Goal: Transaction & Acquisition: Purchase product/service

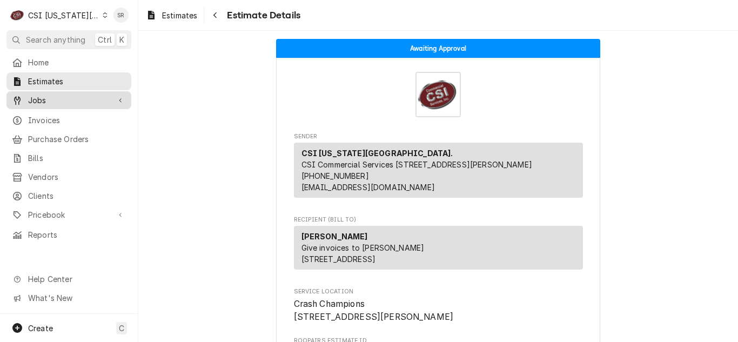
click at [60, 95] on span "Jobs" at bounding box center [69, 100] width 82 height 11
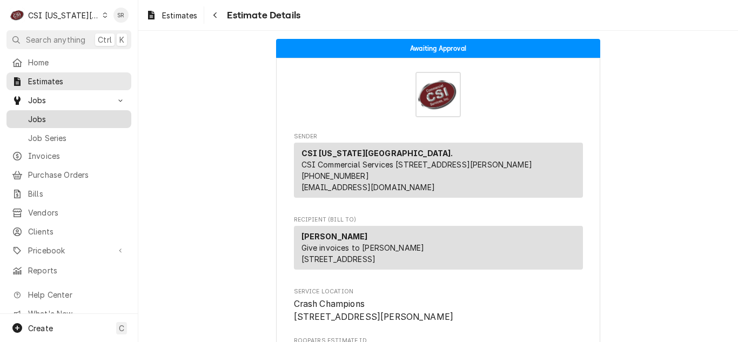
click at [52, 114] on span "Jobs" at bounding box center [77, 119] width 98 height 11
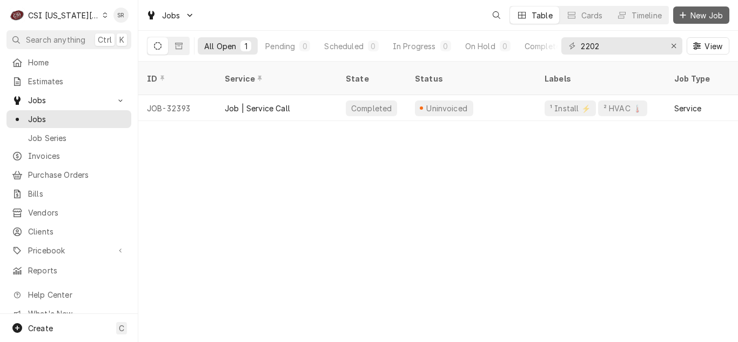
click at [703, 19] on span "New Job" at bounding box center [707, 15] width 37 height 11
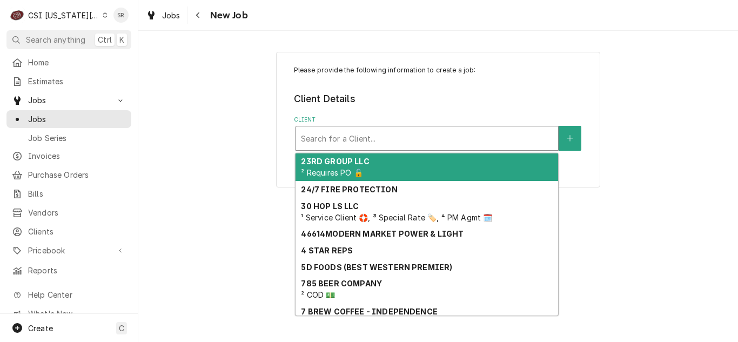
click at [335, 136] on div "Client" at bounding box center [427, 138] width 252 height 19
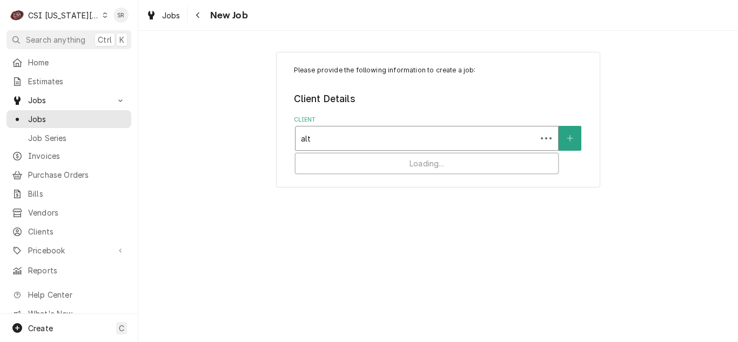
type input "alto"
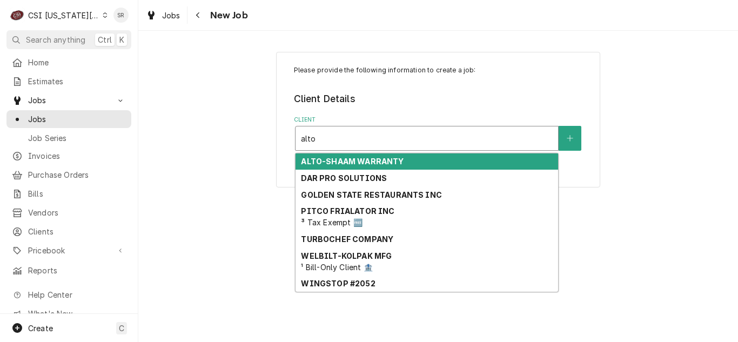
click at [352, 165] on strong "ALTO-SHAAM WARRANTY" at bounding box center [352, 161] width 103 height 9
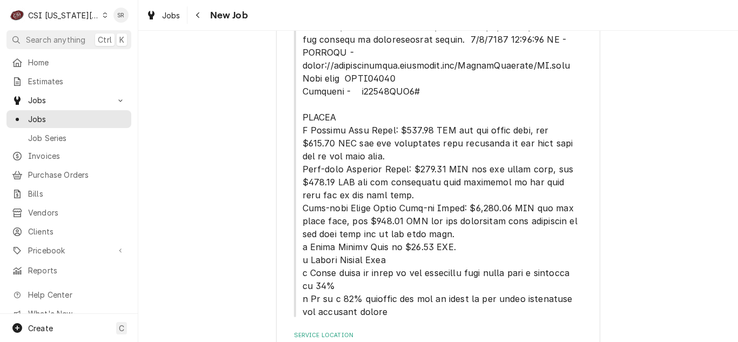
scroll to position [399, 0]
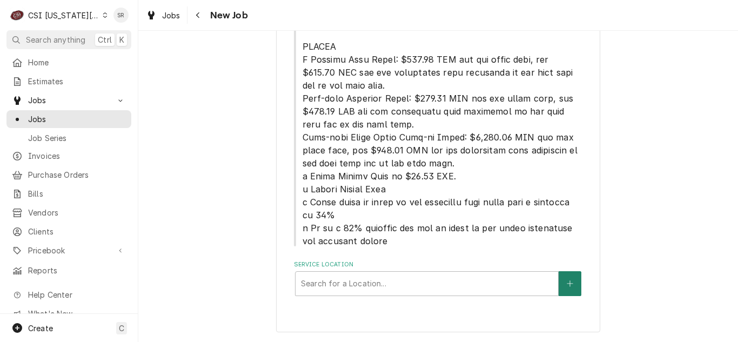
click at [568, 289] on button "Service Location" at bounding box center [570, 283] width 23 height 25
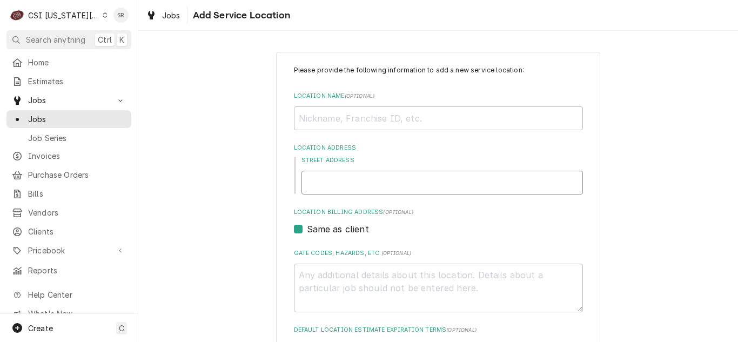
click at [407, 175] on input "Street Address" at bounding box center [443, 183] width 282 height 24
paste input "11610 Nall Avenue"
type textarea "x"
type input "11610 Nall Avenue"
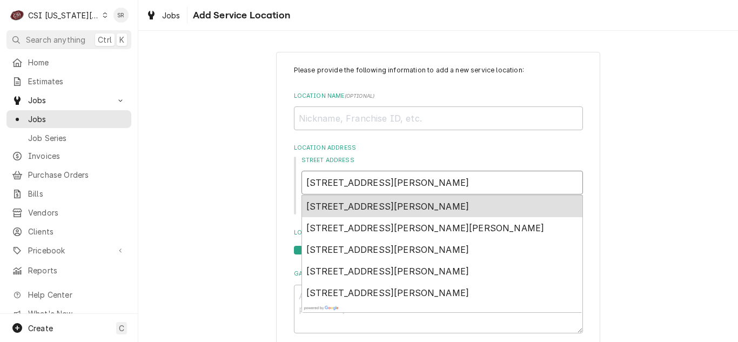
click at [386, 203] on span "11610 Nall Avenue, Overland Park, KS, USA" at bounding box center [388, 206] width 163 height 11
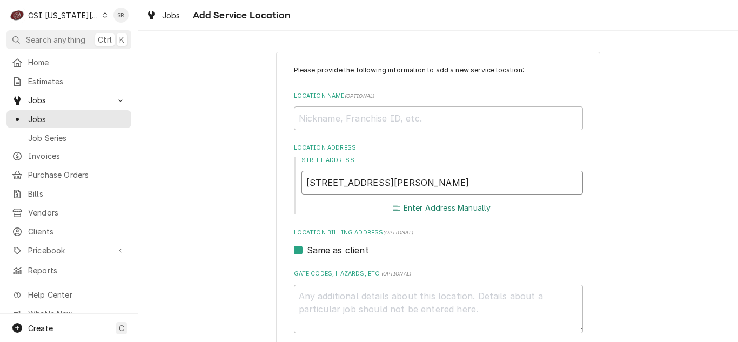
type textarea "x"
type input "11610 Nall Ave"
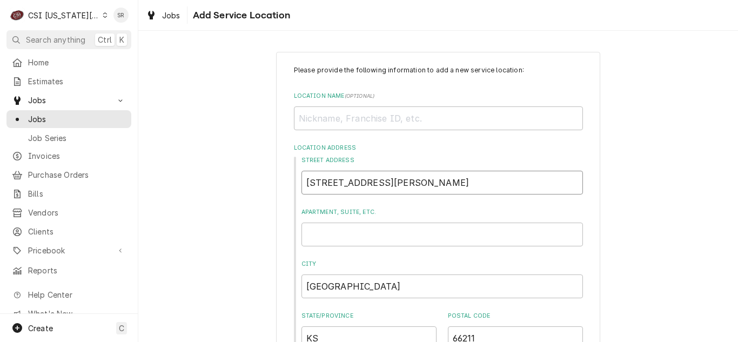
type textarea "x"
type input "11610 Nall Ave"
click at [369, 123] on input "Location Name ( optional )" at bounding box center [438, 118] width 289 height 24
click at [369, 126] on input "Location Name ( optional )" at bounding box center [438, 118] width 289 height 24
paste input "Andretti"
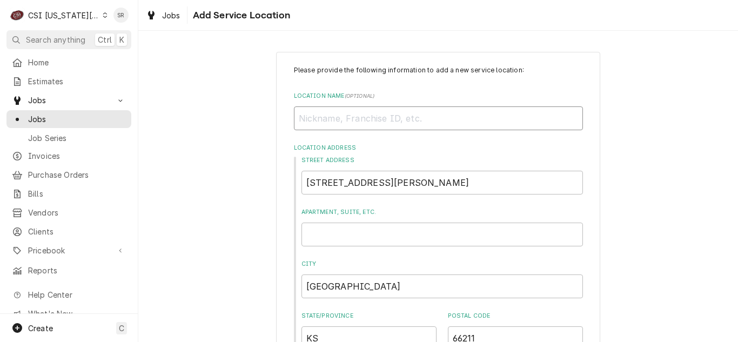
type textarea "x"
type input "Andretti"
type textarea "x"
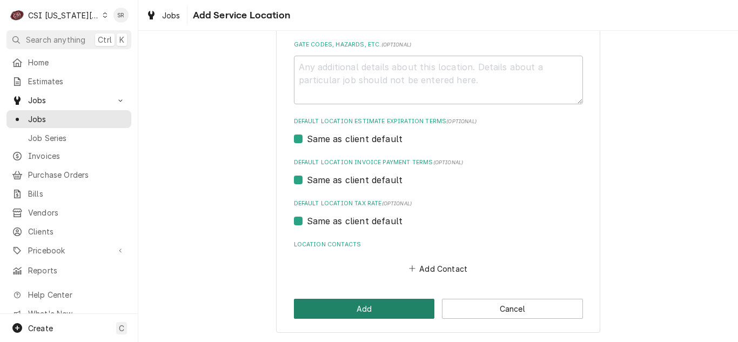
type input "Andretti"
click at [376, 303] on button "Add" at bounding box center [364, 309] width 141 height 20
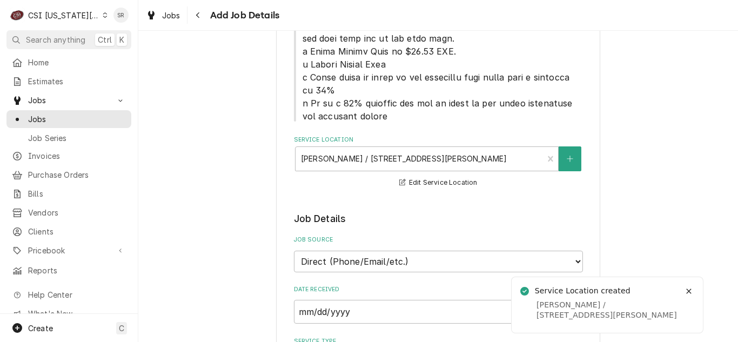
type textarea "x"
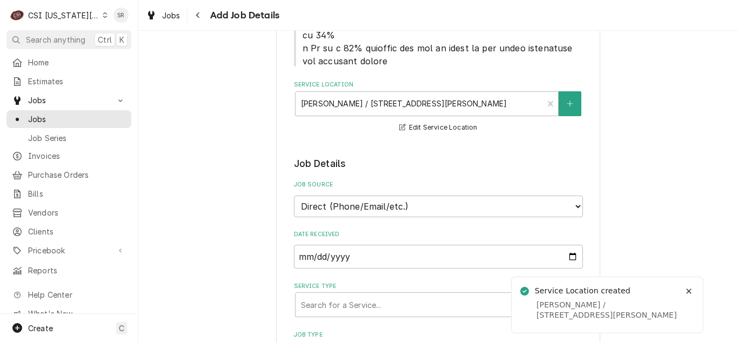
scroll to position [632, 0]
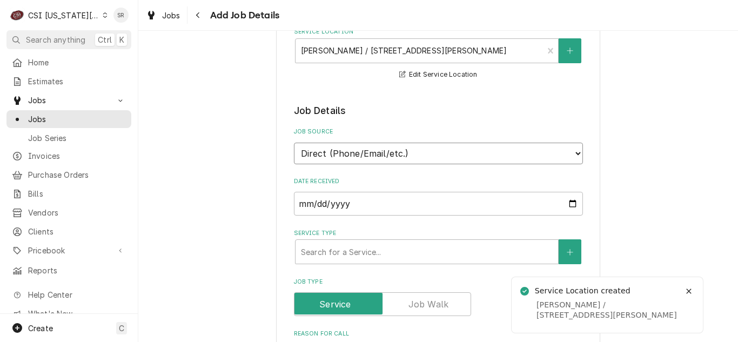
click at [374, 158] on select "Direct (Phone/Email/etc.) Service Channel Corrigo Ecotrak Other" at bounding box center [438, 154] width 289 height 22
select select "100"
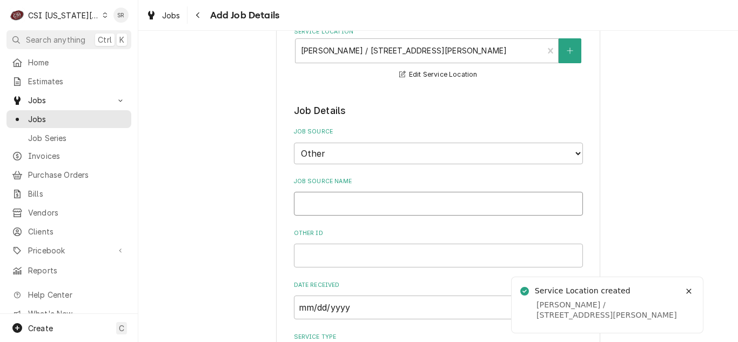
click at [339, 202] on input "Job Source Name" at bounding box center [438, 204] width 289 height 24
type textarea "x"
type input "A"
type textarea "x"
type input "Al"
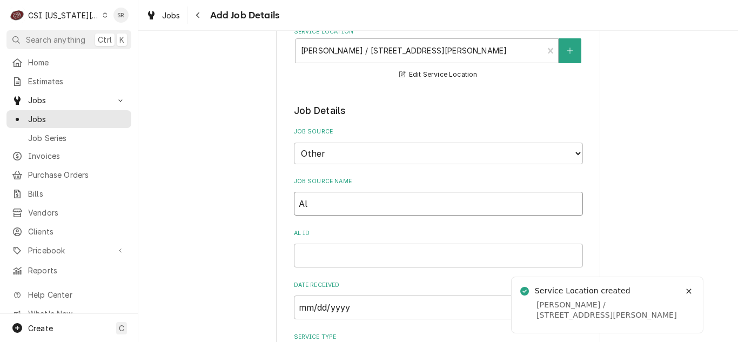
type textarea "x"
type input "Alto"
type textarea "x"
type input "Alto-"
type textarea "x"
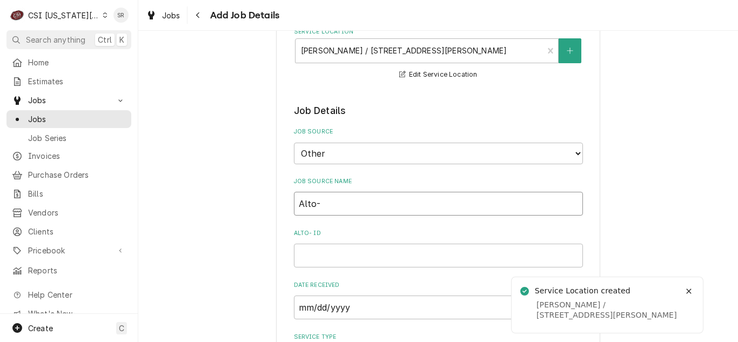
type input "Alto-S"
type textarea "x"
type input "Alto-Sh"
type textarea "x"
type input "Alto-Sha"
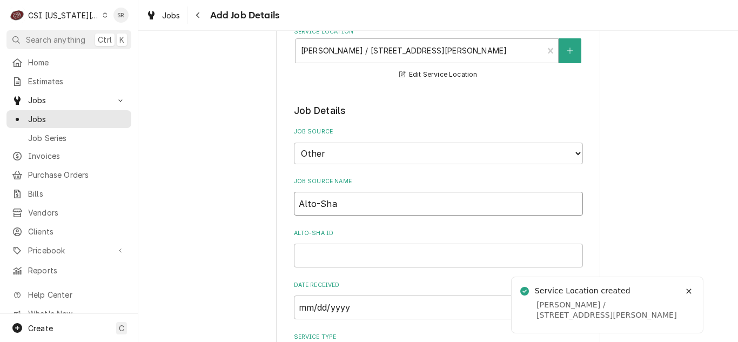
type textarea "x"
type input "Alto-Shaa"
type textarea "x"
type input "Alto-Shaam"
click at [350, 254] on input "Alto-Shaam ID" at bounding box center [438, 256] width 289 height 24
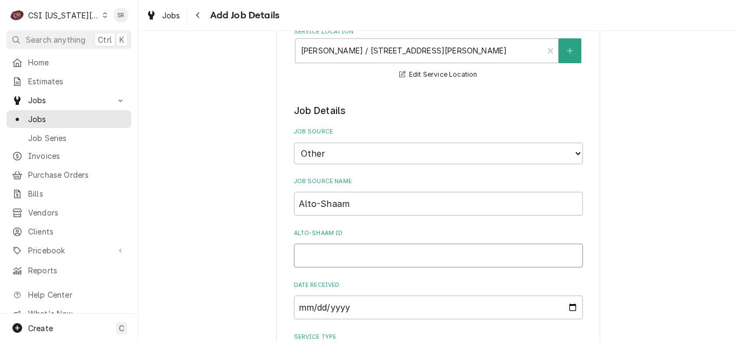
paste input "214872"
type textarea "x"
type input "214872"
type textarea "x"
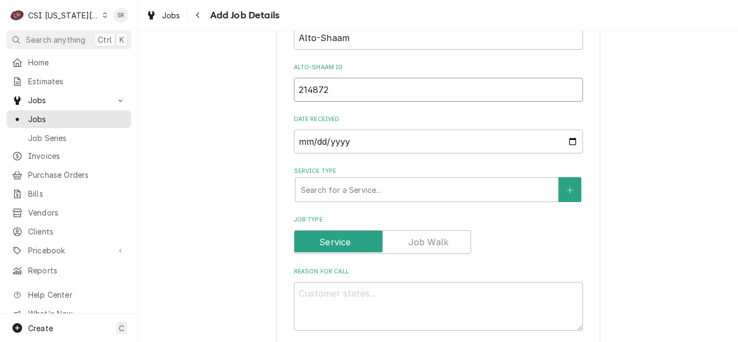
scroll to position [849, 0]
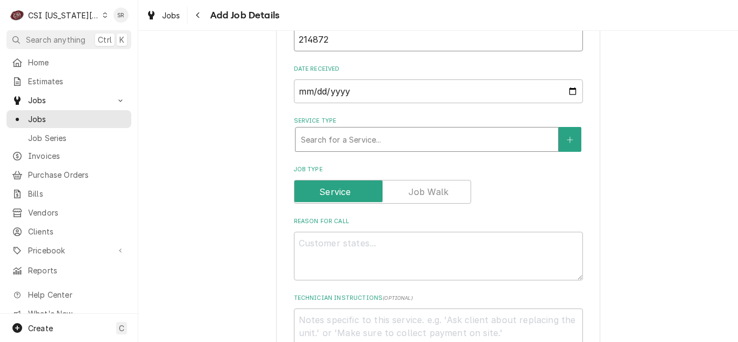
type input "214872"
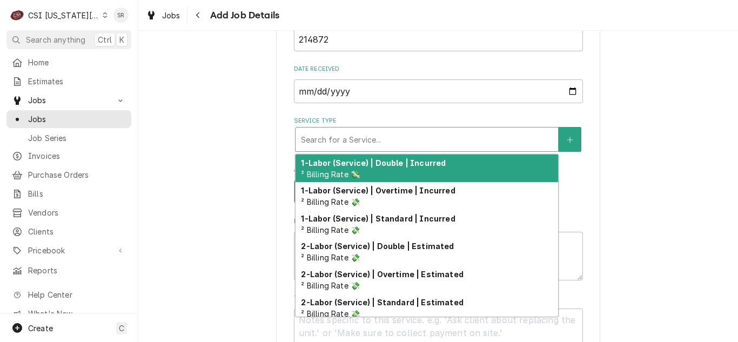
click at [356, 142] on div "Service Type" at bounding box center [427, 139] width 252 height 19
type textarea "x"
type input "s"
type textarea "x"
type input "st"
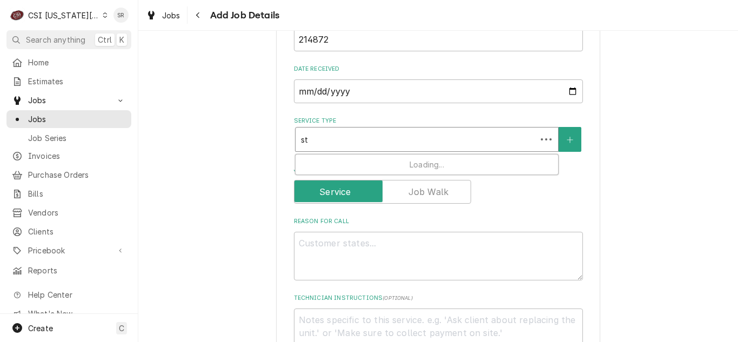
type textarea "x"
type input "sta"
type textarea "x"
type input "star"
type textarea "x"
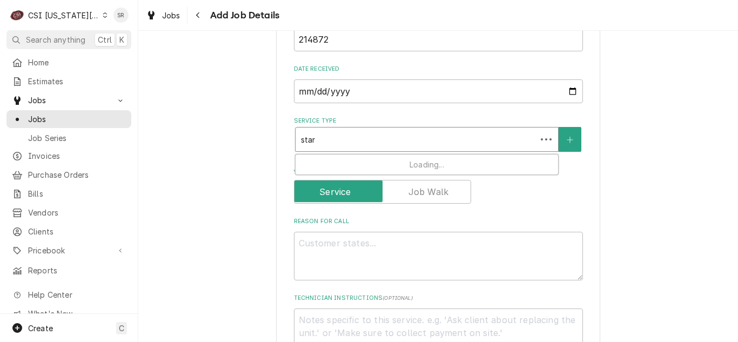
type input "start"
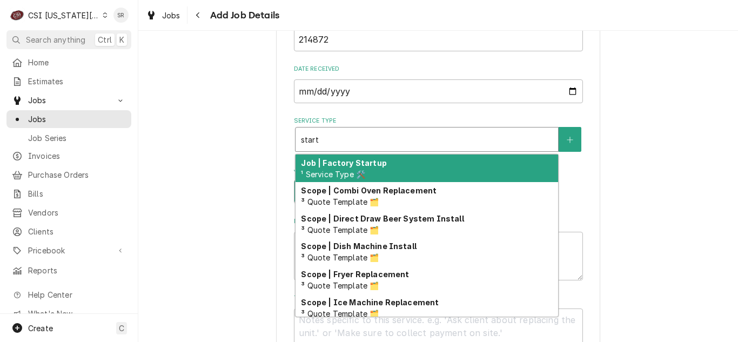
click at [354, 159] on strong "Job | Factory Startup" at bounding box center [343, 162] width 85 height 9
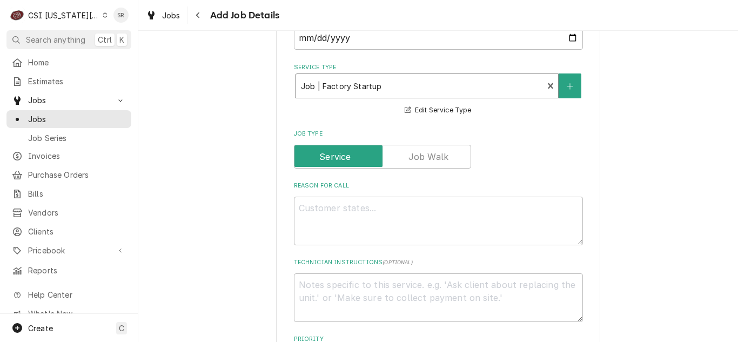
scroll to position [1011, 0]
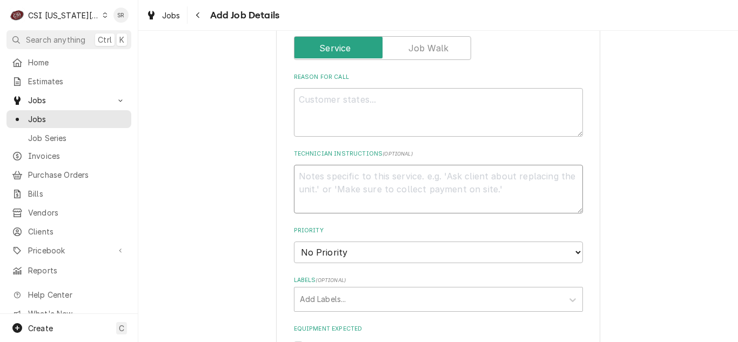
click at [317, 170] on textarea "Technician Instructions ( optional )" at bounding box center [438, 189] width 289 height 49
click at [323, 101] on textarea "Reason For Call" at bounding box center [438, 112] width 289 height 49
paste textarea "Please preform startup(s) on serial(s) [ 3661332 ][ 3295747-1 ][ 3295748-1 ][ 3…"
type textarea "x"
type textarea "Please preform startup(s) on serial(s) [ 3661332 ][ 3295747-1 ][ 3295748-1 ][ 3…"
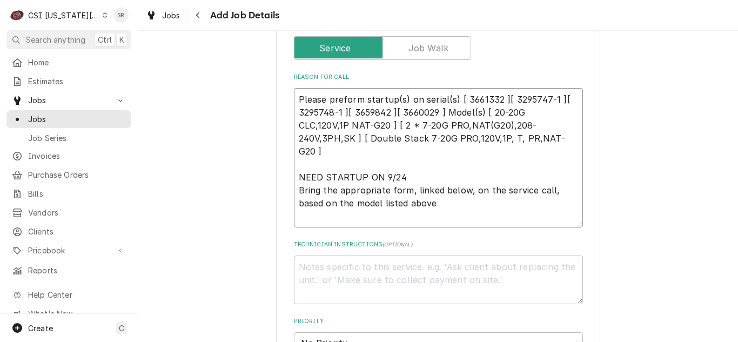
type textarea "x"
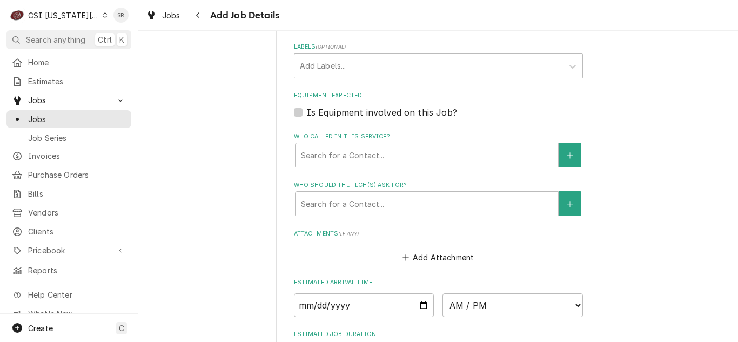
scroll to position [1281, 0]
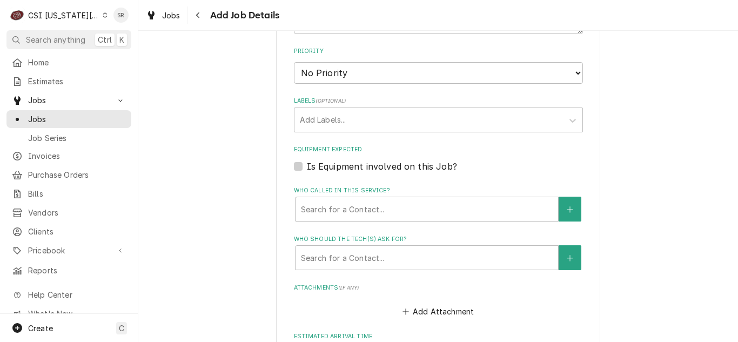
type textarea "Please preform startup(s) on serial(s) [ 3661332 ][ 3295747-1 ][ 3295748-1 ][ 3…"
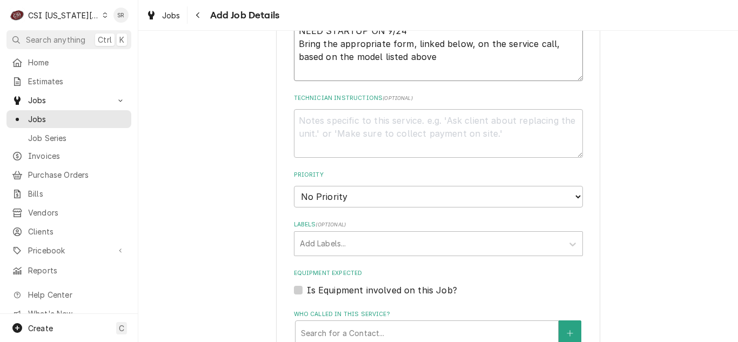
scroll to position [1065, 0]
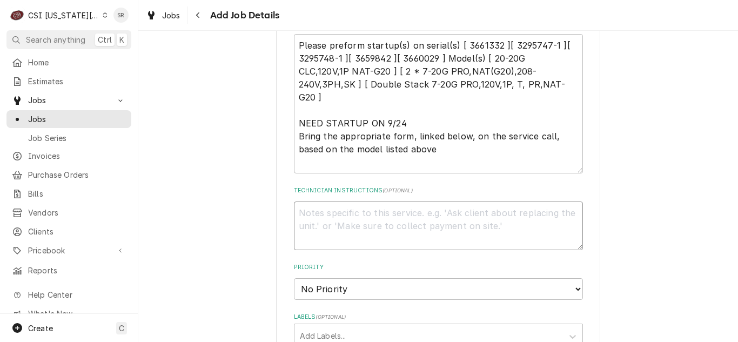
click at [351, 210] on textarea "Technician Instructions ( optional )" at bounding box center [438, 226] width 289 height 49
paste textarea "Bring the appropriate form, linked below, on the service call, based on the mod…"
type textarea "x"
type textarea "Bring the appropriate form, linked below, on the service call, based on the mod…"
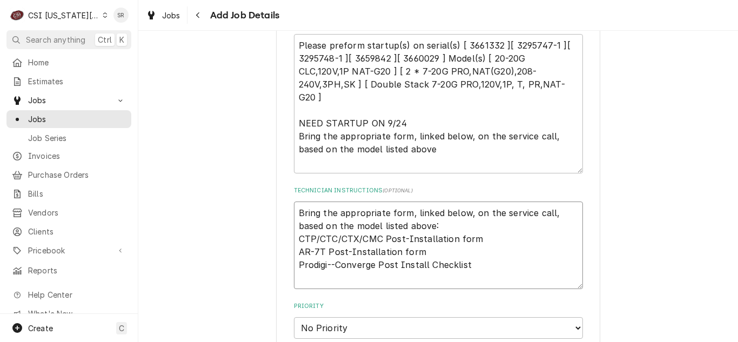
type textarea "x"
type textarea "Bring the appropriate form, linked below, on the service call, based on the mod…"
drag, startPoint x: 439, startPoint y: 154, endPoint x: 297, endPoint y: 141, distance: 142.3
click at [297, 141] on textarea "Please preform startup(s) on serial(s) [ 3661332 ][ 3295747-1 ][ 3295748-1 ][ 3…" at bounding box center [438, 103] width 289 height 139
type textarea "x"
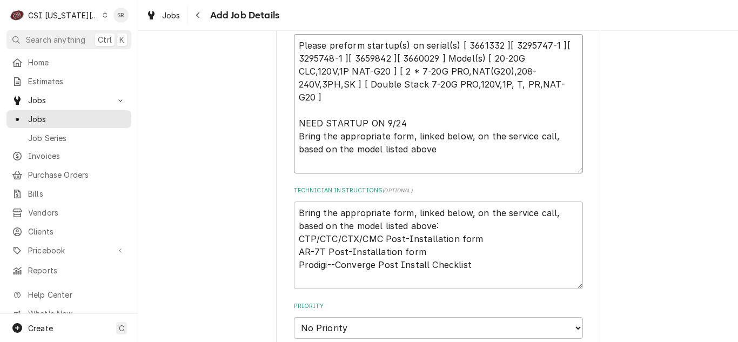
type textarea "Please preform startup(s) on serial(s) [ 3661332 ][ 3295747-1 ][ 3295748-1 ][ 3…"
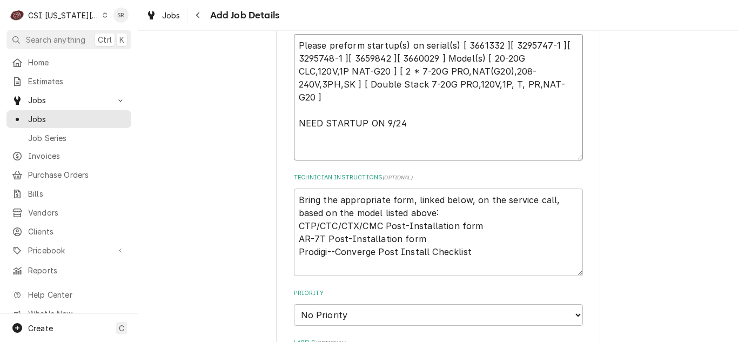
type textarea "x"
type textarea "Please preform startup(s) on serial(s) [ 3661332 ][ 3295747-1 ][ 3295748-1 ][ 3…"
click at [477, 214] on textarea "Bring the appropriate form, linked below, on the service call, based on the mod…" at bounding box center [438, 233] width 289 height 88
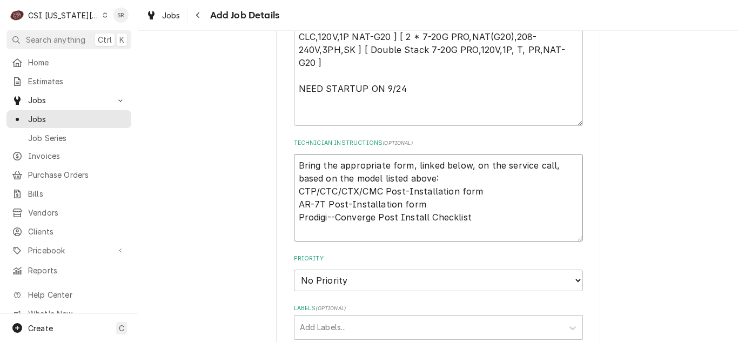
scroll to position [1119, 0]
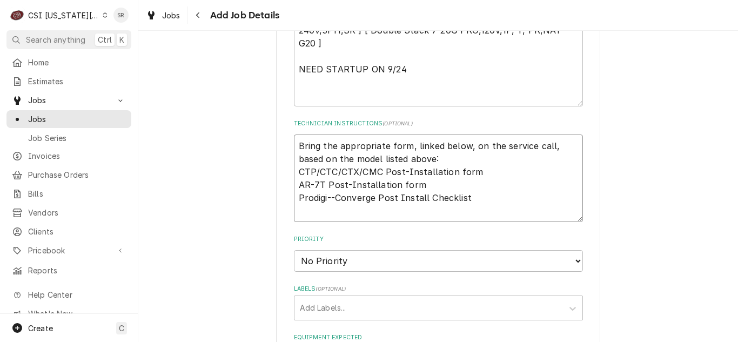
drag, startPoint x: 464, startPoint y: 201, endPoint x: 289, endPoint y: 175, distance: 177.0
type textarea "x"
type textarea "Bring the appropriate form, linked below, on the service call, based on the mod…"
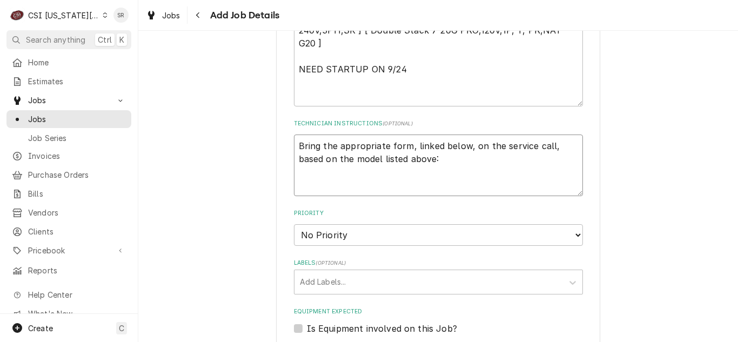
type textarea "x"
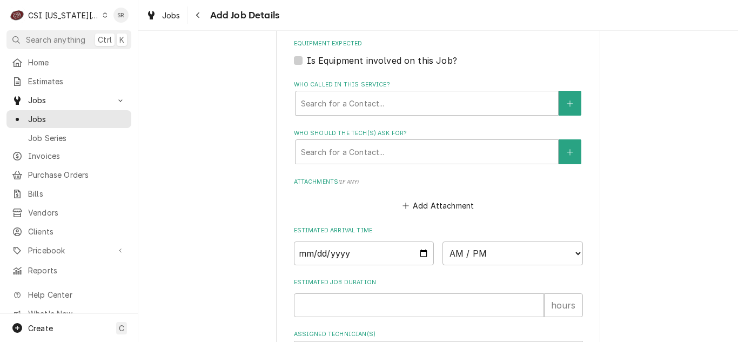
scroll to position [1389, 0]
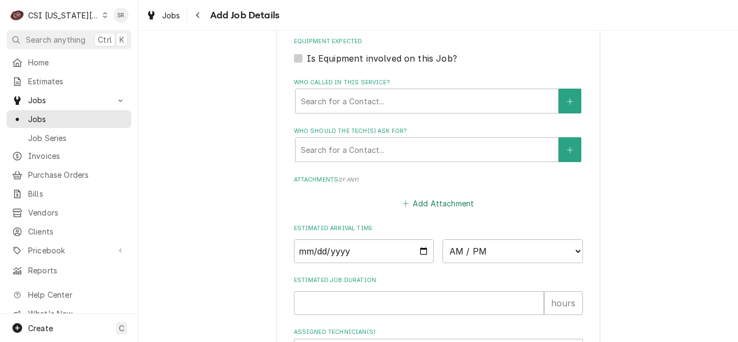
type textarea "Bring the appropriate form, linked below, on the service call, based on the mod…"
click at [411, 208] on button "Add Attachment" at bounding box center [439, 203] width 76 height 15
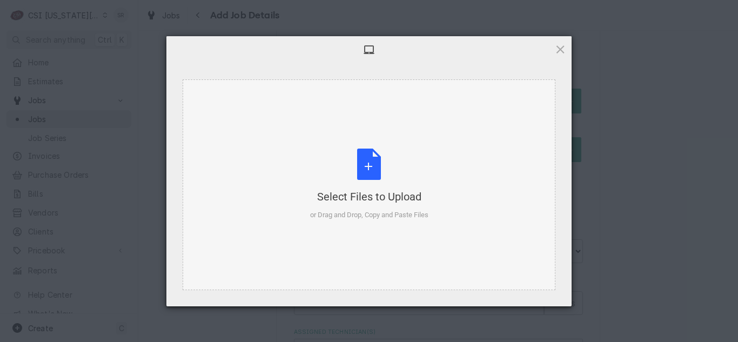
type textarea "x"
click at [342, 166] on div "Select Files to Upload or Drag and Drop, Copy and Paste Files" at bounding box center [369, 185] width 118 height 72
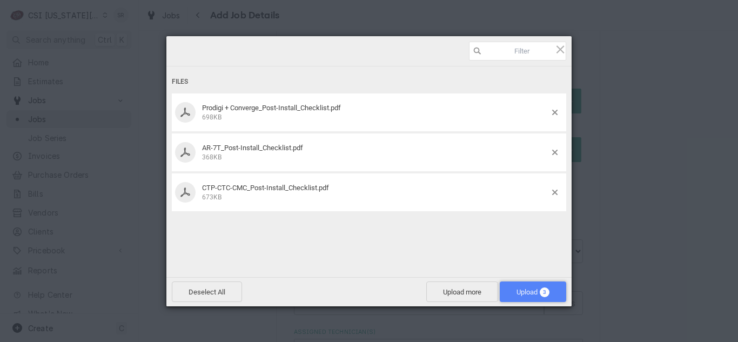
click at [528, 284] on span "Upload 3" at bounding box center [533, 292] width 66 height 21
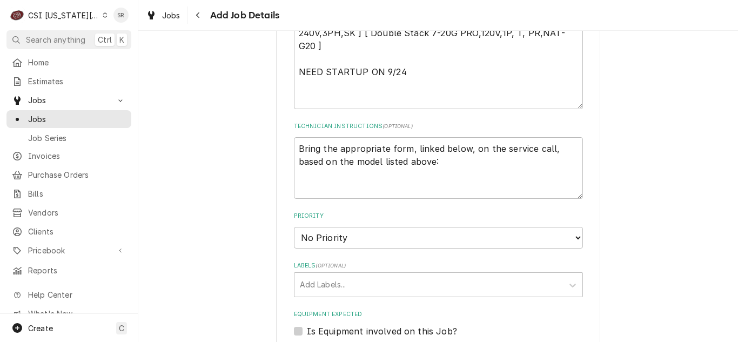
scroll to position [1119, 0]
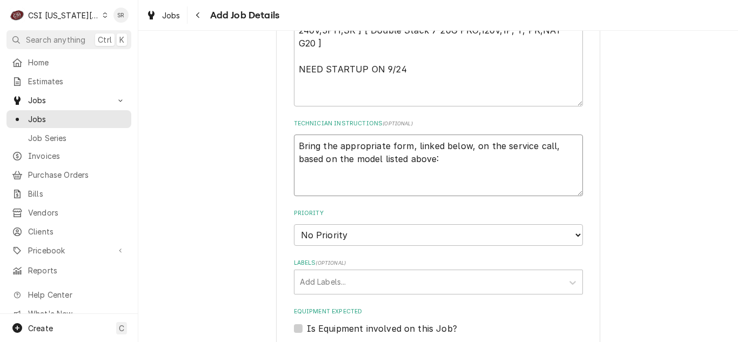
click at [439, 156] on textarea "Bring the appropriate form, linked below, on the service call, based on the mod…" at bounding box center [438, 166] width 289 height 62
type textarea "x"
type textarea "Bring the appropriate form, linked below, on the service call, based on the mod…"
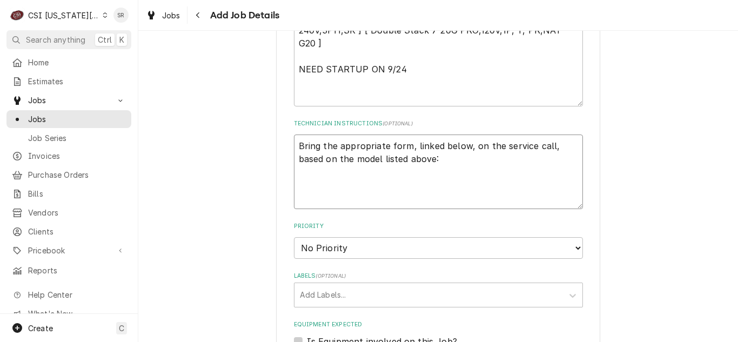
type textarea "x"
type textarea "Bring the appropriate form, linked below, on the service call, based on the mod…"
type textarea "x"
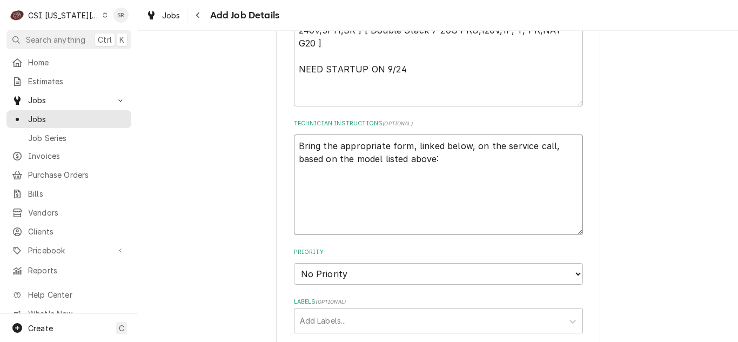
paste textarea "• Camera or Smartphone for taking pictures • USB drive containing the latest so…"
type textarea "Bring the appropriate form, linked below, on the service call, based on the mod…"
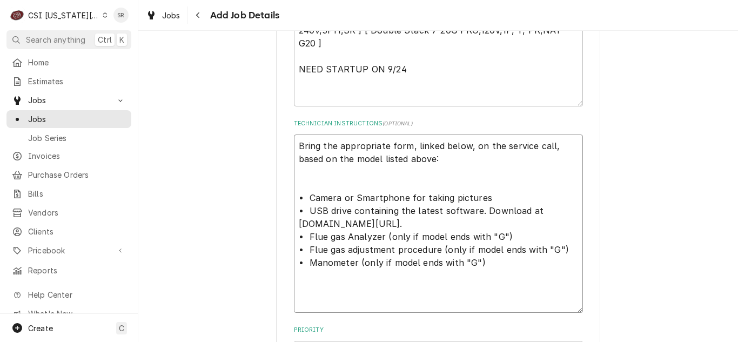
type textarea "x"
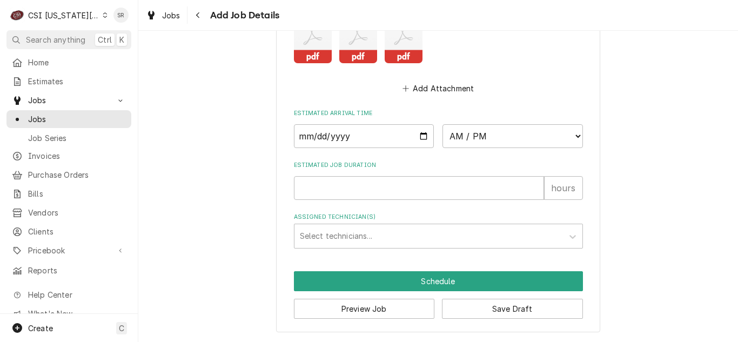
scroll to position [1465, 0]
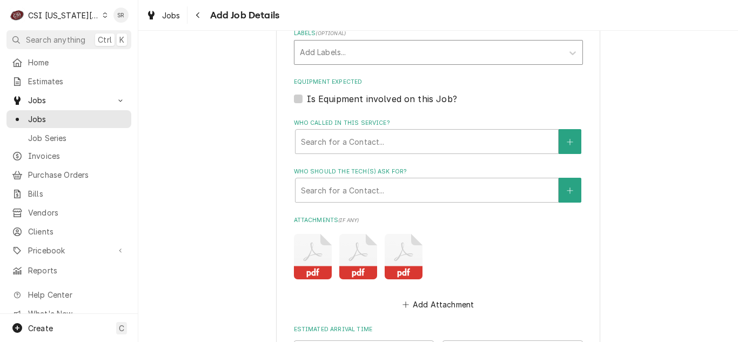
type textarea "Bring the appropriate form, linked below, on the service call, based on the mod…"
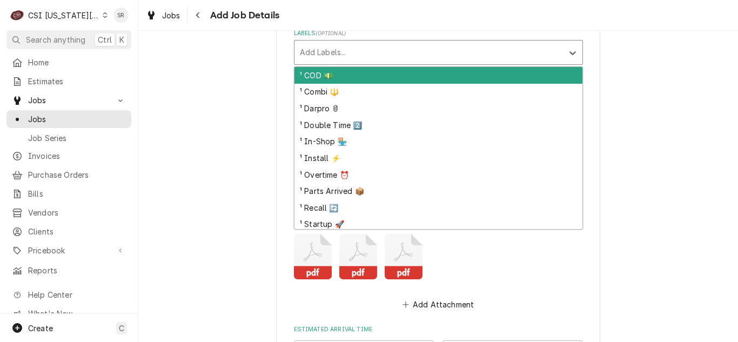
click at [334, 49] on div "Labels" at bounding box center [429, 52] width 258 height 19
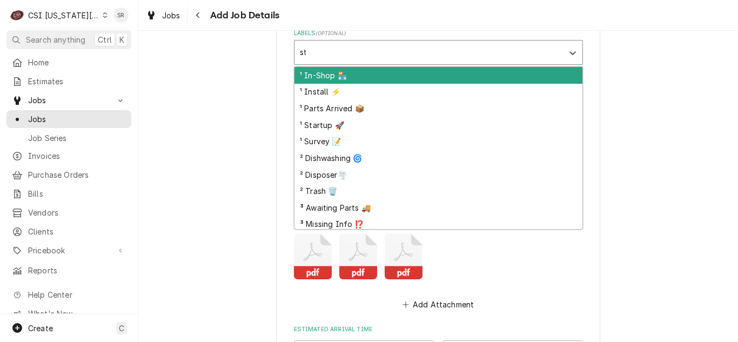
type input "star"
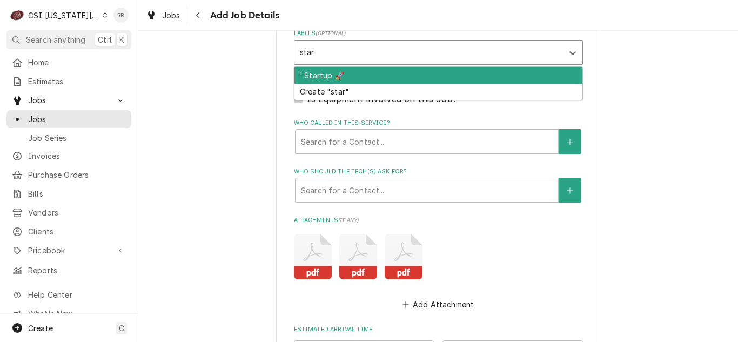
click at [332, 78] on div "¹ Startup 🚀" at bounding box center [439, 75] width 288 height 17
type textarea "x"
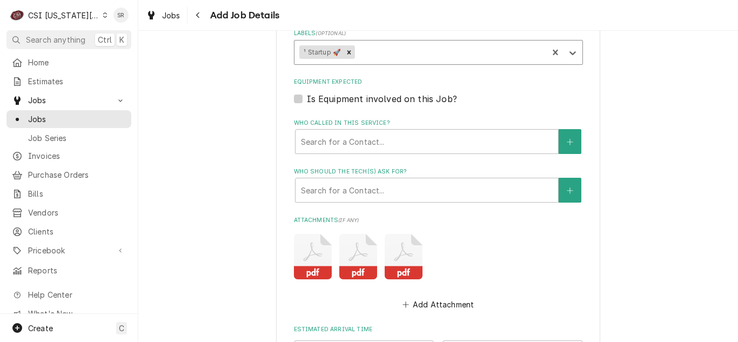
type textarea "x"
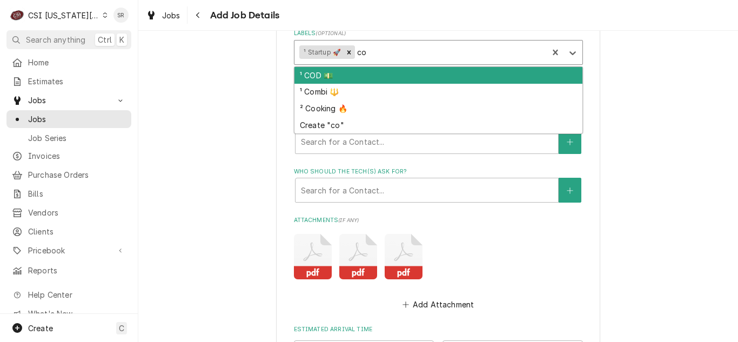
type input "coo"
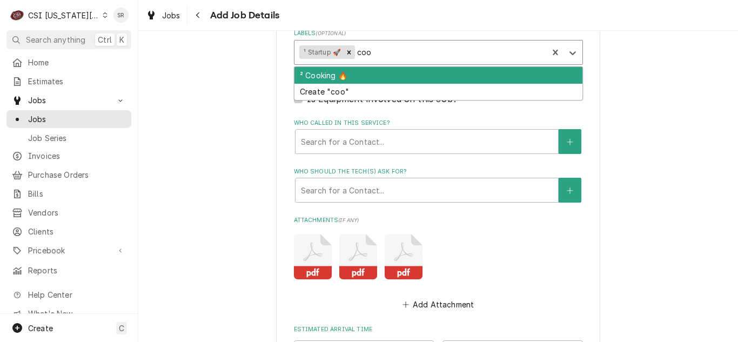
click at [329, 76] on div "² Cooking 🔥" at bounding box center [439, 75] width 288 height 17
type textarea "x"
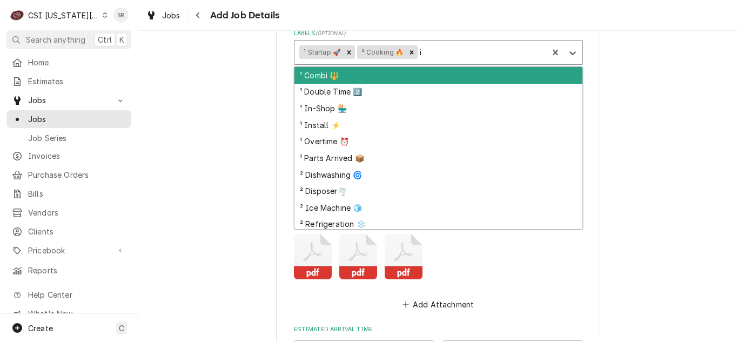
type input "in"
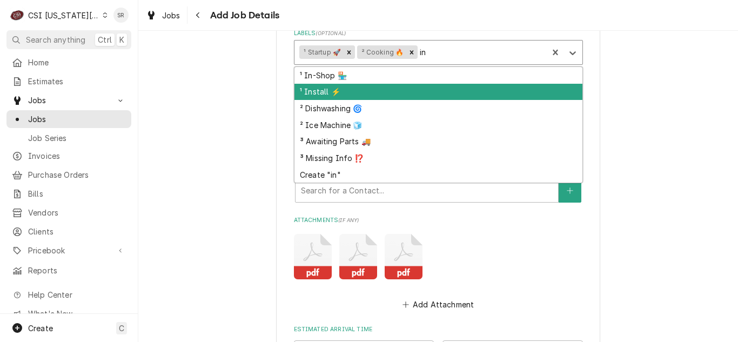
click at [326, 86] on div "¹ Install ⚡️" at bounding box center [439, 92] width 288 height 17
type textarea "x"
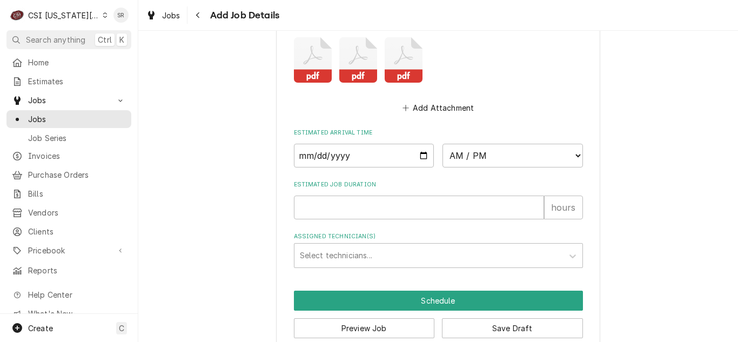
scroll to position [1682, 0]
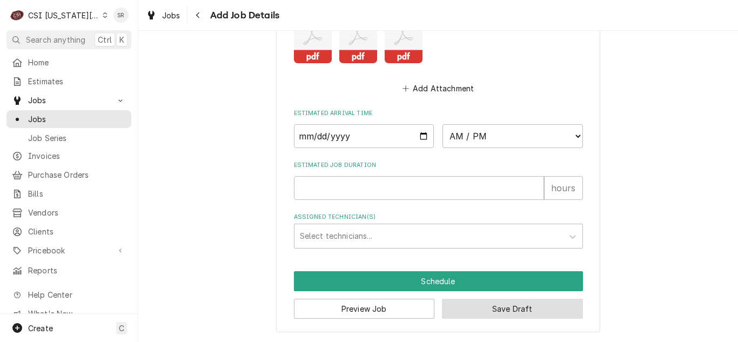
click at [480, 307] on button "Save Draft" at bounding box center [512, 309] width 141 height 20
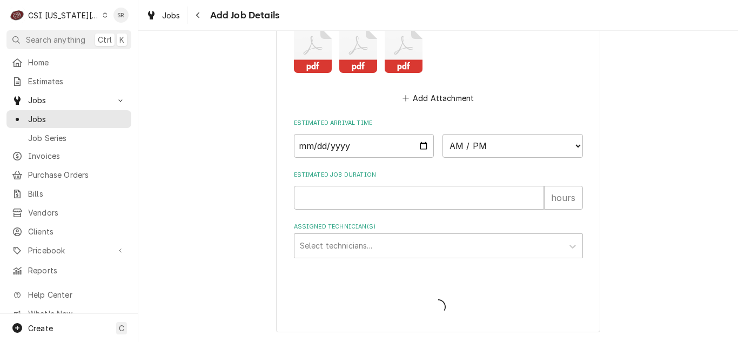
scroll to position [1672, 0]
type textarea "x"
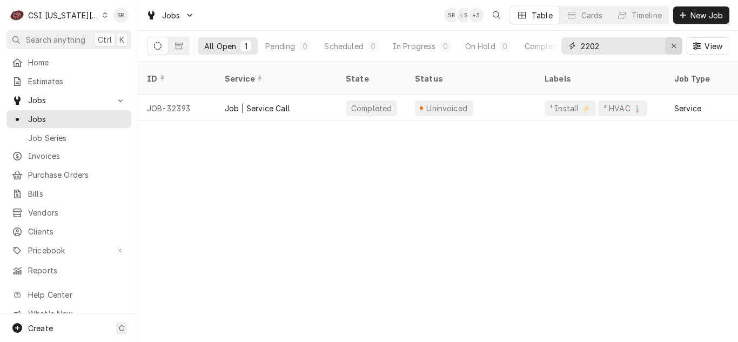
click at [675, 42] on div "Erase input" at bounding box center [674, 46] width 11 height 11
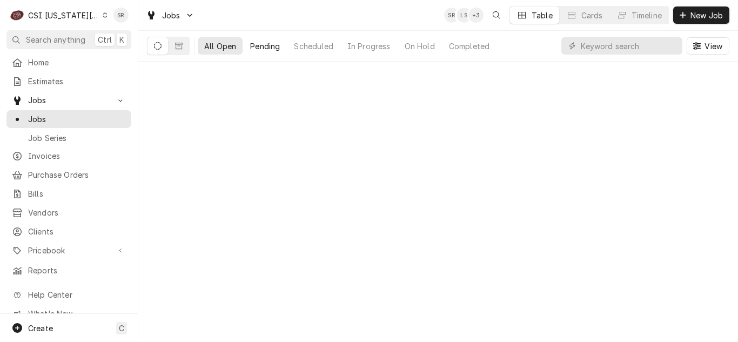
click at [287, 45] on button "Pending" at bounding box center [265, 45] width 43 height 17
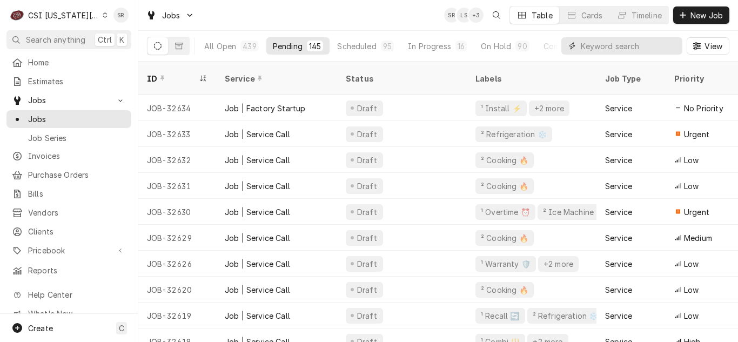
click at [598, 44] on input "Dynamic Content Wrapper" at bounding box center [629, 45] width 96 height 17
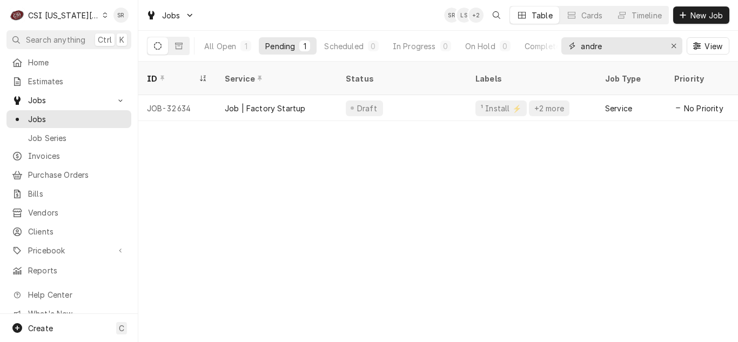
type input "andre"
drag, startPoint x: 628, startPoint y: 48, endPoint x: 577, endPoint y: 48, distance: 50.8
click at [577, 48] on div "andre" at bounding box center [622, 45] width 121 height 17
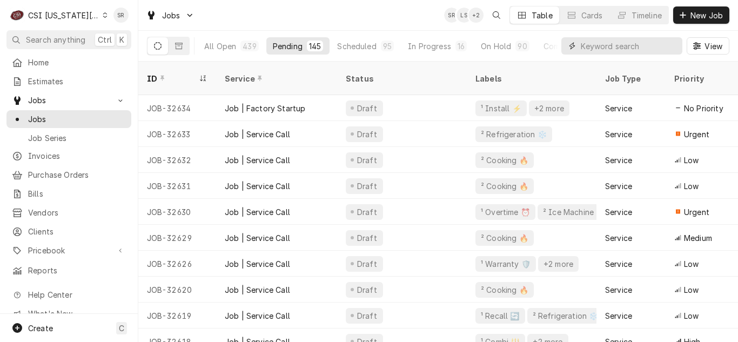
click at [611, 44] on input "Dynamic Content Wrapper" at bounding box center [629, 45] width 96 height 17
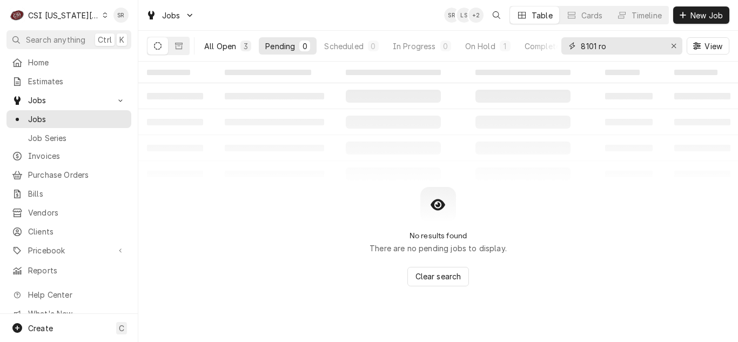
type input "8101 ro"
click at [242, 50] on div "3" at bounding box center [246, 46] width 11 height 11
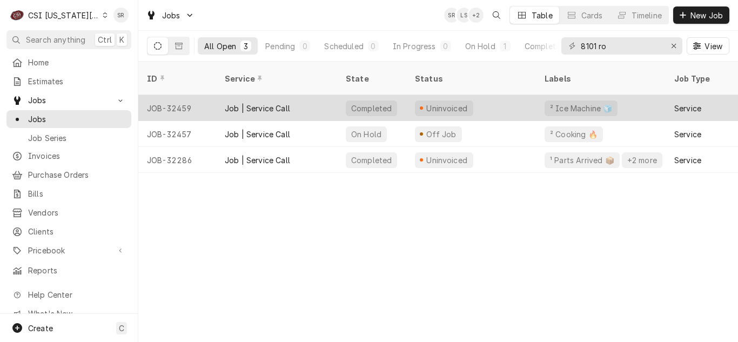
click at [470, 100] on div "Uninvoiced" at bounding box center [472, 108] width 130 height 26
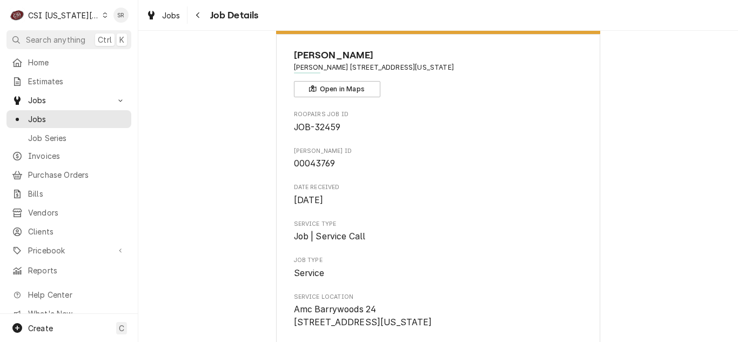
scroll to position [54, 0]
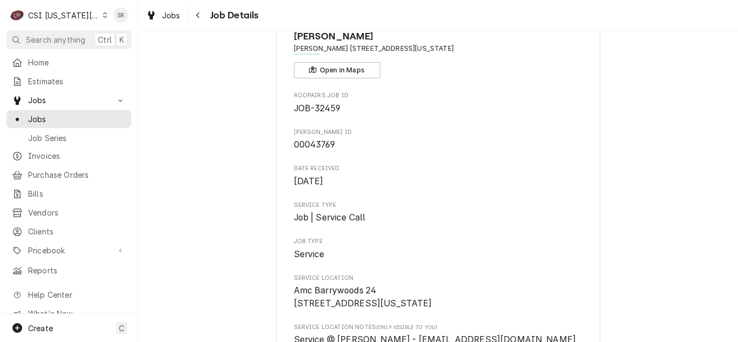
click at [409, 168] on span "Date Received" at bounding box center [438, 168] width 289 height 9
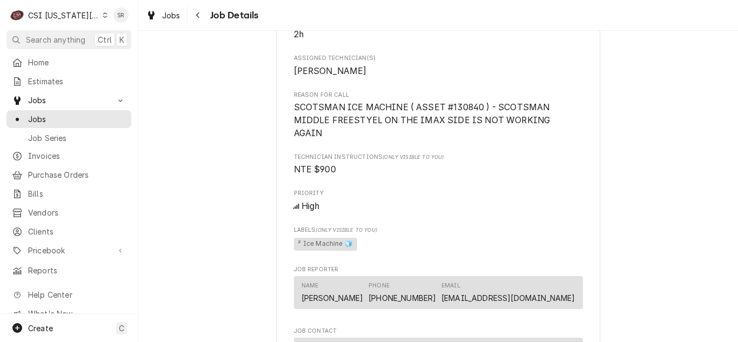
scroll to position [649, 0]
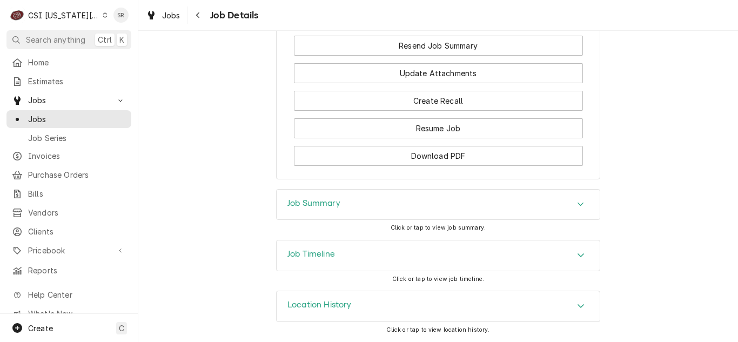
click at [351, 205] on div "Job Summary" at bounding box center [438, 205] width 323 height 30
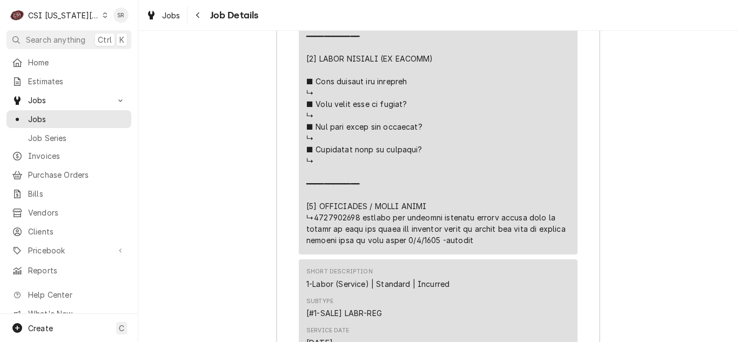
scroll to position [2736, 0]
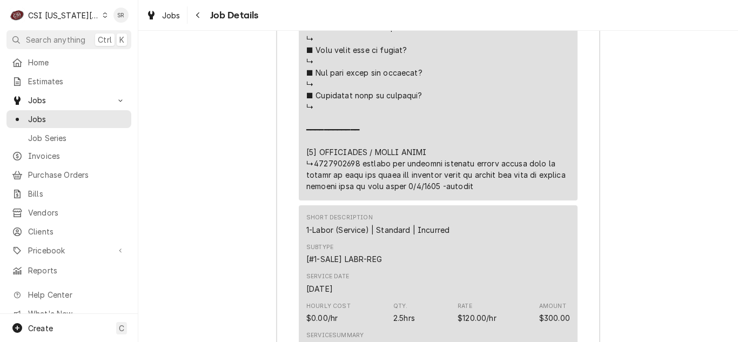
click at [442, 214] on div "Short Description 1-Labor (Service) | Standard | Incurred" at bounding box center [378, 225] width 143 height 22
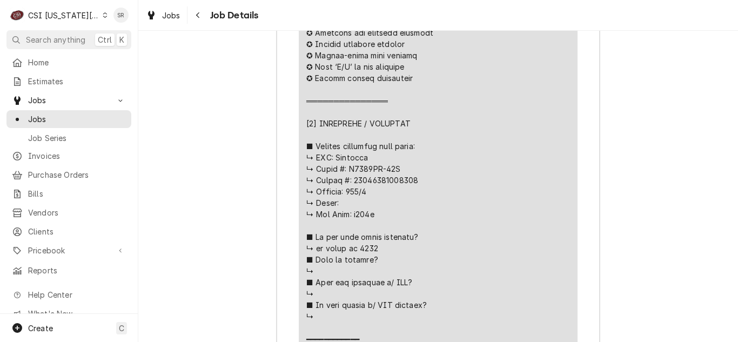
scroll to position [2033, 0]
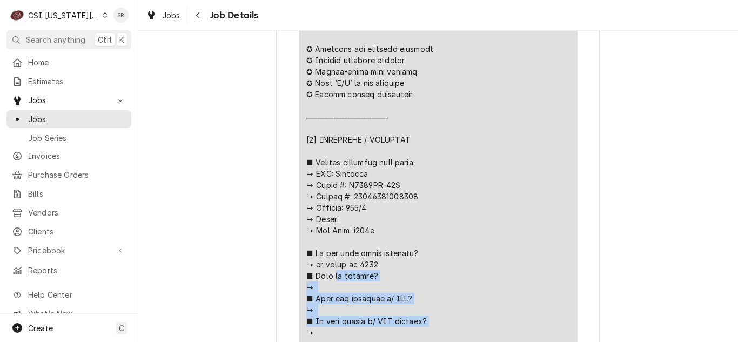
drag, startPoint x: 406, startPoint y: 193, endPoint x: 309, endPoint y: 177, distance: 98.6
copy div "𝗶𝘀 𝗰𝗼𝘃𝗲𝗿𝗲𝗱? ↳ ■ 𝗛𝗮𝘃𝗲 𝘆𝗼𝘂 𝘃𝗲𝗿𝗶𝗳𝗶𝗲𝗱 𝘄/ 𝗠𝗙𝗚? ↳ ■ 𝗜𝘀 𝘂𝗻𝗶𝘁 𝘁𝗮𝗴𝗴𝗲𝗱 𝘄/ 𝗖𝗦𝗜 𝘀𝘁𝗶𝗰𝗸𝗲𝗿?"
click at [73, 14] on div "CSI Kansas City." at bounding box center [63, 15] width 71 height 11
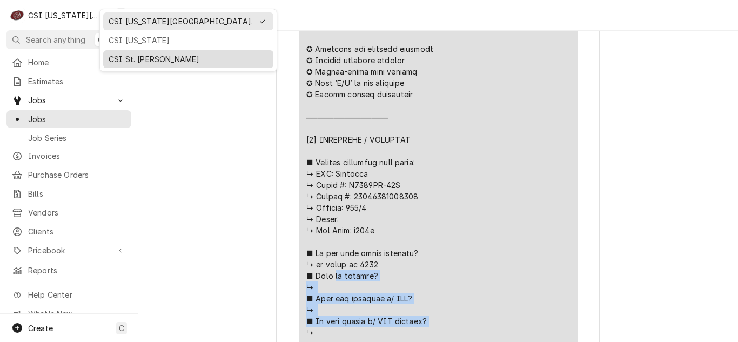
click at [121, 54] on div "CSI St. Louis" at bounding box center [188, 59] width 159 height 11
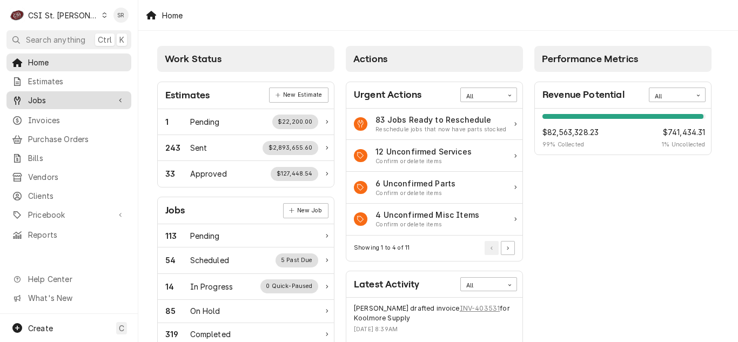
click at [45, 91] on link "Jobs" at bounding box center [68, 100] width 125 height 18
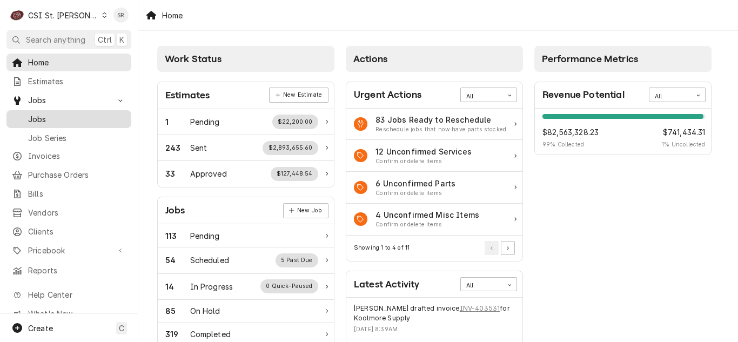
click at [44, 110] on link "Jobs" at bounding box center [68, 119] width 125 height 18
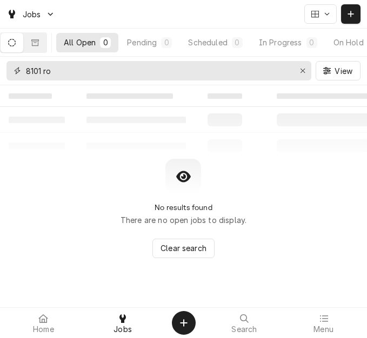
drag, startPoint x: 298, startPoint y: 70, endPoint x: 107, endPoint y: 35, distance: 194.5
click at [298, 70] on div "Erase input" at bounding box center [302, 70] width 11 height 11
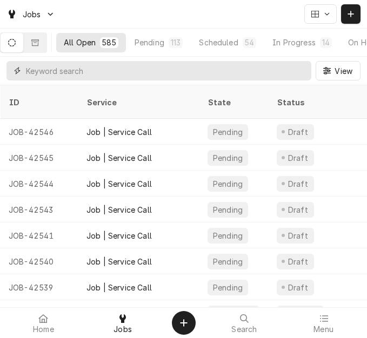
click at [72, 77] on input "Dynamic Content Wrapper" at bounding box center [166, 70] width 280 height 19
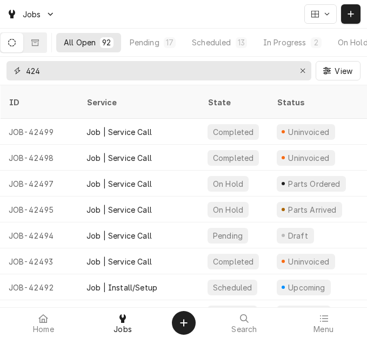
click at [59, 75] on input "424" at bounding box center [158, 70] width 265 height 19
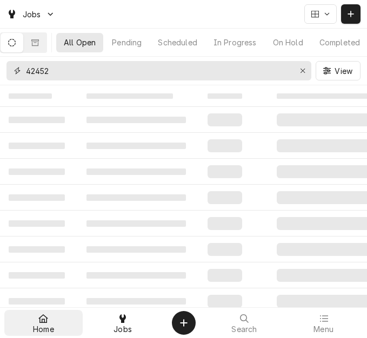
type input "42452"
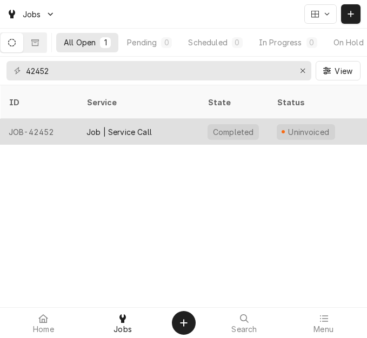
click at [124, 126] on div "Job | Service Call" at bounding box center [118, 131] width 65 height 11
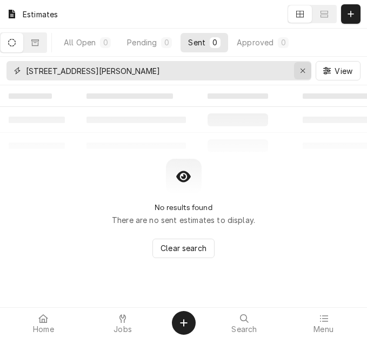
click at [299, 70] on div "Erase input" at bounding box center [302, 70] width 11 height 11
click at [343, 15] on button "Dynamic Content Wrapper" at bounding box center [350, 13] width 19 height 19
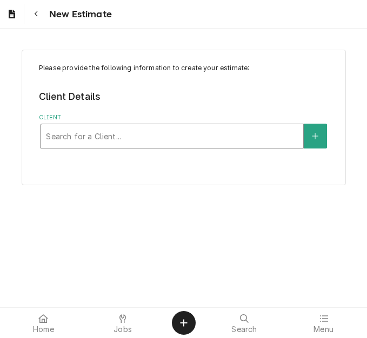
click at [132, 138] on div "Client" at bounding box center [172, 135] width 252 height 19
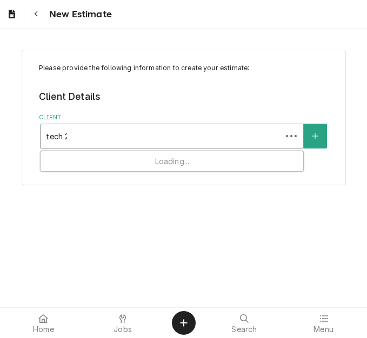
type input "tech 24"
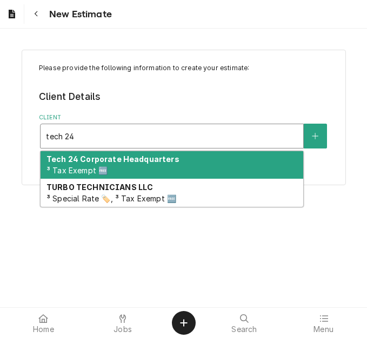
click at [117, 164] on strong "Tech 24 Corporate Headquarters" at bounding box center [112, 159] width 133 height 9
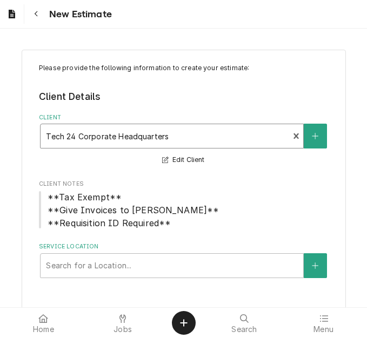
scroll to position [17, 0]
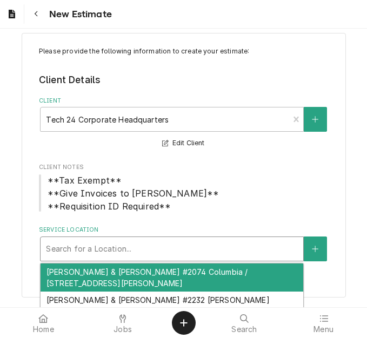
click at [97, 258] on div "Service Location" at bounding box center [172, 248] width 252 height 19
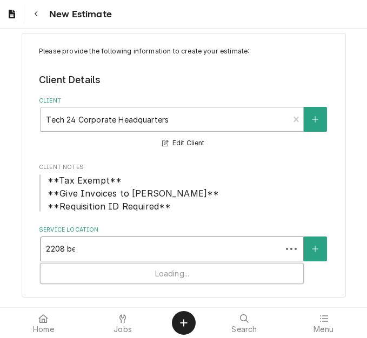
type input "2208 ber"
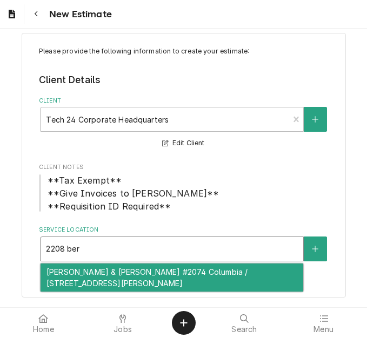
click at [98, 272] on div "[PERSON_NAME] & [PERSON_NAME] #2074 Columbia / [STREET_ADDRESS][PERSON_NAME]" at bounding box center [172, 278] width 263 height 28
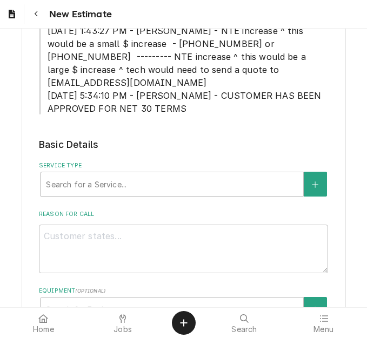
scroll to position [341, 0]
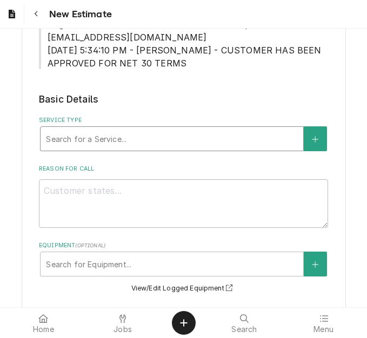
click at [115, 132] on div "Service Type" at bounding box center [172, 138] width 252 height 19
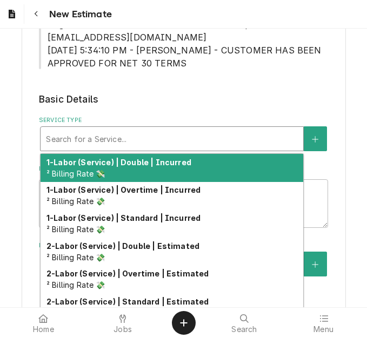
type textarea "x"
type input "s"
type textarea "x"
type input "se"
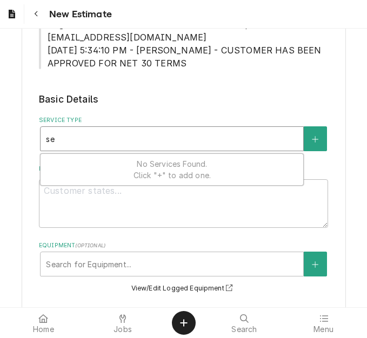
type textarea "x"
type input "ser"
type textarea "x"
type input "serv"
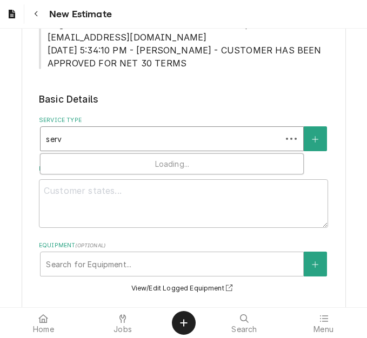
type textarea "x"
type input "servi"
type textarea "x"
type input "servic"
type textarea "x"
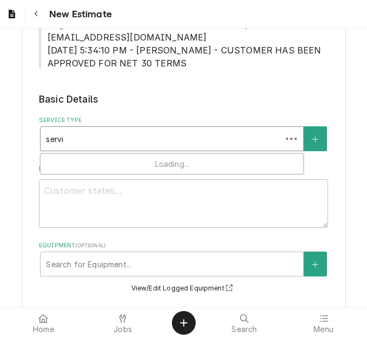
type input "service"
type textarea "x"
type input "service"
type textarea "x"
type input "service c"
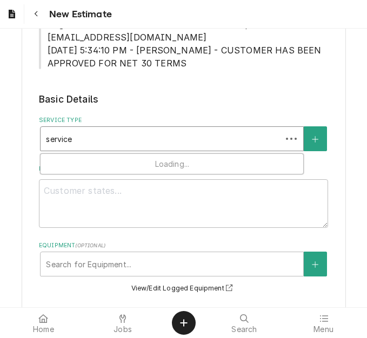
type textarea "x"
type input "service ca"
type textarea "x"
type input "service cal"
type textarea "x"
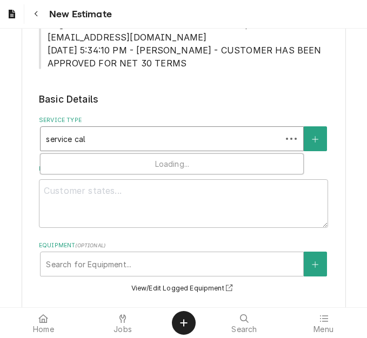
type input "service call"
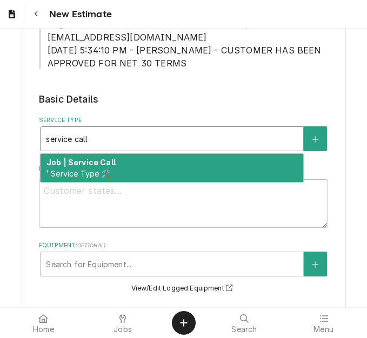
click at [103, 158] on strong "Job | Service Call" at bounding box center [80, 162] width 69 height 9
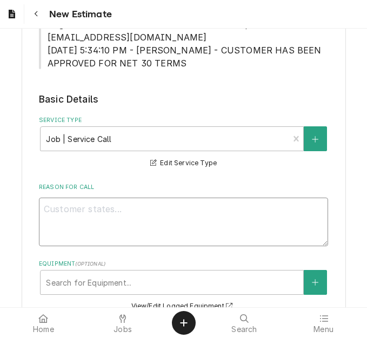
click at [198, 198] on textarea "Reason For Call" at bounding box center [183, 222] width 289 height 49
type textarea "x"
type textarea "Q"
type textarea "x"
type textarea "Qu"
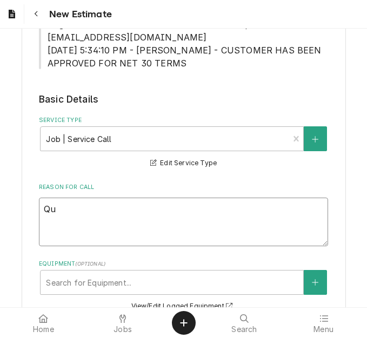
type textarea "x"
type textarea "Quo"
type textarea "x"
type textarea "Quot"
type textarea "x"
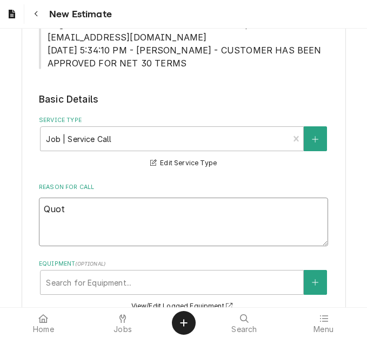
type textarea "Quote"
type textarea "x"
type textarea "Quote"
type textarea "x"
type textarea "Quote t"
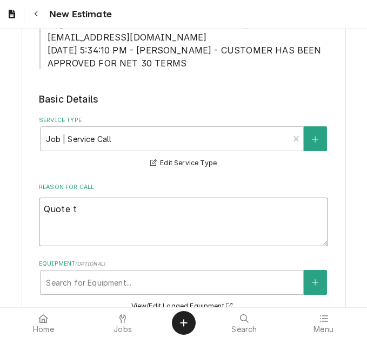
type textarea "x"
type textarea "Quote to"
type textarea "x"
type textarea "Quote to"
type textarea "x"
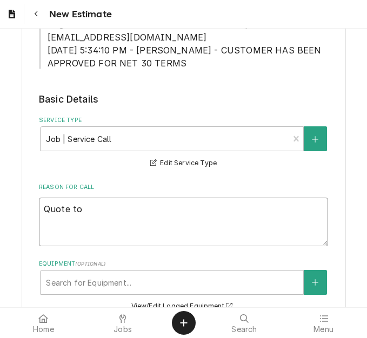
type textarea "Quote to r"
type textarea "x"
type textarea "Quote to re"
type textarea "x"
type textarea "Quote to repl"
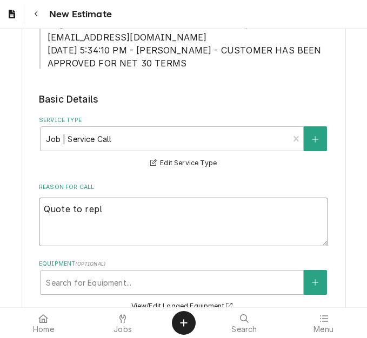
type textarea "x"
type textarea "Quote to repla"
type textarea "x"
type textarea "Quote to replac"
type textarea "x"
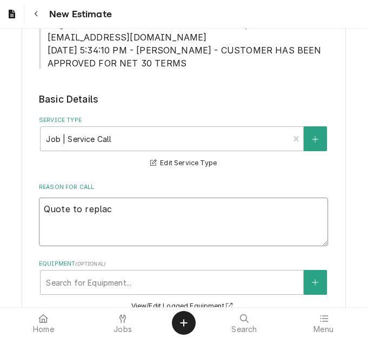
type textarea "Quote to replace"
type textarea "x"
type textarea "Quote to replace"
type textarea "x"
type textarea "Quote to replace g"
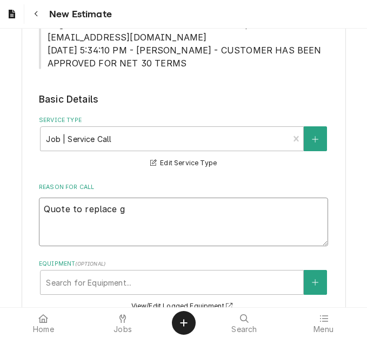
type textarea "x"
type textarea "Quote to replace ga"
type textarea "x"
type textarea "Quote to replace gas"
type textarea "x"
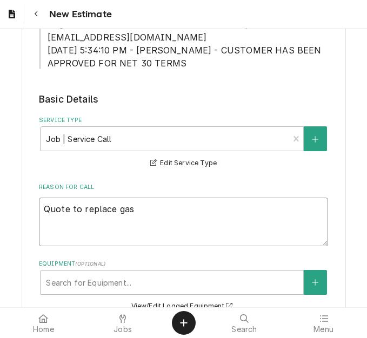
type textarea "Quote to replace gask"
type textarea "x"
type textarea "Quote to replace gaske"
type textarea "x"
type textarea "Quote to replace gasket"
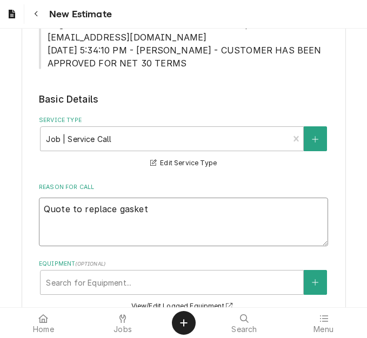
type textarea "x"
type textarea "Quote to replace gaskets"
type textarea "x"
type textarea "Quote to replace gaskets"
type textarea "x"
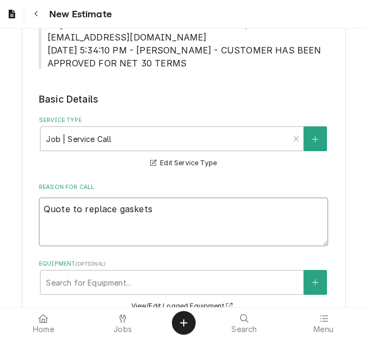
type textarea "Quote to replace gaskets o"
type textarea "x"
type textarea "Quote to replace gaskets on"
type textarea "x"
type textarea "Quote to replace gaskets on"
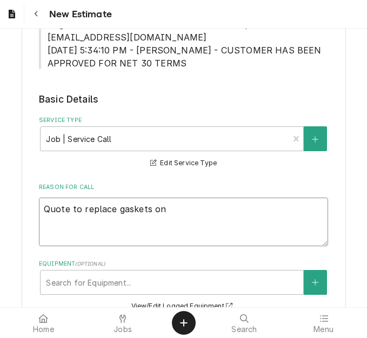
type textarea "x"
type textarea "Quote to replace gaskets on be"
type textarea "x"
type textarea "Quote to replace gaskets on b"
type textarea "x"
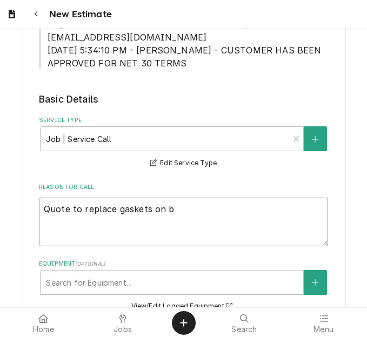
type textarea "Quote to replace gaskets on"
type textarea "x"
type textarea "Quote to replace gaskets on B"
type textarea "x"
type textarea "Quote to replace gaskets on Be"
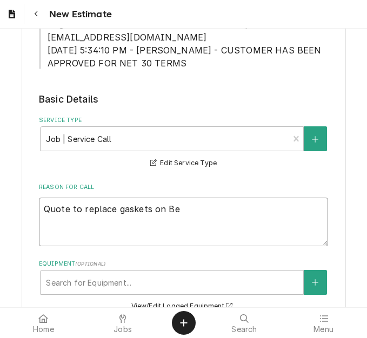
type textarea "x"
type textarea "Quote to replace gaskets on Bev"
type textarea "x"
type textarea "Quote to replace gaskets on Beve"
type textarea "x"
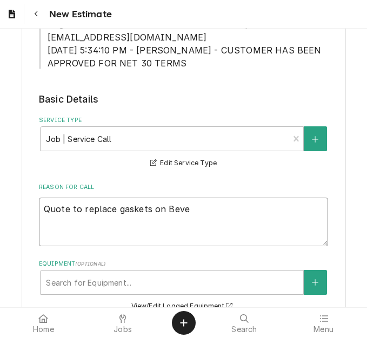
type textarea "Quote to replace gaskets on Bever"
type textarea "x"
type textarea "Quote to replace gaskets on Bevera"
type textarea "x"
type textarea "Quote to replace gaskets on Beverag"
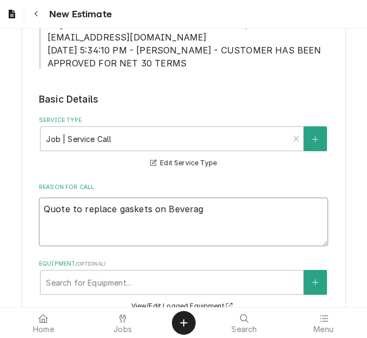
type textarea "x"
type textarea "Quote to replace gaskets on Beverage"
type textarea "x"
type textarea "Quote to replace gaskets on Beverage"
type textarea "x"
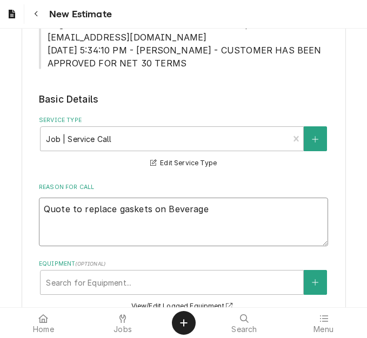
type textarea "Quote to replace gaskets on Beverage-"
type textarea "x"
type textarea "Quote to replace gaskets on Beverage-A"
type textarea "x"
type textarea "Quote to replace gaskets on Beverage-Ai"
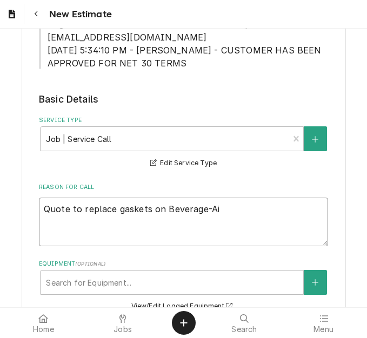
type textarea "x"
type textarea "Quote to replace gaskets on Beverage-Ai"
type textarea "x"
type textarea "Quote to replace gaskets on Beverage-Ai Co"
type textarea "x"
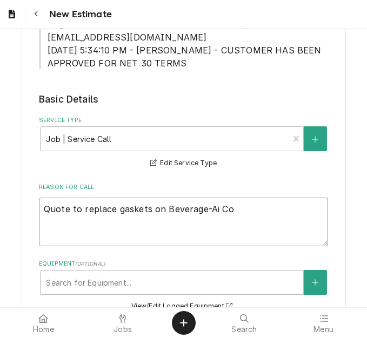
type textarea "Quote to replace gaskets on Beverage-Ai C"
type textarea "x"
type textarea "Quote to replace gaskets on Beverage-Ai"
type textarea "x"
type textarea "Quote to replace gaskets on Beverage-Ai"
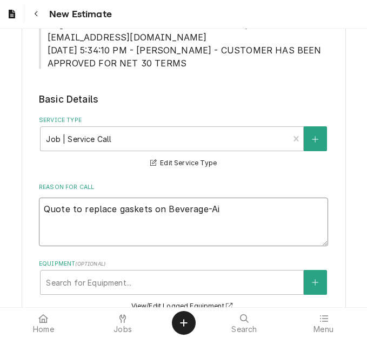
type textarea "x"
type textarea "Quote to replace gaskets on Beverage-Air"
type textarea "x"
type textarea "Quote to replace gaskets on Beverage-Air /"
type textarea "x"
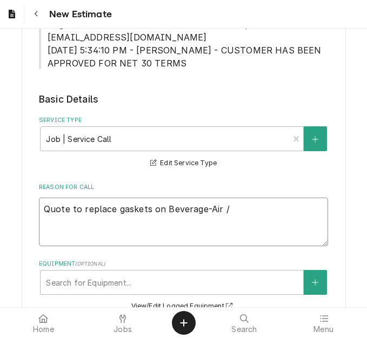
type textarea "Quote to replace gaskets on Beverage-Air /"
type textarea "x"
type textarea "Quote to replace gaskets on Beverage-Air / Mdo"
type textarea "x"
type textarea "Quote to replace gaskets on Beverage-Air / Mdoe"
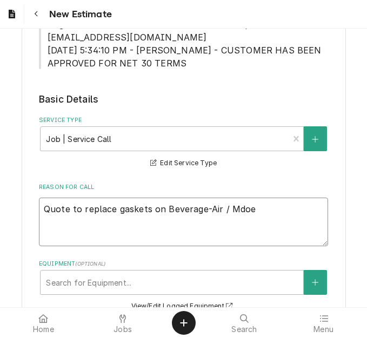
type textarea "x"
type textarea "Quote to replace gaskets on Beverage-Air / MdoeL"
type textarea "x"
type textarea "Quote to replace gaskets on Beverage-Air / MdoeL:"
type textarea "x"
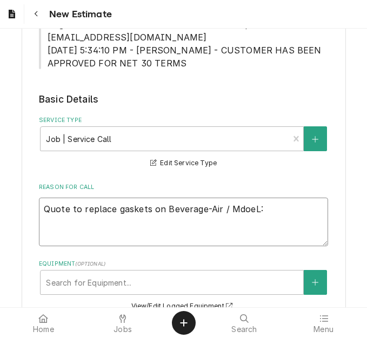
type textarea "Quote to replace gaskets on Beverage-Air / MdoeL:"
type textarea "x"
type textarea "Quote to replace gaskets on Beverage-Air / MdoeL:"
type textarea "x"
type textarea "Quote to replace gaskets on Beverage-Air / MdoeL"
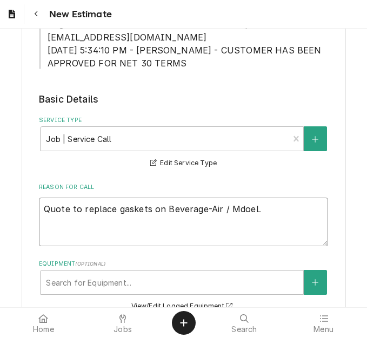
type textarea "x"
type textarea "Quote to replace gaskets on Beverage-Air / Mdoe"
type textarea "x"
type textarea "Quote to replace gaskets on Beverage-Air / Mdo"
type textarea "x"
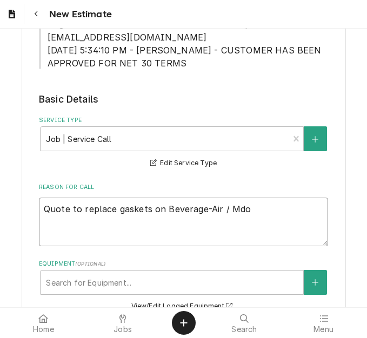
type textarea "Quote to replace gaskets on Beverage-Air / Md"
type textarea "x"
type textarea "Quote to replace gaskets on Beverage-Air / M"
type textarea "x"
type textarea "Quote to replace gaskets on Beverage-Air / Mo"
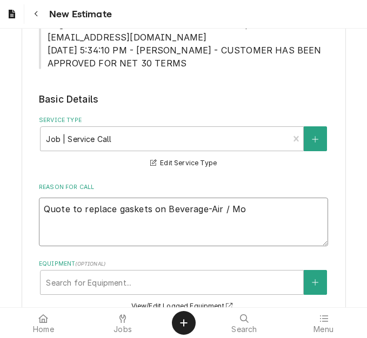
type textarea "x"
type textarea "Quote to replace gaskets on Beverage-Air / Mod"
type textarea "x"
type textarea "Quote to replace gaskets on Beverage-Air / Mode"
type textarea "x"
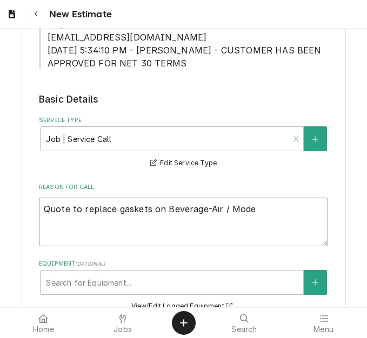
type textarea "Quote to replace gaskets on Beverage-Air / Model"
type textarea "x"
type textarea "Quote to replace gaskets on Beverage-Air / Model:"
type textarea "x"
type textarea "Quote to replace gaskets on Beverage-Air / Model:"
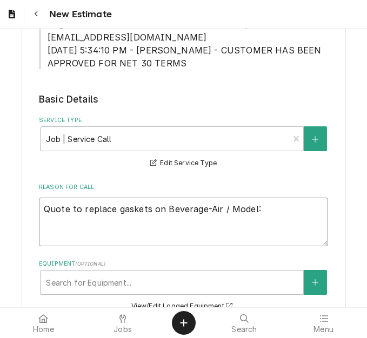
type textarea "x"
type textarea "Quote to replace gaskets on Beverage-Air / Model: U"
type textarea "x"
type textarea "Quote to replace gaskets on Beverage-Air / Model: UC"
type textarea "x"
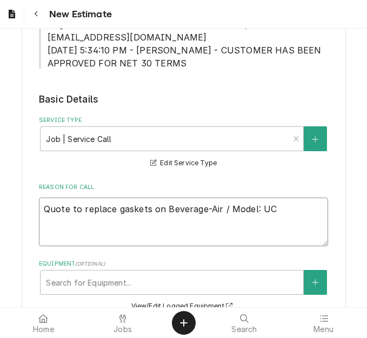
type textarea "Quote to replace gaskets on Beverage-Air / Model: UCR"
type textarea "x"
type textarea "Quote to replace gaskets on Beverage-Air / Model: UCR4"
type textarea "x"
type textarea "Quote to replace gaskets on Beverage-Air / Model: UCR48"
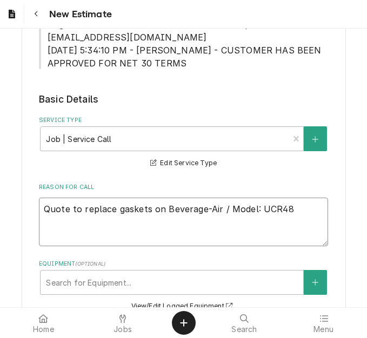
type textarea "x"
type textarea "Quote to replace gaskets on Beverage-Air / Model: UCR48A"
type textarea "x"
type textarea "Quote to replace gaskets on Beverage-Air / Model: UCR48A-"
type textarea "x"
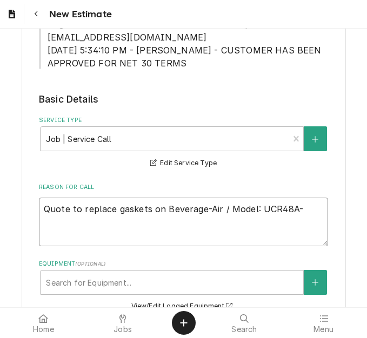
type textarea "Quote to replace gaskets on Beverage-Air / Model: UCR48A-2"
type textarea "x"
type textarea "Quote to replace gaskets on Beverage-Air / Model: UCR48A-23"
type textarea "x"
type textarea "Quote to replace gaskets on Beverage-Air / Model: UCR48A-23 /"
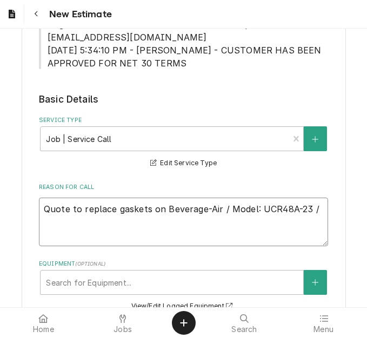
type textarea "x"
type textarea "Quote to replace gaskets on Beverage-Air / Model: UCR48A-23 /"
type textarea "x"
type textarea "Quote to replace gaskets on Beverage-Air / Model: UCR48A-23 / S"
type textarea "x"
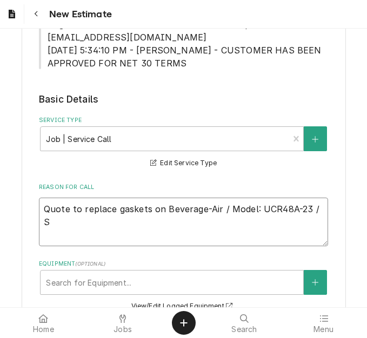
type textarea "Quote to replace gaskets on Beverage-Air / Model: UCR48A-23 / Se"
type textarea "x"
type textarea "Quote to replace gaskets on Beverage-Air / Model: UCR48A-23 / Ser"
type textarea "x"
type textarea "Quote to replace gaskets on Beverage-Air / Model: UCR48A-23 / Seri"
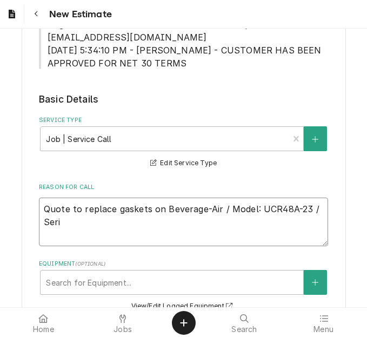
type textarea "x"
type textarea "Quote to replace gaskets on Beverage-Air / Model: UCR48A-23 / Serial"
type textarea "x"
type textarea "Quote to replace gaskets on Beverage-Air / Model: UCR48A-23 / Serial:"
type textarea "x"
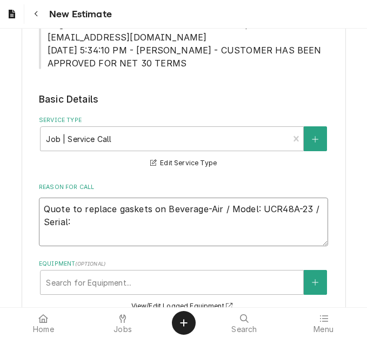
type textarea "Quote to replace gaskets on Beverage-Air / Model: UCR48A-23 / Serial:"
type textarea "x"
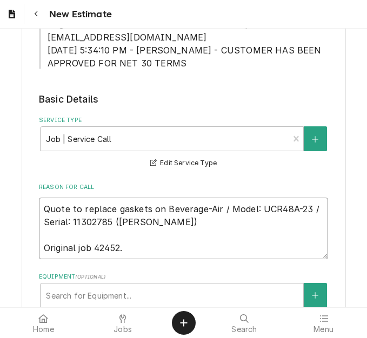
drag, startPoint x: 104, startPoint y: 209, endPoint x: 68, endPoint y: 204, distance: 36.5
click at [64, 203] on textarea "Quote to replace gaskets on Beverage-Air / Model: UCR48A-23 / Serial: 11302785 …" at bounding box center [183, 229] width 289 height 62
drag, startPoint x: 74, startPoint y: 204, endPoint x: 24, endPoint y: 188, distance: 52.3
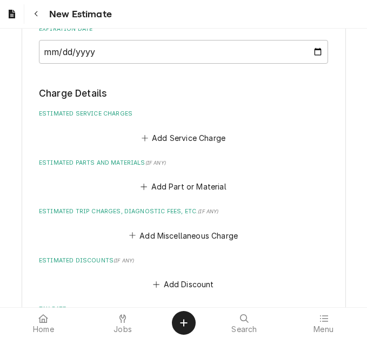
scroll to position [1098, 0]
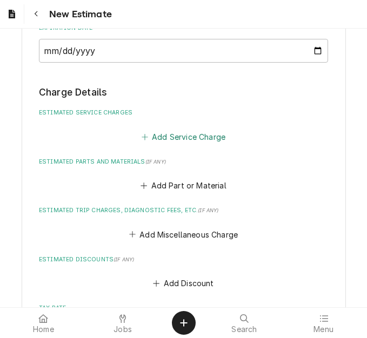
click at [186, 129] on button "Add Service Charge" at bounding box center [183, 136] width 88 height 15
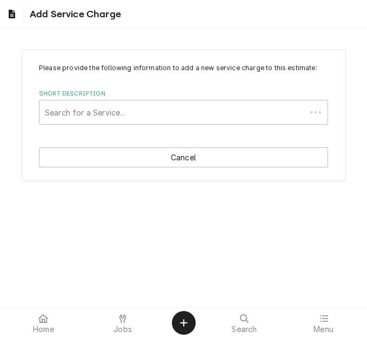
click at [117, 122] on div "Short Description" at bounding box center [173, 112] width 256 height 19
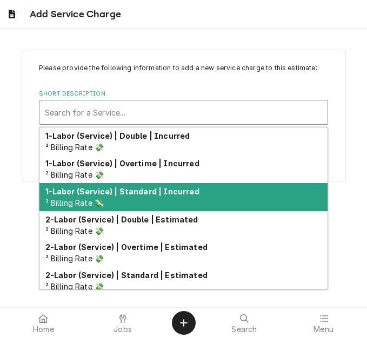
click at [139, 196] on strong "1-Labor (Service) | Standard | Incurred" at bounding box center [122, 191] width 154 height 9
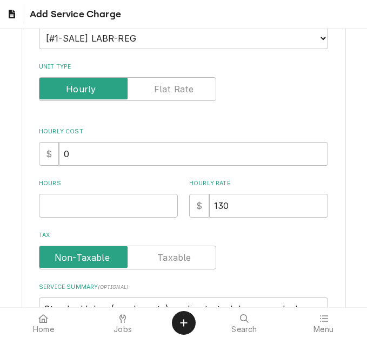
scroll to position [162, 0]
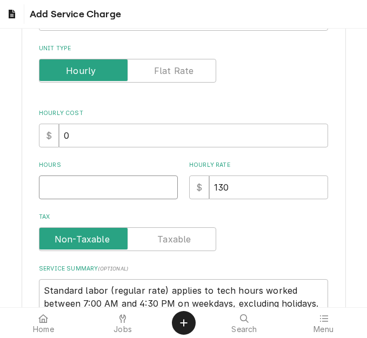
click at [84, 191] on input "Hours" at bounding box center [108, 188] width 139 height 24
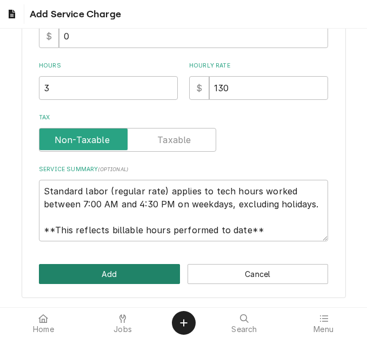
click at [109, 276] on button "Add" at bounding box center [109, 274] width 141 height 20
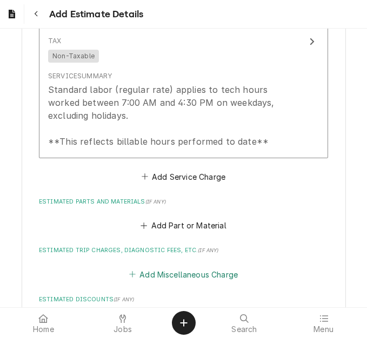
scroll to position [1355, 0]
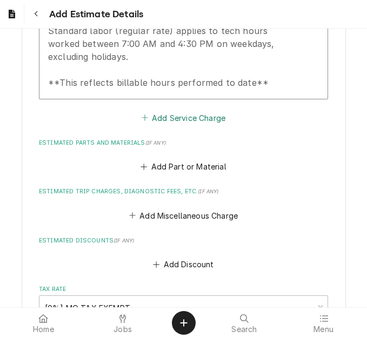
click at [174, 110] on button "Add Service Charge" at bounding box center [183, 117] width 88 height 15
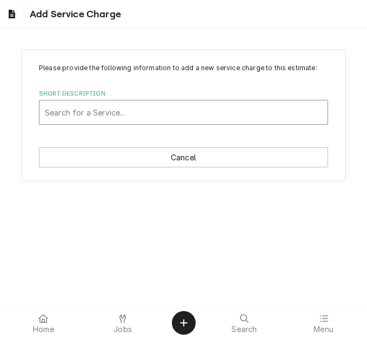
click at [134, 106] on div "Short Description" at bounding box center [183, 112] width 277 height 19
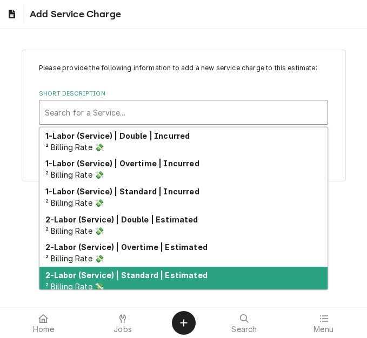
click at [142, 281] on div "2-Labor (Service) | Standard | Estimated ² Billing Rate 💸" at bounding box center [183, 281] width 288 height 28
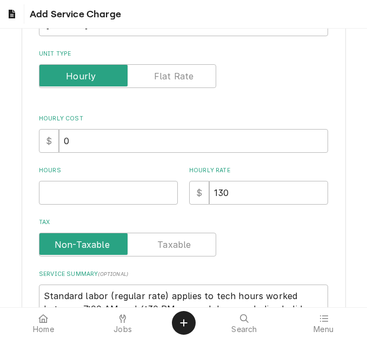
scroll to position [162, 0]
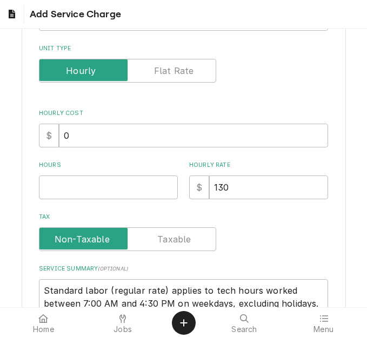
click at [74, 170] on div "Hours" at bounding box center [108, 180] width 139 height 38
click at [86, 176] on input "Hours" at bounding box center [108, 188] width 139 height 24
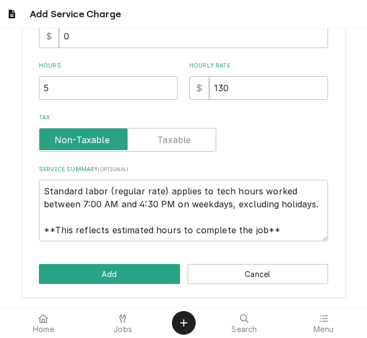
click at [110, 289] on div "Please provide the following information to add a new service charge to this es…" at bounding box center [184, 43] width 324 height 510
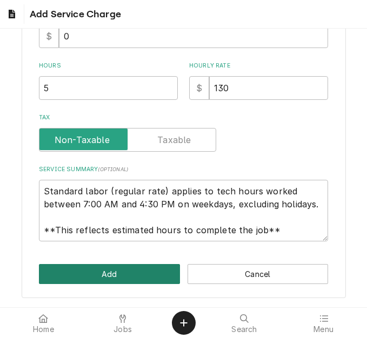
click at [117, 278] on button "Add" at bounding box center [109, 274] width 141 height 20
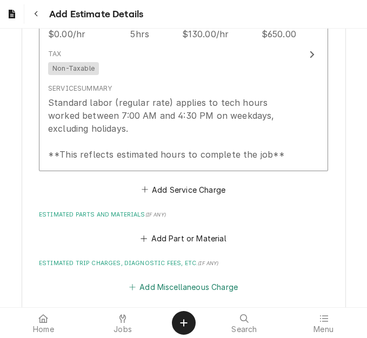
scroll to position [1592, 0]
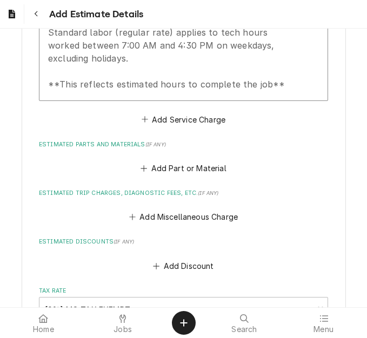
click at [174, 119] on fieldset "Charge Details Estimated Service Charges Short Description 1-Labor (Service) | …" at bounding box center [183, 28] width 289 height 875
click at [175, 112] on button "Add Service Charge" at bounding box center [183, 119] width 88 height 15
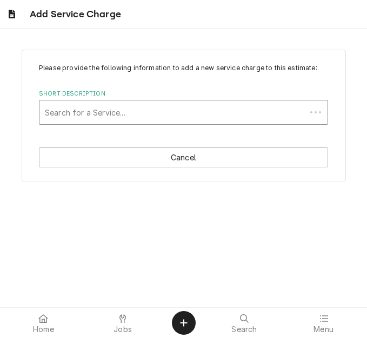
click at [122, 122] on div "Search for a Service..." at bounding box center [172, 113] width 267 height 24
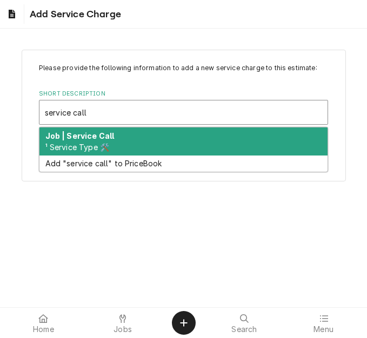
click at [129, 149] on div "Job | Service Call ¹ Service Type 🛠️" at bounding box center [183, 142] width 288 height 28
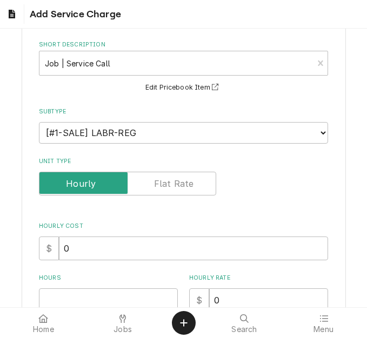
scroll to position [162, 0]
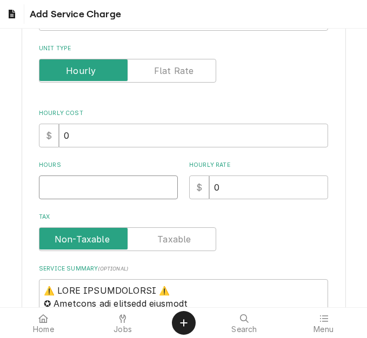
click at [90, 186] on input "Hours" at bounding box center [108, 188] width 139 height 24
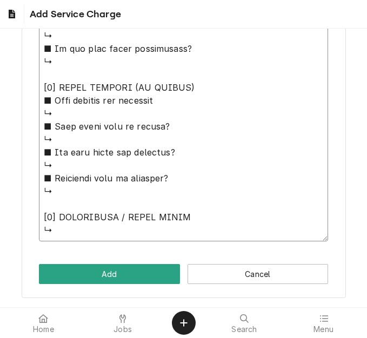
drag, startPoint x: 42, startPoint y: 182, endPoint x: 170, endPoint y: 322, distance: 190.2
click at [170, 322] on body "Add Service Charge Please provide the following information to add a new servic…" at bounding box center [183, 169] width 367 height 338
paste textarea "Quote to replace gaskets on Beverage-Air / Model: UCR48A-23 / Serial: 11302785"
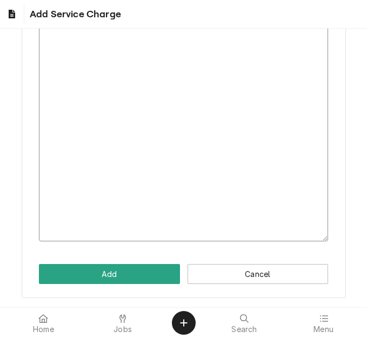
scroll to position [223, 0]
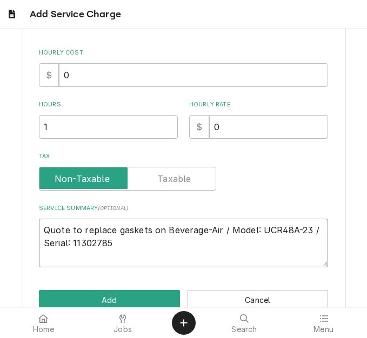
click at [112, 249] on textarea "Quote to replace gaskets on Beverage-Air / Model: UCR48A-23 / Serial: 11302785" at bounding box center [183, 243] width 289 height 49
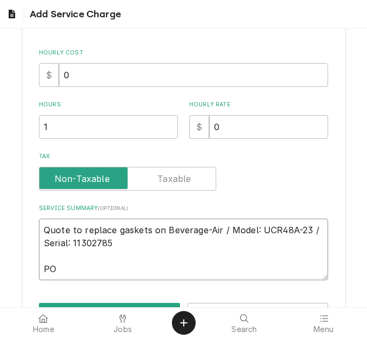
paste textarea "324527201"
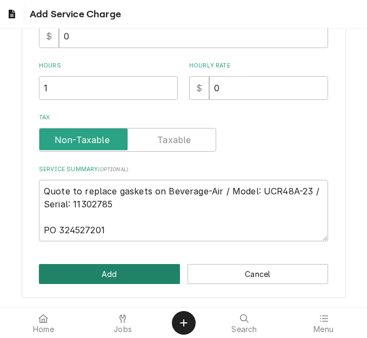
click at [96, 274] on button "Add" at bounding box center [109, 274] width 141 height 20
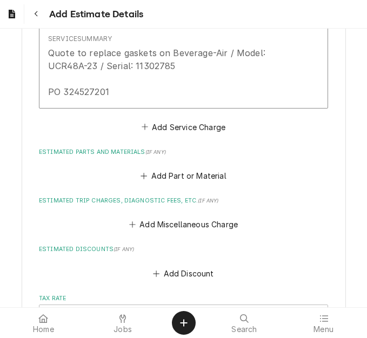
scroll to position [1883, 0]
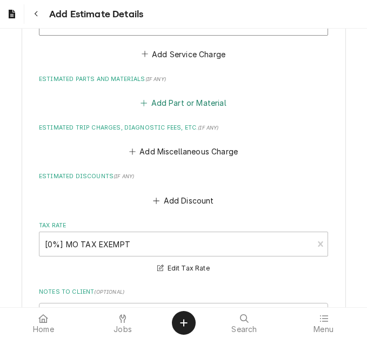
click at [175, 96] on button "Add Part or Material" at bounding box center [183, 103] width 89 height 15
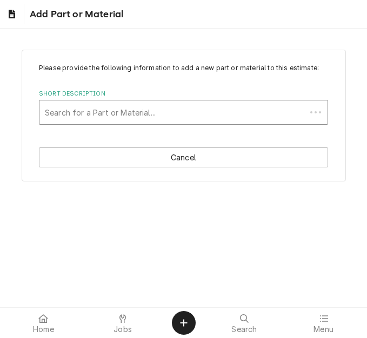
click at [155, 115] on div "Short Description" at bounding box center [173, 112] width 256 height 19
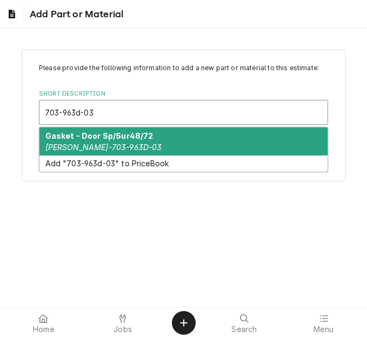
click at [119, 138] on strong "Gasket - Door Sp/Sur48/72" at bounding box center [99, 135] width 108 height 9
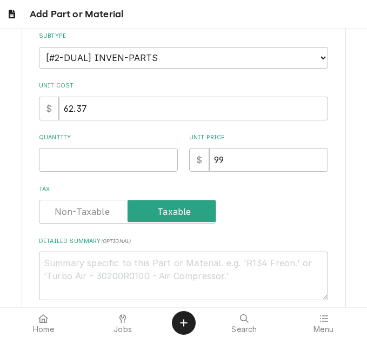
scroll to position [162, 0]
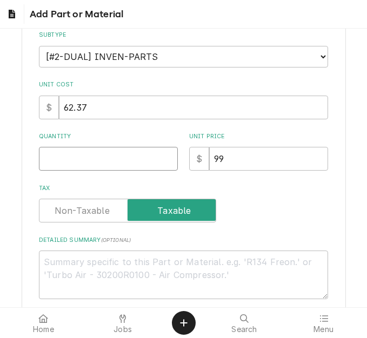
click at [81, 169] on input "Quantity" at bounding box center [108, 159] width 139 height 24
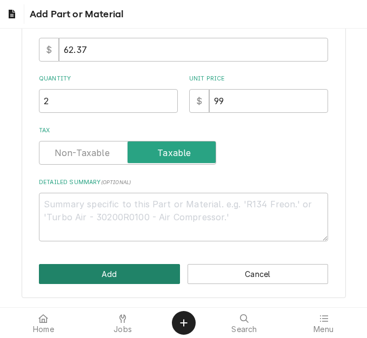
click at [87, 271] on button "Add" at bounding box center [109, 274] width 141 height 20
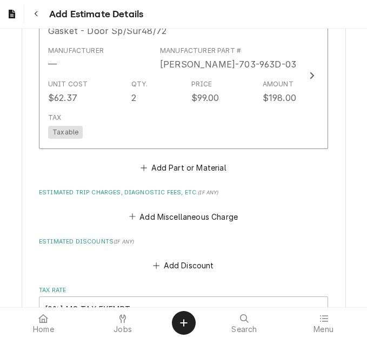
scroll to position [1970, 0]
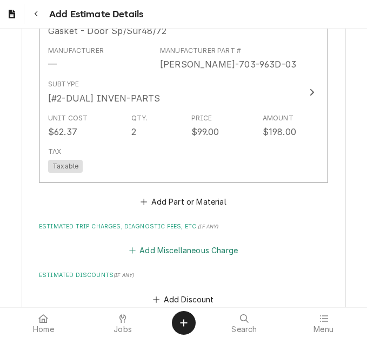
click at [166, 243] on button "Add Miscellaneous Charge" at bounding box center [183, 250] width 112 height 15
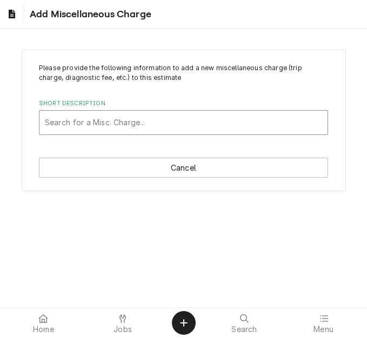
click at [154, 125] on div "Short Description" at bounding box center [183, 122] width 277 height 19
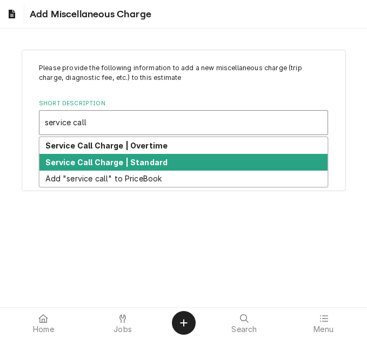
click at [138, 159] on strong "Service Call Charge | Standard" at bounding box center [106, 162] width 123 height 9
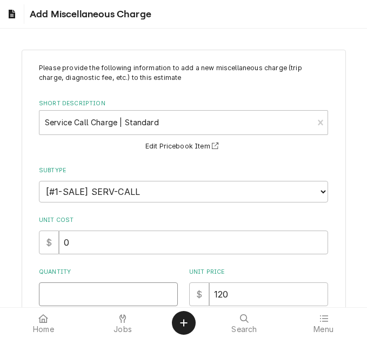
click at [68, 284] on input "Quantity" at bounding box center [108, 295] width 139 height 24
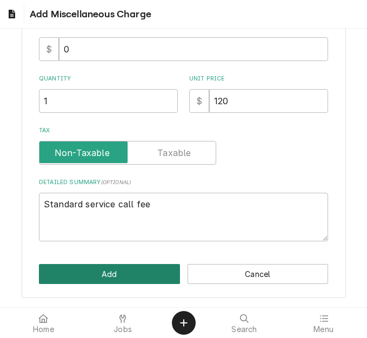
click at [128, 277] on button "Add" at bounding box center [109, 274] width 141 height 20
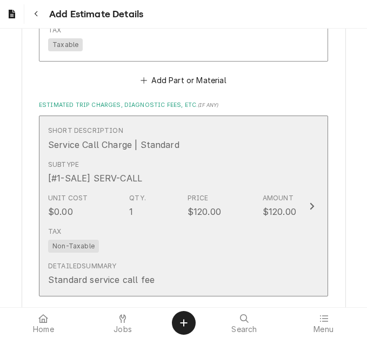
scroll to position [2200, 0]
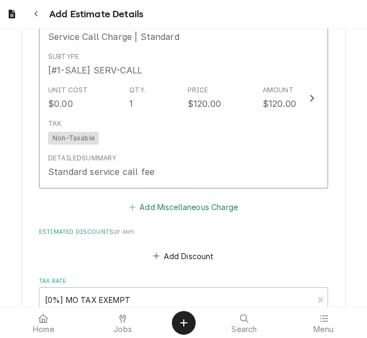
click at [165, 200] on button "Add Miscellaneous Charge" at bounding box center [183, 207] width 112 height 15
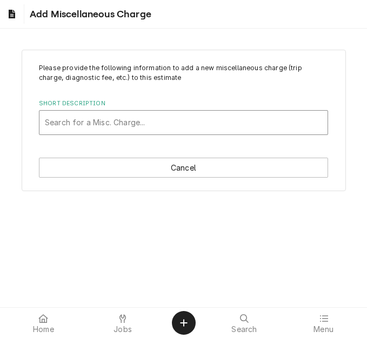
click at [127, 124] on div "Short Description" at bounding box center [183, 122] width 277 height 19
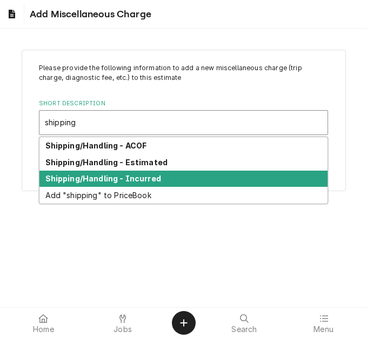
click at [118, 175] on strong "Shipping/Handling - Incurred" at bounding box center [103, 178] width 116 height 9
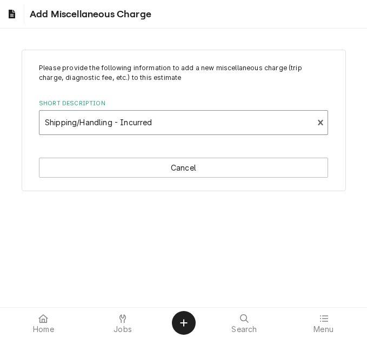
click at [133, 109] on div "Short Description option [object Object], selected. Shipping/Handling - Incurred" at bounding box center [183, 116] width 289 height 35
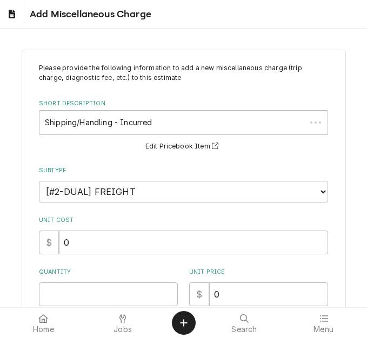
click at [149, 135] on div "Short Description Shipping/Handling - Incurred Edit Pricebook Item" at bounding box center [183, 126] width 289 height 54
click at [141, 107] on label "Short Description" at bounding box center [183, 103] width 289 height 9
click at [144, 126] on div "Short Description" at bounding box center [176, 122] width 263 height 19
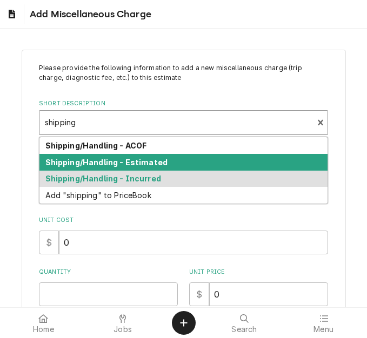
click at [140, 156] on div "Shipping/Handling - Estimated" at bounding box center [183, 162] width 288 height 17
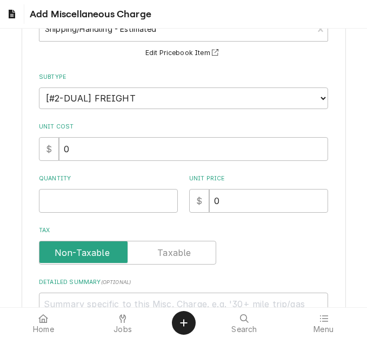
scroll to position [162, 0]
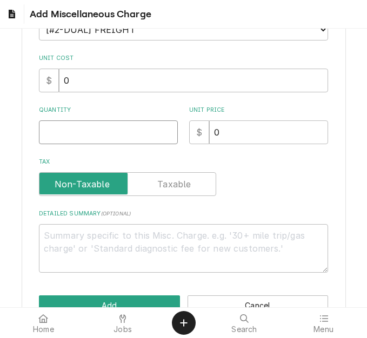
click at [71, 135] on input "Quantity" at bounding box center [108, 133] width 139 height 24
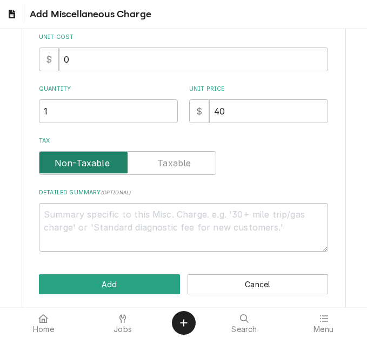
scroll to position [194, 0]
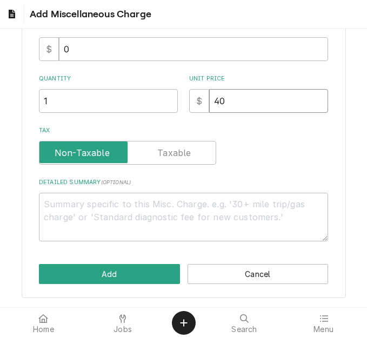
drag, startPoint x: 219, startPoint y: 99, endPoint x: 179, endPoint y: 99, distance: 39.5
click at [179, 99] on div "Quantity 1 Unit Price $ 40" at bounding box center [183, 94] width 289 height 38
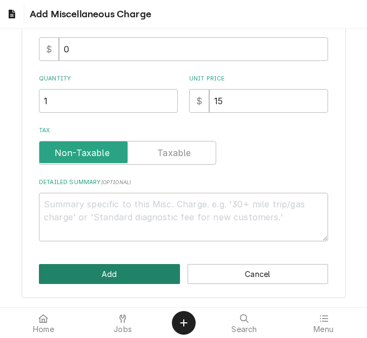
click at [132, 267] on button "Add" at bounding box center [109, 274] width 141 height 20
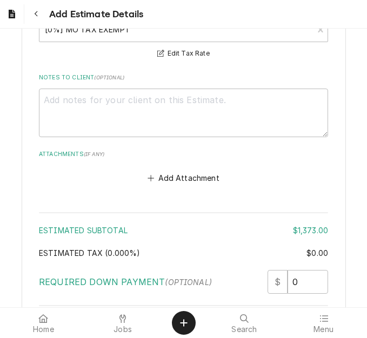
scroll to position [2626, 0]
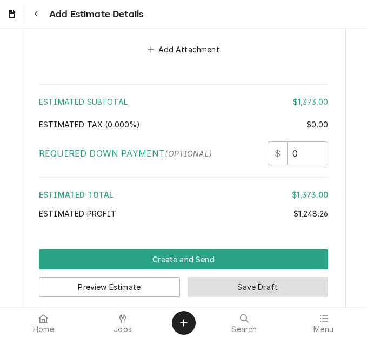
drag, startPoint x: 224, startPoint y: 267, endPoint x: 355, endPoint y: 173, distance: 161.6
click at [224, 277] on button "Save Draft" at bounding box center [258, 287] width 141 height 20
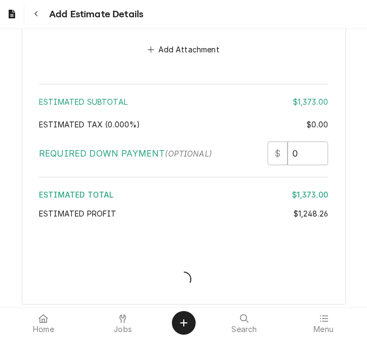
scroll to position [2746, 0]
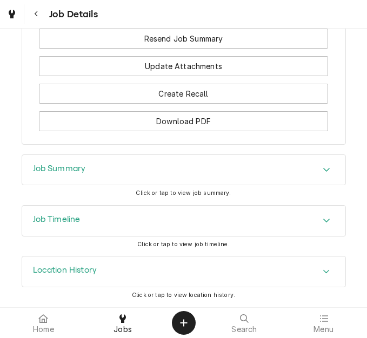
click at [75, 182] on div "Job Summary" at bounding box center [183, 170] width 323 height 30
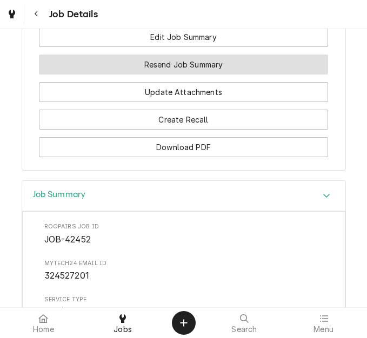
scroll to position [1495, 0]
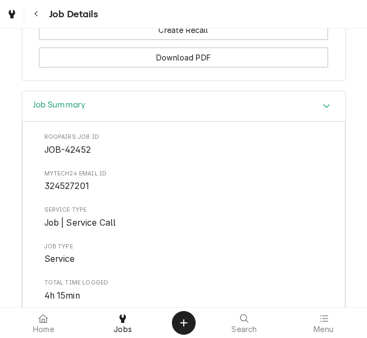
click at [71, 186] on span "324527201" at bounding box center [66, 186] width 45 height 10
copy span "324527201"
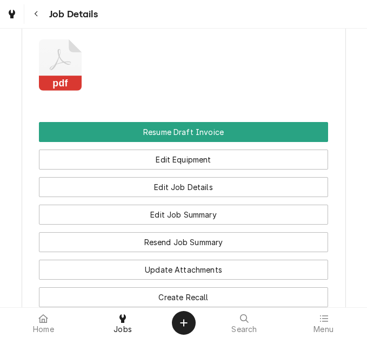
scroll to position [1225, 0]
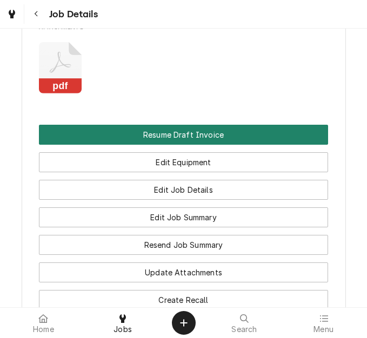
click at [170, 140] on button "Resume Draft Invoice" at bounding box center [183, 135] width 289 height 20
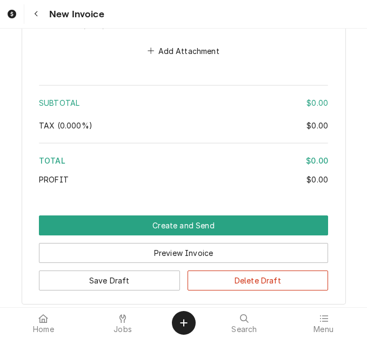
scroll to position [2235, 0]
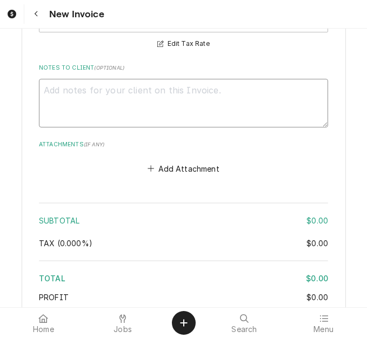
click at [116, 104] on textarea "Notes to Client ( optional )" at bounding box center [183, 103] width 289 height 49
type textarea "x"
type textarea "q"
type textarea "x"
type textarea "qu"
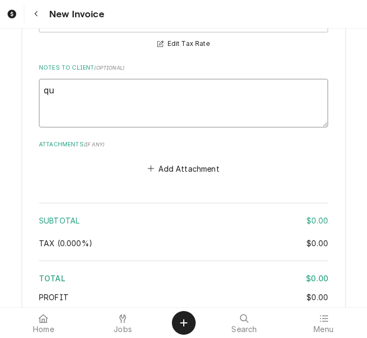
type textarea "x"
type textarea "quot"
type textarea "x"
type textarea "quote"
type textarea "x"
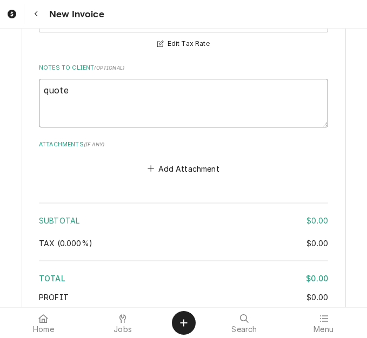
type textarea "quoted"
type textarea "x"
type textarea "quoted"
type textarea "x"
type textarea "quoted o"
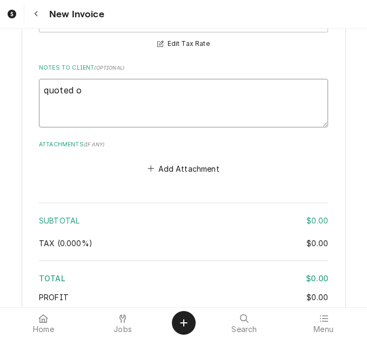
type textarea "x"
type textarea "quoted on"
type textarea "x"
type textarea "quoted on"
click at [122, 88] on textarea "quoted on" at bounding box center [183, 103] width 289 height 49
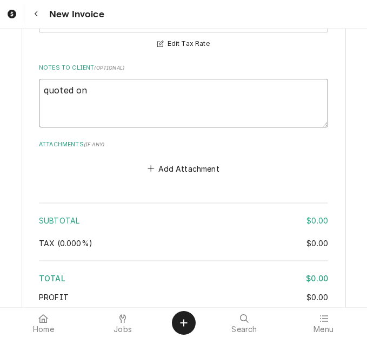
type textarea "x"
type textarea "quoted on 4"
type textarea "x"
type textarea "quoted on 40"
type textarea "x"
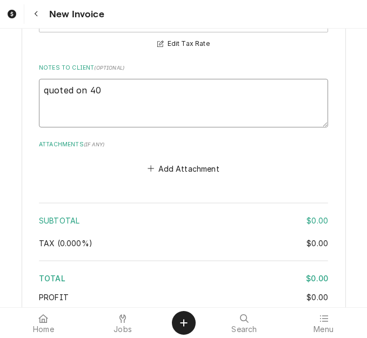
type textarea "quoted on 400"
type textarea "x"
type textarea "quoted on 4007"
type textarea "x"
type textarea "quoted on 40070"
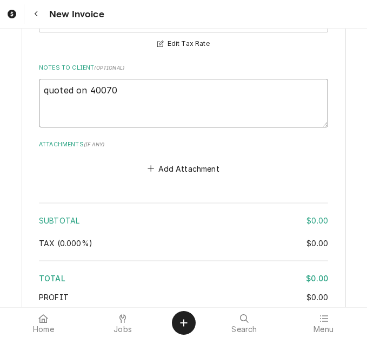
type textarea "x"
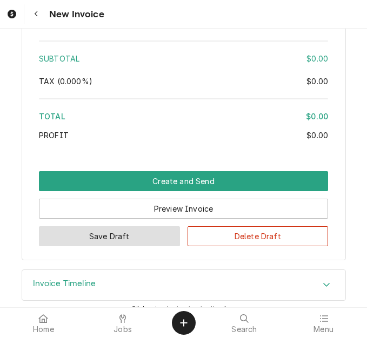
type textarea "quoted on 400709"
click at [146, 226] on button "Save Draft" at bounding box center [109, 236] width 141 height 20
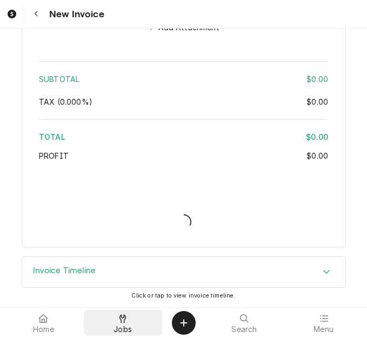
scroll to position [2363, 0]
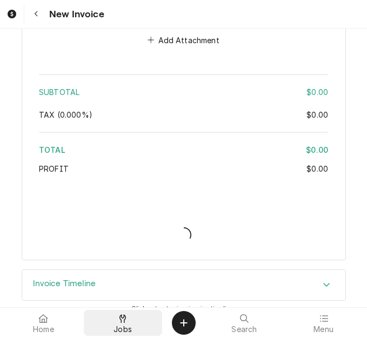
type textarea "x"
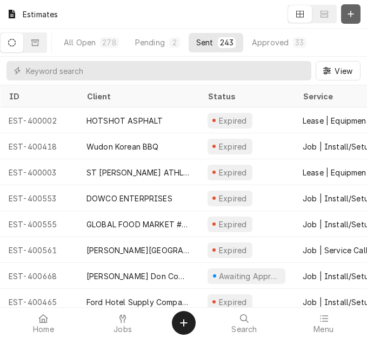
click at [351, 13] on icon "Dynamic Content Wrapper" at bounding box center [351, 14] width 6 height 6
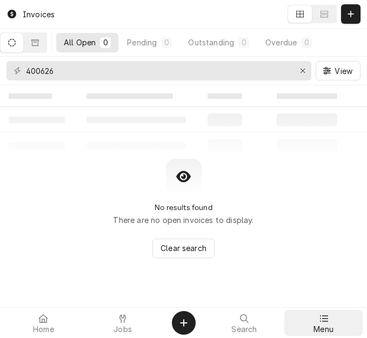
click at [331, 314] on div "Menu" at bounding box center [324, 323] width 74 height 22
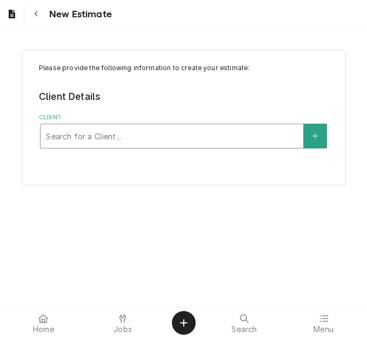
click at [230, 136] on div "Client" at bounding box center [172, 135] width 252 height 19
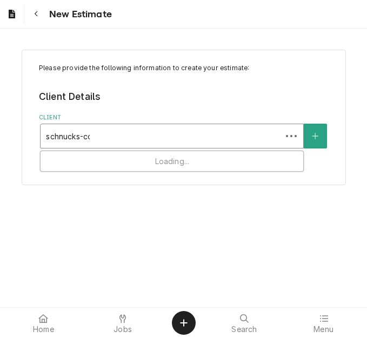
type input "schnucks-cor"
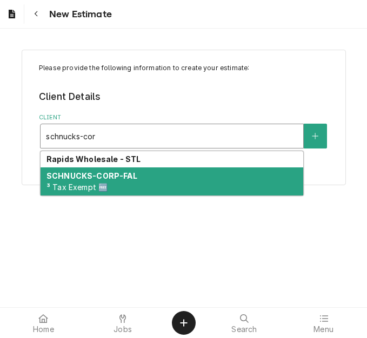
click at [126, 172] on strong "SCHNUCKS-CORP-FAL" at bounding box center [91, 175] width 91 height 9
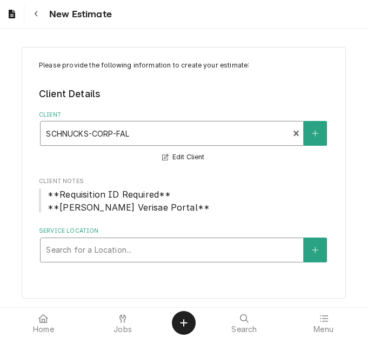
scroll to position [4, 0]
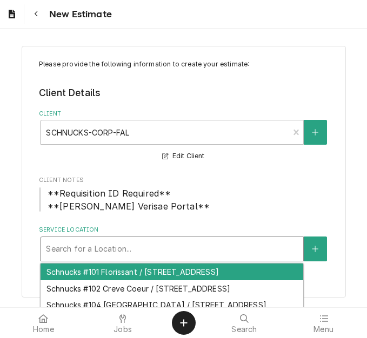
click at [111, 249] on div "Service Location" at bounding box center [172, 248] width 252 height 19
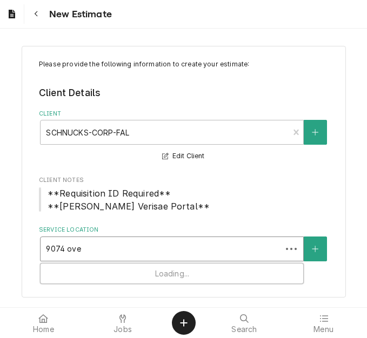
type input "9074 over"
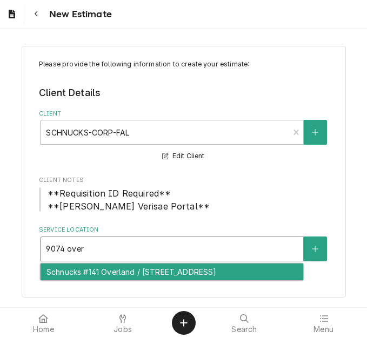
click at [105, 279] on div "Schnucks #141 Overland / [STREET_ADDRESS]" at bounding box center [172, 272] width 263 height 17
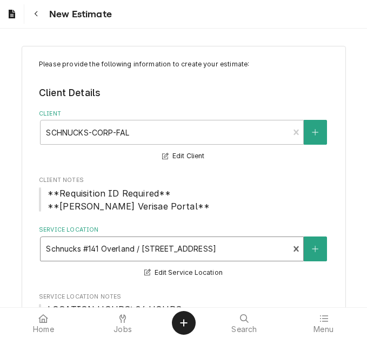
scroll to position [274, 0]
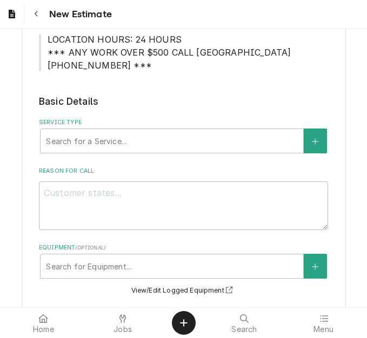
click at [111, 139] on div "Service Type" at bounding box center [172, 140] width 252 height 19
type textarea "x"
type input "s"
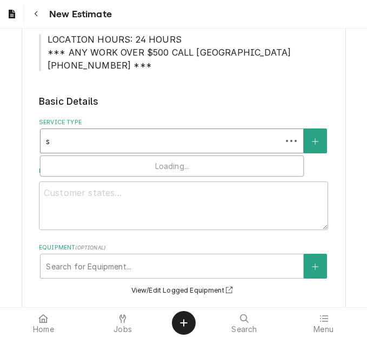
type textarea "x"
type input "se"
type textarea "x"
type input "ser"
type textarea "x"
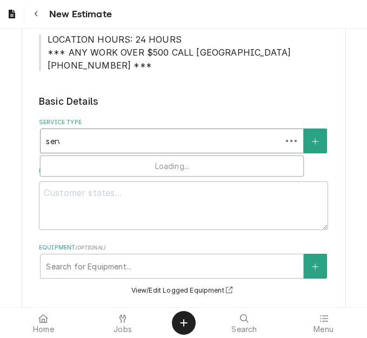
type input "servi"
type textarea "x"
type input "servie"
type textarea "x"
type input "serviec"
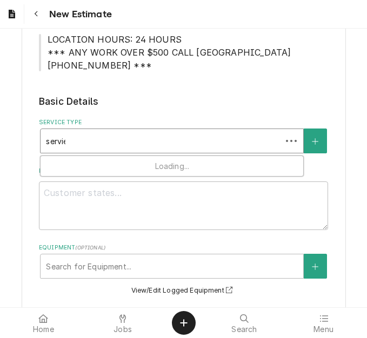
type textarea "x"
type input "serviec"
type textarea "x"
type input "serviec c"
type textarea "x"
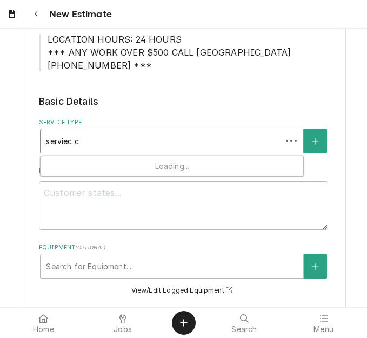
type input "serviec ca"
type textarea "x"
type input "serviec cal"
type textarea "x"
type input "serviec call"
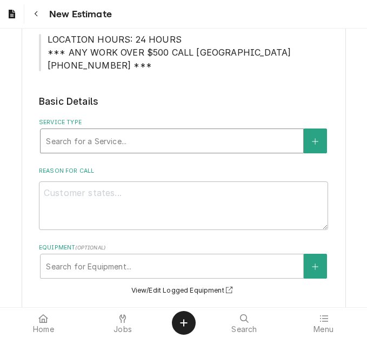
drag, startPoint x: 124, startPoint y: 133, endPoint x: 40, endPoint y: 134, distance: 83.8
click at [41, 134] on div "Search for a Service..." at bounding box center [172, 141] width 263 height 24
type textarea "x"
type input "s"
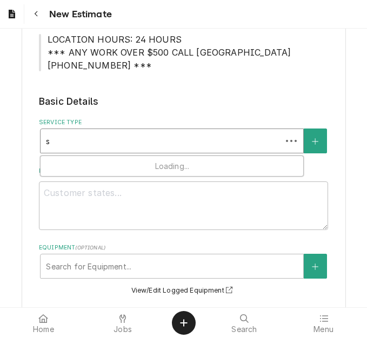
type textarea "x"
type input "se"
type textarea "x"
type input "ser"
type textarea "x"
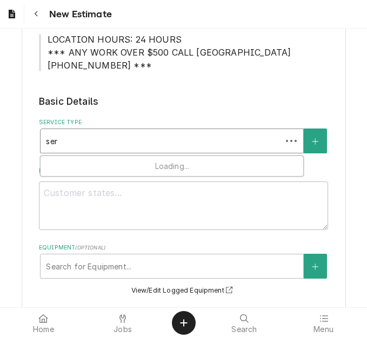
type input "serv"
type textarea "x"
type input "servic"
type textarea "x"
type input "service"
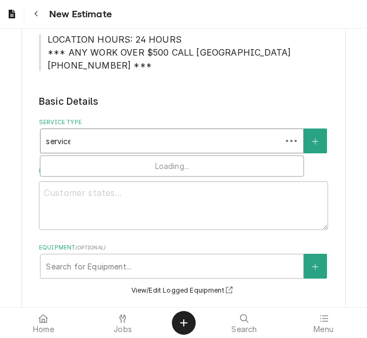
type textarea "x"
type input "service c"
type textarea "x"
type input "service ca"
type textarea "x"
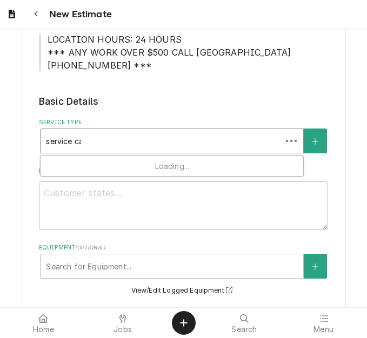
type input "service cal"
type textarea "x"
type input "service call"
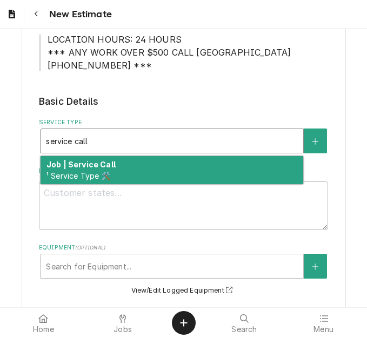
click at [82, 161] on strong "Job | Service Call" at bounding box center [80, 164] width 69 height 9
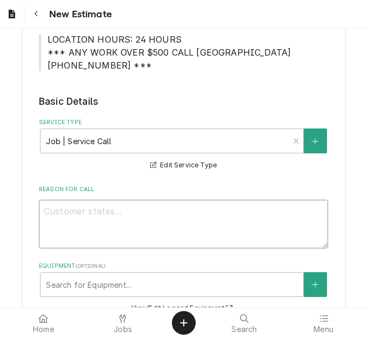
click at [134, 217] on textarea "Reason For Call" at bounding box center [183, 224] width 289 height 49
type textarea "x"
type textarea "Q"
type textarea "x"
type textarea "Qu"
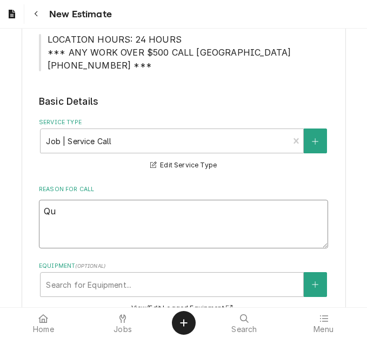
type textarea "x"
type textarea "Quo"
type textarea "x"
type textarea "Quot"
type textarea "x"
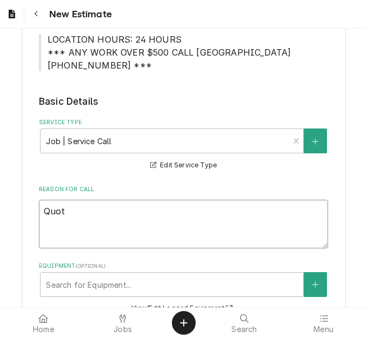
type textarea "Quote"
type textarea "x"
type textarea "Quote"
type textarea "x"
type textarea "Quote t"
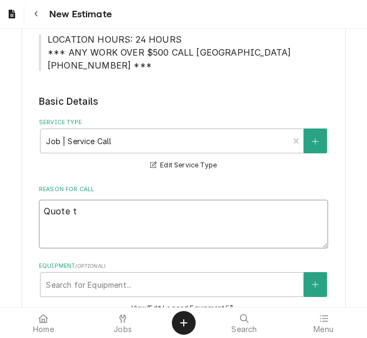
type textarea "x"
type textarea "Quote to"
type textarea "x"
type textarea "Quote to"
type textarea "x"
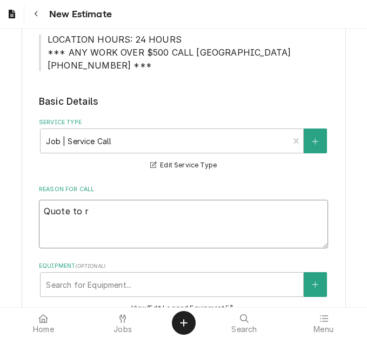
type textarea "Quote to re"
type textarea "x"
type textarea "Quote to rep"
type textarea "x"
type textarea "Quote to repl"
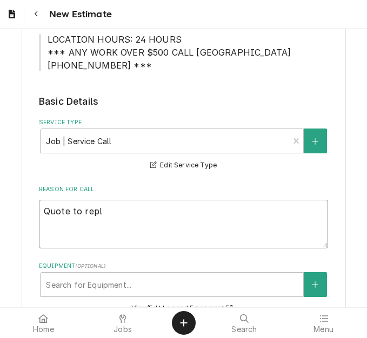
type textarea "x"
type textarea "Quote to repla"
type textarea "x"
type textarea "Quote to replac"
type textarea "x"
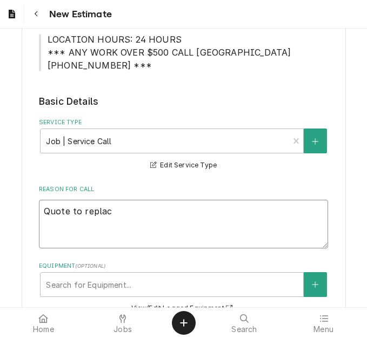
type textarea "Quote to replace"
type textarea "x"
type textarea "Quote to replace"
type textarea "x"
type textarea "Quote to replace f"
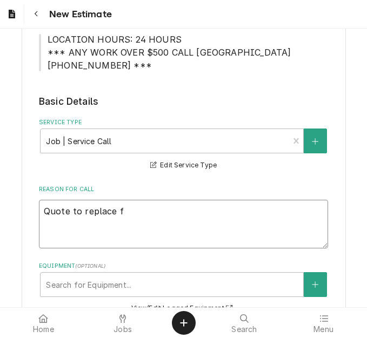
type textarea "x"
type textarea "Quote to replace fi"
type textarea "x"
type textarea "Quote to replace fil"
type textarea "x"
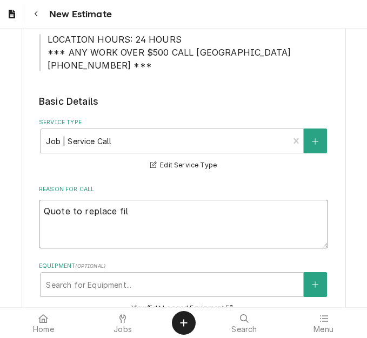
type textarea "Quote to replace filt"
type textarea "x"
type textarea "Quote to replace filte"
type textarea "x"
type textarea "Quote to replace filter"
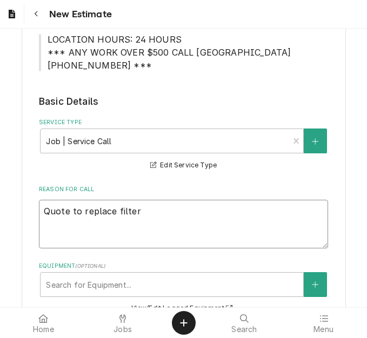
type textarea "x"
type textarea "Quote to replace filter"
type textarea "x"
type textarea "Quote to replace filter a"
type textarea "x"
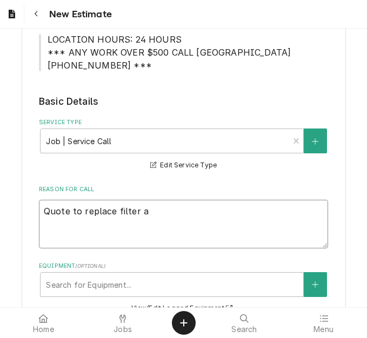
type textarea "Quote to replace filter an"
type textarea "x"
type textarea "Quote to replace filter and"
type textarea "x"
type textarea "Quote to replace filter and"
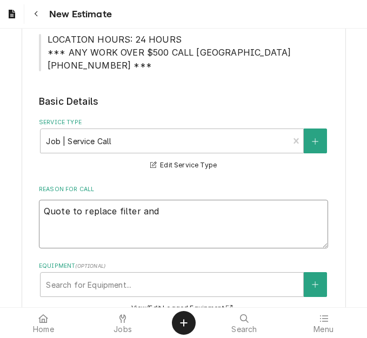
type textarea "x"
type textarea "Quote to replace filter and n"
type textarea "x"
type textarea "Quote to replace filter and noz"
type textarea "x"
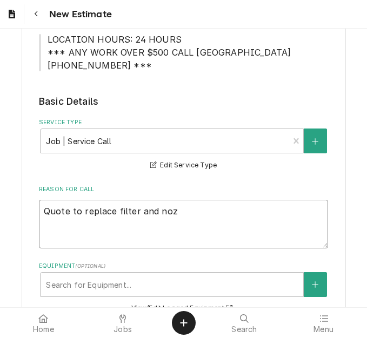
type textarea "Quote to replace filter and nozz"
type textarea "x"
type textarea "Quote to replace filter and nozzl"
type textarea "x"
type textarea "Quote to replace filter and nozzle"
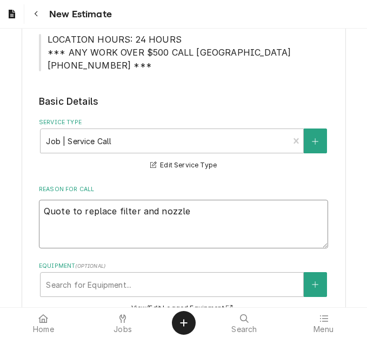
type textarea "x"
type textarea "Quote to replace filter and nozzle o"
type textarea "x"
type textarea "Quote to replace filter and nozzle on"
type textarea "x"
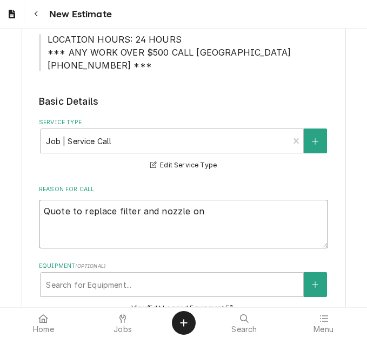
type textarea "Quote to replace filter and nozzle on"
type textarea "x"
type textarea "Quote to replace filter and nozzle on R"
type textarea "x"
type textarea "Quote to replace filter and nozzle on Re"
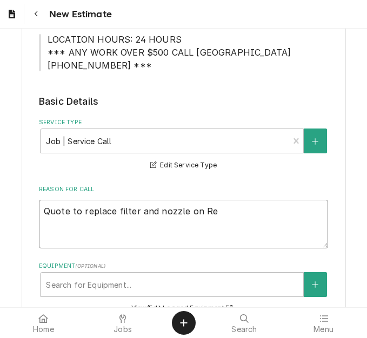
type textarea "x"
type textarea "Quote to replace filter and nozzle on Rec"
type textarea "x"
type textarea "Quote to replace filter and nozzle on Recen"
type textarea "x"
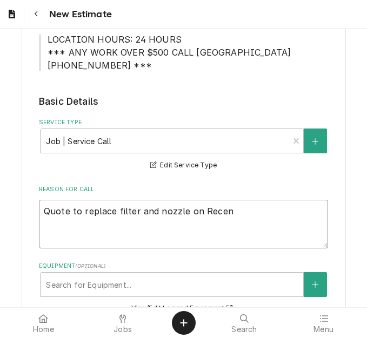
type textarea "Quote to replace filter and nozzle on Recent"
type textarea "x"
type textarea "Quote to replace filter and nozzle on Recen"
type textarea "x"
type textarea "Quote to replace filter and nozzle on Rece"
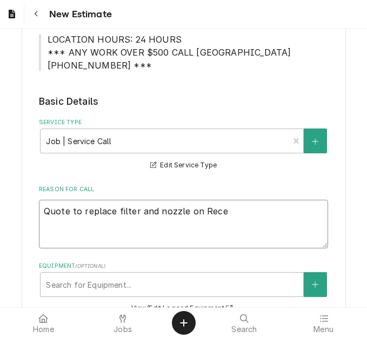
type textarea "x"
type textarea "Quote to replace filter and nozzle on Rec"
type textarea "x"
type textarea "Quote to replace filter and nozzle on Recv"
type textarea "x"
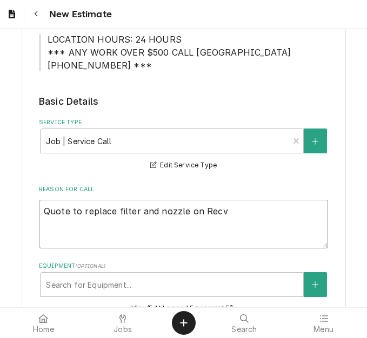
type textarea "Quote to replace filter and nozzle on Recve"
type textarea "x"
type textarea "Quote to replace filter and nozzle on Recv"
type textarea "x"
type textarea "Quote to replace filter and nozzle on Rec"
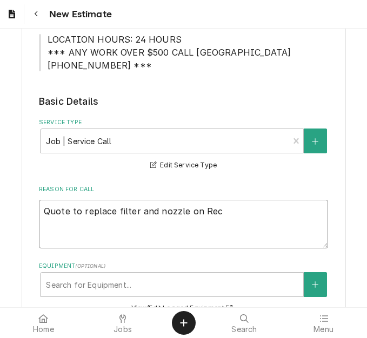
type textarea "x"
type textarea "Quote to replace filter and nozzle on Rev"
type textarea "x"
type textarea "Quote to replace filter and nozzle on Reve"
type textarea "x"
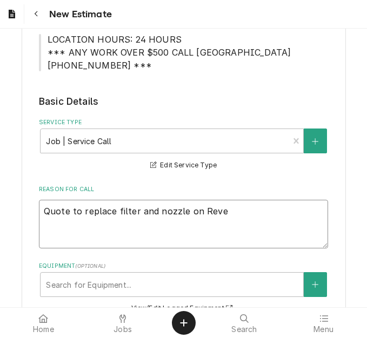
type textarea "Quote to replace filter and nozzle on Reven"
type textarea "x"
type textarea "Quote to replace filter and nozzle on Revent"
type textarea "x"
type textarea "Quote to replace filter and nozzle on Revent"
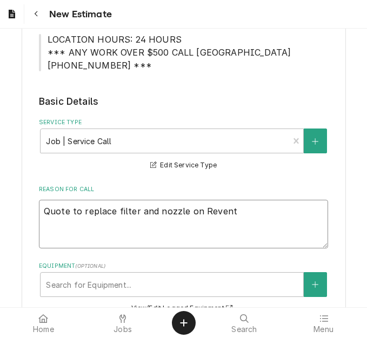
type textarea "x"
type textarea "Quote to replace filter and nozzle on Revent P"
type textarea "x"
type textarea "Quote to replace filter and nozzle on Revent Pro"
type textarea "x"
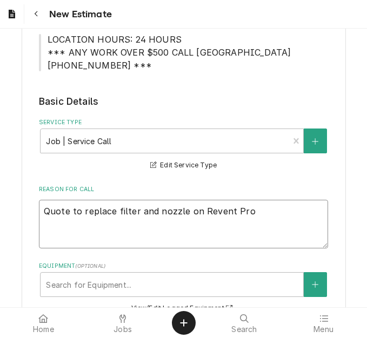
type textarea "Quote to replace filter and nozzle on Revent Proo"
type textarea "x"
type textarea "Quote to replace filter and nozzle on Revent Proof"
type textarea "x"
type textarea "Quote to replace filter and nozzle on Revent Proofe"
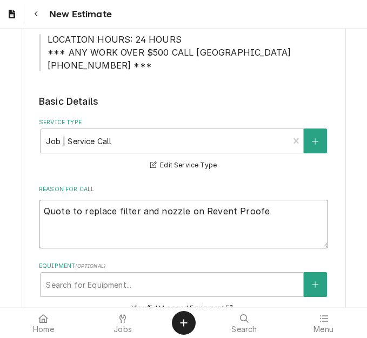
type textarea "x"
type textarea "Quote to replace filter and nozzle on Revent Proofer"
type textarea "x"
type textarea "Quote to replace filter and nozzle on Revent Proofer /"
type textarea "x"
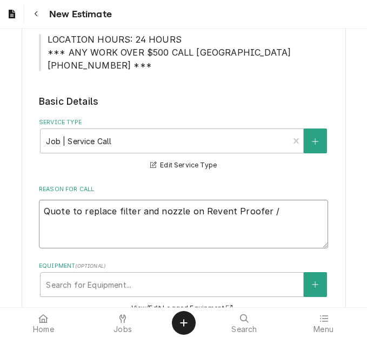
type textarea "Quote to replace filter and nozzle on Revent Proofer /"
type textarea "x"
type textarea "Quote to replace filter and nozzle on Revent Proofer / m"
type textarea "x"
type textarea "Quote to replace filter and nozzle on Revent Proofer / mo"
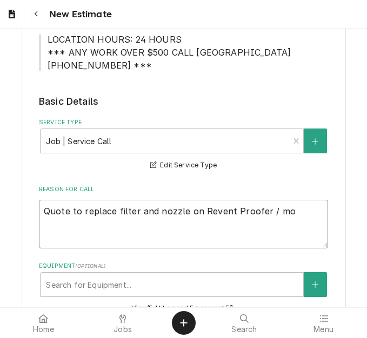
type textarea "x"
type textarea "Quote to replace filter and nozzle on Revent Proofer / m"
type textarea "x"
type textarea "Quote to replace filter and nozzle on Revent Proofer /"
type textarea "x"
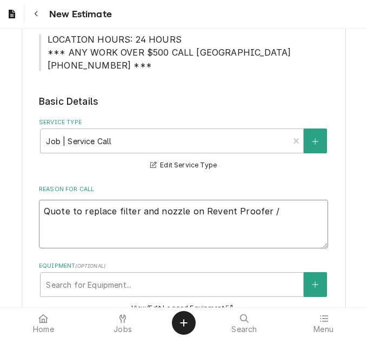
type textarea "Quote to replace filter and nozzle on Revent Proofer / M"
type textarea "x"
type textarea "Quote to replace filter and nozzle on Revent Proofer / Mod"
type textarea "x"
type textarea "Quote to replace filter and nozzle on Revent Proofer / Mode"
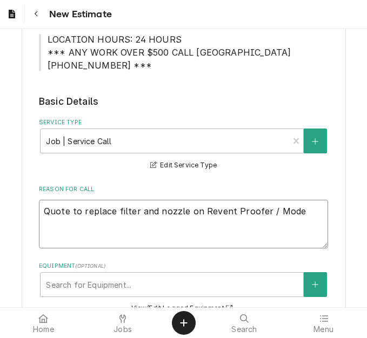
type textarea "x"
type textarea "Quote to replace filter and nozzle on Revent Proofer / Model"
type textarea "x"
type textarea "Quote to replace filter and nozzle on Revent Proofer / Model:"
type textarea "x"
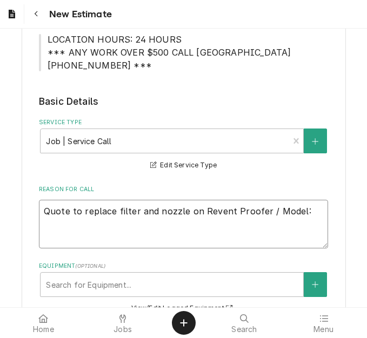
type textarea "Quote to replace filter and nozzle on Revent Proofer / Model:"
type textarea "x"
type textarea "Quote to replace filter and nozzle on Revent Proofer / Model: 7"
type textarea "x"
type textarea "Quote to replace filter and nozzle on Revent Proofer / Model: 71"
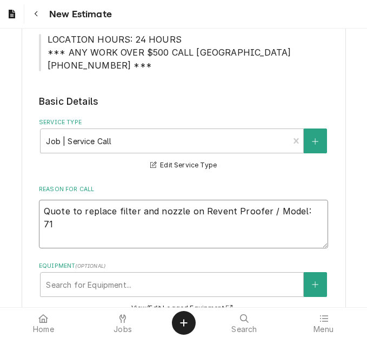
type textarea "x"
type textarea "Quote to replace filter and nozzle on Revent Proofer / Model: 712"
type textarea "x"
type textarea "Quote to replace filter and nozzle on Revent Proofer / Model: 7122"
type textarea "x"
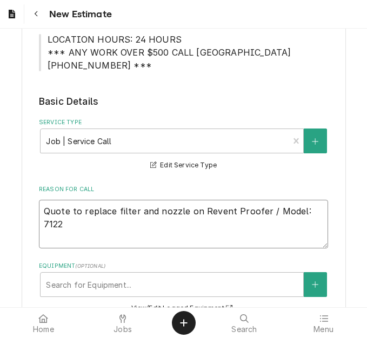
type textarea "Quote to replace filter and nozzle on Revent Proofer / Model: 7122 /"
type textarea "x"
type textarea "Quote to replace filter and nozzle on Revent Proofer / Model: 7122 /"
click at [39, 208] on textarea "Quote to replace filter and nozzle on Revent Proofer / Model: 7122 / Serial: U1…" at bounding box center [183, 224] width 289 height 49
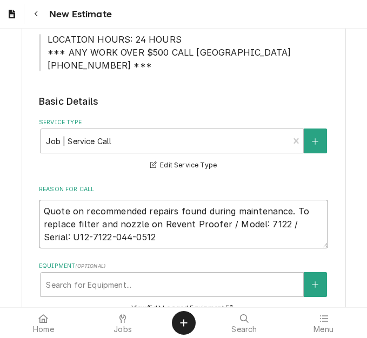
click at [139, 236] on textarea "Quote on recommended repairs found during maintenance. To replace filter and no…" at bounding box center [183, 224] width 289 height 49
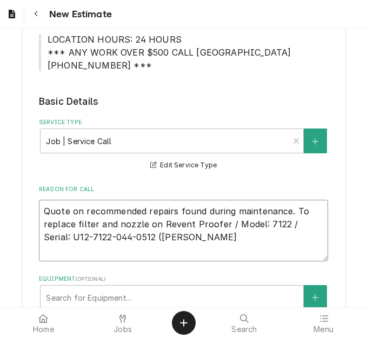
drag, startPoint x: 124, startPoint y: 239, endPoint x: 36, endPoint y: 204, distance: 94.9
click at [39, 204] on textarea "Quote on recommended repairs found during maintenance. To replace filter and no…" at bounding box center [183, 231] width 289 height 62
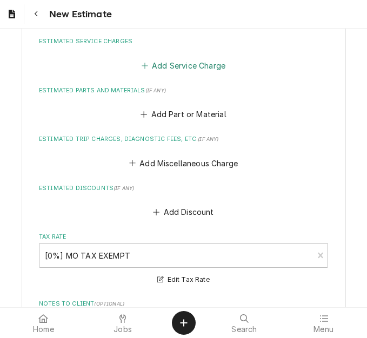
scroll to position [1085, 0]
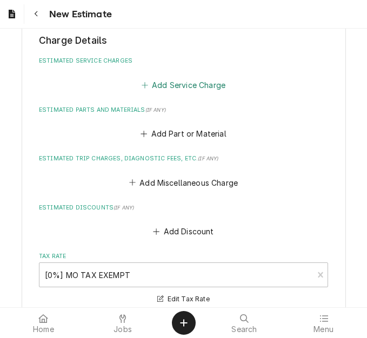
click at [168, 88] on button "Add Service Charge" at bounding box center [183, 84] width 88 height 15
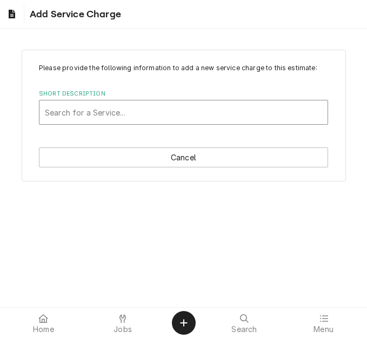
click at [145, 117] on div "Short Description" at bounding box center [183, 112] width 277 height 19
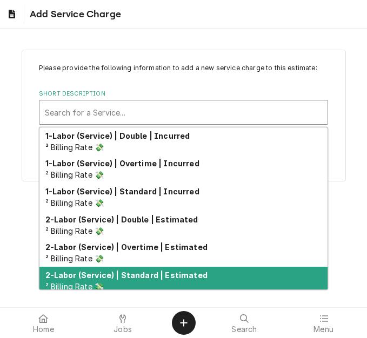
click at [155, 273] on strong "2-Labor (Service) | Standard | Estimated" at bounding box center [126, 275] width 162 height 9
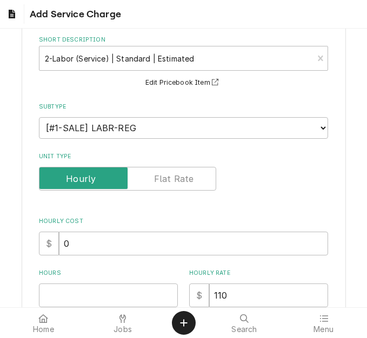
scroll to position [162, 0]
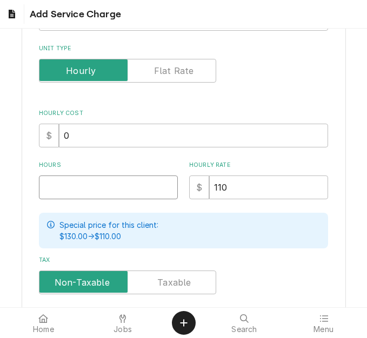
click at [75, 188] on input "Hours" at bounding box center [108, 188] width 139 height 24
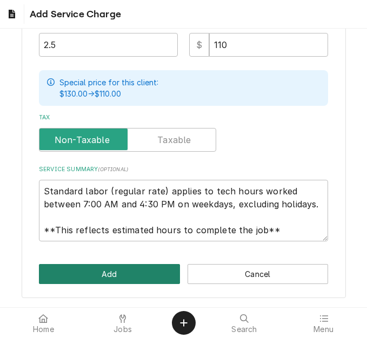
click at [71, 277] on button "Add" at bounding box center [109, 274] width 141 height 20
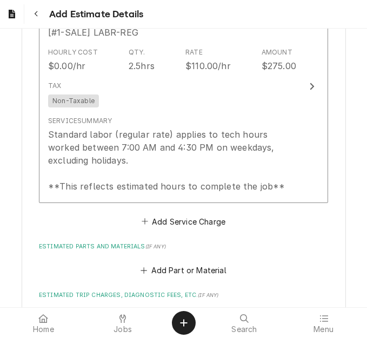
scroll to position [1234, 0]
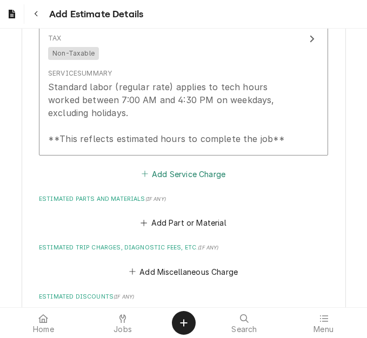
click at [169, 176] on button "Add Service Charge" at bounding box center [183, 173] width 88 height 15
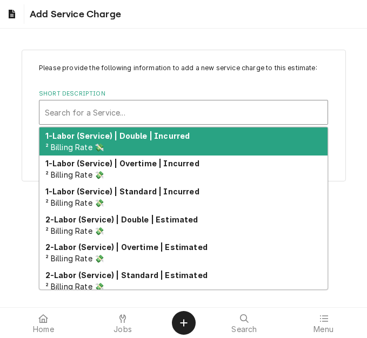
click at [143, 114] on div "Short Description" at bounding box center [183, 112] width 277 height 19
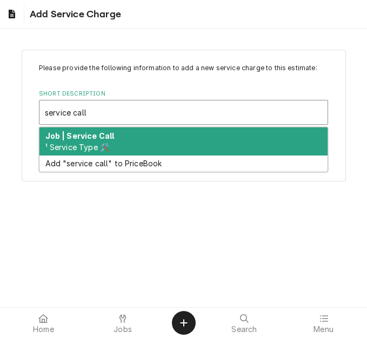
click at [139, 132] on div "Job | Service Call ¹ Service Type 🛠️" at bounding box center [183, 142] width 288 height 28
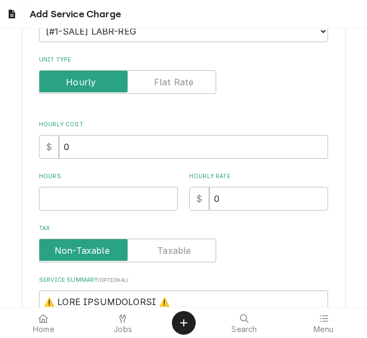
scroll to position [162, 0]
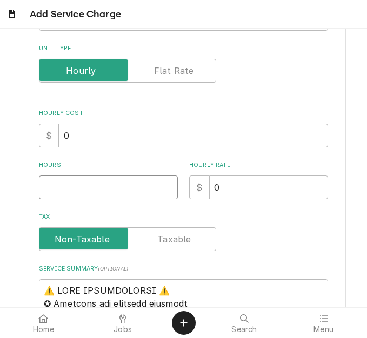
click at [76, 195] on input "Hours" at bounding box center [108, 188] width 139 height 24
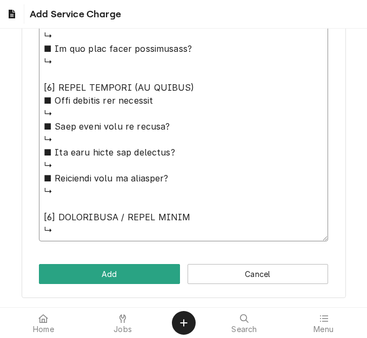
drag, startPoint x: 38, startPoint y: 123, endPoint x: 163, endPoint y: 336, distance: 246.6
click at [163, 336] on body "Add Service Charge Please provide the following information to add a new servic…" at bounding box center [183, 169] width 367 height 338
paste textarea "Quote on recommended repairs found during maintenance. To replace filter and no…"
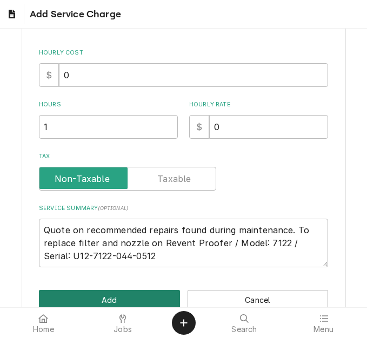
click at [124, 292] on button "Add" at bounding box center [109, 300] width 141 height 20
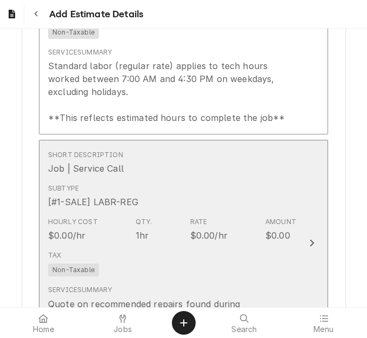
scroll to position [1471, 0]
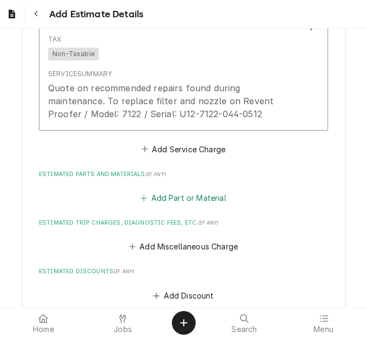
click at [155, 194] on button "Add Part or Material" at bounding box center [183, 198] width 89 height 15
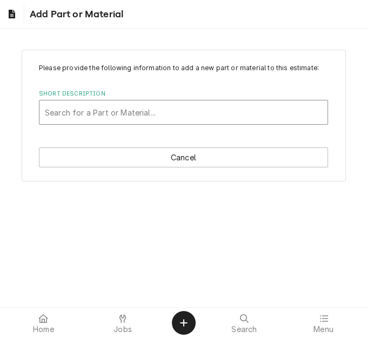
click at [149, 116] on div "Short Description" at bounding box center [183, 112] width 277 height 19
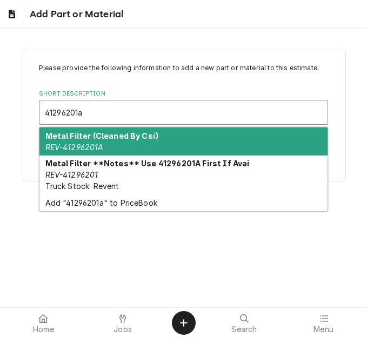
click at [143, 148] on div "Metal Filter (Cleaned By Csi) REV-41296201A" at bounding box center [183, 142] width 288 height 28
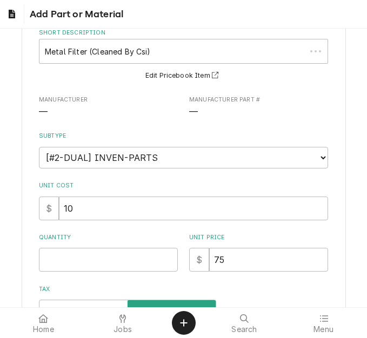
scroll to position [162, 0]
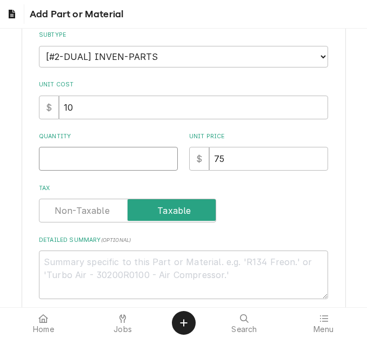
click at [97, 155] on input "Quantity" at bounding box center [108, 159] width 139 height 24
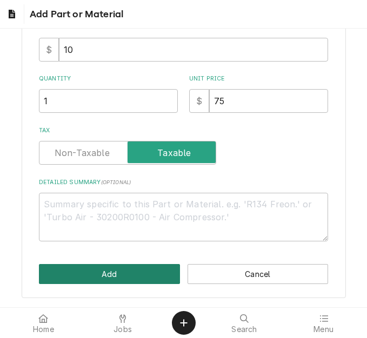
click at [96, 272] on button "Add" at bounding box center [109, 274] width 141 height 20
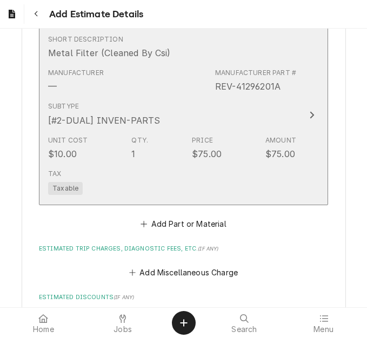
scroll to position [1634, 0]
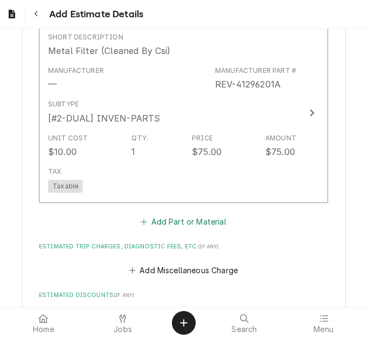
click at [162, 217] on button "Add Part or Material" at bounding box center [183, 222] width 89 height 15
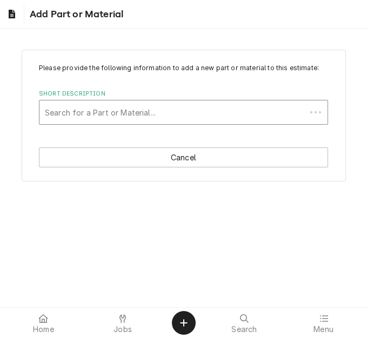
click at [156, 115] on div "Short Description" at bounding box center [173, 112] width 256 height 19
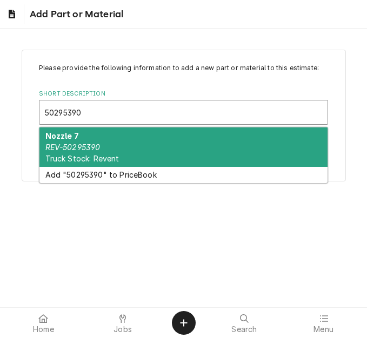
click at [120, 141] on div "Nozzle 7 REV-50295390 Truck Stock: Revent" at bounding box center [183, 147] width 288 height 39
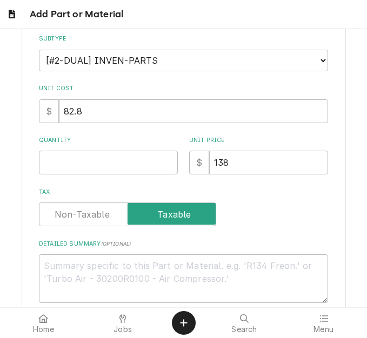
scroll to position [162, 0]
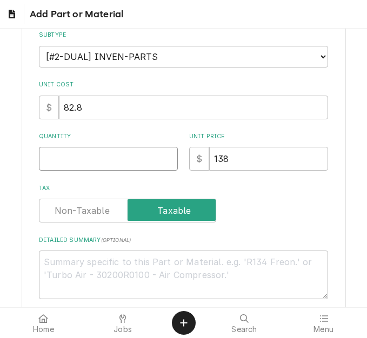
click at [95, 164] on input "Quantity" at bounding box center [108, 159] width 139 height 24
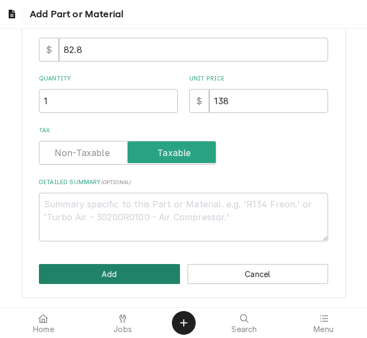
click at [99, 265] on button "Add" at bounding box center [109, 274] width 141 height 20
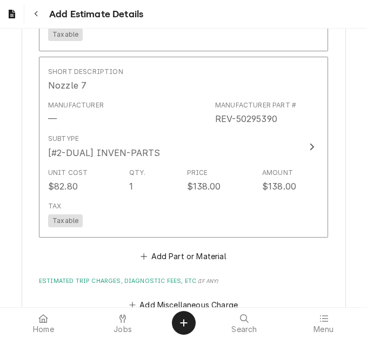
scroll to position [1958, 0]
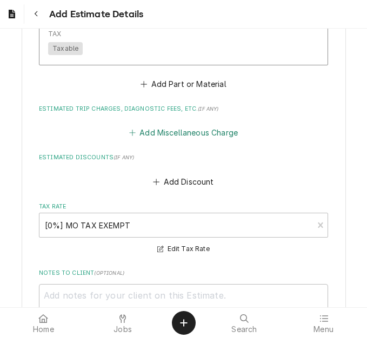
click at [177, 139] on button "Add Miscellaneous Charge" at bounding box center [183, 132] width 112 height 15
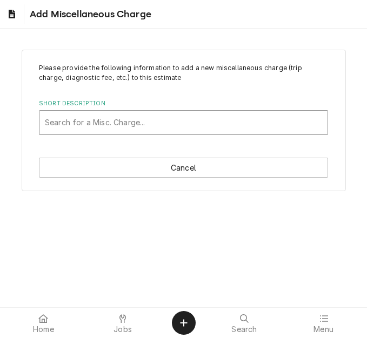
click at [128, 124] on div "Short Description" at bounding box center [183, 122] width 277 height 19
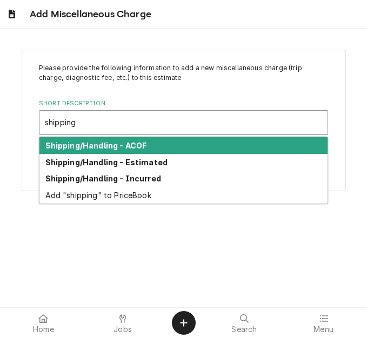
click at [129, 156] on div "Shipping/Handling - Estimated" at bounding box center [183, 162] width 288 height 17
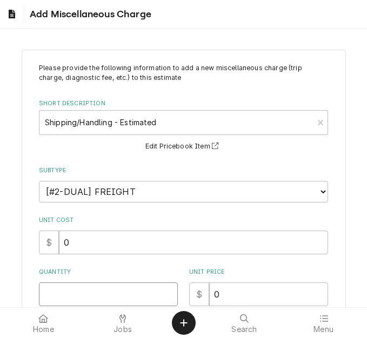
click at [69, 287] on input "Quantity" at bounding box center [108, 295] width 139 height 24
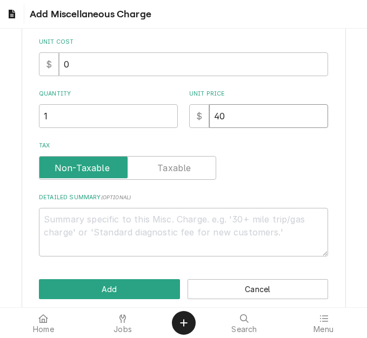
drag, startPoint x: 231, startPoint y: 122, endPoint x: 154, endPoint y: 112, distance: 77.4
click at [154, 112] on div "Quantity 1 Unit Price $ 40" at bounding box center [183, 109] width 289 height 38
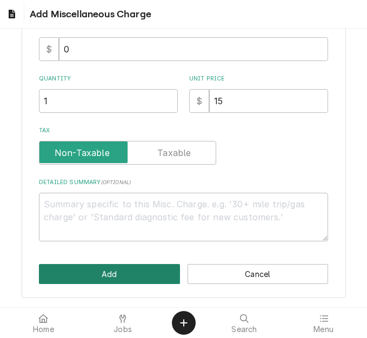
click at [129, 265] on button "Add" at bounding box center [109, 274] width 141 height 20
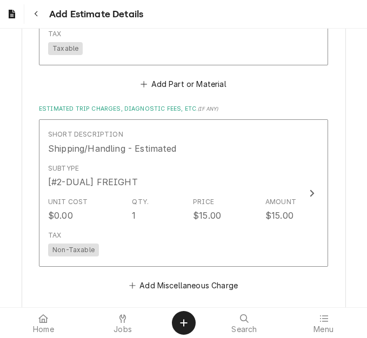
scroll to position [2080, 0]
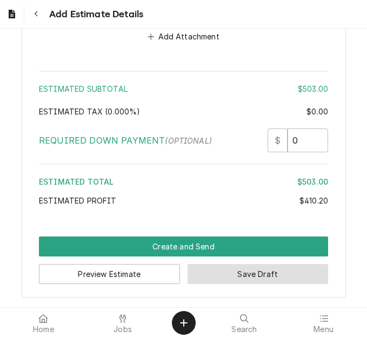
drag, startPoint x: 251, startPoint y: 279, endPoint x: 347, endPoint y: 265, distance: 97.2
click at [251, 279] on button "Save Draft" at bounding box center [258, 274] width 141 height 20
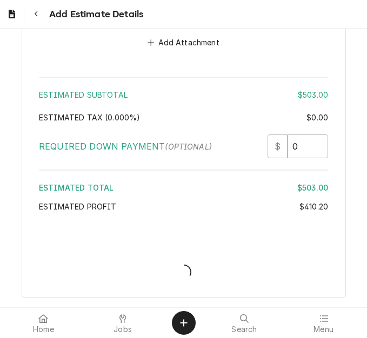
scroll to position [2443, 0]
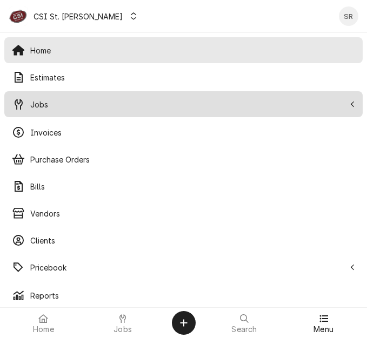
click at [54, 101] on span "Jobs" at bounding box center [187, 104] width 315 height 11
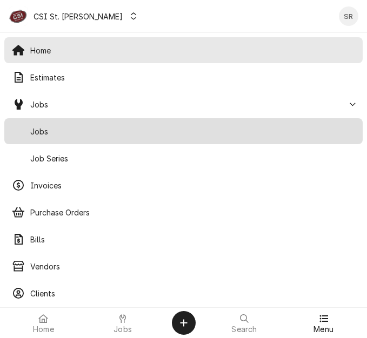
click at [56, 126] on span "Jobs" at bounding box center [192, 131] width 325 height 11
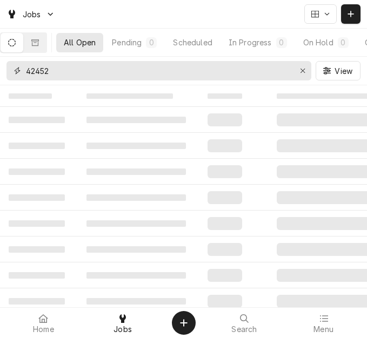
drag, startPoint x: 91, startPoint y: 76, endPoint x: 5, endPoint y: 69, distance: 86.2
click at [5, 69] on div "42452 View" at bounding box center [183, 71] width 367 height 28
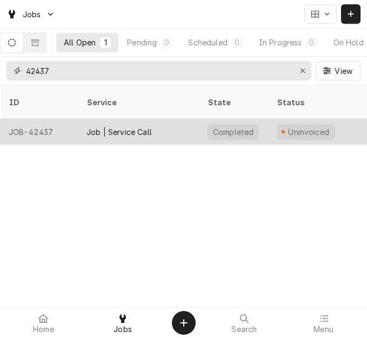
type input "42437"
click at [111, 126] on div "Job | Service Call" at bounding box center [118, 131] width 65 height 11
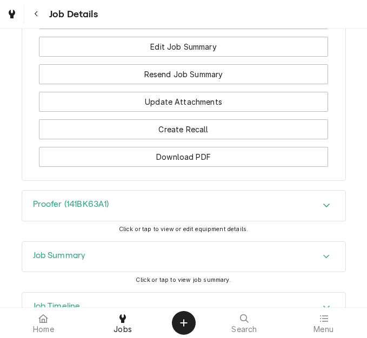
scroll to position [1385, 0]
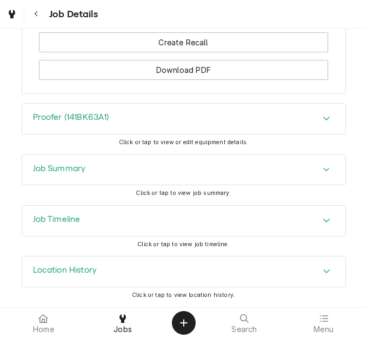
click at [108, 183] on div "Job Summary" at bounding box center [184, 170] width 324 height 31
click at [98, 161] on div "Job Summary" at bounding box center [183, 170] width 323 height 30
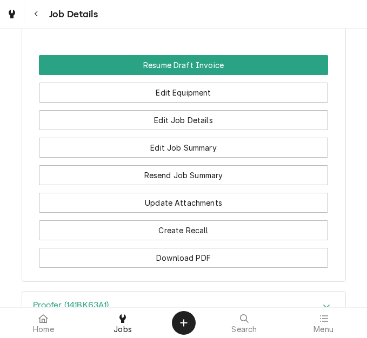
scroll to position [1115, 0]
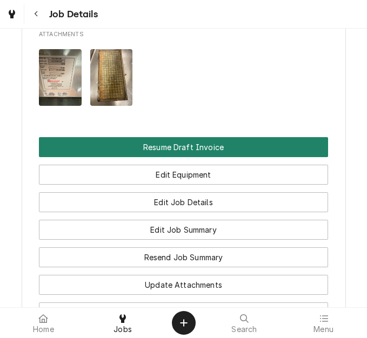
click at [191, 142] on button "Resume Draft Invoice" at bounding box center [183, 147] width 289 height 20
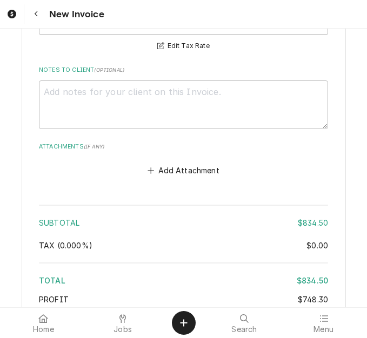
scroll to position [3496, 0]
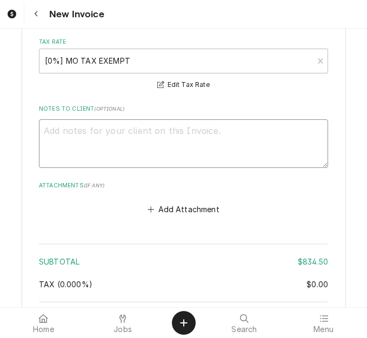
click at [96, 149] on textarea "Notes to Client ( optional )" at bounding box center [183, 143] width 289 height 49
type textarea "x"
type textarea "q"
type textarea "x"
type textarea "qu"
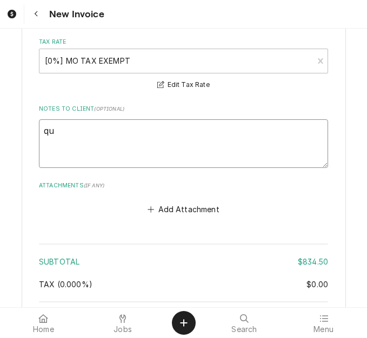
type textarea "x"
type textarea "quo"
type textarea "x"
type textarea "quot"
type textarea "x"
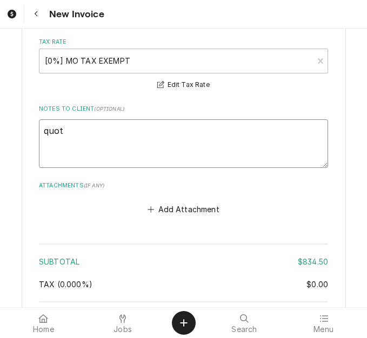
type textarea "quote"
type textarea "x"
type textarea "quoted"
type textarea "x"
type textarea "quoted"
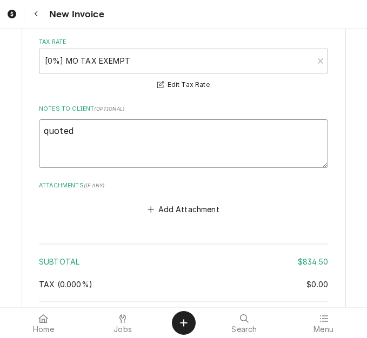
type textarea "x"
type textarea "quoted o"
type textarea "x"
type textarea "quoted on"
type textarea "x"
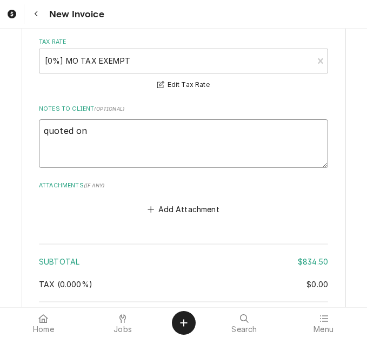
type textarea "quoted on"
type textarea "x"
type textarea "quoted on 4"
type textarea "x"
type textarea "quoted on 40"
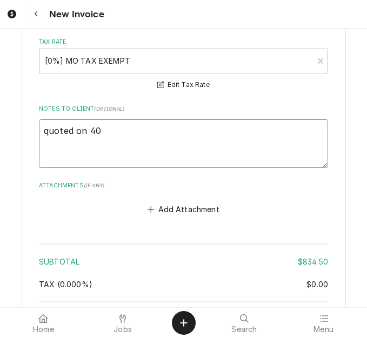
type textarea "x"
type textarea "quoted on 400"
type textarea "x"
type textarea "quoted on 4007"
type textarea "x"
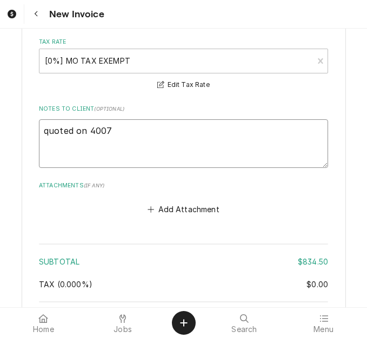
type textarea "quoted on 40071"
type textarea "x"
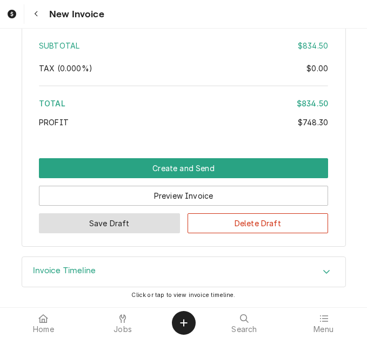
type textarea "quoted on 400710"
click at [150, 221] on button "Save Draft" at bounding box center [109, 224] width 141 height 20
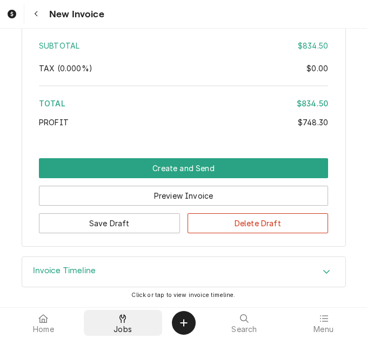
scroll to position [3679, 0]
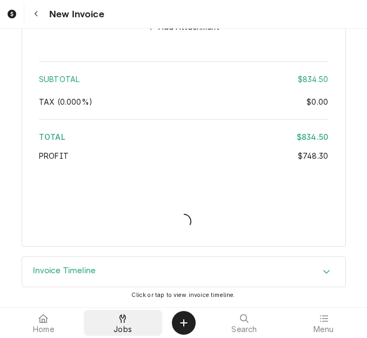
type textarea "x"
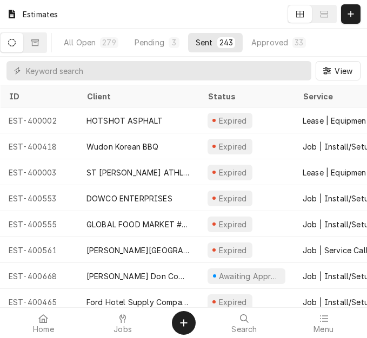
drag, startPoint x: 345, startPoint y: 15, endPoint x: 367, endPoint y: 22, distance: 22.7
click at [345, 15] on button "Dynamic Content Wrapper" at bounding box center [350, 13] width 19 height 19
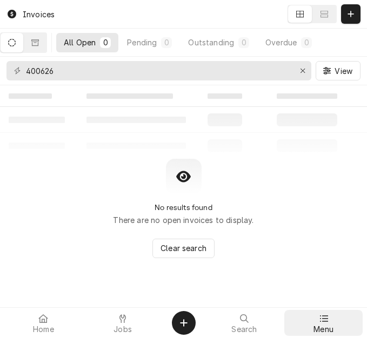
click at [328, 323] on div at bounding box center [323, 318] width 13 height 13
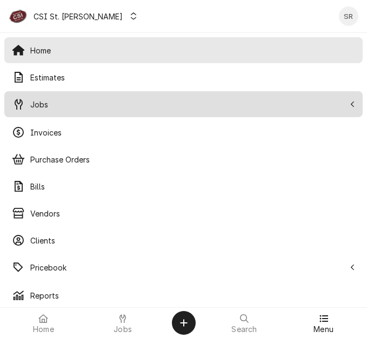
click at [57, 105] on span "Jobs" at bounding box center [187, 104] width 315 height 11
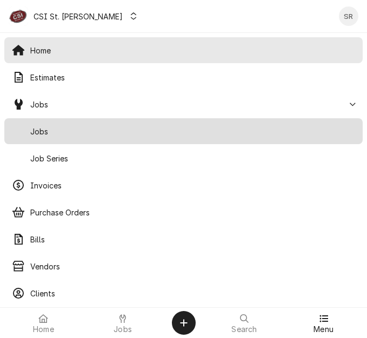
click at [56, 131] on span "Jobs" at bounding box center [192, 131] width 325 height 11
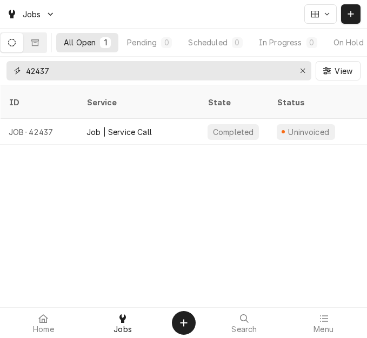
drag, startPoint x: 81, startPoint y: 66, endPoint x: 12, endPoint y: 65, distance: 68.7
click at [12, 65] on div "42437" at bounding box center [158, 70] width 305 height 19
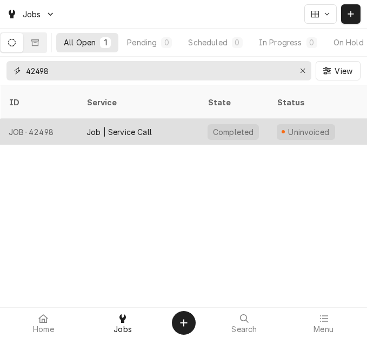
type input "42498"
click at [66, 128] on div "JOB-42498" at bounding box center [39, 132] width 78 height 26
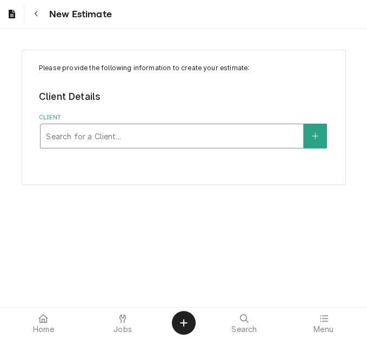
click at [166, 133] on div "Client" at bounding box center [172, 135] width 252 height 19
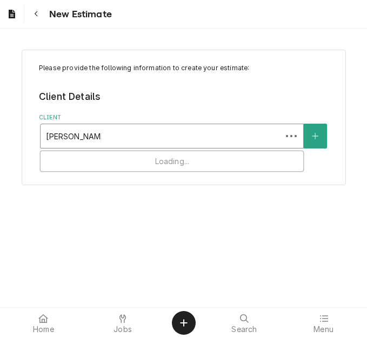
type input "[PERSON_NAME] company"
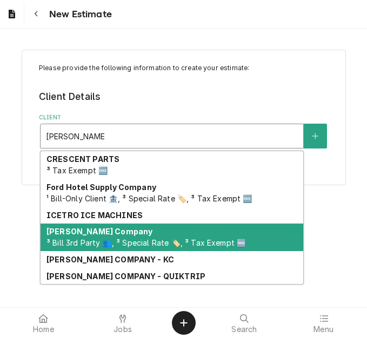
click at [113, 243] on span "³ Bill 3rd Party 👥, ³ Special Rate 🏷️, ³ Tax Exempt 🆓" at bounding box center [145, 242] width 199 height 9
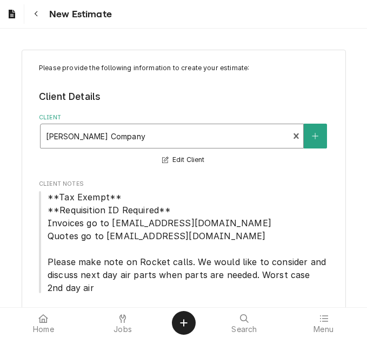
scroll to position [82, 0]
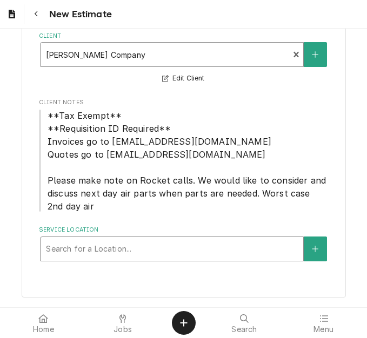
click at [112, 244] on div "Service Location" at bounding box center [172, 248] width 252 height 19
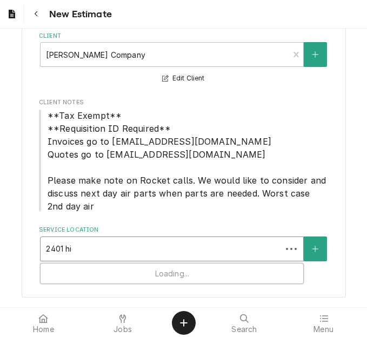
type input "2401 high"
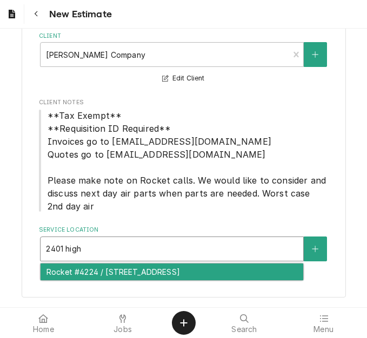
click at [123, 269] on div "Rocket #4224 / [STREET_ADDRESS]" at bounding box center [172, 272] width 263 height 17
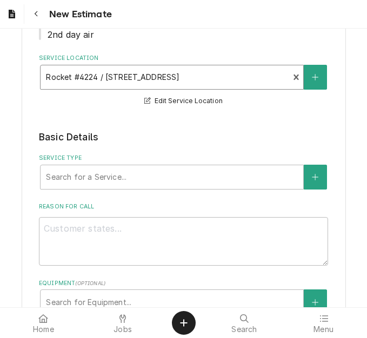
scroll to position [298, 0]
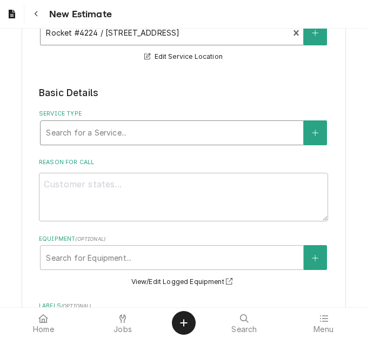
click at [126, 135] on div "Service Type" at bounding box center [172, 132] width 252 height 19
type textarea "x"
type input "s"
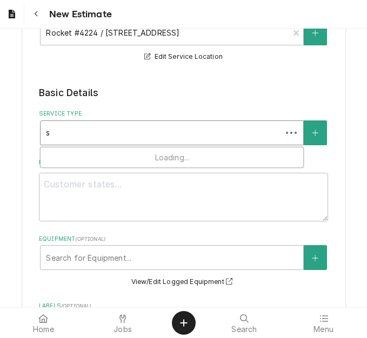
type textarea "x"
type input "se"
type textarea "x"
type input "ser"
type textarea "x"
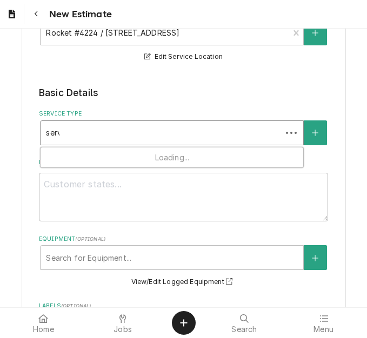
type input "servi"
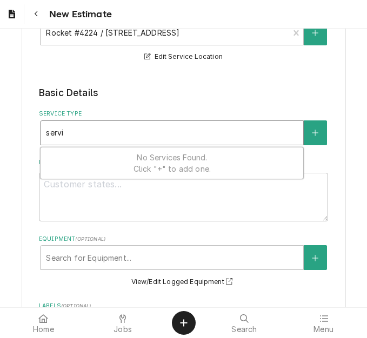
type textarea "x"
type input "servic"
type textarea "x"
type input "service"
type textarea "x"
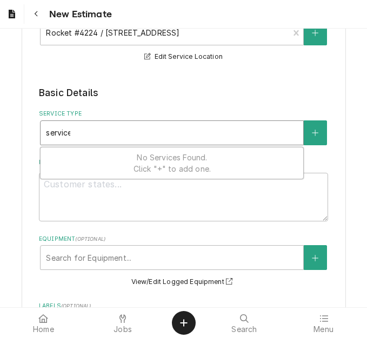
type input "service"
type textarea "x"
type input "service c"
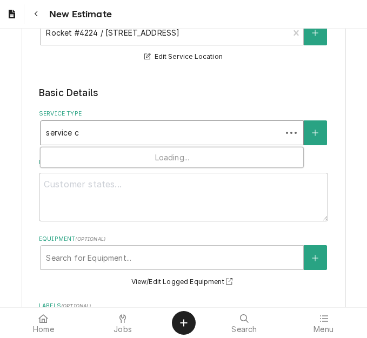
type textarea "x"
type input "service cal"
type textarea "x"
type input "service call"
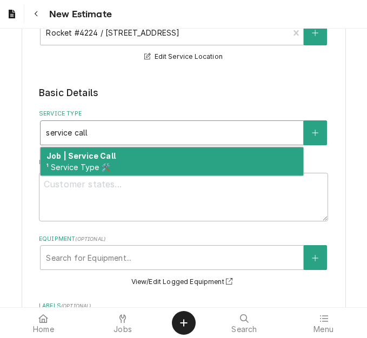
click at [124, 158] on div "Job | Service Call ¹ Service Type 🛠️" at bounding box center [172, 162] width 263 height 28
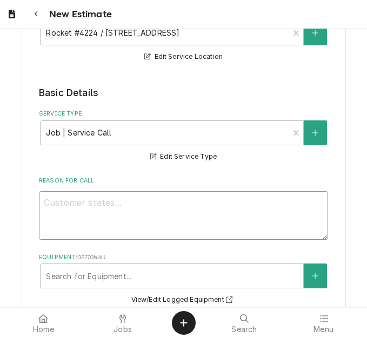
click at [208, 209] on textarea "Reason For Call" at bounding box center [183, 215] width 289 height 49
type textarea "x"
type textarea "Q"
type textarea "x"
type textarea "Qu"
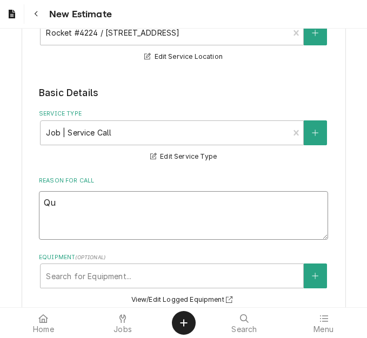
type textarea "x"
type textarea "Quo"
type textarea "x"
type textarea "Quot"
type textarea "x"
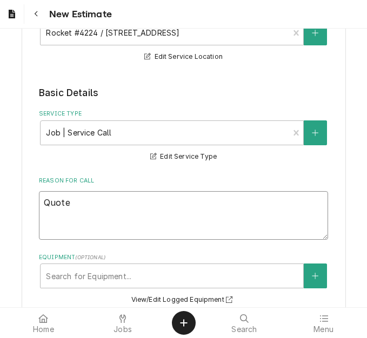
type textarea "Quote"
type textarea "x"
type textarea "Quote t"
type textarea "x"
type textarea "Quote to"
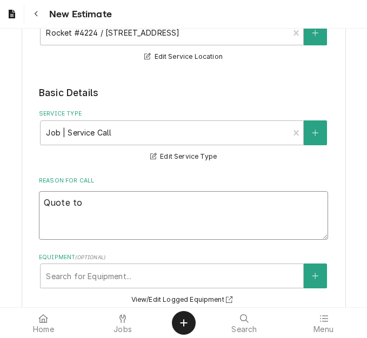
type textarea "x"
type textarea "Quote to r"
type textarea "x"
type textarea "Quote to re"
type textarea "x"
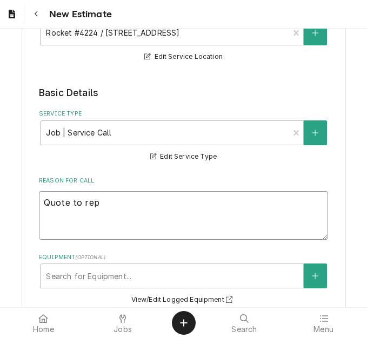
type textarea "Quote to repl"
type textarea "x"
type textarea "Quote to repla"
type textarea "x"
type textarea "Quote to replac"
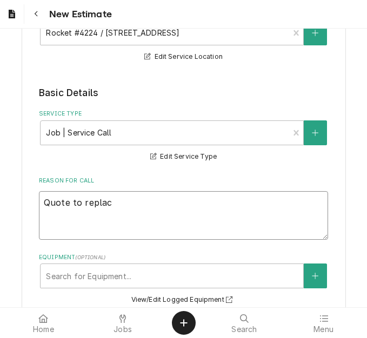
type textarea "x"
type textarea "Quote to replace"
type textarea "x"
type textarea "Quote to replace"
type textarea "x"
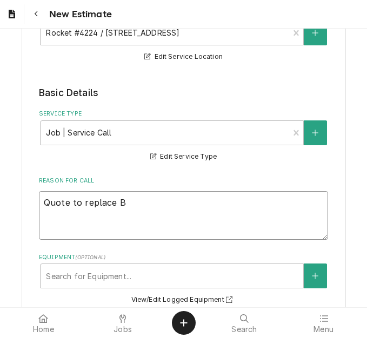
type textarea "Quote to replace BI"
type textarea "x"
type textarea "Quote to replace BIB"
type textarea "x"
type textarea "Quote to replace BIB"
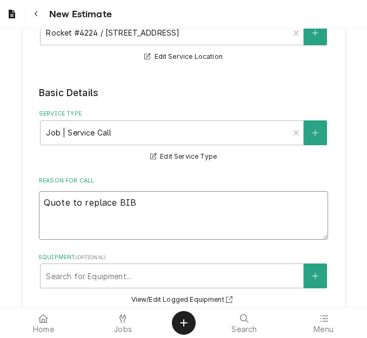
type textarea "x"
type textarea "Quote to replace BIB p"
type textarea "x"
type textarea "Quote to replace BIB pu"
type textarea "x"
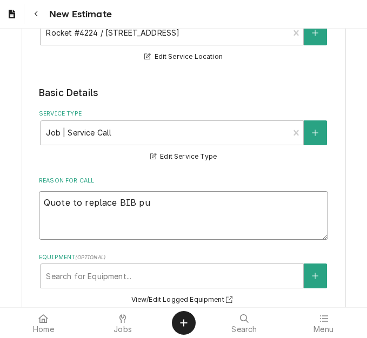
type textarea "Quote to replace BIB pum"
type textarea "x"
type textarea "Quote to replace BIB pump"
type textarea "x"
type textarea "Quote to replace BIB pump"
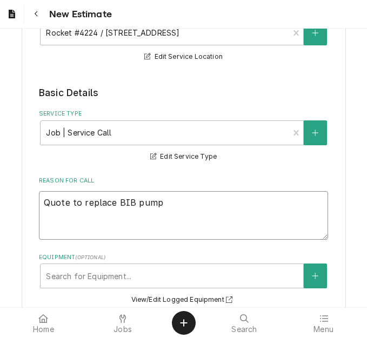
type textarea "x"
type textarea "Quote to replace BIB pump f"
type textarea "x"
type textarea "Quote to replace BIB pump for"
type textarea "x"
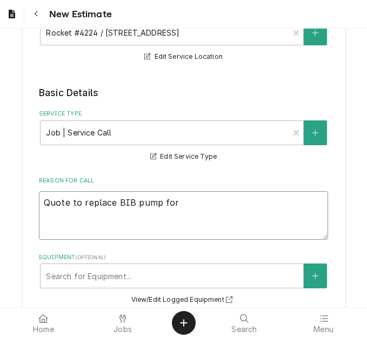
type textarea "Quote to replace BIB pump for"
type textarea "x"
type textarea "Quote to replace BIB pump for d"
type textarea "x"
type textarea "Quote to replace BIB pump for di"
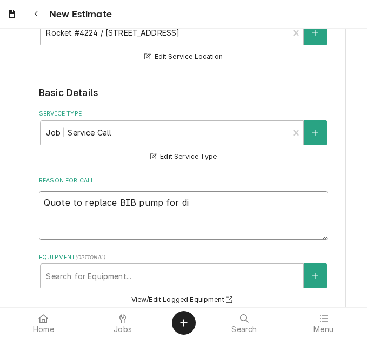
type textarea "x"
type textarea "Quote to replace BIB pump for die"
type textarea "x"
type textarea "Quote to replace BIB pump for diet"
type textarea "x"
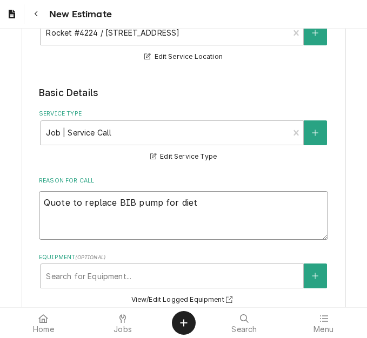
type textarea "Quote to replace BIB pump for diet"
type textarea "x"
type textarea "Quote to replace BIB pump for diet c"
type textarea "x"
type textarea "Quote to replace BIB pump for diet co"
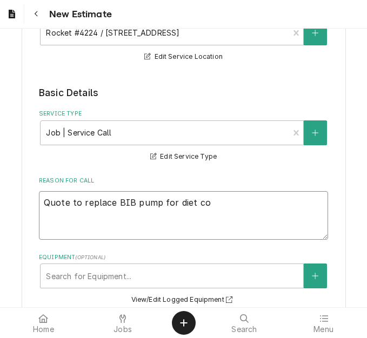
type textarea "x"
type textarea "Quote to replace BIB pump for diet cok"
type textarea "x"
type textarea "Quote to replace BIB pump for diet coke"
type textarea "x"
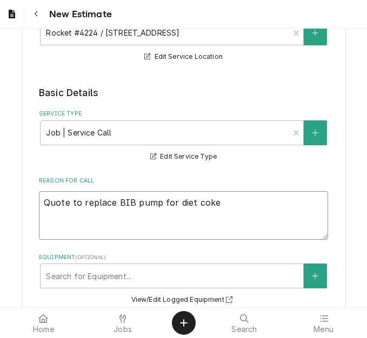
type textarea "Quote to replace BIB pump for diet coke"
type textarea "x"
type textarea "Quote to replace BIB pump for diet coke"
type textarea "x"
type textarea "Quote to replace BIB pump for diet coke."
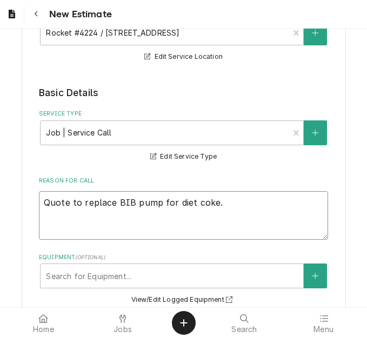
type textarea "x"
type textarea "Quote to replace BIB pump for diet coke."
type textarea "x"
type textarea "Quote to replace BIB pump for diet coke. ("
type textarea "x"
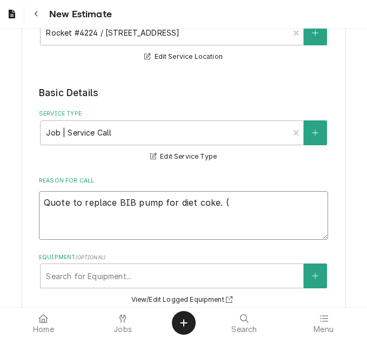
type textarea "Quote to replace BIB pump for diet coke. (M"
type textarea "x"
type textarea "Quote to replace BIB pump for diet coke. (Moe"
type textarea "x"
type textarea "Quote to replace BIB pump for diet coke. (Moe)"
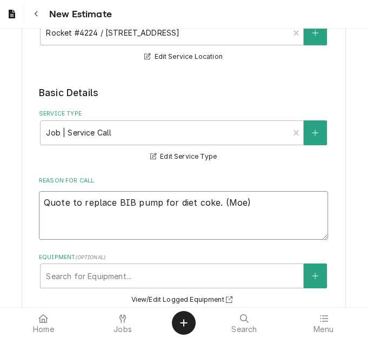
type textarea "x"
type textarea "Quote to replace BIB pump for diet coke. (Moe)"
type textarea "x"
type textarea "Quote to replace BIB pump for diet coke. (Moe)"
type textarea "x"
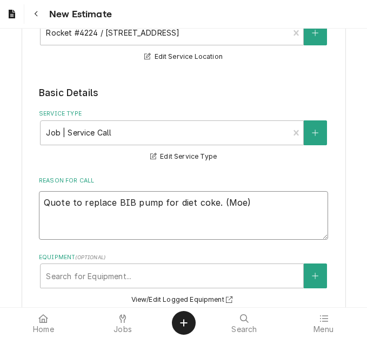
type textarea "Quote to replace BIB pump for diet coke. (Moe) O"
type textarea "x"
type textarea "Quote to replace BIB pump for diet coke. (Moe) Or"
type textarea "x"
type textarea "Quote to replace BIB pump for diet coke. (Moe) Ori"
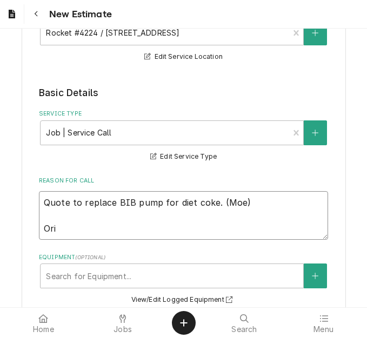
type textarea "x"
type textarea "Quote to replace BIB pump for diet coke. (Moe) Orig"
type textarea "x"
type textarea "Quote to replace BIB pump for diet coke. (Moe) Origi"
type textarea "x"
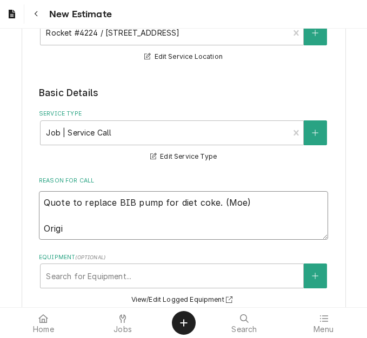
type textarea "Quote to replace BIB pump for diet coke. (Moe) Origin"
type textarea "x"
type textarea "Quote to replace BIB pump for diet coke. (Moe) Origina"
type textarea "x"
type textarea "Quote to replace BIB pump for diet coke. (Moe) Original"
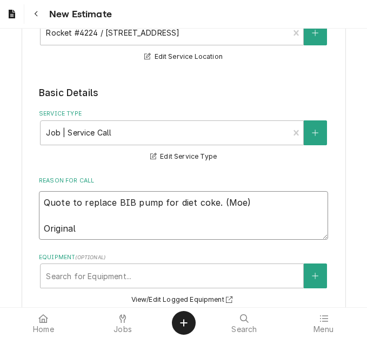
type textarea "x"
type textarea "Quote to replace BIB pump for diet coke. (Moe) Original"
type textarea "x"
type textarea "Quote to replace BIB pump for diet coke. (Moe) Original j"
type textarea "x"
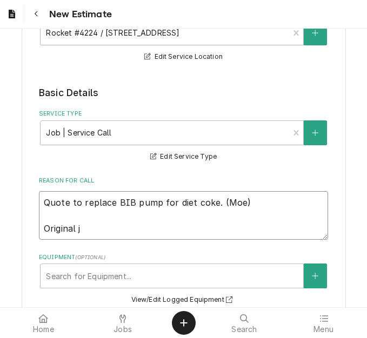
type textarea "Quote to replace BIB pump for diet coke. (Moe) Original jo"
type textarea "x"
type textarea "Quote to replace BIB pump for diet coke. (Moe) Original job"
type textarea "x"
type textarea "Quote to replace BIB pump for diet coke. (Moe) Original job"
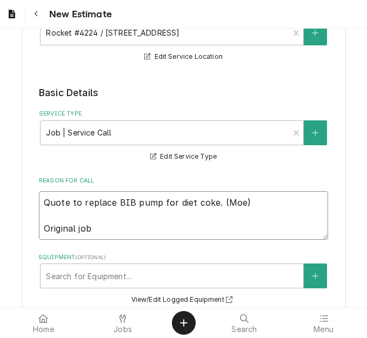
type textarea "x"
type textarea "Quote to replace BIB pump for diet coke. (Moe) Original job 4"
type textarea "x"
type textarea "Quote to replace BIB pump for diet coke. (Moe) Original job 42"
type textarea "x"
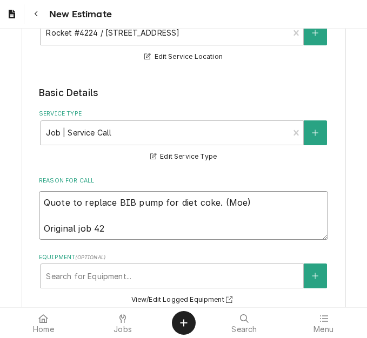
type textarea "Quote to replace BIB pump for diet coke. (Moe) Original job 424"
type textarea "x"
type textarea "Quote to replace BIB pump for diet coke. (Moe) Original job 4249"
type textarea "x"
type textarea "Quote to replace BIB pump for diet coke. (Moe) Original job 42498"
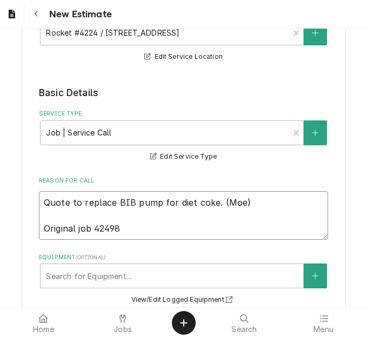
type textarea "x"
type textarea "Quote to replace BIB pump for diet coke. (Moe) Original job 42498."
type textarea "x"
drag, startPoint x: 209, startPoint y: 206, endPoint x: 37, endPoint y: 196, distance: 171.7
click at [39, 196] on textarea "Quote to replace BIB pump for diet coke. (Moe) Original job 42498." at bounding box center [183, 215] width 289 height 49
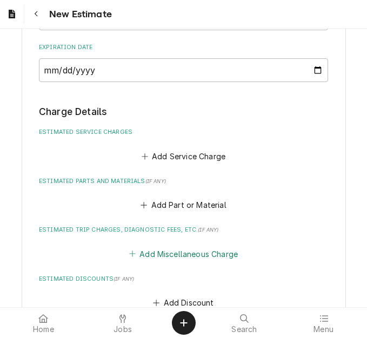
scroll to position [1109, 0]
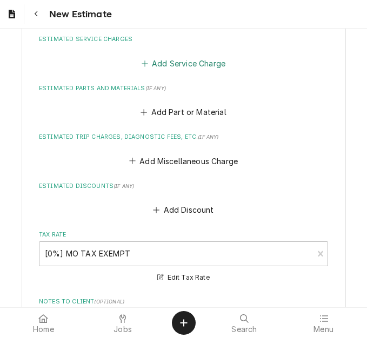
type textarea "Quote to replace BIB pump for diet coke. (Moe) Original job 42498."
click at [176, 61] on button "Add Service Charge" at bounding box center [183, 63] width 88 height 15
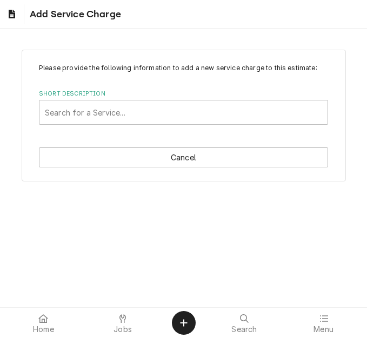
click at [122, 98] on div "Short Description Search for a Service..." at bounding box center [183, 107] width 289 height 35
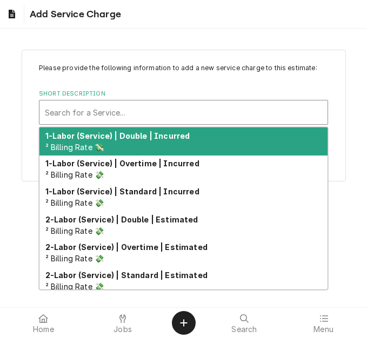
click at [118, 112] on div "Short Description" at bounding box center [183, 112] width 277 height 19
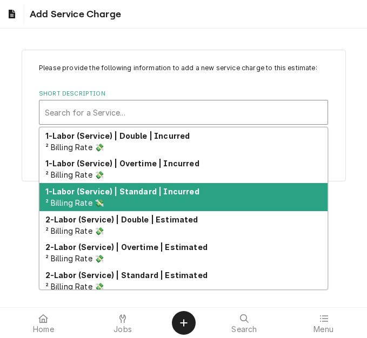
click at [160, 198] on div "1-Labor (Service) | Standard | Incurred ² Billing Rate 💸" at bounding box center [183, 197] width 288 height 28
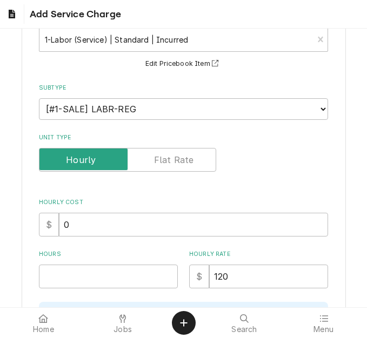
scroll to position [162, 0]
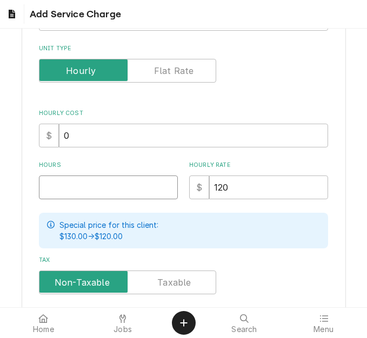
click at [63, 187] on input "Hours" at bounding box center [108, 188] width 139 height 24
type textarea "x"
type input "2"
type textarea "x"
type input "2.5"
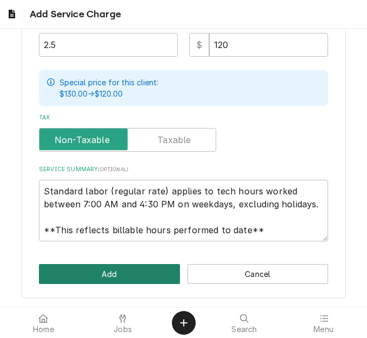
click at [98, 267] on button "Add" at bounding box center [109, 274] width 141 height 20
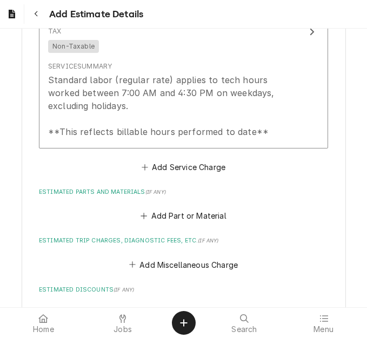
scroll to position [1258, 0]
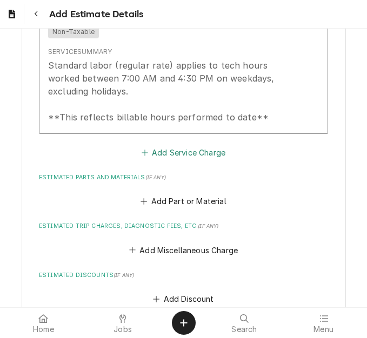
click at [162, 148] on button "Add Service Charge" at bounding box center [183, 152] width 88 height 15
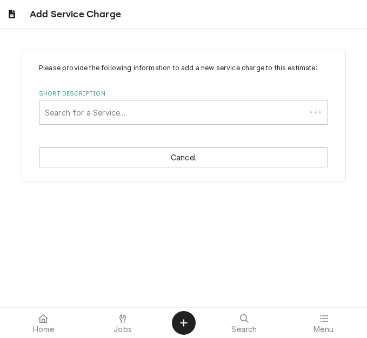
click at [127, 106] on div "Short Description" at bounding box center [173, 112] width 256 height 19
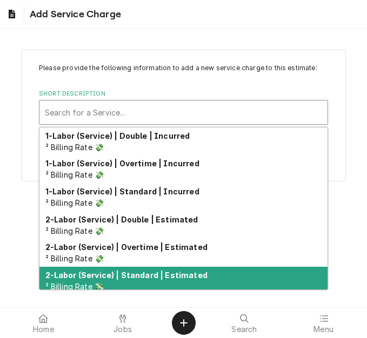
click at [138, 277] on strong "2-Labor (Service) | Standard | Estimated" at bounding box center [126, 275] width 162 height 9
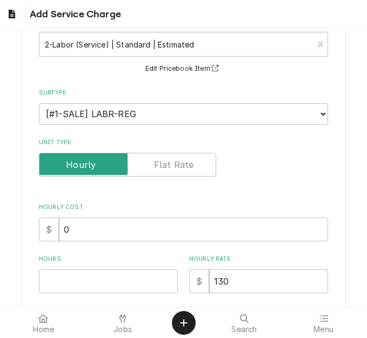
scroll to position [162, 0]
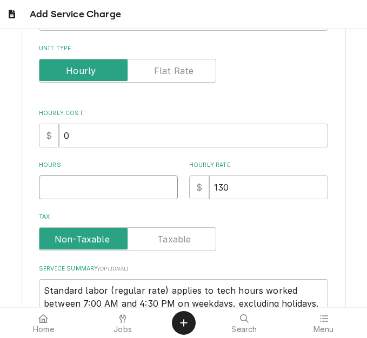
click at [74, 195] on input "Hours" at bounding box center [108, 188] width 139 height 24
type textarea "x"
type input "2"
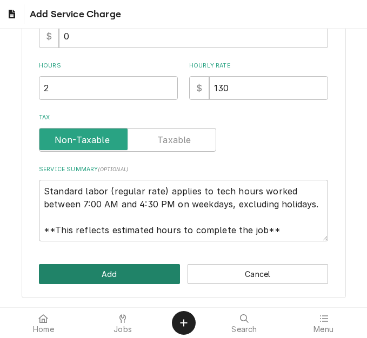
click at [86, 274] on button "Add" at bounding box center [109, 274] width 141 height 20
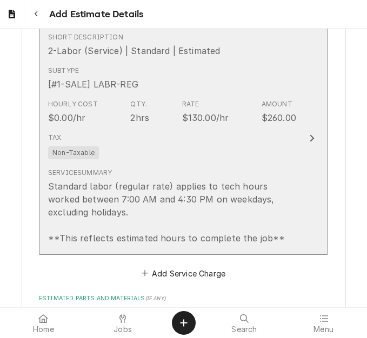
type textarea "x"
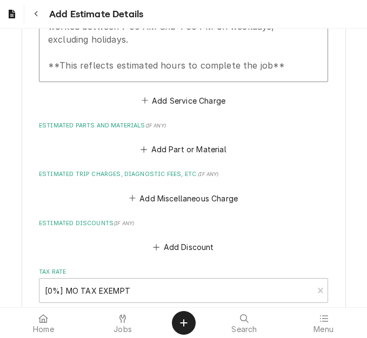
scroll to position [1549, 0]
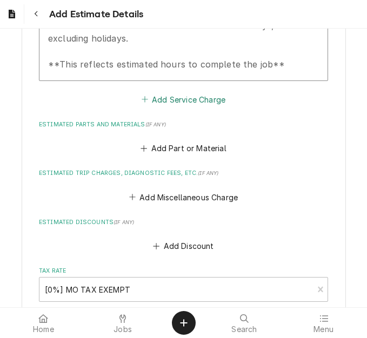
click at [170, 106] on button "Add Service Charge" at bounding box center [183, 99] width 88 height 15
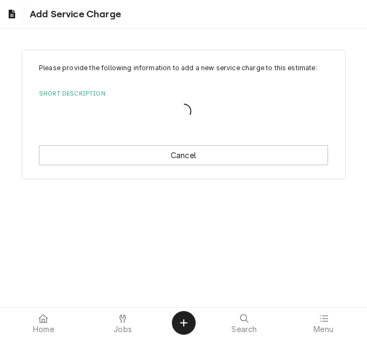
click at [127, 118] on div "Short Description" at bounding box center [183, 111] width 289 height 23
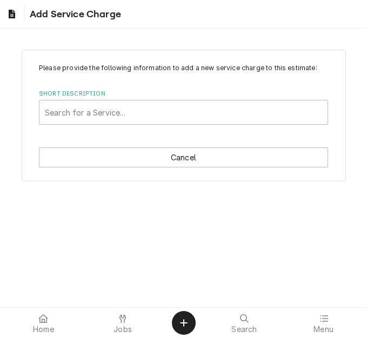
click at [127, 118] on div "Short Description" at bounding box center [183, 112] width 277 height 19
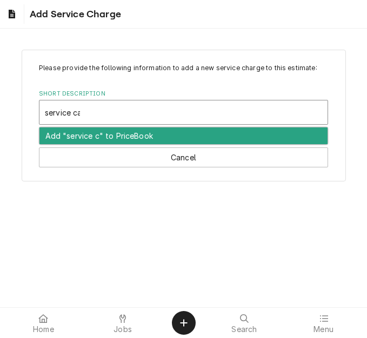
type input "service call"
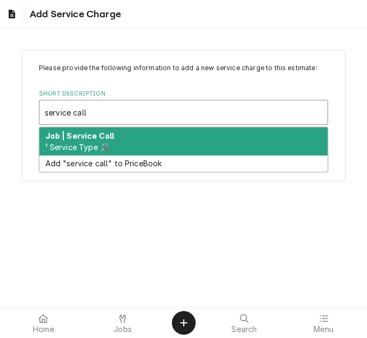
click at [116, 142] on div "Job | Service Call ¹ Service Type 🛠️" at bounding box center [183, 142] width 288 height 28
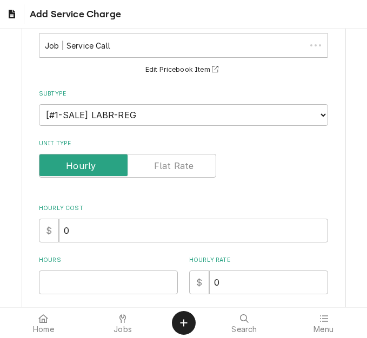
scroll to position [216, 0]
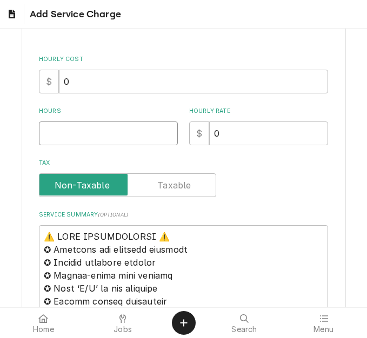
click at [84, 139] on input "Hours" at bounding box center [108, 134] width 139 height 24
type textarea "x"
type input "1"
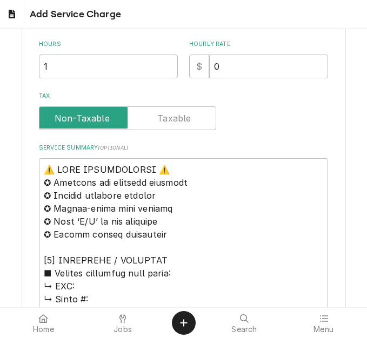
scroll to position [378, 0]
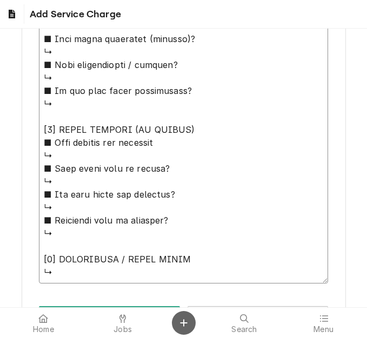
drag, startPoint x: 42, startPoint y: 74, endPoint x: 177, endPoint y: 315, distance: 276.6
click at [177, 315] on body "Add Service Charge Please provide the following information to add a new servic…" at bounding box center [183, 169] width 367 height 338
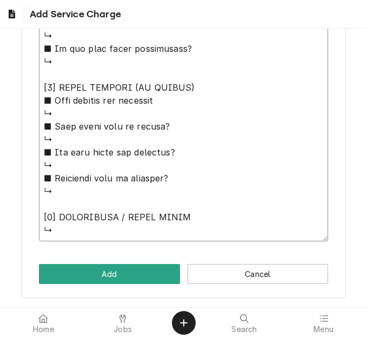
paste textarea "Quote to replace BIB pump for diet coke"
type textarea "x"
type textarea "Quote to replace BIB pump for diet coke"
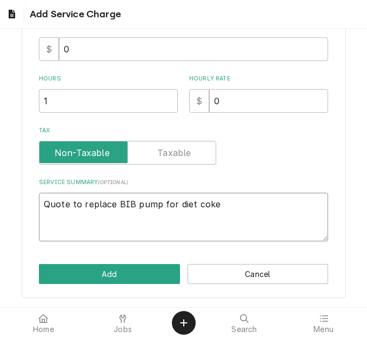
scroll to position [223, 0]
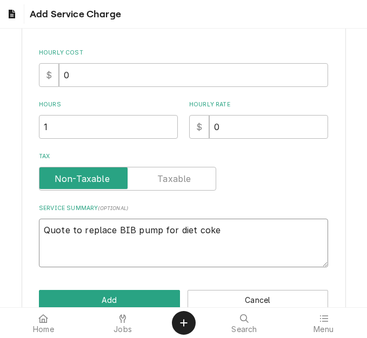
type textarea "x"
type textarea "Quote to replace BIB pump for diet coke"
type textarea "x"
type textarea "Quote to replace BIB pump for diet coke"
type textarea "x"
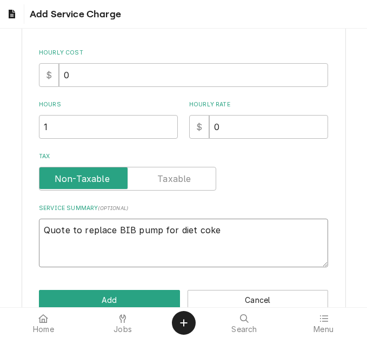
type textarea "Quote to replace BIB pump for diet coke O"
type textarea "x"
type textarea "Quote to replace BIB pump for diet coke OI"
type textarea "x"
type textarea "Quote to replace BIB pump for diet coke O"
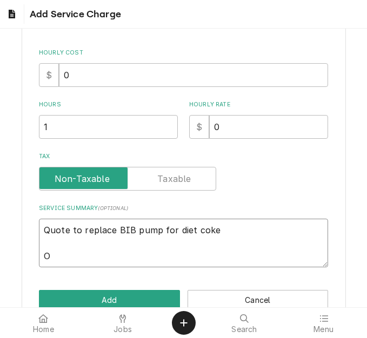
type textarea "x"
type textarea "Quote to replace BIB pump for diet coke"
type textarea "x"
type textarea "Quote to replace BIB pump for diet coke P"
type textarea "x"
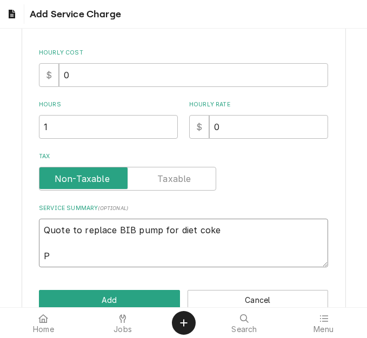
type textarea "Quote to replace BIB pump for diet coke PO"
type textarea "x"
type textarea "Quote to replace BIB pump for diet coke PO"
type textarea "x"
type textarea "Quote to replace BIB pump for diet coke PO 4"
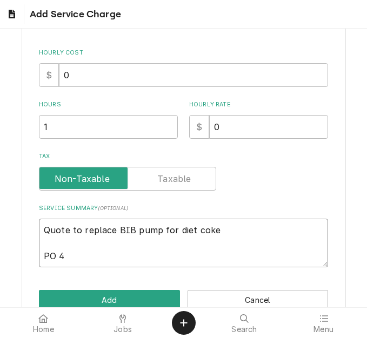
type textarea "x"
type textarea "Quote to replace BIB pump for diet coke PO 43"
type textarea "x"
type textarea "Quote to replace BIB pump for diet coke PO 438"
type textarea "x"
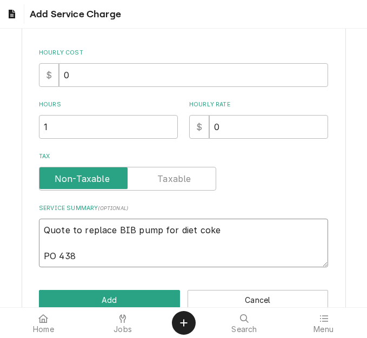
type textarea "Quote to replace BIB pump for diet coke PO 4387"
type textarea "x"
type textarea "Quote to replace BIB pump for diet coke PO 43876"
type textarea "x"
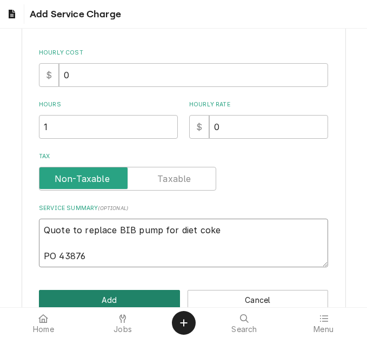
type textarea "Quote to replace BIB pump for diet coke PO 43876"
click at [148, 301] on button "Add" at bounding box center [109, 300] width 141 height 20
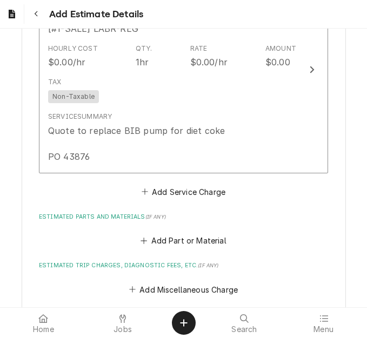
type textarea "x"
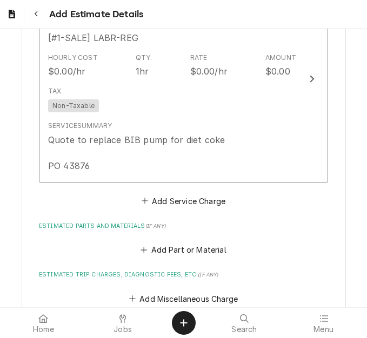
scroll to position [1766, 0]
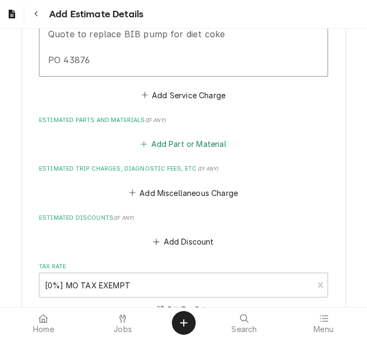
click at [168, 145] on button "Add Part or Material" at bounding box center [183, 144] width 89 height 15
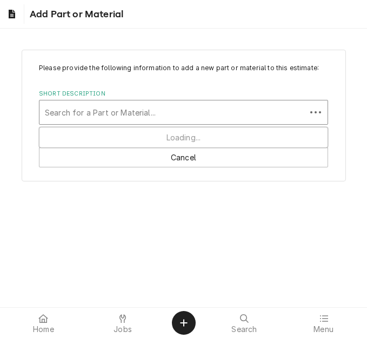
click at [104, 118] on div "Short Description" at bounding box center [173, 112] width 256 height 19
type input "t500011"
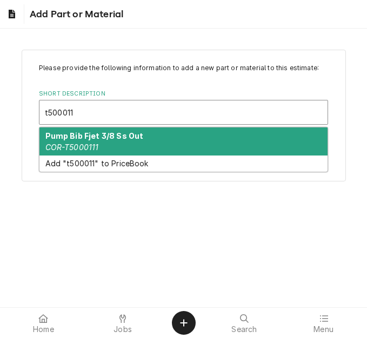
click at [109, 141] on div "Pump Bib Fjet 3/8 Ss Out COR-T5000111" at bounding box center [183, 142] width 288 height 28
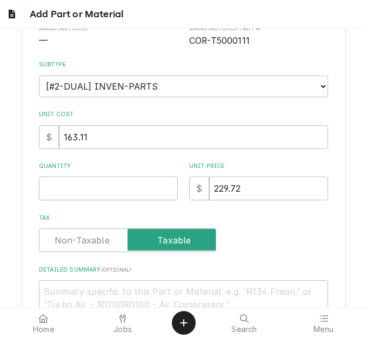
scroll to position [162, 0]
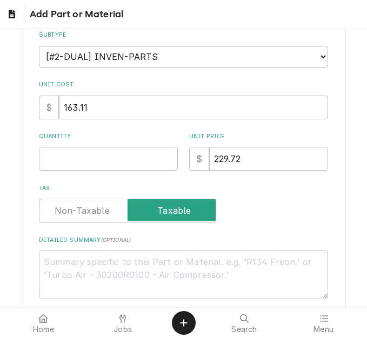
click at [74, 172] on div "Please provide the following information to add a new part or material to this …" at bounding box center [183, 100] width 289 height 398
click at [76, 165] on input "Quantity" at bounding box center [108, 159] width 139 height 24
type textarea "x"
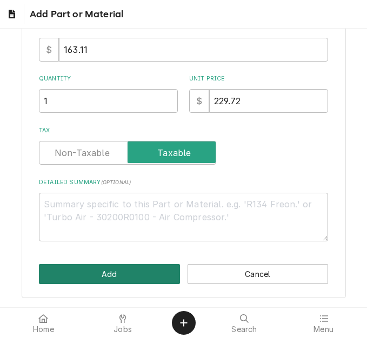
click at [122, 267] on button "Add" at bounding box center [109, 274] width 141 height 20
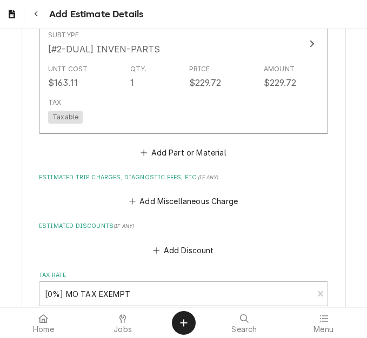
scroll to position [2016, 0]
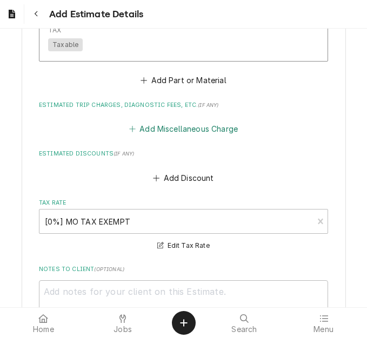
click at [174, 131] on button "Add Miscellaneous Charge" at bounding box center [183, 129] width 112 height 15
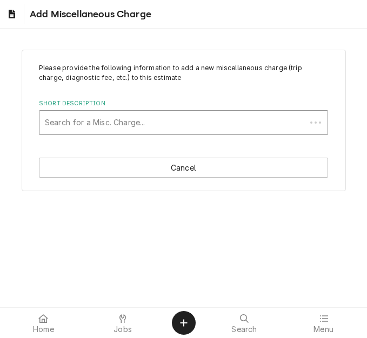
click at [129, 119] on div "Short Description" at bounding box center [173, 122] width 256 height 19
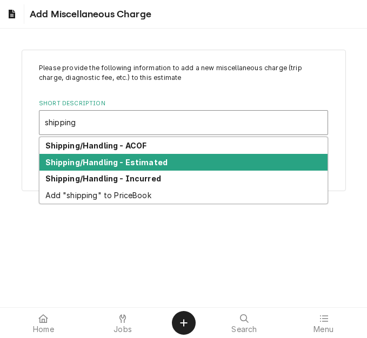
click at [138, 161] on strong "Shipping/Handling - Estimated" at bounding box center [106, 162] width 123 height 9
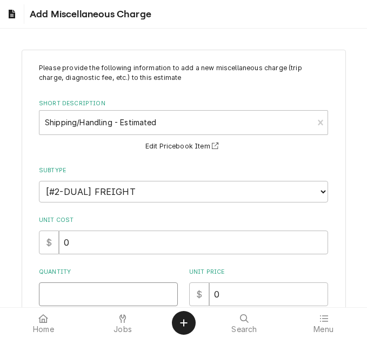
click at [88, 284] on input "Quantity" at bounding box center [108, 295] width 139 height 24
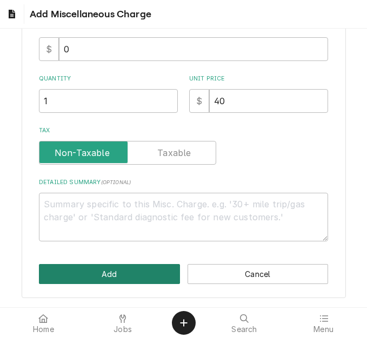
click at [88, 284] on button "Add" at bounding box center [109, 274] width 141 height 20
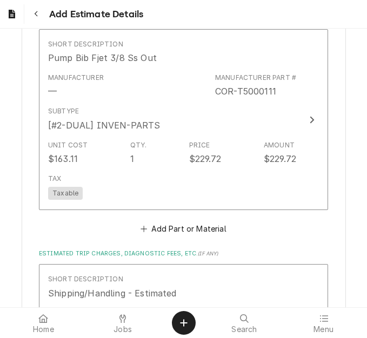
scroll to position [2138, 0]
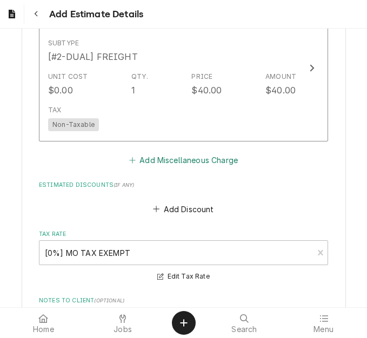
click at [158, 161] on button "Add Miscellaneous Charge" at bounding box center [183, 160] width 112 height 15
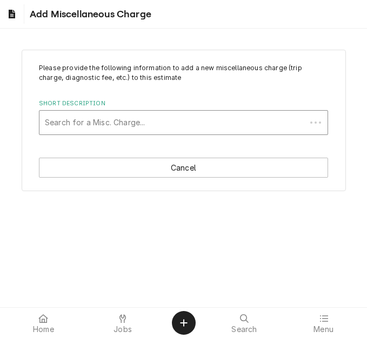
click at [123, 126] on div "Short Description" at bounding box center [173, 122] width 256 height 19
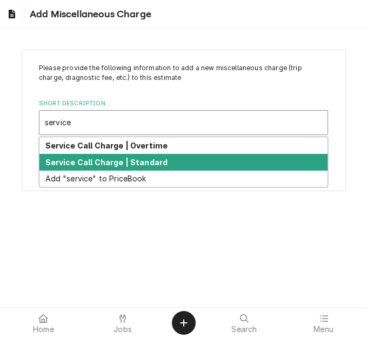
click at [123, 156] on div "Service Call Charge | Standard" at bounding box center [183, 162] width 288 height 17
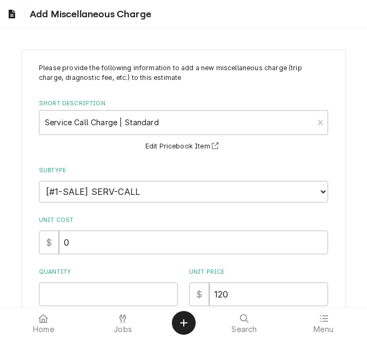
scroll to position [162, 0]
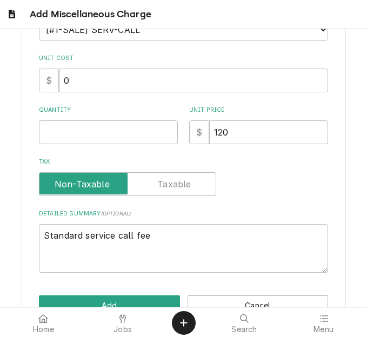
click at [102, 149] on div "Please provide the following information to add a new miscellaneous charge (tri…" at bounding box center [183, 87] width 289 height 372
click at [95, 141] on input "Quantity" at bounding box center [108, 133] width 139 height 24
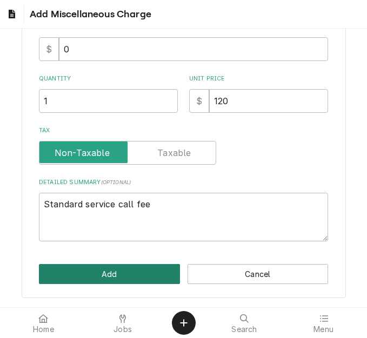
click at [118, 269] on button "Add" at bounding box center [109, 274] width 141 height 20
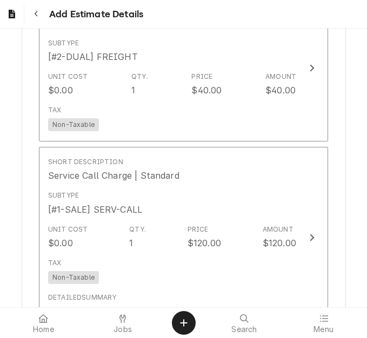
scroll to position [2293, 0]
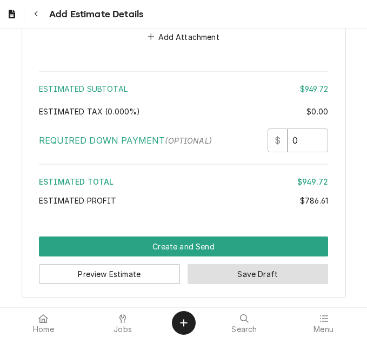
drag, startPoint x: 224, startPoint y: 276, endPoint x: 348, endPoint y: 235, distance: 130.6
click at [224, 276] on button "Save Draft" at bounding box center [258, 274] width 141 height 20
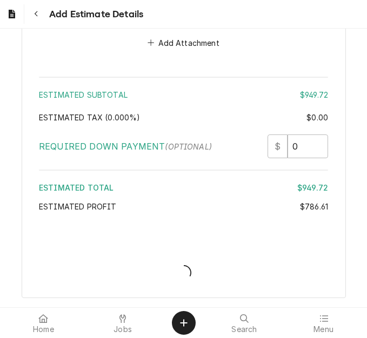
scroll to position [2683, 0]
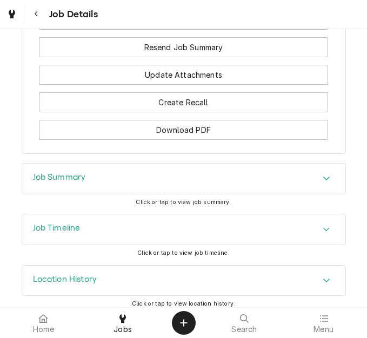
click at [76, 179] on div "Job Summary" at bounding box center [183, 179] width 323 height 30
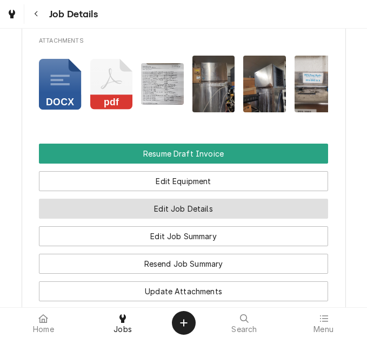
scroll to position [1114, 0]
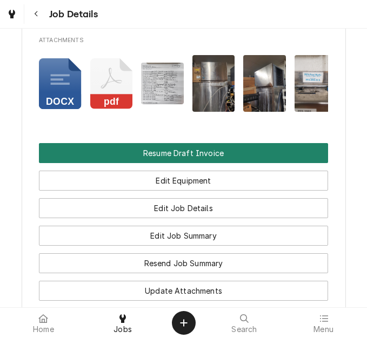
click at [173, 144] on button "Resume Draft Invoice" at bounding box center [183, 153] width 289 height 20
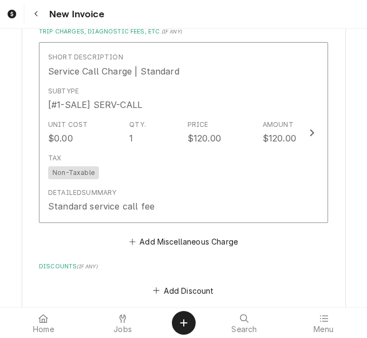
scroll to position [2649, 0]
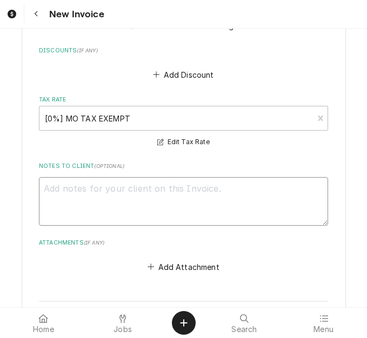
click at [130, 190] on textarea "Notes to Client ( optional )" at bounding box center [183, 201] width 289 height 49
type textarea "x"
type textarea "q"
type textarea "x"
type textarea "qu"
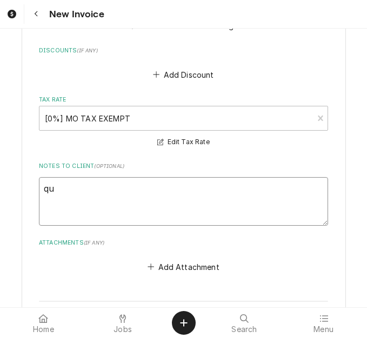
type textarea "x"
type textarea "quot"
type textarea "x"
type textarea "quote"
type textarea "x"
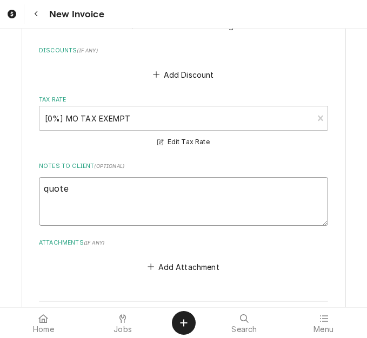
type textarea "quoted"
type textarea "x"
type textarea "quoted"
type textarea "x"
type textarea "quoted o"
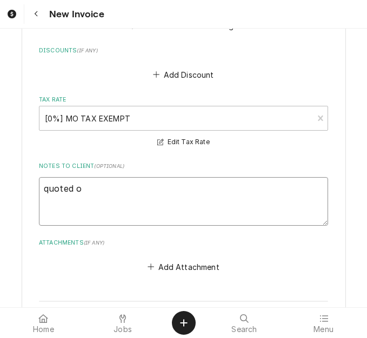
type textarea "x"
type textarea "quoted on"
type textarea "x"
type textarea "quoted on"
click at [114, 190] on textarea "quoted on" at bounding box center [183, 201] width 289 height 49
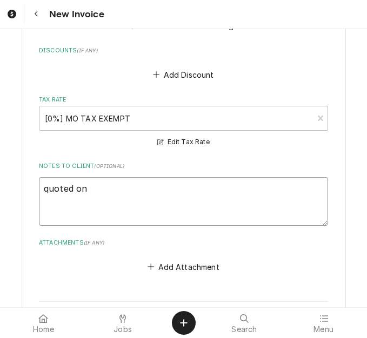
type textarea "x"
type textarea "quoted on 4"
type textarea "x"
type textarea "quoted on 40"
type textarea "x"
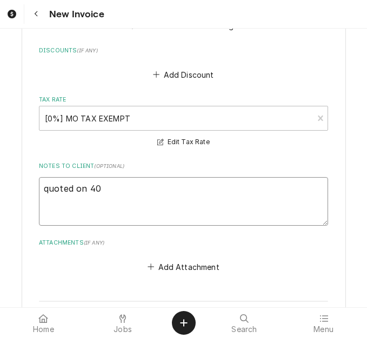
type textarea "quoted on 400"
type textarea "x"
type textarea "quoted on 4007"
type textarea "x"
type textarea "quoted on 40071"
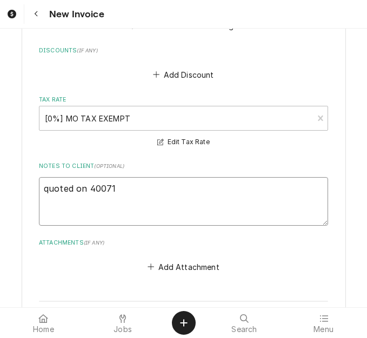
type textarea "x"
type textarea "quoted on 400711"
type textarea "x"
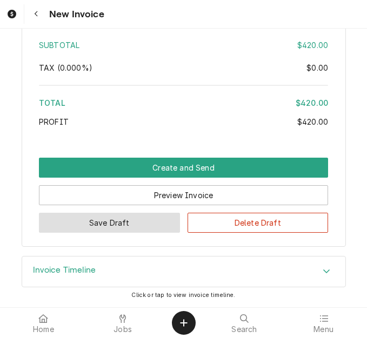
type textarea "quoted on 400711"
click at [111, 231] on button "Save Draft" at bounding box center [109, 223] width 141 height 20
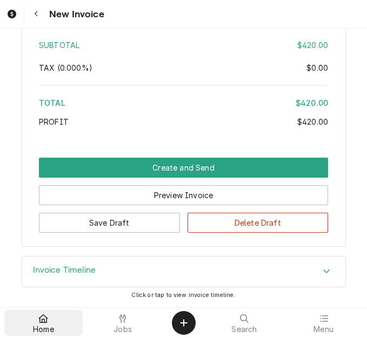
scroll to position [2889, 0]
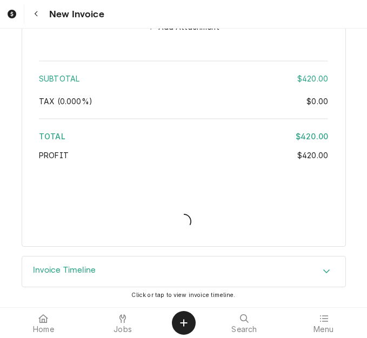
type textarea "x"
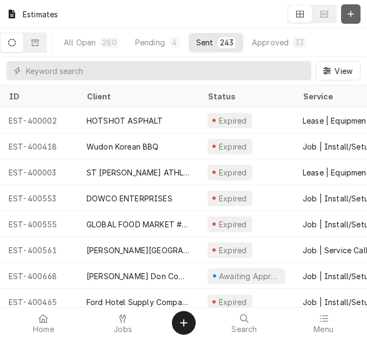
click at [347, 12] on div "Dynamic Content Wrapper" at bounding box center [350, 14] width 11 height 11
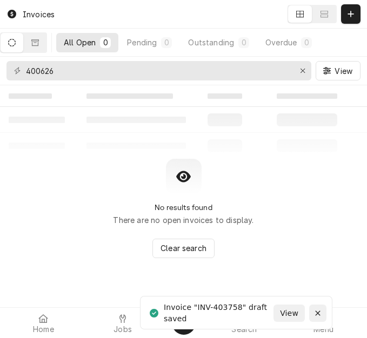
click at [315, 312] on icon "Notifications alt+T" at bounding box center [318, 314] width 8 height 8
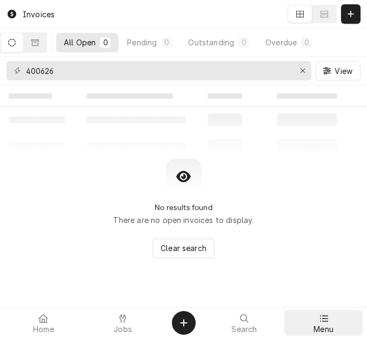
click at [328, 322] on icon at bounding box center [323, 319] width 9 height 9
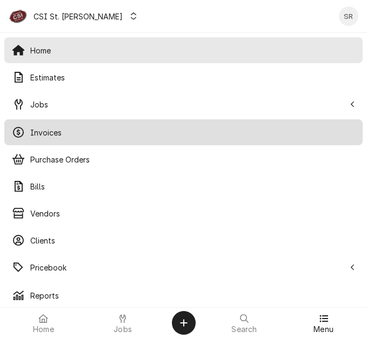
click at [61, 131] on span "Invoices" at bounding box center [192, 132] width 325 height 11
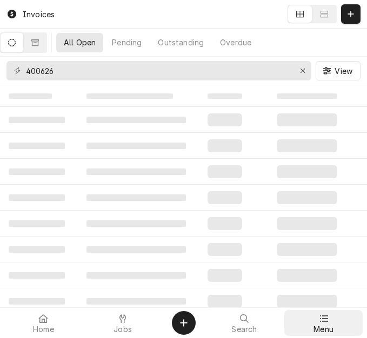
click at [319, 314] on div at bounding box center [323, 318] width 13 height 13
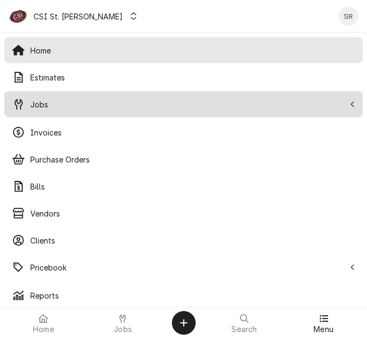
click at [59, 103] on span "Jobs" at bounding box center [187, 104] width 315 height 11
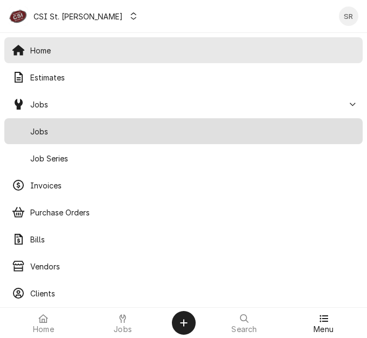
click at [54, 126] on span "Jobs" at bounding box center [192, 131] width 325 height 11
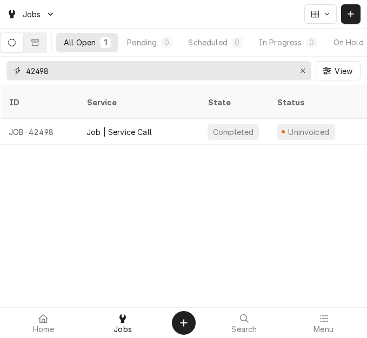
drag, startPoint x: 88, startPoint y: 71, endPoint x: -4, endPoint y: 65, distance: 92.6
click at [0, 65] on html "Jobs All Open 1 Pending 0 Scheduled 0 In Progress 0 On Hold 0 Completed 1 42498…" at bounding box center [183, 169] width 367 height 338
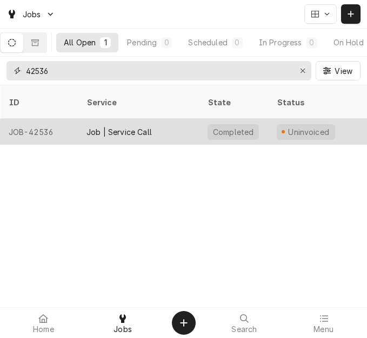
type input "42536"
click at [72, 121] on div "JOB-42536" at bounding box center [39, 132] width 78 height 26
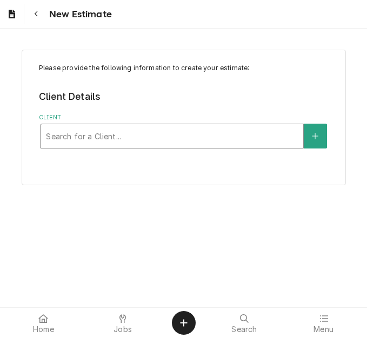
click at [149, 134] on div "Client" at bounding box center [172, 135] width 252 height 19
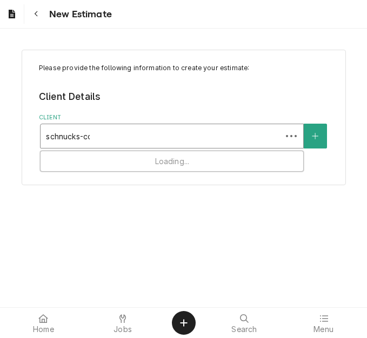
type input "schnucks-cor"
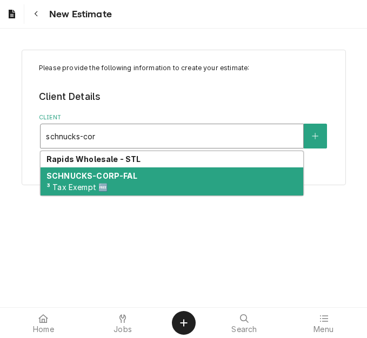
click at [103, 176] on strong "SCHNUCKS-CORP-FAL" at bounding box center [91, 175] width 91 height 9
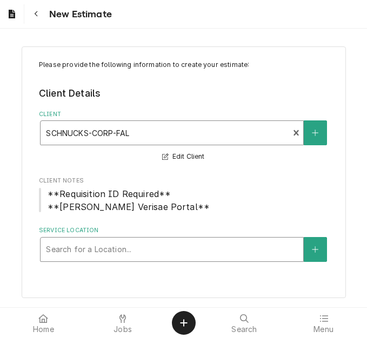
scroll to position [4, 0]
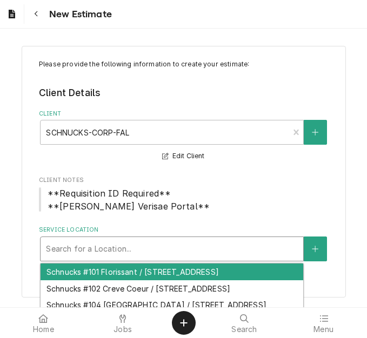
click at [117, 252] on div "Service Location" at bounding box center [172, 248] width 252 height 19
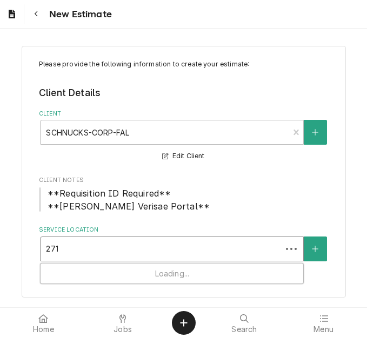
type input "2712"
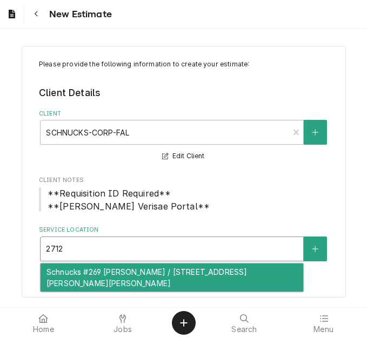
click at [114, 268] on div "Schnucks #269 Godfrey / 2712 Godfrey Road, Godfrey, IL 62035" at bounding box center [172, 278] width 263 height 28
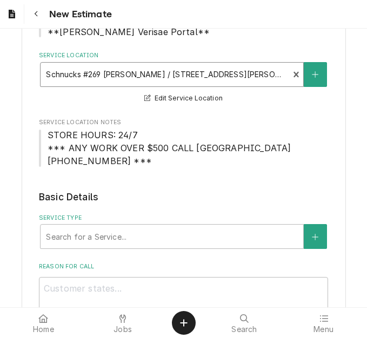
scroll to position [220, 0]
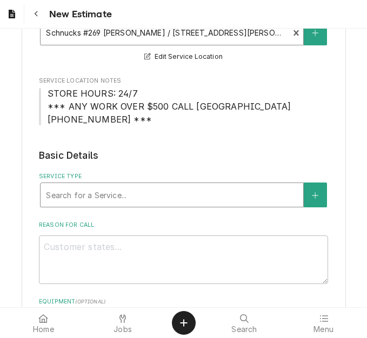
click at [92, 193] on div "Service Type" at bounding box center [172, 194] width 252 height 19
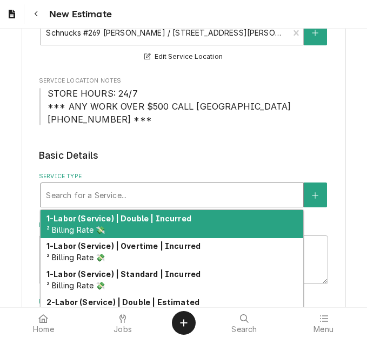
type textarea "x"
type input "s"
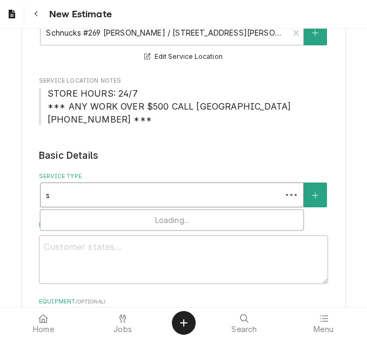
type textarea "x"
type input "se"
type textarea "x"
type input "ser"
type textarea "x"
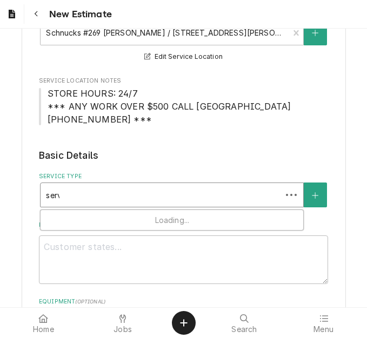
type input "servi"
type textarea "x"
type input "servic"
type textarea "x"
type input "service"
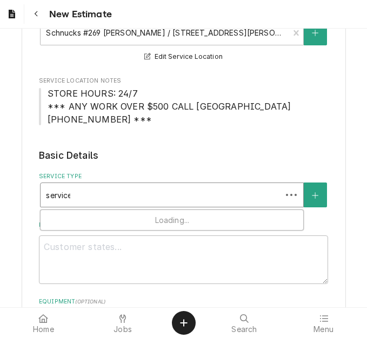
type textarea "x"
type input "service c"
type textarea "x"
type input "service ca"
type textarea "x"
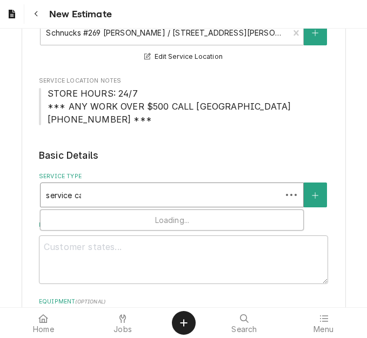
type input "service cal"
type textarea "x"
type input "service call"
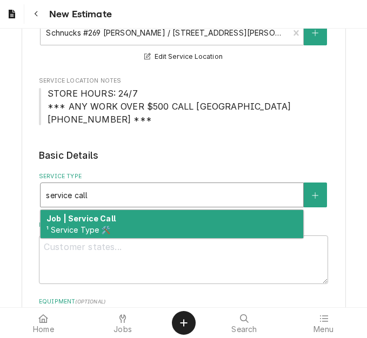
click at [89, 218] on strong "Job | Service Call" at bounding box center [80, 218] width 69 height 9
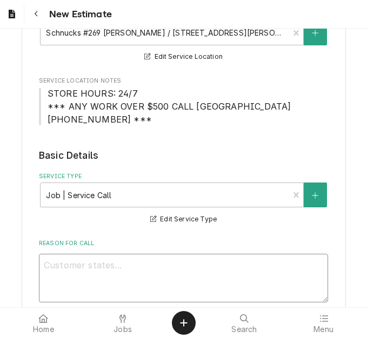
click at [208, 273] on textarea "Reason For Call" at bounding box center [183, 278] width 289 height 49
type textarea "x"
type textarea "Q"
type textarea "x"
type textarea "Qu"
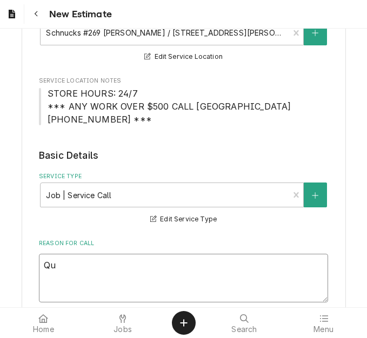
type textarea "x"
type textarea "Quo"
type textarea "x"
type textarea "Quot"
type textarea "x"
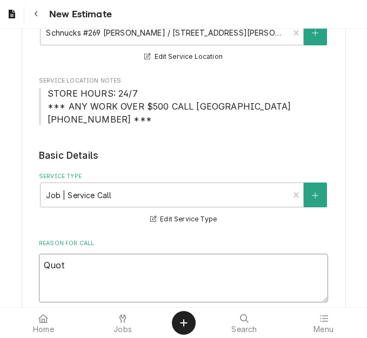
type textarea "Quote"
type textarea "x"
type textarea "Quote"
type textarea "x"
type textarea "Quote t"
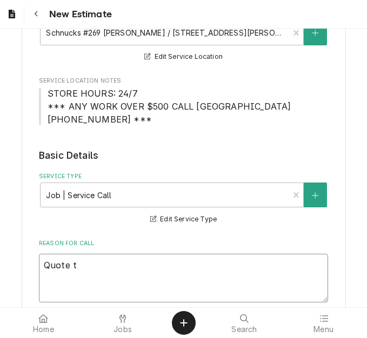
type textarea "x"
type textarea "Quote to"
type textarea "x"
type textarea "Quote to"
type textarea "x"
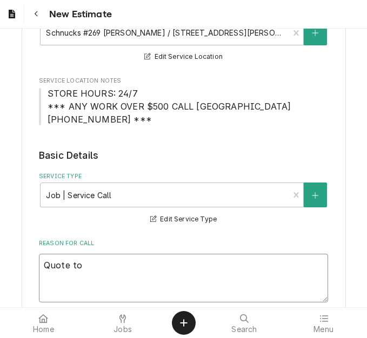
type textarea "Quote to r"
type textarea "x"
type textarea "Quote to re"
type textarea "x"
type textarea "Quote to rep"
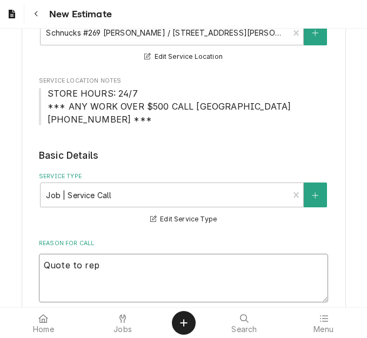
type textarea "x"
type textarea "Quote to repla"
type textarea "x"
type textarea "Quote to replac"
type textarea "x"
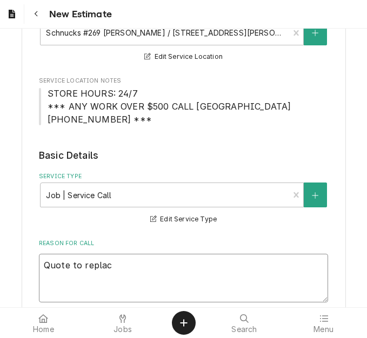
type textarea "Quote to replace"
type textarea "x"
type textarea "Quote to replace"
type textarea "x"
type textarea "Quote to replace r"
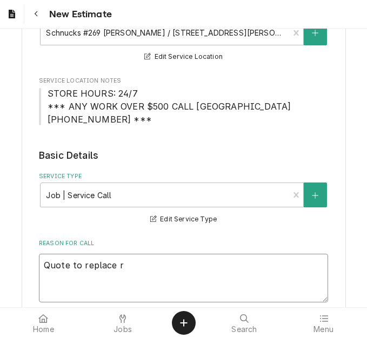
type textarea "x"
type textarea "Quote to replace ro"
type textarea "x"
type textarea "Quote to replace rock"
type textarea "x"
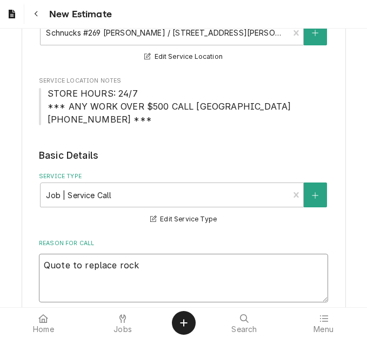
type textarea "Quote to replace rocke"
type textarea "x"
type textarea "Quote to replace rocker"
type textarea "x"
type textarea "Quote to replace rocker"
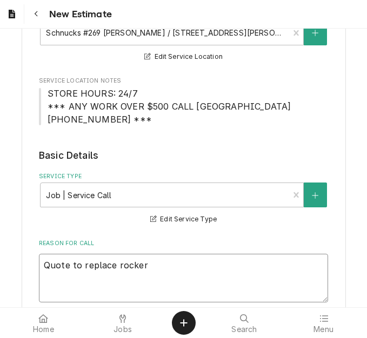
type textarea "x"
type textarea "Quote to replace rocker s"
type textarea "x"
type textarea "Quote to replace rocker sw"
type textarea "x"
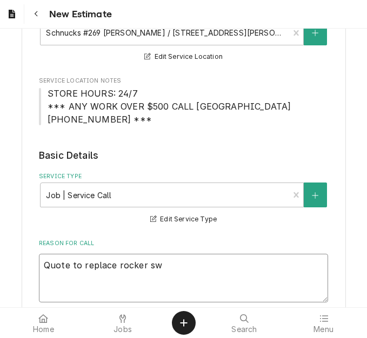
type textarea "Quote to replace rocker swi"
type textarea "x"
type textarea "Quote to replace rocker swit"
type textarea "x"
type textarea "Quote to replace rocker switc"
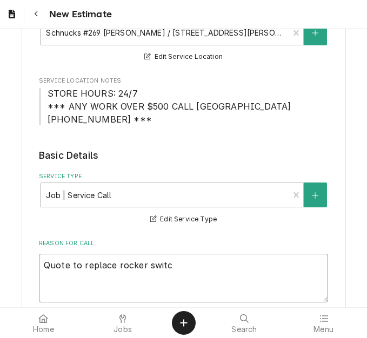
type textarea "x"
type textarea "Quote to replace rocker switch"
type textarea "x"
type textarea "Quote to replace rocker switch,"
type textarea "x"
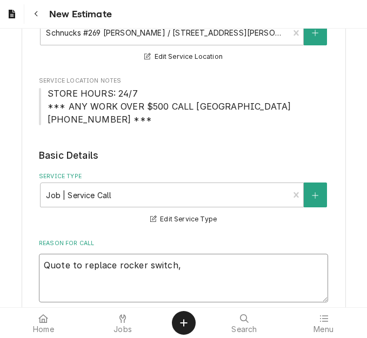
type textarea "Quote to replace rocker switch,"
type textarea "x"
type textarea "Quote to replace rocker switch, s"
type textarea "x"
type textarea "Quote to replace rocker switch, st"
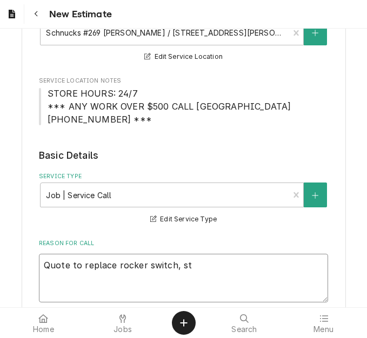
type textarea "x"
type textarea "Quote to replace rocker switch, sti"
type textarea "x"
type textarea "Quote to replace rocker switch, stir"
type textarea "x"
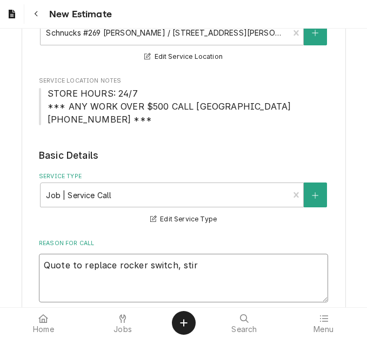
type textarea "Quote to replace rocker switch, stirr"
type textarea "x"
type textarea "Quote to replace rocker switch, stirre"
type textarea "x"
type textarea "Quote to replace rocker switch, stirrer"
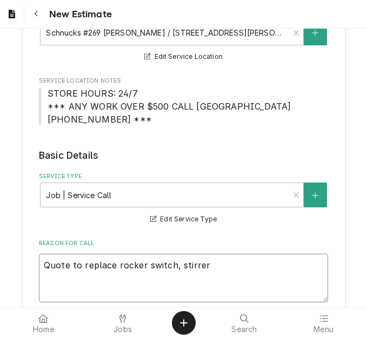
type textarea "x"
type textarea "Quote to replace rocker switch, stirrer c"
type textarea "x"
type textarea "Quote to replace rocker switch, stirrer co"
type textarea "x"
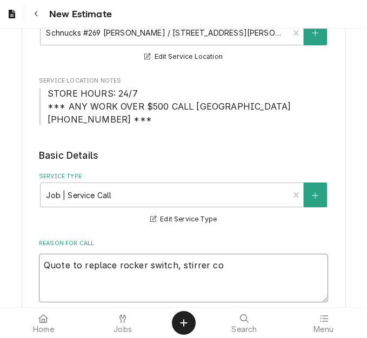
type textarea "Quote to replace rocker switch, stirrer cov"
type textarea "x"
type textarea "Quote to replace rocker switch, stirrer cove"
type textarea "x"
type textarea "Quote to replace rocker switch, stirrer cover"
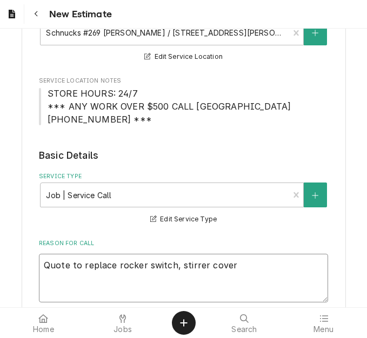
type textarea "x"
type textarea "Quote to replace rocker switch, stirrer covers"
type textarea "x"
type textarea "Quote to replace rocker switch, stirrer covers"
type textarea "x"
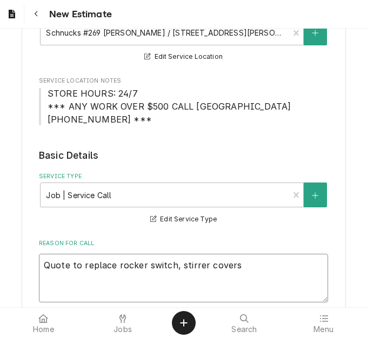
type textarea "Quote to replace rocker switch, stirrer covers a"
type textarea "x"
type textarea "Quote to replace rocker switch, stirrer covers an"
type textarea "x"
type textarea "Quote to replace rocker switch, stirrer covers and"
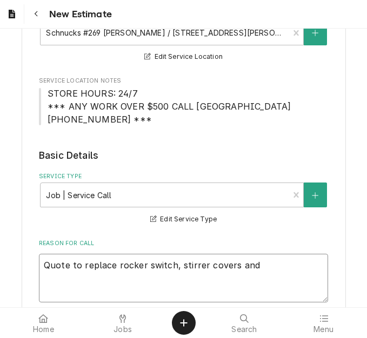
type textarea "x"
type textarea "Quote to replace rocker switch, stirrer covers and"
type textarea "x"
type textarea "Quote to replace rocker switch, stirrer covers and g"
type textarea "x"
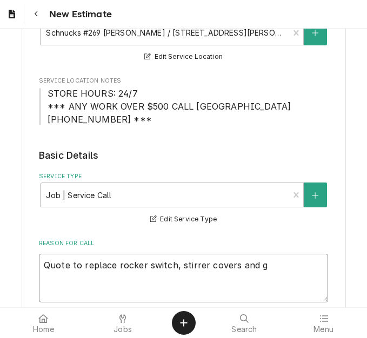
type textarea "Quote to replace rocker switch, stirrer covers and gr"
type textarea "x"
type textarea "Quote to replace rocker switch, stirrer covers and gre"
type textarea "x"
type textarea "Quote to replace rocker switch, stirrer covers and grea"
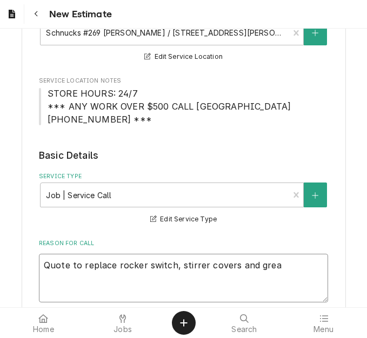
type textarea "x"
type textarea "Quote to replace rocker switch, stirrer covers and greas"
type textarea "x"
type textarea "Quote to replace rocker switch, stirrer covers and greas e"
type textarea "x"
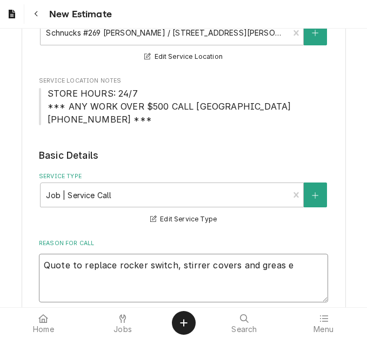
type textarea "Quote to replace rocker switch, stirrer covers and greas ef"
type textarea "x"
type textarea "Quote to replace rocker switch, stirrer covers and greas efi"
type textarea "x"
type textarea "Quote to replace rocker switch, stirrer covers and greas efil"
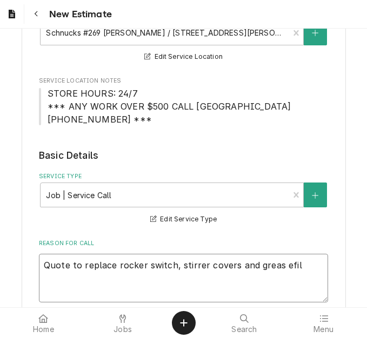
type textarea "x"
type textarea "Quote to replace rocker switch, stirrer covers and greas efilt"
type textarea "x"
type textarea "Quote to replace rocker switch, stirrer covers and greas efilte"
type textarea "x"
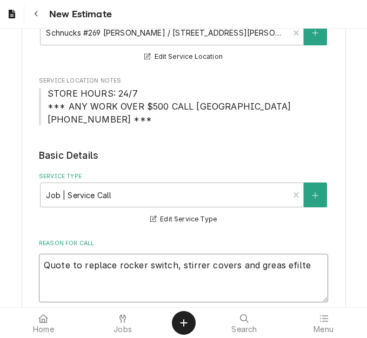
type textarea "Quote to replace rocker switch, stirrer covers and greas efilt"
type textarea "x"
type textarea "Quote to replace rocker switch, stirrer covers and greas efil"
type textarea "x"
type textarea "Quote to replace rocker switch, stirrer covers and greas efi"
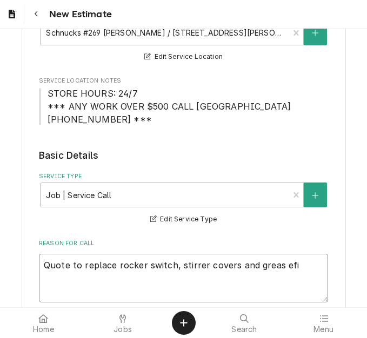
type textarea "x"
type textarea "Quote to replace rocker switch, stirrer covers and greas ef"
type textarea "x"
type textarea "Quote to replace rocker switch, stirrer covers and greas e"
type textarea "x"
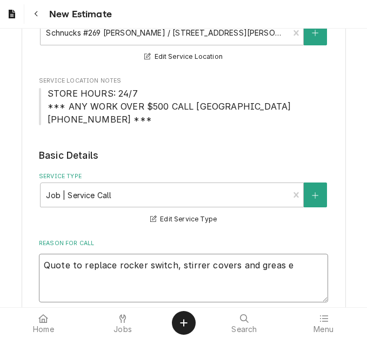
type textarea "Quote to replace rocker switch, stirrer covers and greas"
type textarea "x"
type textarea "Quote to replace rocker switch, stirrer covers and greas"
type textarea "x"
type textarea "Quote to replace rocker switch, stirrer covers and grease"
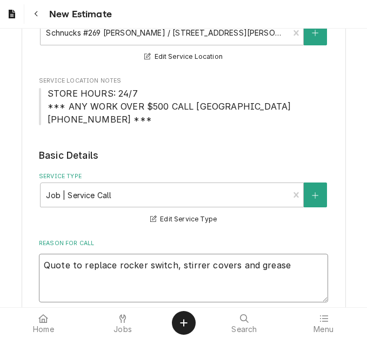
type textarea "x"
type textarea "Quote to replace rocker switch, stirrer covers and grease"
type textarea "x"
type textarea "Quote to replace rocker switch, stirrer covers and grease f"
type textarea "x"
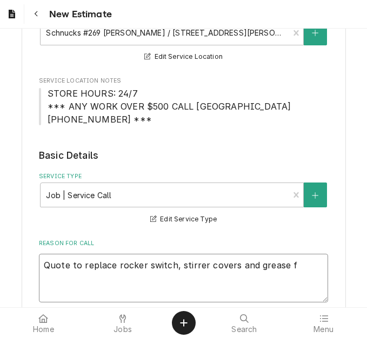
type textarea "Quote to replace rocker switch, stirrer covers and grease fi"
type textarea "x"
type textarea "Quote to replace rocker switch, stirrer covers and grease fil"
type textarea "x"
type textarea "Quote to replace rocker switch, stirrer covers and grease filte"
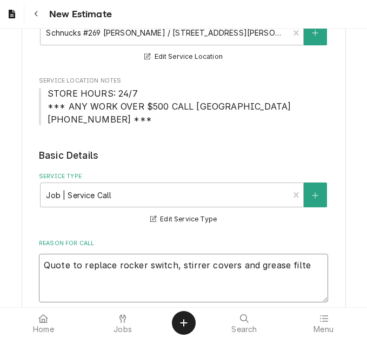
type textarea "x"
type textarea "Quote to replace rocker switch, stirrer covers and grease filter"
type textarea "x"
type textarea "Quote to replace rocker switch, stirrer covers and grease filters"
type textarea "x"
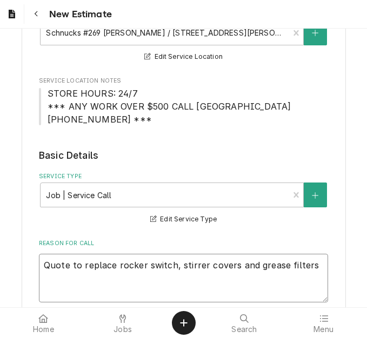
type textarea "Quote to replace rocker switch, stirrer covers and grease filters"
type textarea "x"
type textarea "Quote to replace rocker switch, stirrer covers and grease filters r"
type textarea "x"
type textarea "Quote to replace rocker switch, stirrer covers and grease filters re"
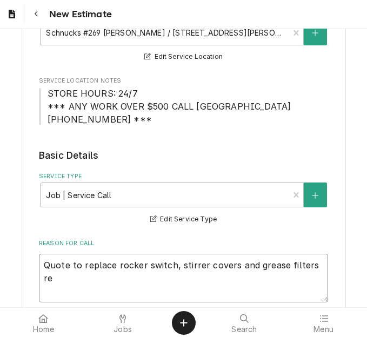
type textarea "x"
type textarea "Quote to replace rocker switch, stirrer covers and grease filters rep"
type textarea "x"
type textarea "Quote to replace rocker switch, stirrer covers and grease filters repl"
type textarea "x"
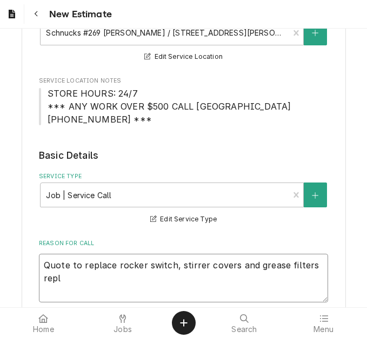
type textarea "Quote to replace rocker switch, stirrer covers and grease filters rep"
type textarea "x"
type textarea "Quote to replace rocker switch, stirrer covers and grease filters re"
type textarea "x"
type textarea "Quote to replace rocker switch, stirrer covers and grease filters r"
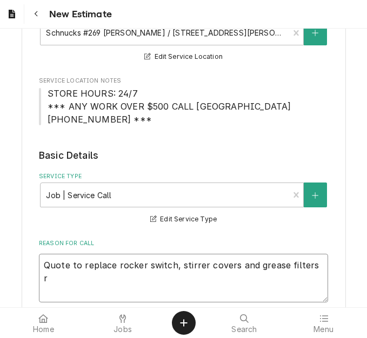
type textarea "x"
type textarea "Quote to replace rocker switch, stirrer covers and grease filters"
type textarea "x"
type textarea "Quote to replace rocker switch, stirrer covers and grease filters o"
type textarea "x"
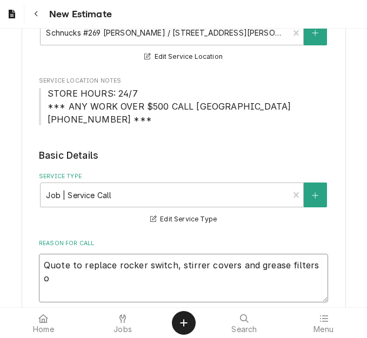
type textarea "Quote to replace rocker switch, stirrer covers and grease filters on"
type textarea "x"
type textarea "Quote to replace rocker switch, stirrer covers and grease filters on"
type textarea "x"
type textarea "Quote to replace rocker switch, stirrer covers and grease filters on M"
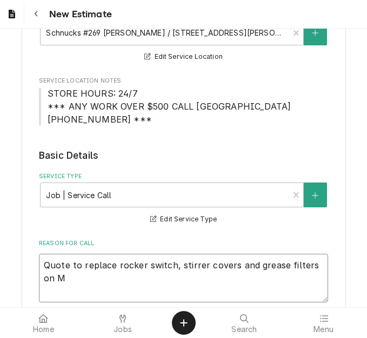
type textarea "x"
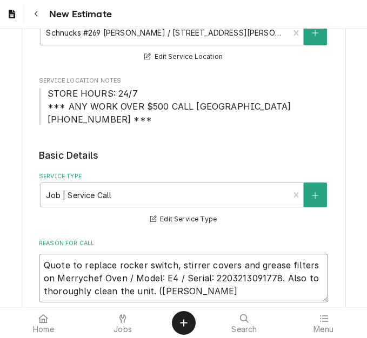
scroll to position [236, 0]
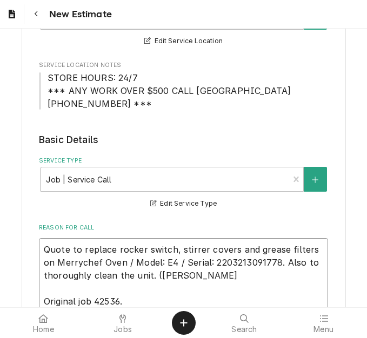
drag, startPoint x: 146, startPoint y: 278, endPoint x: 35, endPoint y: 248, distance: 115.4
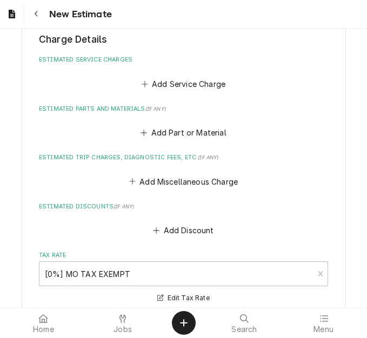
scroll to position [1101, 0]
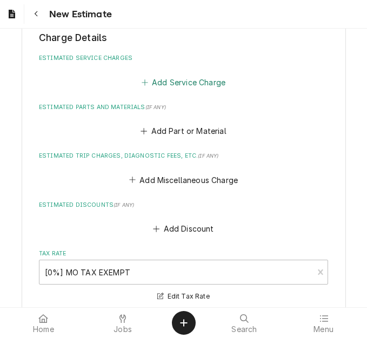
click at [175, 86] on button "Add Service Charge" at bounding box center [183, 82] width 88 height 15
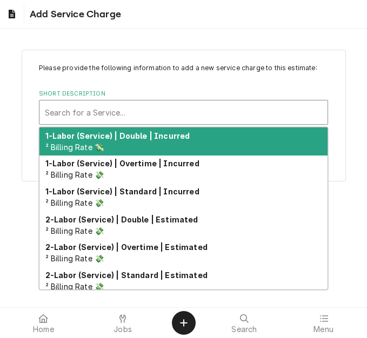
click at [132, 113] on div "Short Description" at bounding box center [183, 112] width 277 height 19
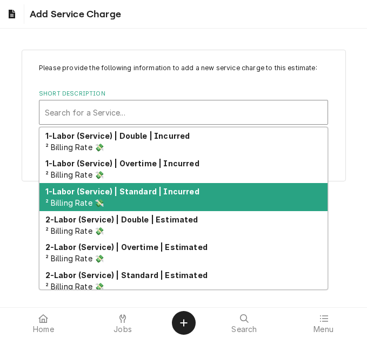
click at [142, 198] on div "1-Labor (Service) | Standard | Incurred ² Billing Rate 💸" at bounding box center [183, 197] width 288 height 28
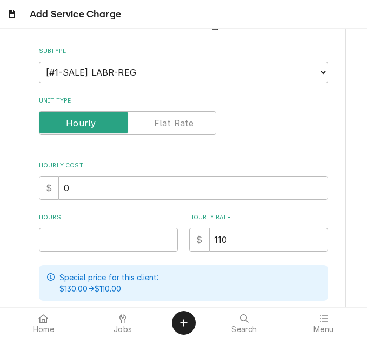
scroll to position [270, 0]
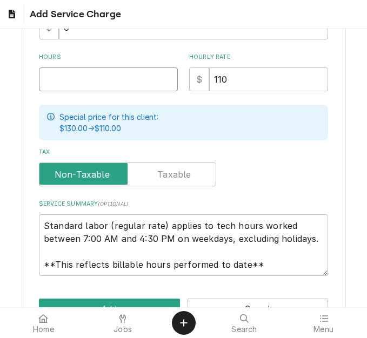
click at [71, 78] on input "Hours" at bounding box center [108, 80] width 139 height 24
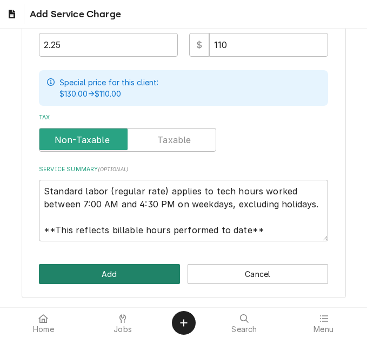
click at [91, 272] on button "Add" at bounding box center [109, 274] width 141 height 20
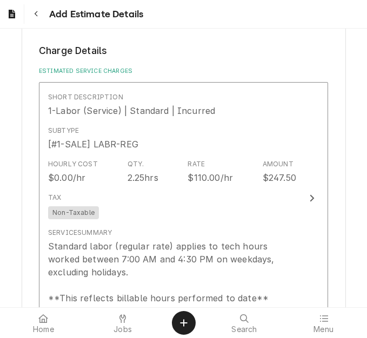
scroll to position [1196, 0]
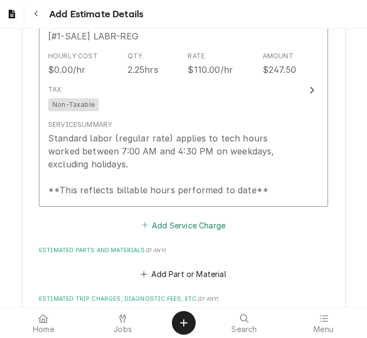
click at [164, 221] on button "Add Service Charge" at bounding box center [183, 225] width 88 height 15
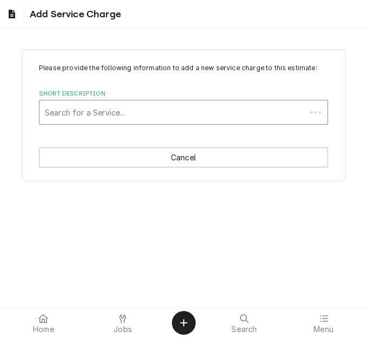
click at [138, 111] on div "Short Description" at bounding box center [173, 112] width 256 height 19
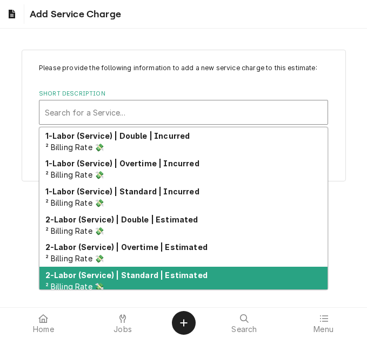
click at [151, 269] on div "2-Labor (Service) | Standard | Estimated ² Billing Rate 💸" at bounding box center [183, 281] width 288 height 28
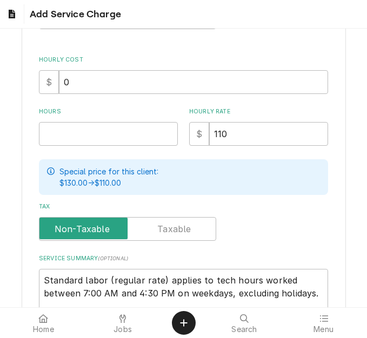
scroll to position [216, 0]
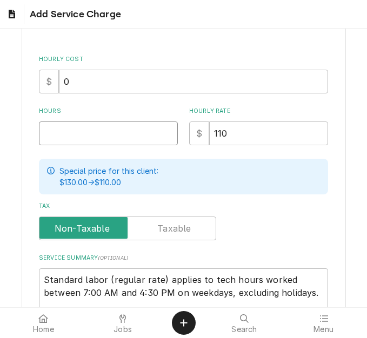
click at [68, 133] on input "Hours" at bounding box center [108, 134] width 139 height 24
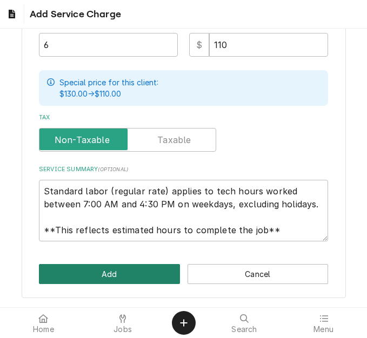
click at [101, 277] on button "Add" at bounding box center [109, 274] width 141 height 20
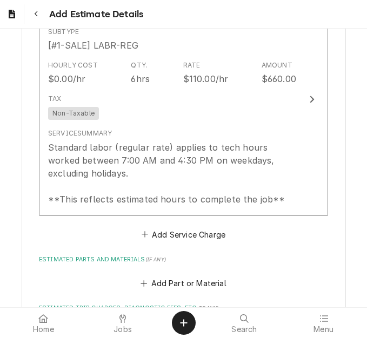
scroll to position [1433, 0]
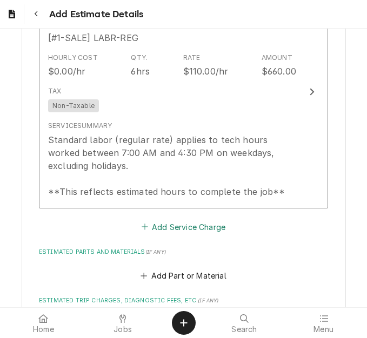
click at [173, 229] on button "Add Service Charge" at bounding box center [183, 226] width 88 height 15
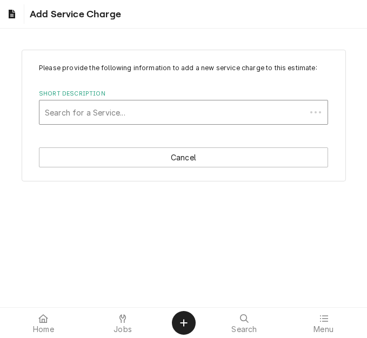
click at [156, 117] on div "Short Description" at bounding box center [173, 112] width 256 height 19
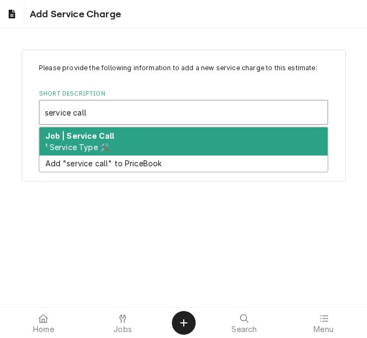
click at [141, 140] on div "Job | Service Call ¹ Service Type 🛠️" at bounding box center [183, 142] width 288 height 28
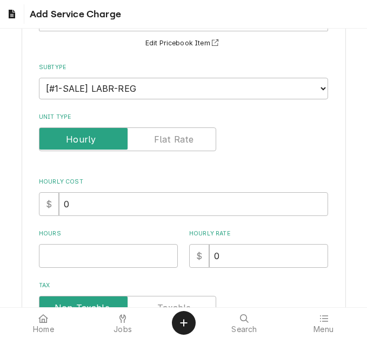
scroll to position [216, 0]
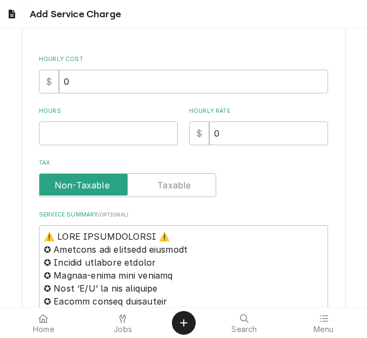
click at [71, 128] on input "Hours" at bounding box center [108, 134] width 139 height 24
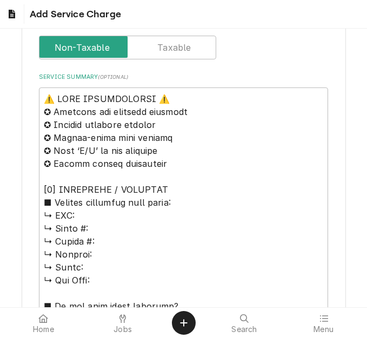
scroll to position [378, 0]
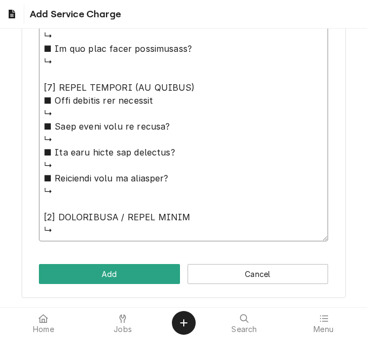
drag, startPoint x: 49, startPoint y: 75, endPoint x: 198, endPoint y: 335, distance: 300.0
click at [198, 335] on body "Add Service Charge Please provide the following information to add a new servic…" at bounding box center [183, 169] width 367 height 338
paste textarea "Quote to replace rocker switch, stirrer covers and grease filters on Merrychef …"
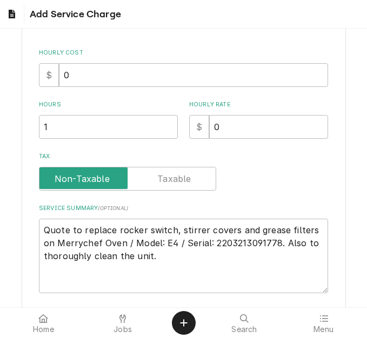
scroll to position [275, 0]
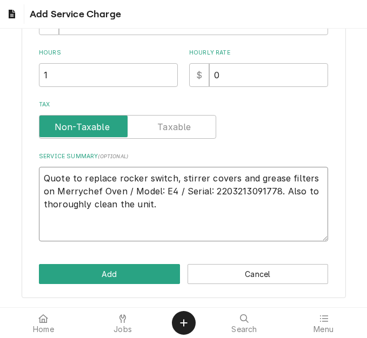
click at [57, 231] on textarea "Quote to replace rocker switch, stirrer covers and grease filters on Merrychef …" at bounding box center [183, 204] width 289 height 75
paste textarea "72063733"
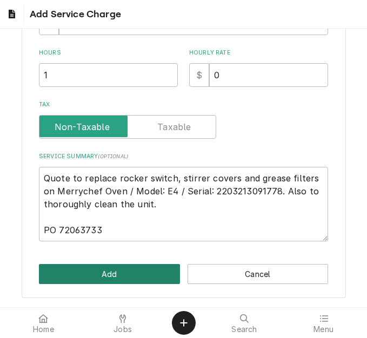
click at [122, 265] on button "Add" at bounding box center [109, 274] width 141 height 20
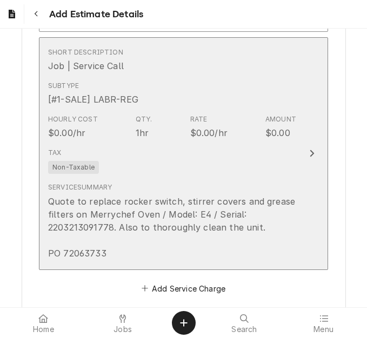
scroll to position [1757, 0]
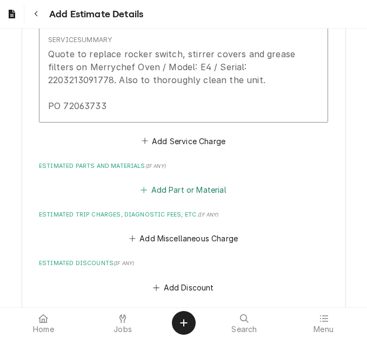
click at [169, 188] on button "Add Part or Material" at bounding box center [183, 190] width 89 height 15
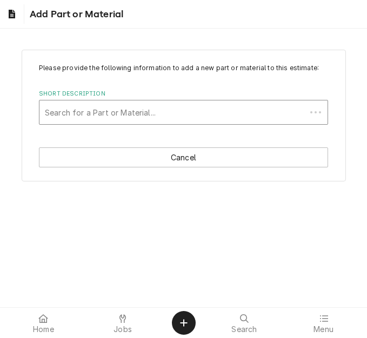
click at [150, 111] on div "Short Description" at bounding box center [173, 112] width 256 height 19
click at [124, 111] on div "Short Description" at bounding box center [183, 112] width 277 height 19
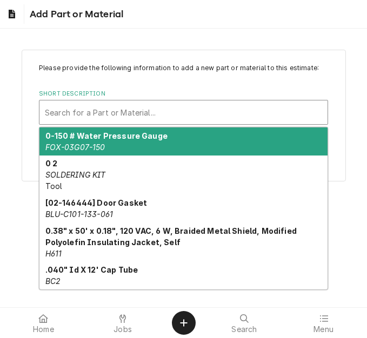
click at [143, 109] on div "Short Description" at bounding box center [183, 112] width 277 height 19
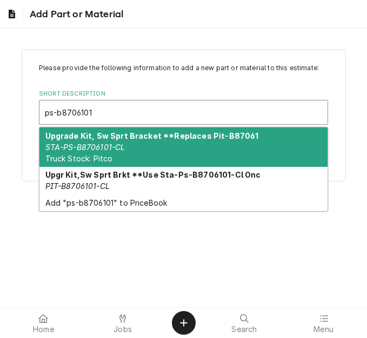
click at [137, 142] on div "Upgrade Kit, Sw Sprt Bracket **Replaces Pit-B87061 STA-PS-B8706101-CL Truck Sto…" at bounding box center [183, 147] width 288 height 39
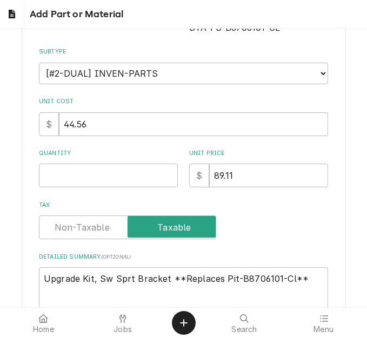
scroll to position [162, 0]
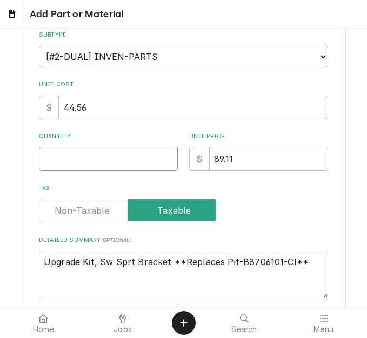
click at [92, 161] on input "Quantity" at bounding box center [108, 159] width 139 height 24
drag, startPoint x: 302, startPoint y: 263, endPoint x: 1, endPoint y: 257, distance: 301.2
click at [1, 257] on div "Please provide the following information to add a new part or material to this …" at bounding box center [183, 122] width 367 height 488
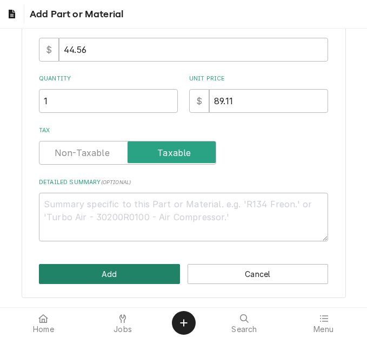
click at [126, 272] on button "Add" at bounding box center [109, 274] width 141 height 20
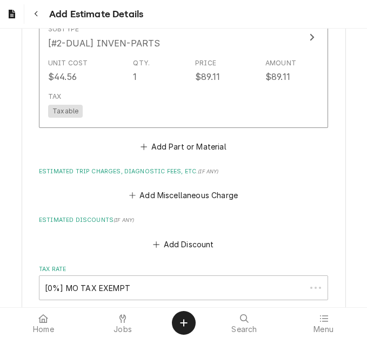
scroll to position [2007, 0]
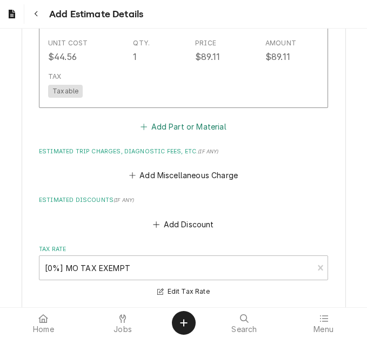
click at [171, 130] on button "Add Part or Material" at bounding box center [183, 126] width 89 height 15
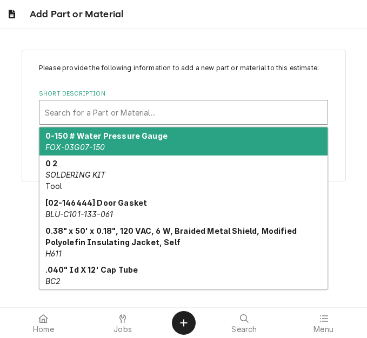
click at [149, 114] on div "Short Description" at bounding box center [183, 112] width 277 height 19
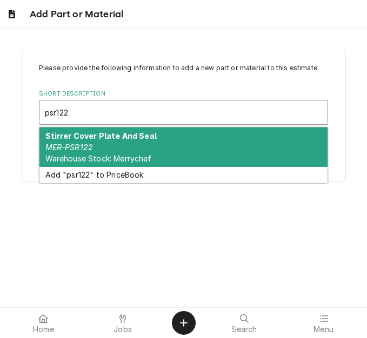
click at [126, 138] on strong "Stirrer Cover Plate And Seal" at bounding box center [100, 135] width 111 height 9
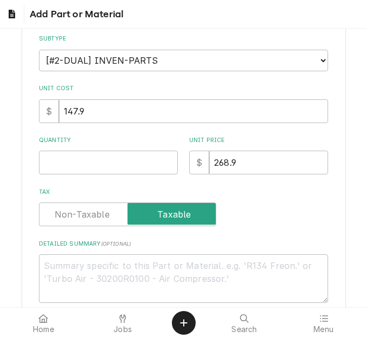
scroll to position [216, 0]
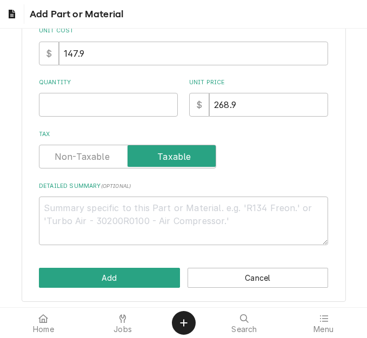
click at [82, 119] on div "Please provide the following information to add a new part or material to this …" at bounding box center [183, 46] width 289 height 398
click at [87, 106] on input "Quantity" at bounding box center [108, 105] width 139 height 24
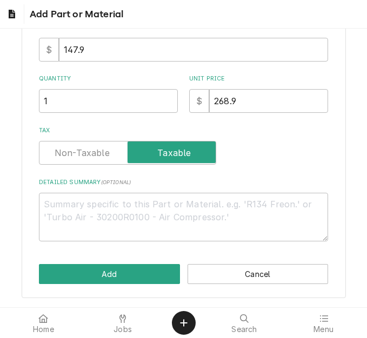
click at [108, 259] on div "Please provide the following information to add a new part or material to this …" at bounding box center [184, 64] width 324 height 469
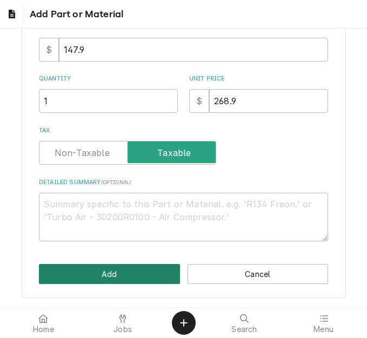
click at [108, 269] on button "Add" at bounding box center [109, 274] width 141 height 20
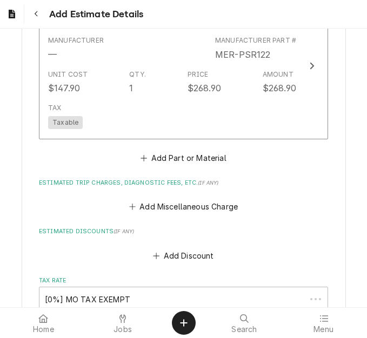
scroll to position [2128, 0]
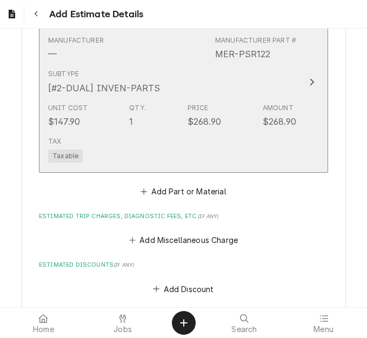
click at [176, 123] on div "Unit Cost $147.90 Qty. 1 Price $268.90 Amount $268.90" at bounding box center [172, 116] width 248 height 34
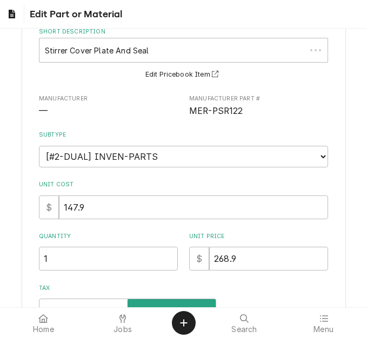
scroll to position [224, 0]
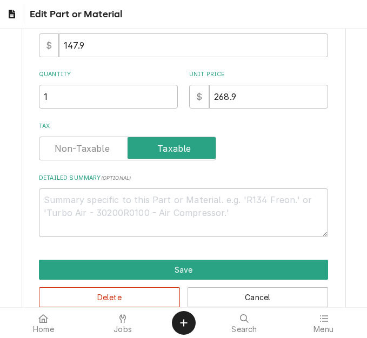
drag, startPoint x: 38, startPoint y: 110, endPoint x: 26, endPoint y: 103, distance: 13.4
click at [26, 103] on div "Use the fields below to edit this part or material: Short Description Stirrer C…" at bounding box center [184, 73] width 324 height 496
drag, startPoint x: 58, startPoint y: 94, endPoint x: 21, endPoint y: 91, distance: 37.9
click at [22, 91] on div "Use the fields below to edit this part or material: Short Description Stirrer C…" at bounding box center [184, 73] width 324 height 496
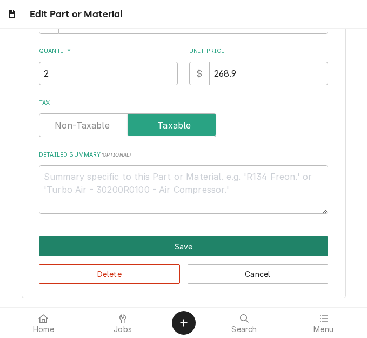
click at [148, 248] on button "Save" at bounding box center [183, 247] width 289 height 20
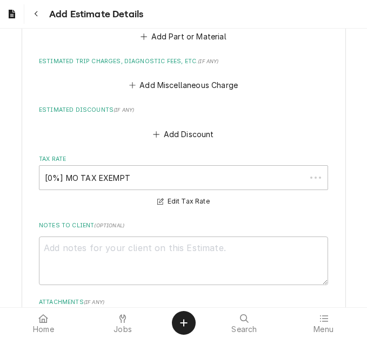
scroll to position [2283, 0]
click at [167, 36] on button "Add Part or Material" at bounding box center [183, 36] width 89 height 15
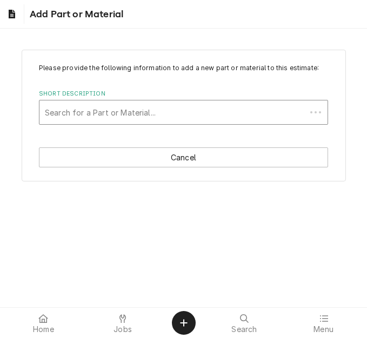
click at [110, 109] on div "Short Description" at bounding box center [173, 112] width 256 height 19
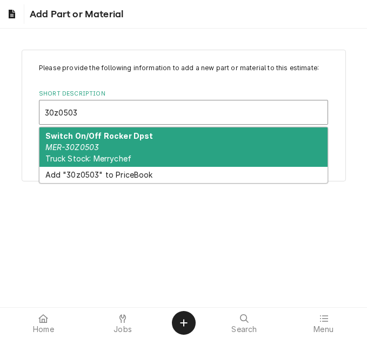
click at [90, 140] on strong "Switch On/Off Rocker Dpst" at bounding box center [99, 135] width 108 height 9
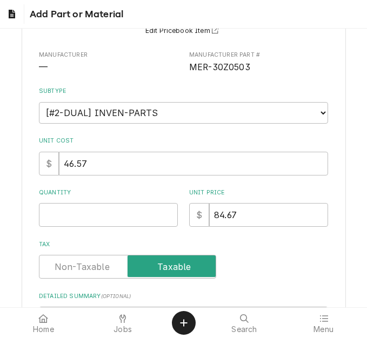
scroll to position [108, 0]
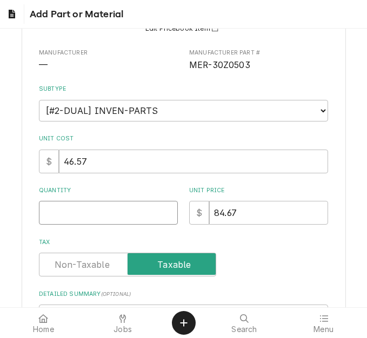
click at [75, 216] on input "Quantity" at bounding box center [108, 213] width 139 height 24
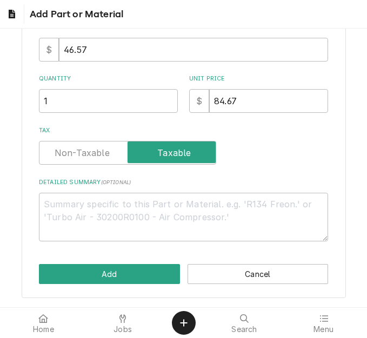
click at [120, 288] on div "Please provide the following information to add a new part or material to this …" at bounding box center [184, 64] width 324 height 469
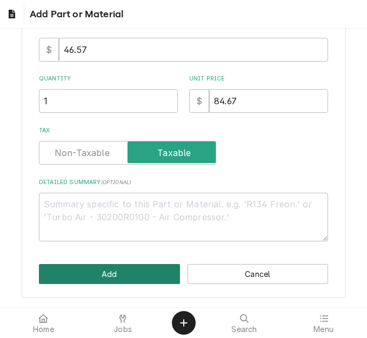
click at [121, 281] on button "Add" at bounding box center [109, 274] width 141 height 20
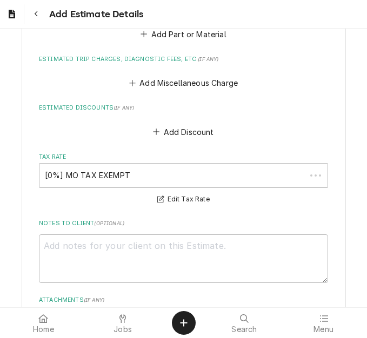
scroll to position [2472, 0]
click at [171, 42] on button "Add Part or Material" at bounding box center [183, 33] width 89 height 15
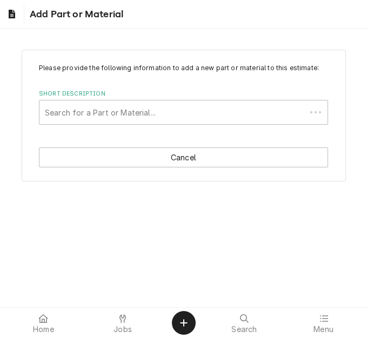
click at [172, 38] on div "Please provide the following information to add a new part or material to this …" at bounding box center [183, 168] width 367 height 279
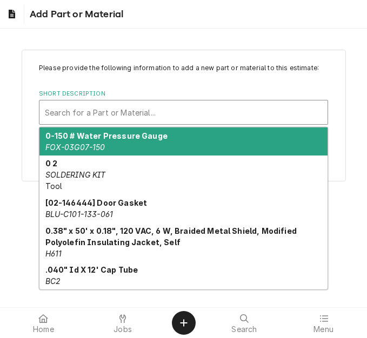
click at [148, 116] on div "Short Description" at bounding box center [183, 112] width 277 height 19
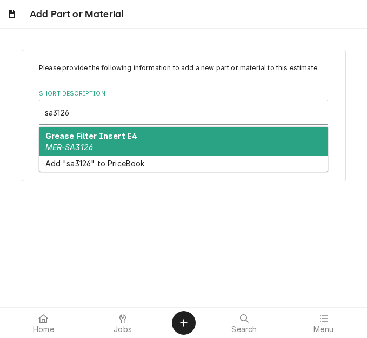
click at [108, 136] on strong "Grease Filter Insert E4" at bounding box center [91, 135] width 92 height 9
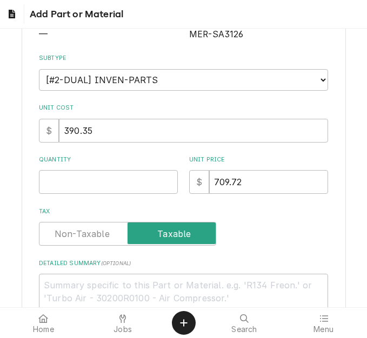
scroll to position [162, 0]
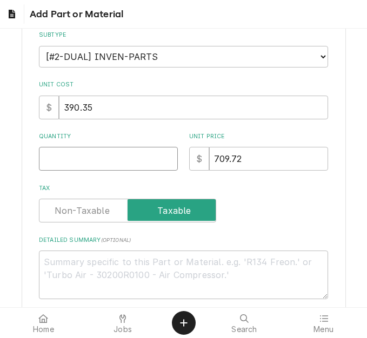
click at [85, 158] on input "Quantity" at bounding box center [108, 159] width 139 height 24
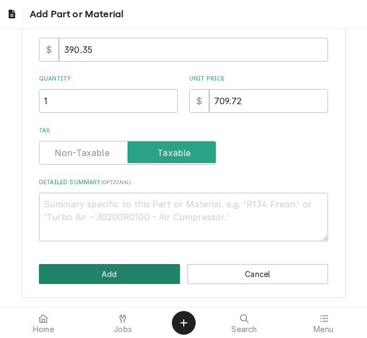
click at [123, 270] on button "Add" at bounding box center [109, 274] width 141 height 20
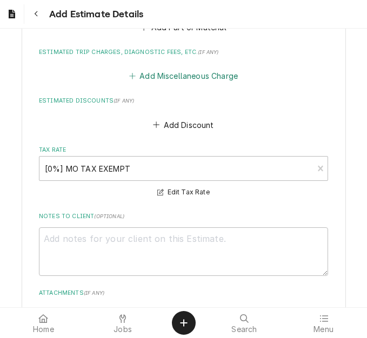
scroll to position [2640, 0]
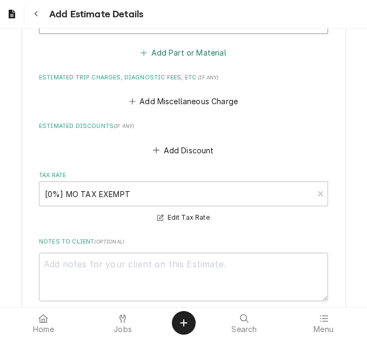
click at [166, 50] on button "Add Part or Material" at bounding box center [183, 52] width 89 height 15
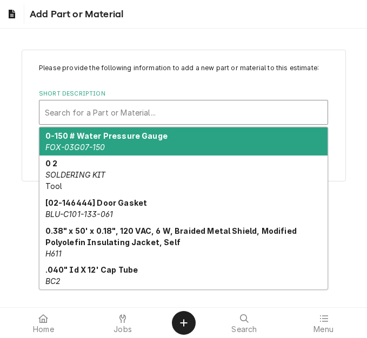
click at [135, 107] on div "Short Description" at bounding box center [183, 112] width 277 height 19
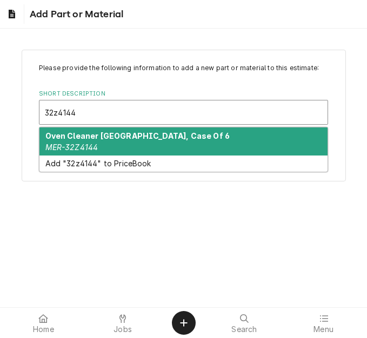
click at [115, 134] on strong "Oven Cleaner Usa, Case Of 6" at bounding box center [137, 135] width 185 height 9
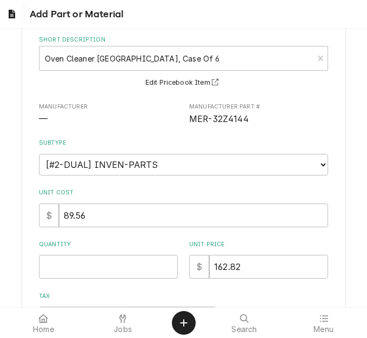
scroll to position [108, 0]
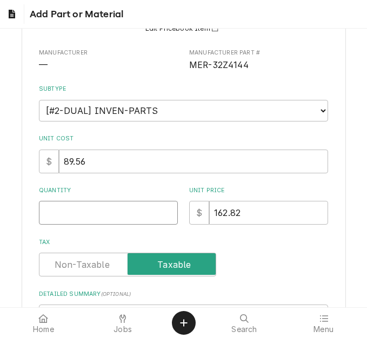
click at [85, 212] on input "Quantity" at bounding box center [108, 213] width 139 height 24
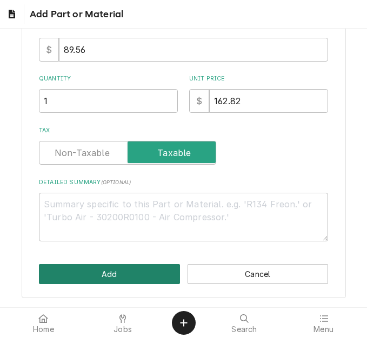
click at [111, 271] on button "Add" at bounding box center [109, 274] width 141 height 20
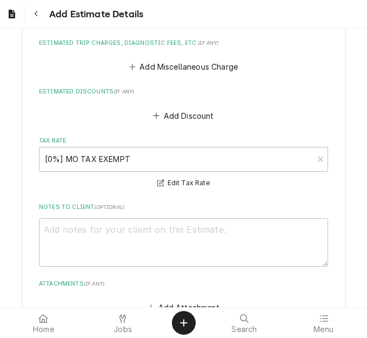
scroll to position [2842, 0]
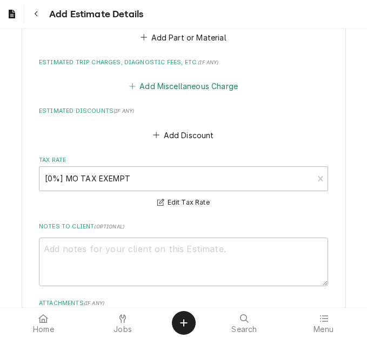
click at [176, 85] on button "Add Miscellaneous Charge" at bounding box center [183, 86] width 112 height 15
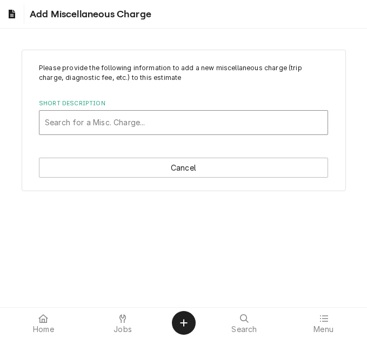
click at [130, 113] on div "Short Description" at bounding box center [183, 122] width 277 height 19
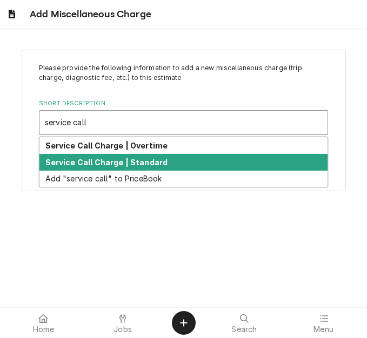
click at [118, 158] on strong "Service Call Charge | Standard" at bounding box center [106, 162] width 123 height 9
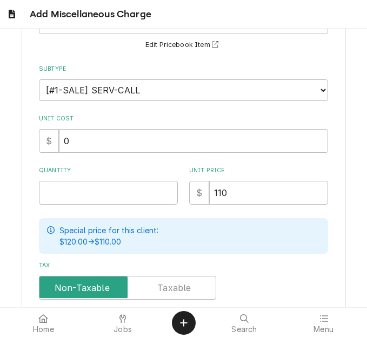
scroll to position [108, 0]
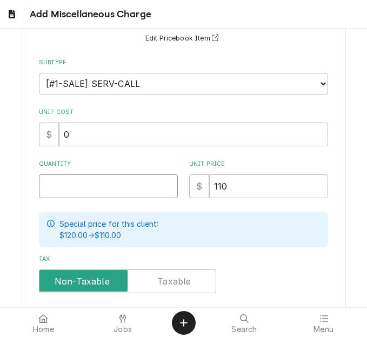
click at [82, 182] on input "Quantity" at bounding box center [108, 187] width 139 height 24
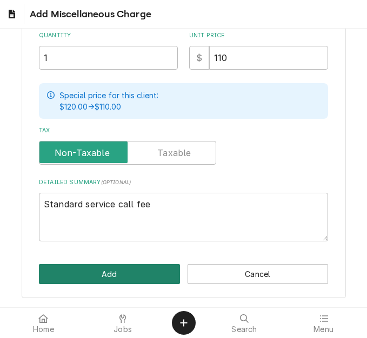
click at [103, 270] on button "Add" at bounding box center [109, 274] width 141 height 20
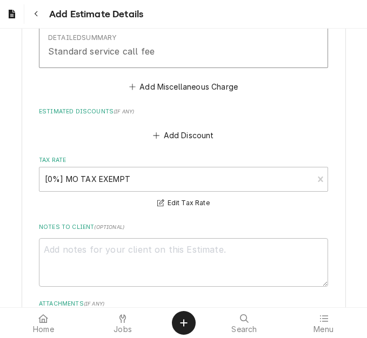
scroll to position [3023, 0]
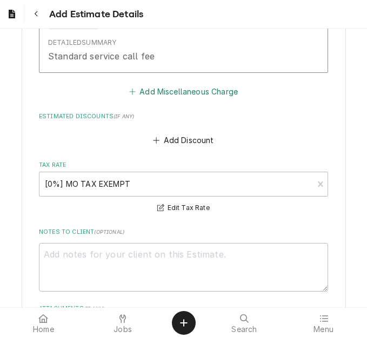
click at [174, 92] on button "Add Miscellaneous Charge" at bounding box center [183, 91] width 112 height 15
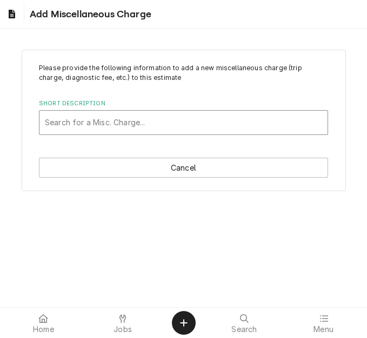
click at [130, 123] on div "Short Description" at bounding box center [183, 122] width 277 height 19
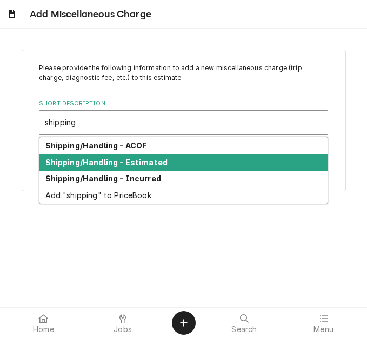
click at [149, 160] on strong "Shipping/Handling - Estimated" at bounding box center [106, 162] width 123 height 9
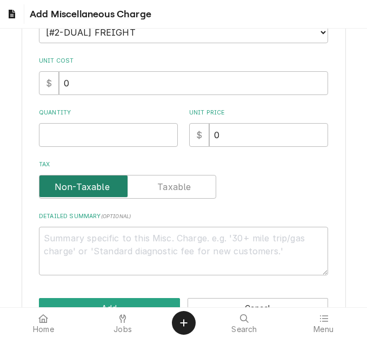
scroll to position [162, 0]
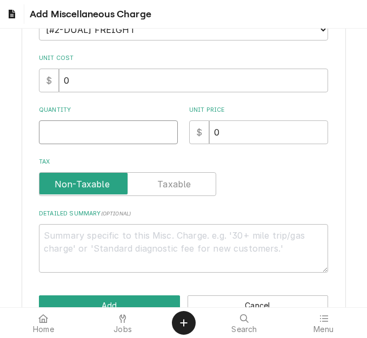
click at [87, 134] on input "Quantity" at bounding box center [108, 133] width 139 height 24
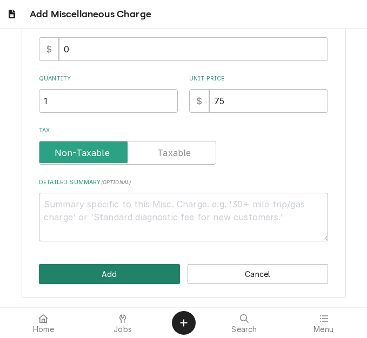
click at [96, 268] on button "Add" at bounding box center [109, 274] width 141 height 20
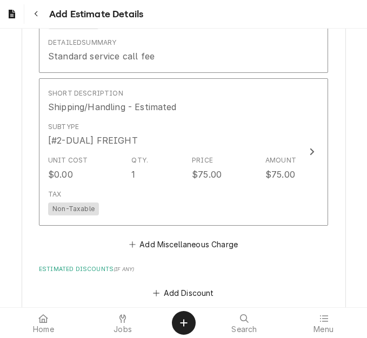
scroll to position [3346, 0]
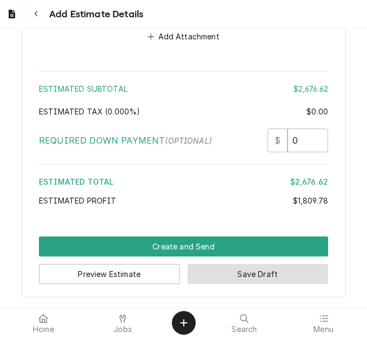
click at [220, 282] on button "Save Draft" at bounding box center [258, 274] width 141 height 20
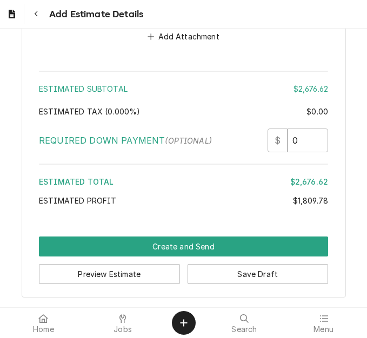
scroll to position [3466, 0]
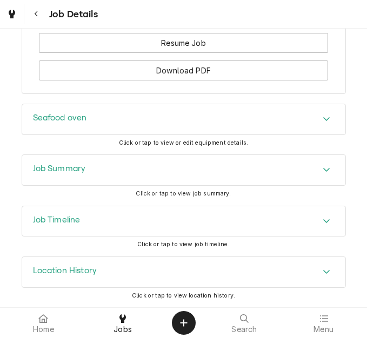
click at [100, 159] on div "Job Summary" at bounding box center [183, 170] width 323 height 30
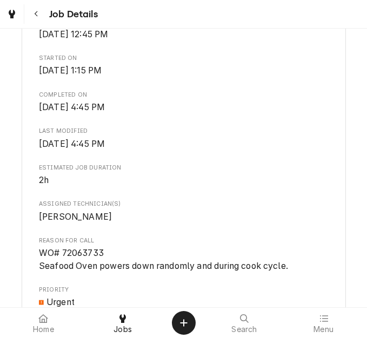
scroll to position [487, 0]
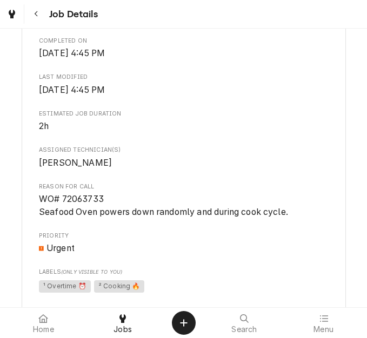
click at [68, 198] on span "WO# 72063733 Seafood Oven powers down randomly and during cook cycle." at bounding box center [163, 205] width 249 height 23
copy span "72063733"
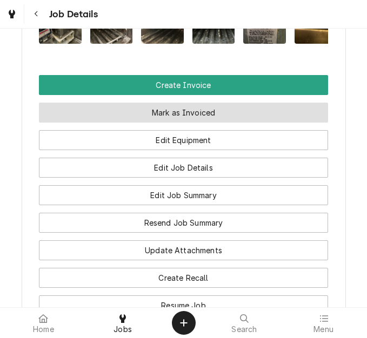
scroll to position [1027, 0]
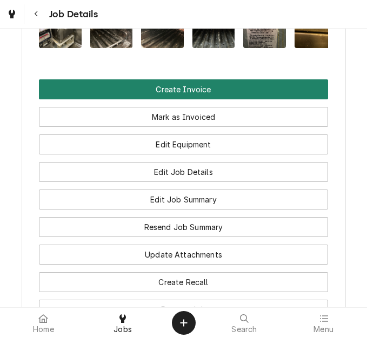
drag, startPoint x: 184, startPoint y: 95, endPoint x: 171, endPoint y: 35, distance: 61.4
click at [184, 95] on button "Create Invoice" at bounding box center [183, 89] width 289 height 20
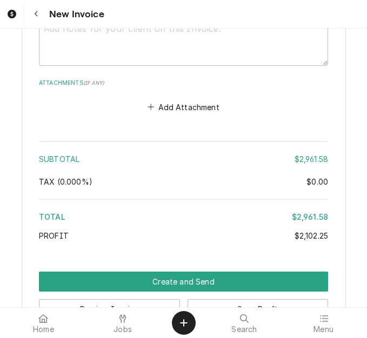
scroll to position [4408, 0]
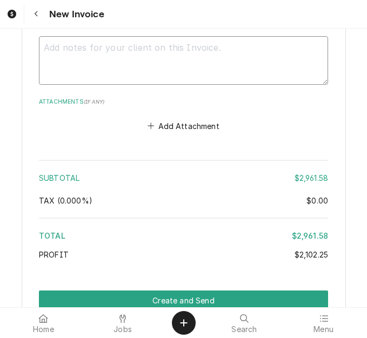
click at [125, 82] on textarea "Notes to Client ( optional )" at bounding box center [183, 60] width 289 height 49
type textarea "x"
type textarea "q"
type textarea "x"
type textarea "qu"
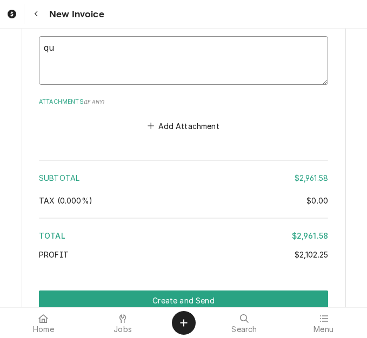
type textarea "x"
type textarea "quot"
type textarea "x"
type textarea "quote"
type textarea "x"
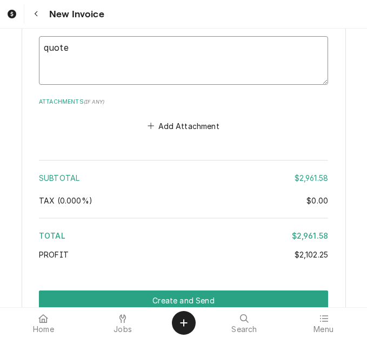
type textarea "quoted"
type textarea "x"
type textarea "quoted"
type textarea "x"
type textarea "quoted o"
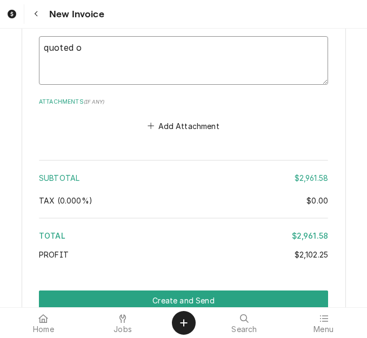
type textarea "x"
type textarea "quoted on"
type textarea "x"
type textarea "quoted on"
type textarea "x"
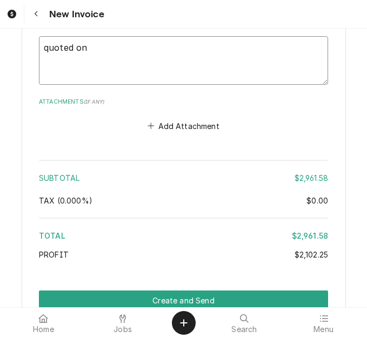
type textarea "quoted on 4"
type textarea "x"
type textarea "quoted on 40"
type textarea "x"
type textarea "quoted on 400"
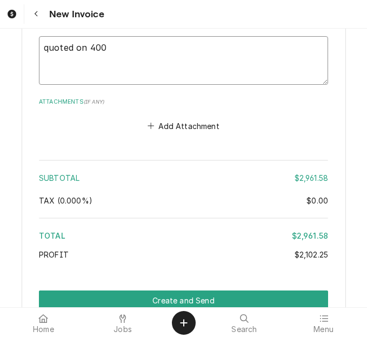
type textarea "x"
type textarea "quoted on 4007"
type textarea "x"
type textarea "quoted on 40071"
type textarea "x"
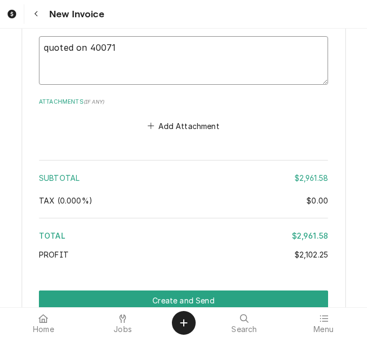
type textarea "quoted on 400712"
type textarea "x"
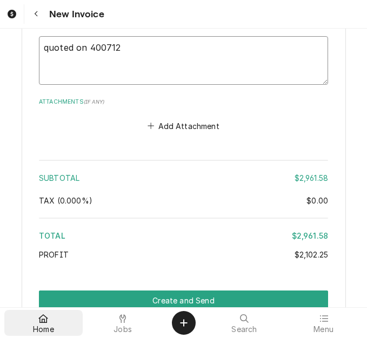
type textarea "quoted on 400712"
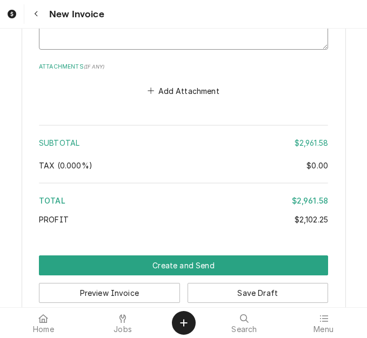
scroll to position [4462, 0]
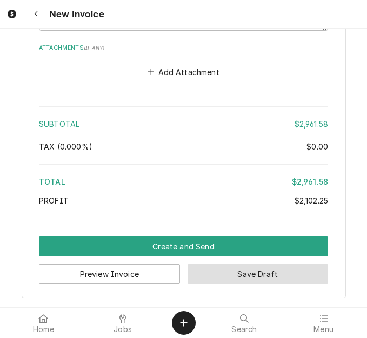
click at [228, 279] on button "Save Draft" at bounding box center [258, 274] width 141 height 20
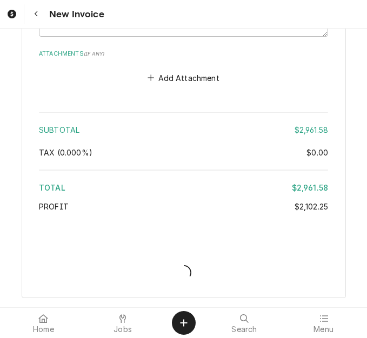
type textarea "x"
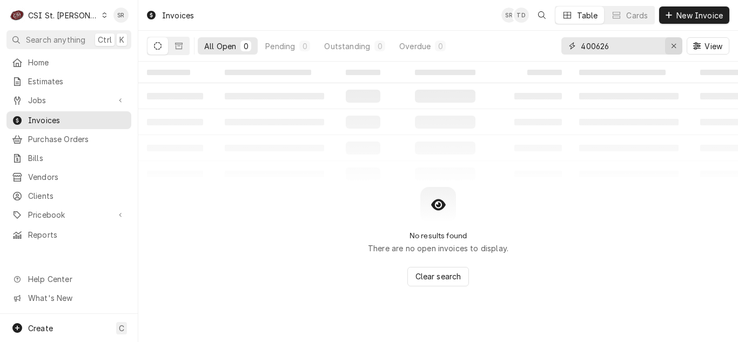
click at [367, 42] on div "Erase input" at bounding box center [674, 46] width 11 height 11
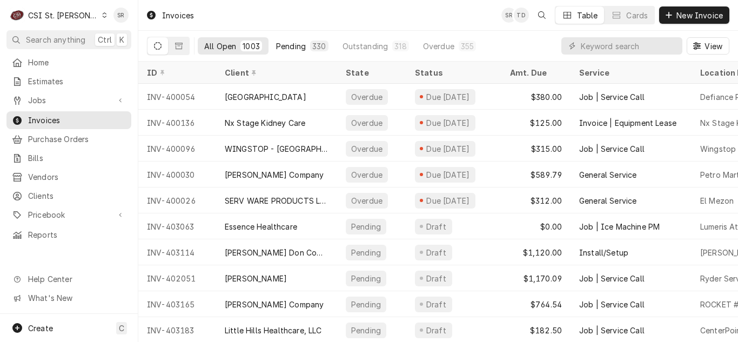
click at [297, 46] on div "Pending" at bounding box center [291, 46] width 30 height 11
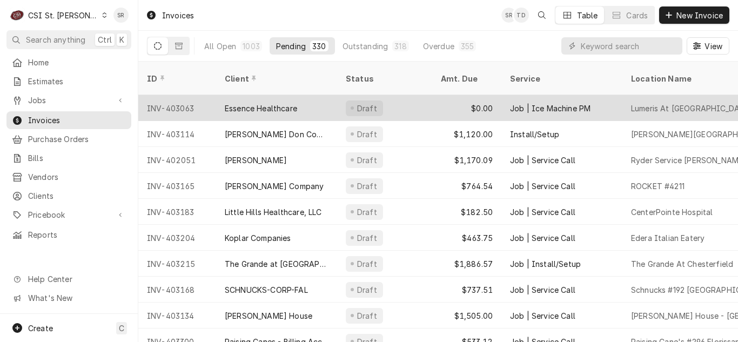
click at [367, 103] on div "Job | Ice Machine PM" at bounding box center [550, 108] width 81 height 11
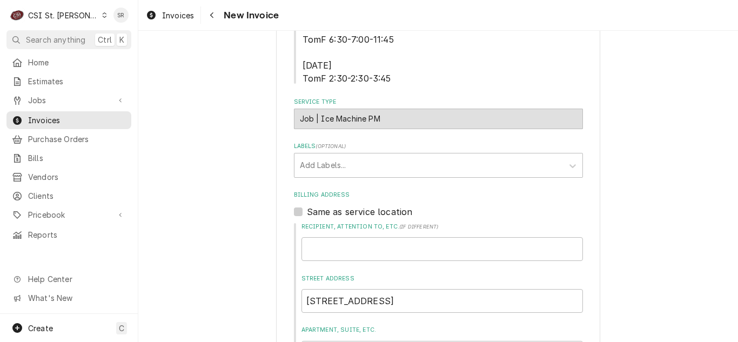
scroll to position [216, 0]
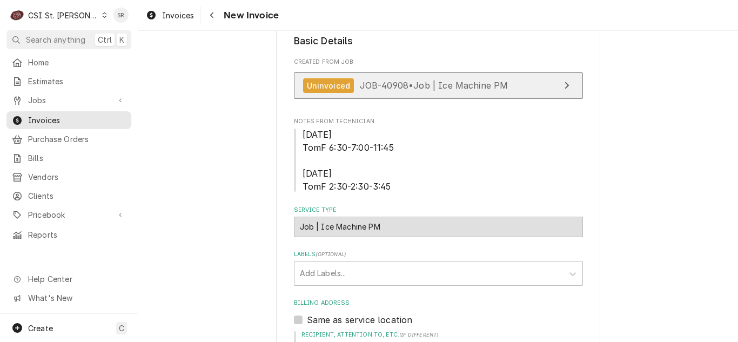
click at [383, 86] on span "JOB-40908 • Job | Ice Machine PM" at bounding box center [434, 85] width 149 height 11
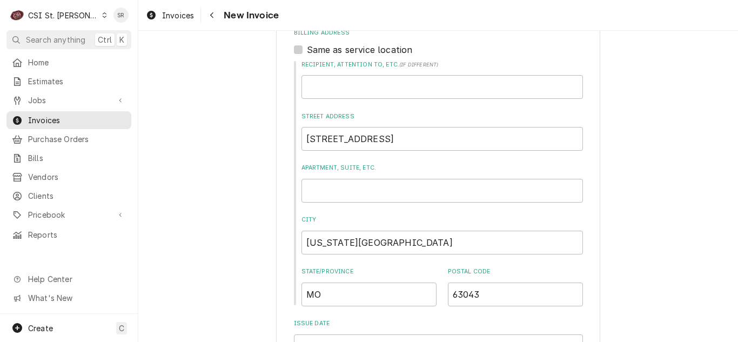
scroll to position [595, 0]
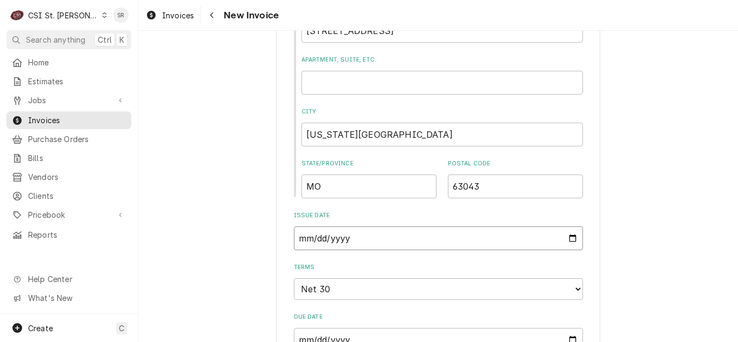
click at [570, 232] on input "2025-08-08" at bounding box center [438, 238] width 289 height 24
type textarea "x"
type input "2025-08-31"
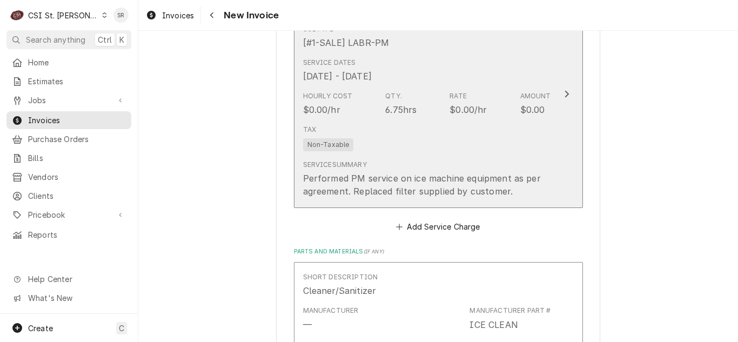
click at [432, 156] on div "Service Summary Performed PM service on ice machine equipment as per agreement.…" at bounding box center [427, 179] width 248 height 46
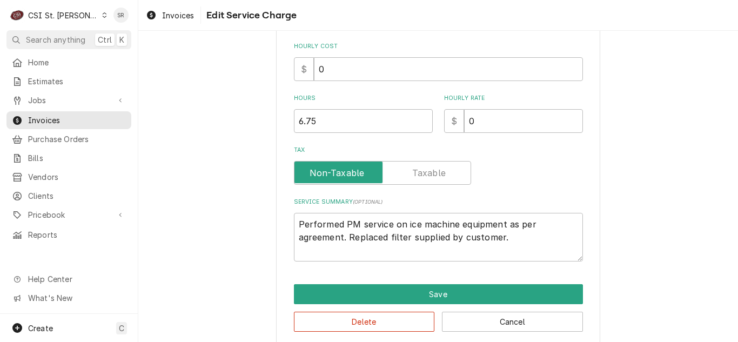
scroll to position [286, 0]
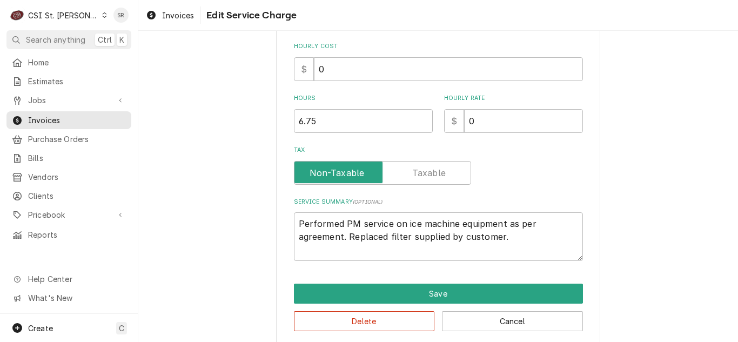
type textarea "x"
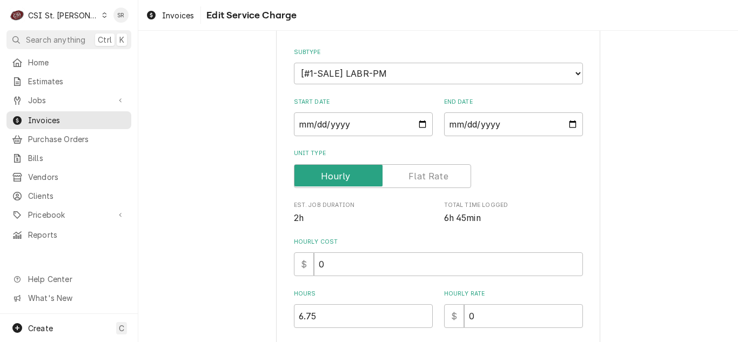
scroll to position [162, 0]
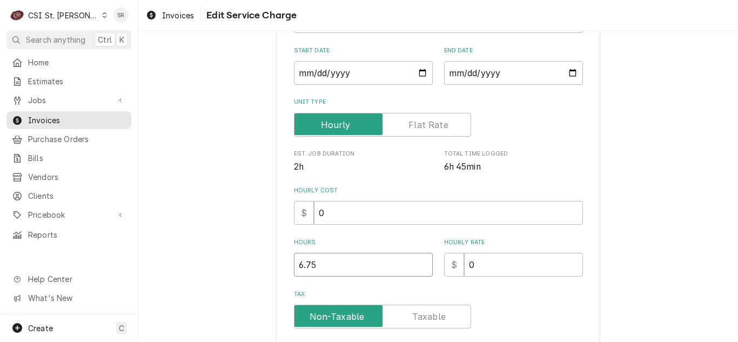
drag, startPoint x: 329, startPoint y: 255, endPoint x: 295, endPoint y: 257, distance: 33.6
click at [295, 257] on input "6.75" at bounding box center [363, 265] width 139 height 24
click at [417, 101] on label "Unit Type" at bounding box center [438, 102] width 289 height 9
click at [417, 114] on input "Unit Type" at bounding box center [383, 125] width 168 height 24
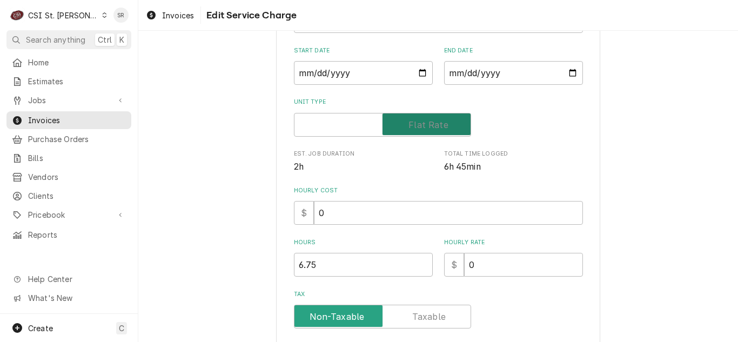
checkbox input "true"
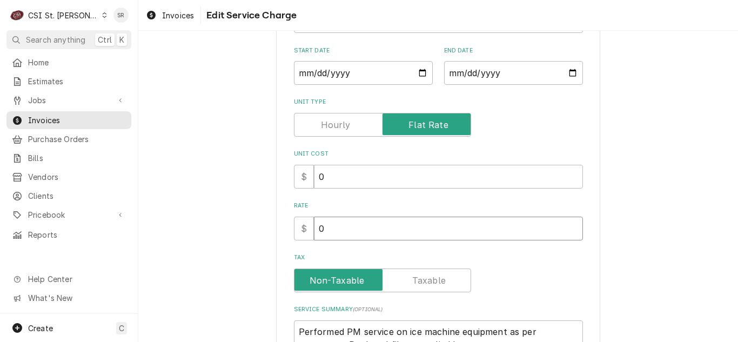
drag, startPoint x: 312, startPoint y: 224, endPoint x: 298, endPoint y: 223, distance: 14.1
click at [298, 223] on div "$ 0" at bounding box center [438, 229] width 289 height 24
type textarea "x"
type input "4"
type textarea "x"
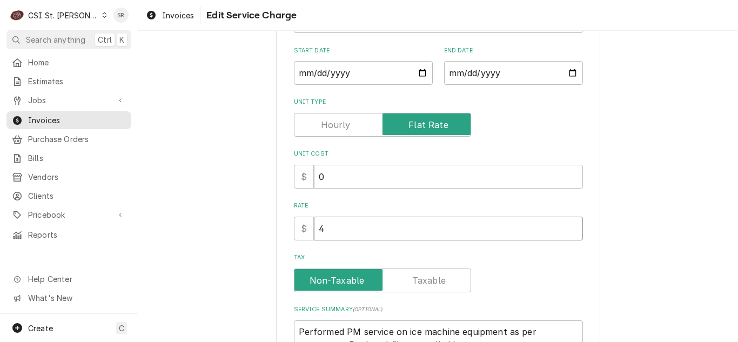
type input "44"
type textarea "x"
type input "446"
type textarea "x"
type input "446.4"
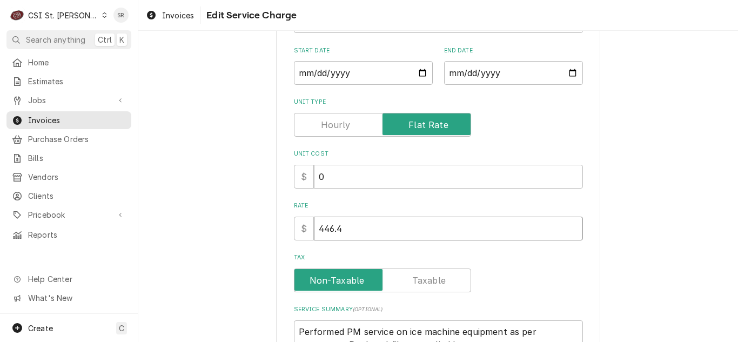
type textarea "x"
type input "446.40"
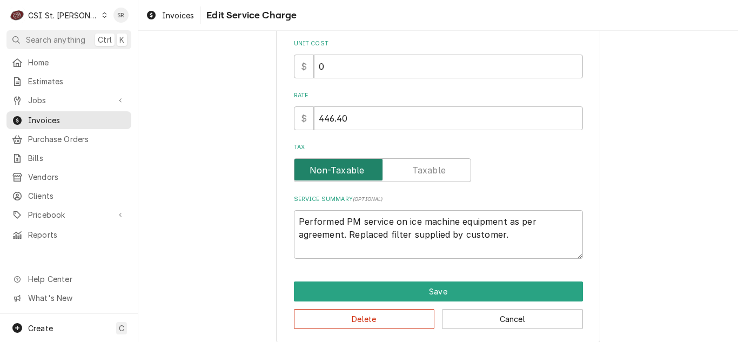
scroll to position [283, 0]
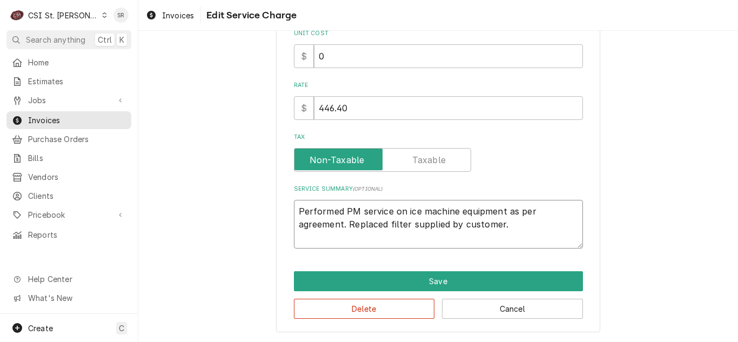
drag, startPoint x: 495, startPoint y: 225, endPoint x: 265, endPoint y: 204, distance: 230.8
click at [265, 204] on div "Use the fields below to edit this service charge Short Description 3-Labor (PM)…" at bounding box center [438, 50] width 600 height 583
paste textarea "Labor to preform bi-annually PM maintenance on ice machines"
type textarea "Labor to preform bi-annually PM maintenance on ice machines"
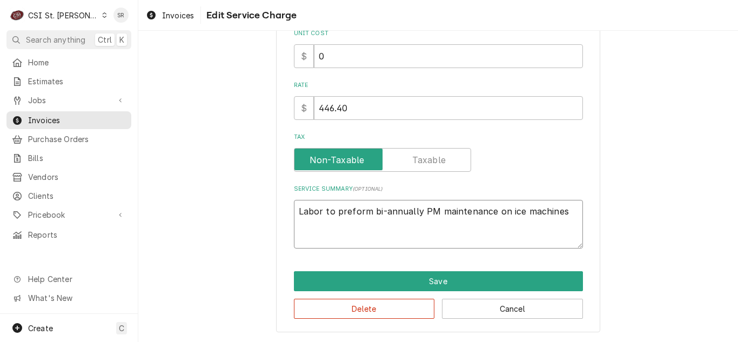
type textarea "x"
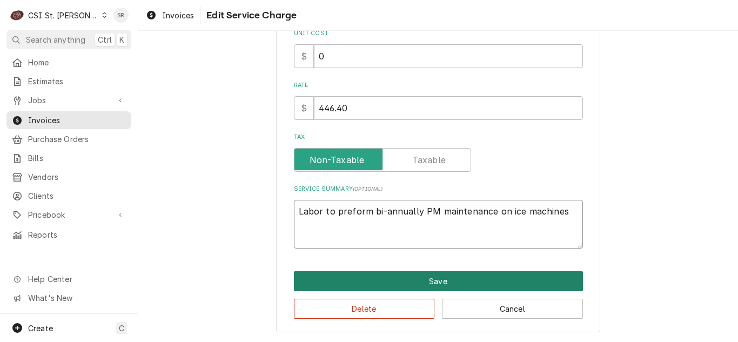
type textarea "Labor to preform bi-annually PM maintenance on ice machines"
click at [441, 282] on button "Save" at bounding box center [438, 281] width 289 height 20
type textarea "x"
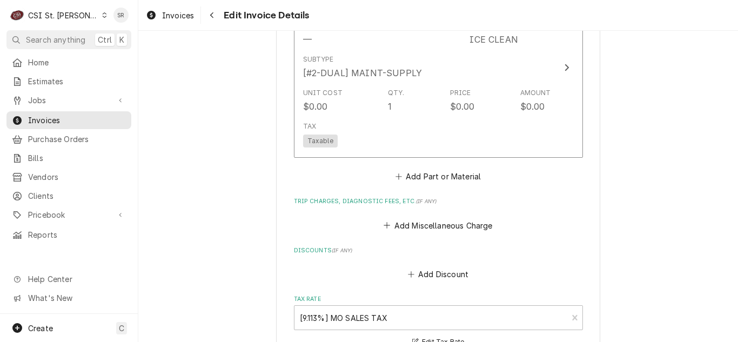
scroll to position [1372, 0]
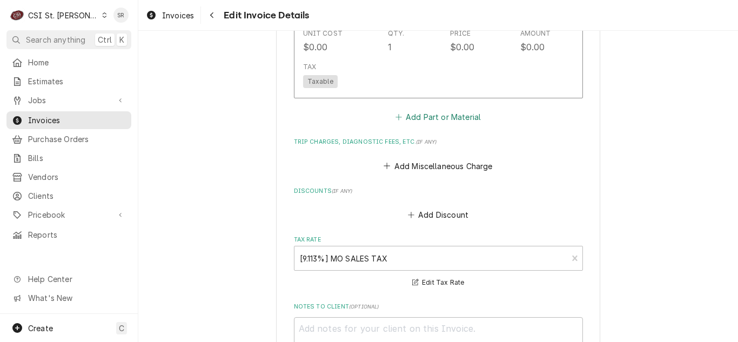
click at [424, 124] on button "Add Part or Material" at bounding box center [438, 117] width 89 height 15
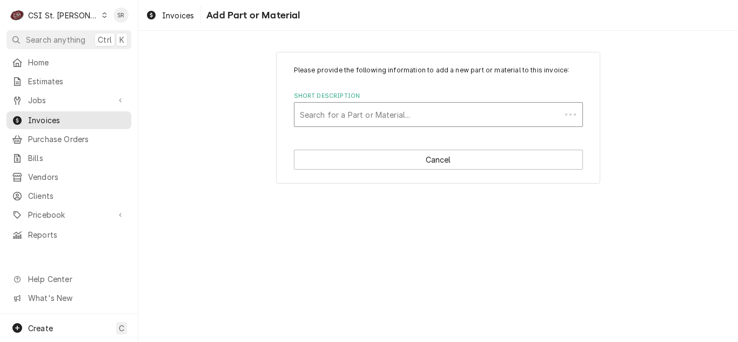
click at [348, 123] on div "Short Description" at bounding box center [428, 114] width 256 height 19
type input "misc main"
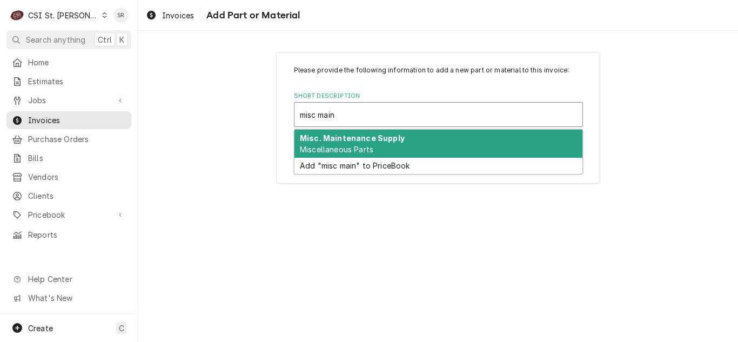
click at [350, 142] on strong "Misc. Maintenance Supply" at bounding box center [352, 138] width 105 height 9
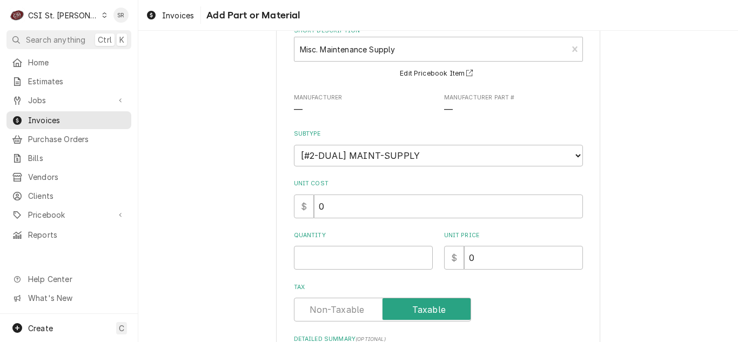
scroll to position [188, 0]
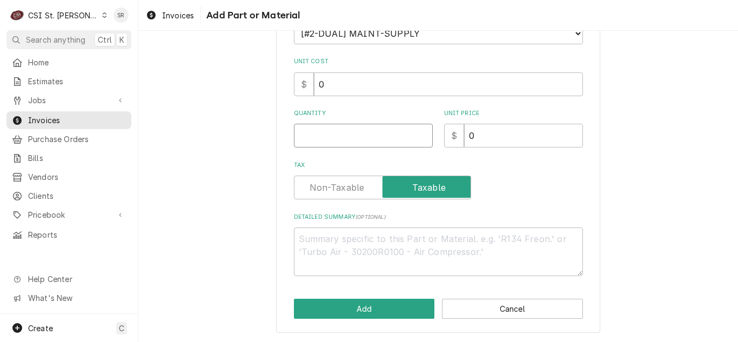
click at [325, 141] on input "Quantity" at bounding box center [363, 136] width 139 height 24
type textarea "x"
type input "1"
type textarea "x"
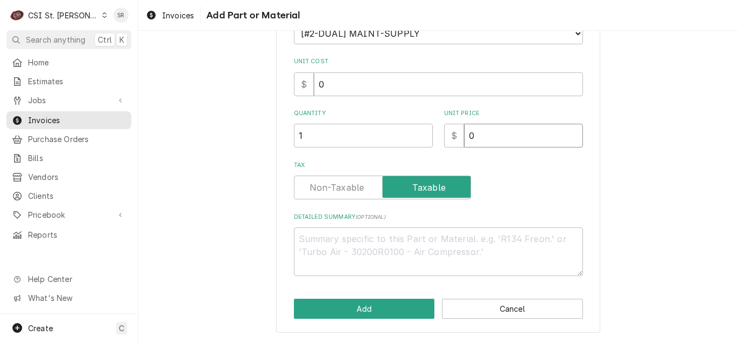
type input "4"
type textarea "x"
type input "49"
type textarea "x"
type input "49.6"
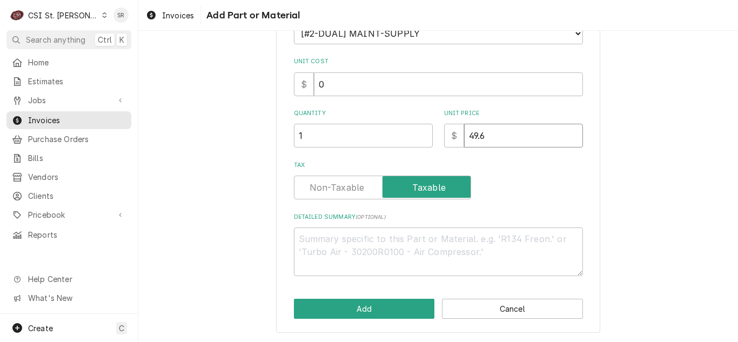
type textarea "x"
type input "49.60"
click at [345, 310] on button "Add" at bounding box center [364, 309] width 141 height 20
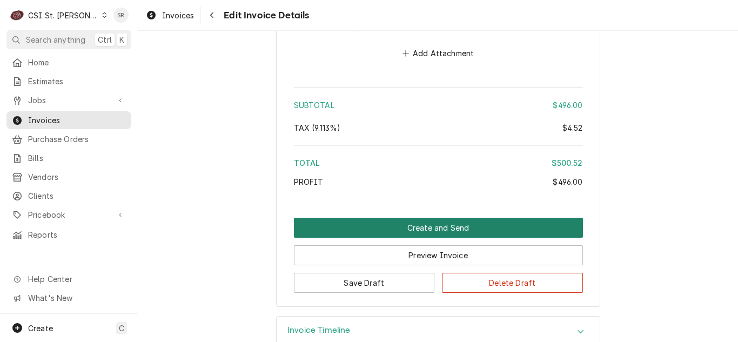
click at [437, 230] on button "Create and Send" at bounding box center [438, 228] width 289 height 20
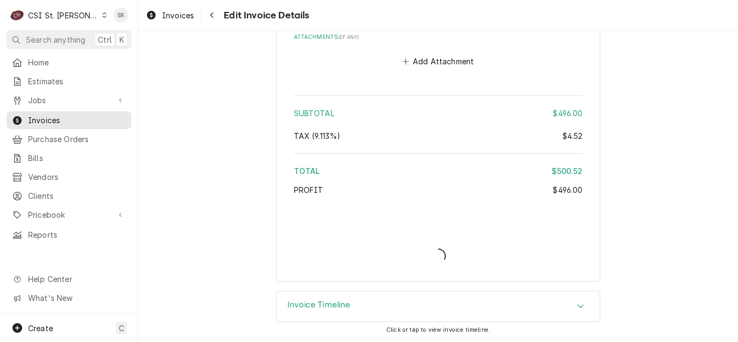
scroll to position [1904, 0]
type textarea "x"
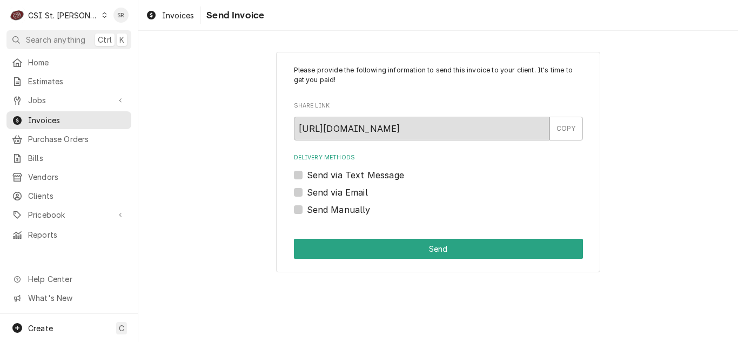
click at [338, 191] on label "Send via Email" at bounding box center [337, 192] width 61 height 13
click at [338, 191] on input "Send via Email" at bounding box center [451, 198] width 289 height 24
checkbox input "true"
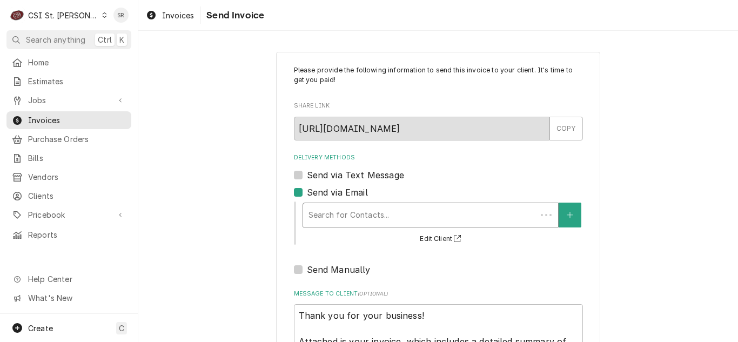
click at [363, 212] on div "Delivery Methods" at bounding box center [420, 214] width 223 height 19
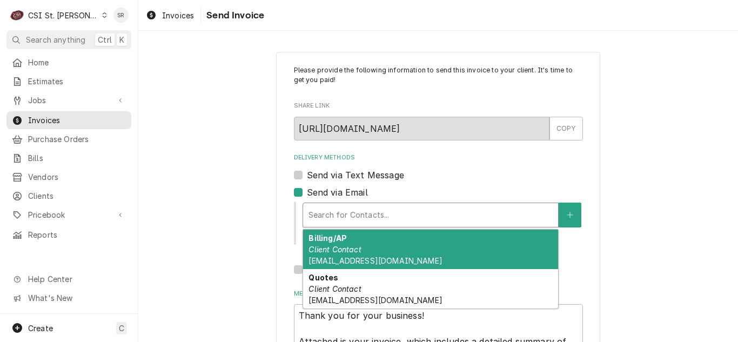
click at [363, 248] on div "Billing/AP Client Contact [EMAIL_ADDRESS][DOMAIN_NAME]" at bounding box center [430, 249] width 255 height 39
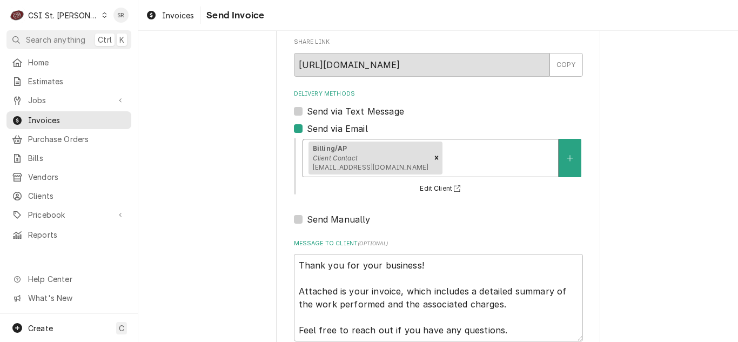
scroll to position [129, 0]
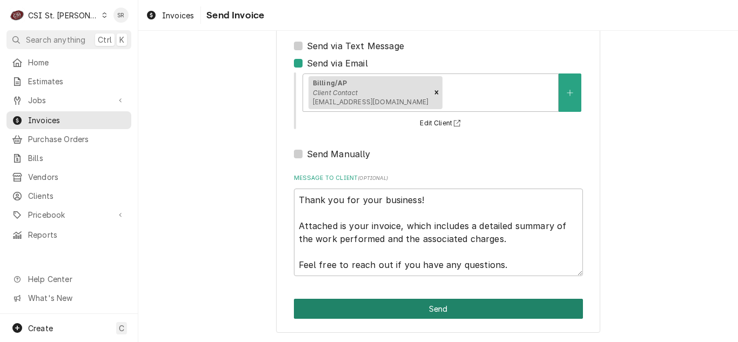
click at [452, 310] on button "Send" at bounding box center [438, 309] width 289 height 20
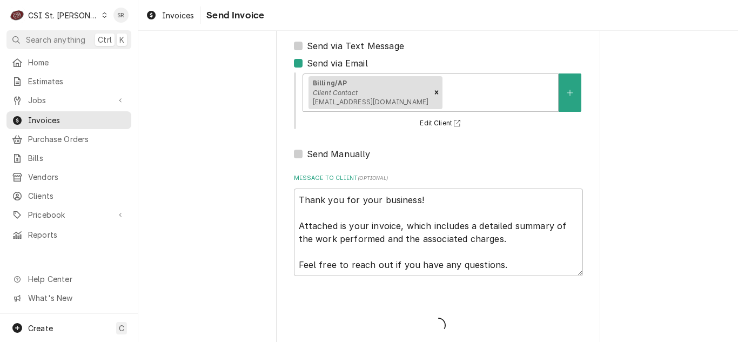
type textarea "x"
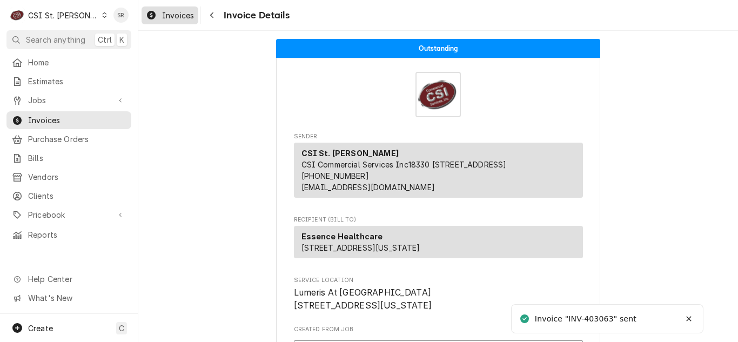
drag, startPoint x: 0, startPoint y: 0, endPoint x: 175, endPoint y: 19, distance: 175.7
click at [175, 19] on span "Invoices" at bounding box center [178, 15] width 32 height 11
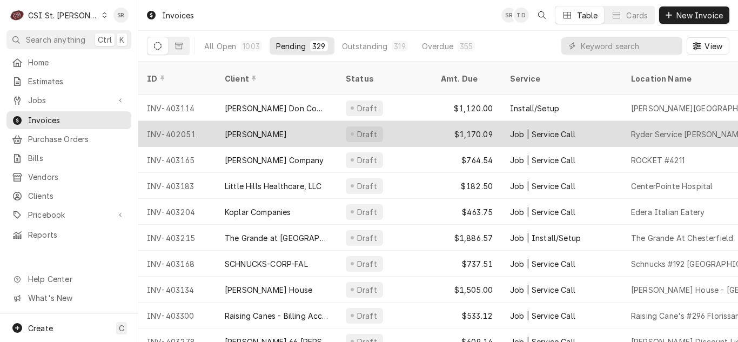
click at [312, 121] on div "[PERSON_NAME]" at bounding box center [276, 134] width 121 height 26
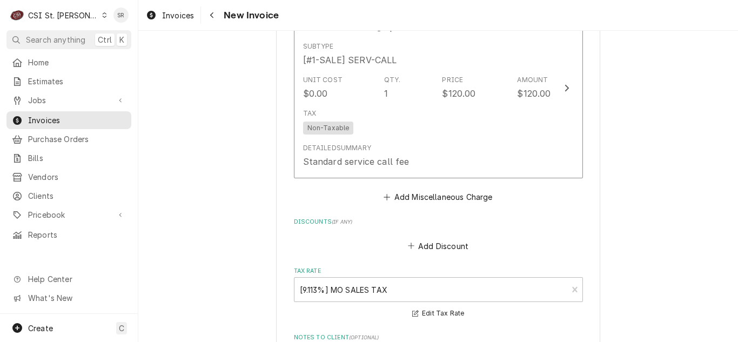
scroll to position [1520, 0]
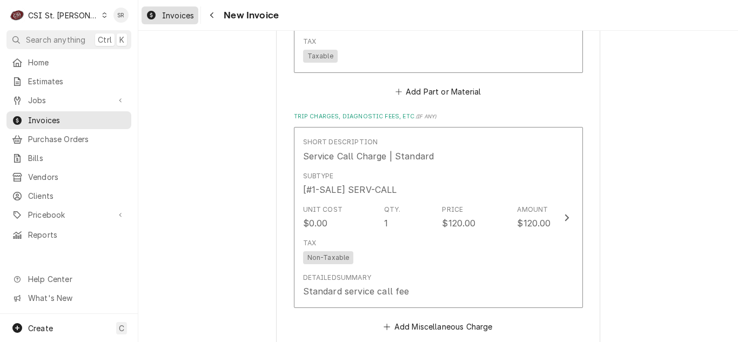
click at [174, 18] on span "Invoices" at bounding box center [178, 15] width 32 height 11
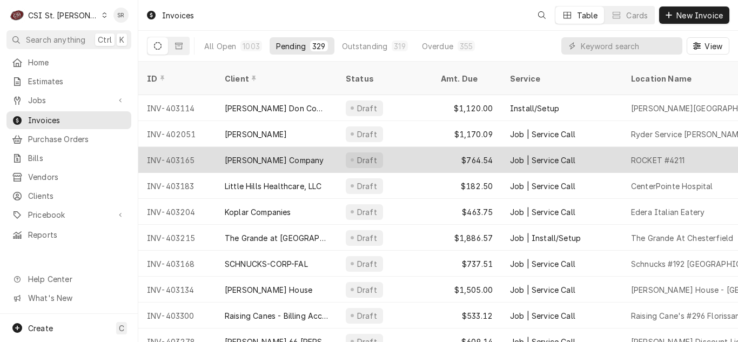
click at [371, 155] on div "Draft" at bounding box center [367, 160] width 23 height 11
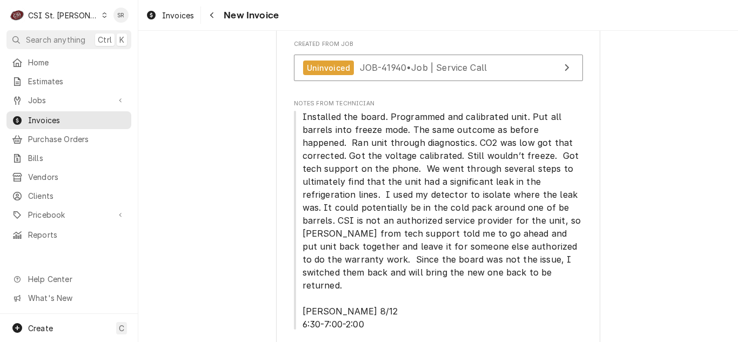
scroll to position [324, 0]
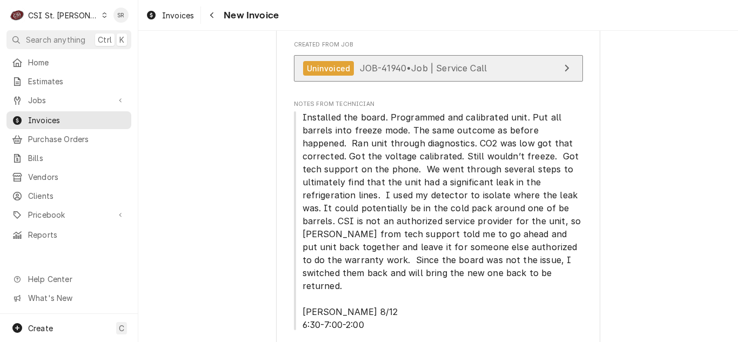
click at [388, 79] on link "Uninvoiced JOB-41940 • Job | Service Call" at bounding box center [438, 68] width 289 height 26
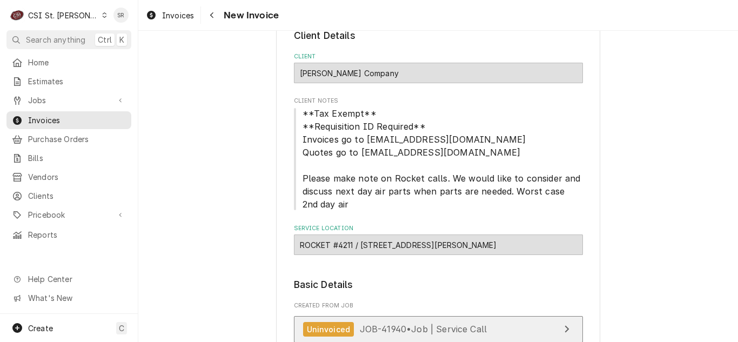
scroll to position [0, 0]
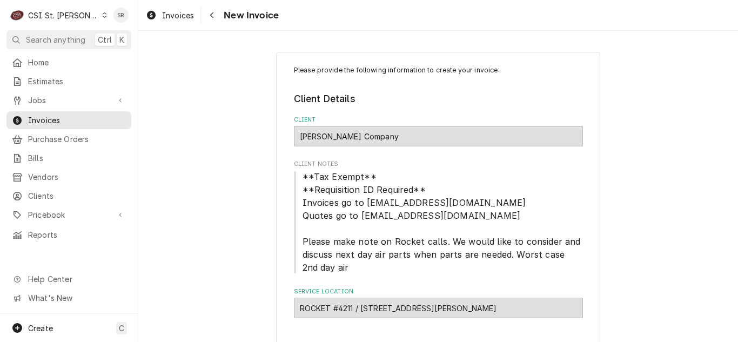
type textarea "x"
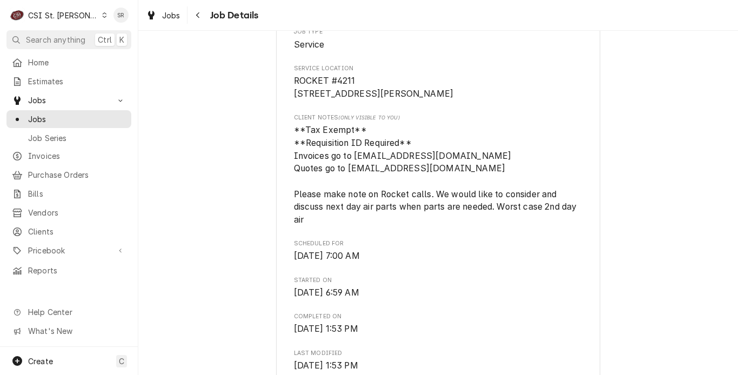
scroll to position [108, 0]
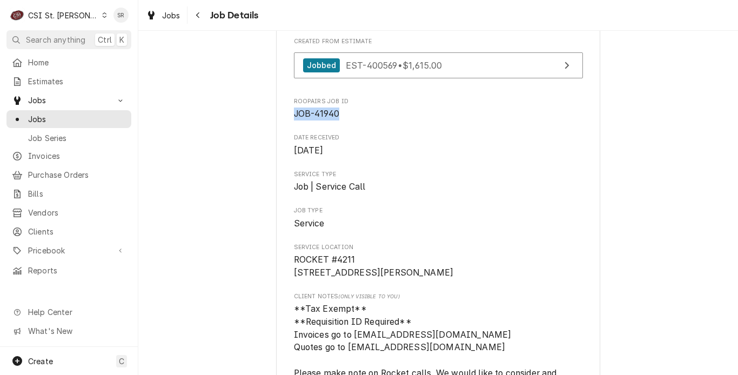
drag, startPoint x: 336, startPoint y: 111, endPoint x: 290, endPoint y: 110, distance: 46.0
click at [294, 110] on span "JOB-41940" at bounding box center [438, 114] width 289 height 13
copy span "JOB-41940"
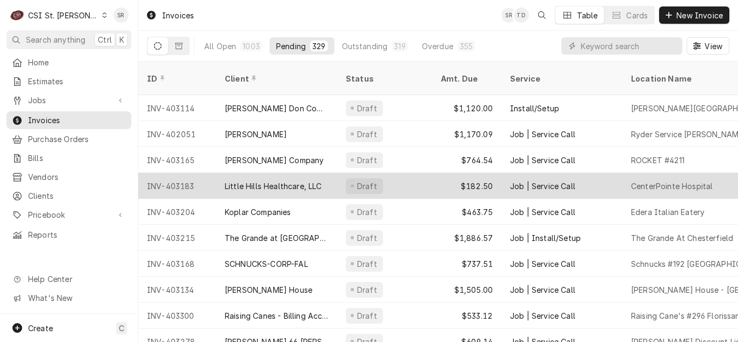
click at [282, 181] on div "Little Hills Healthcare, LLC" at bounding box center [273, 186] width 97 height 11
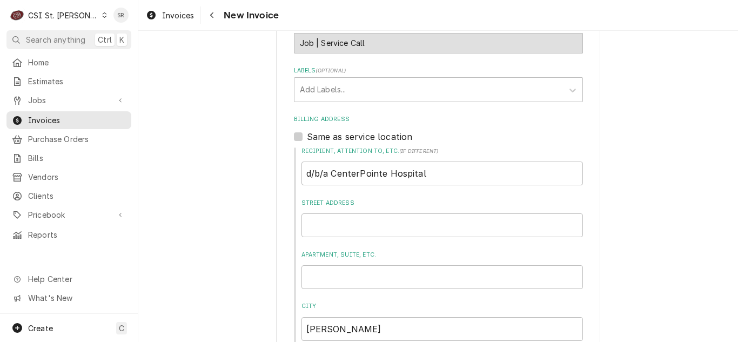
scroll to position [487, 0]
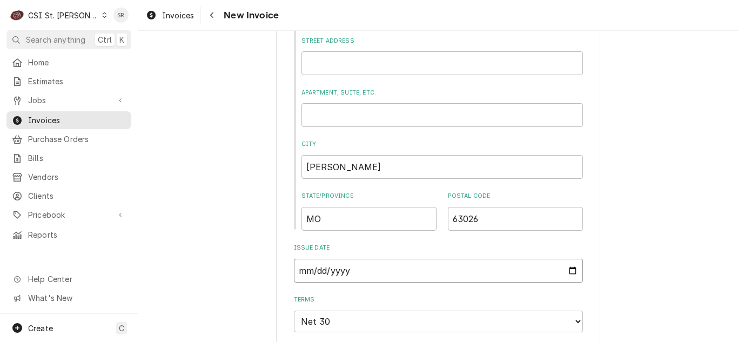
click at [563, 269] on input "[DATE]" at bounding box center [438, 271] width 289 height 24
type textarea "x"
type input "[DATE]"
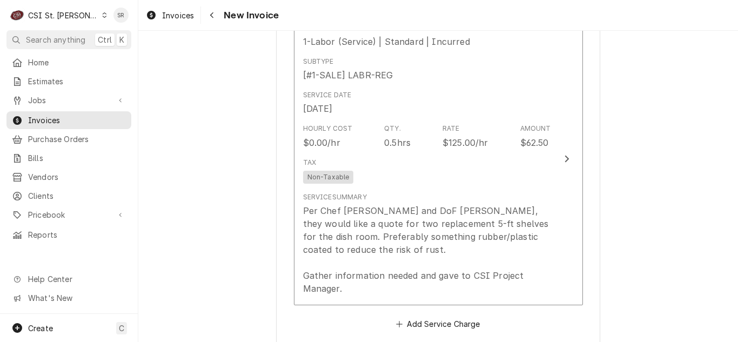
scroll to position [973, 0]
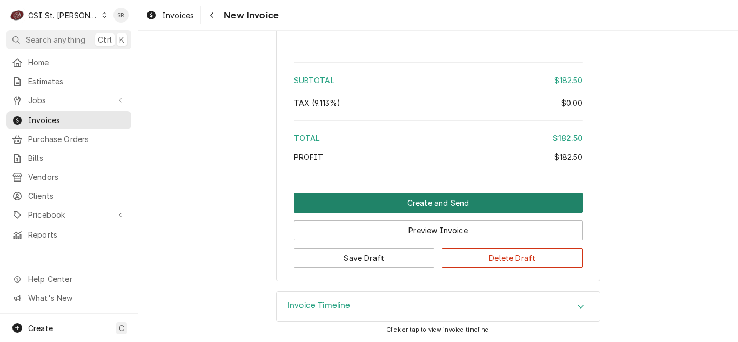
click at [457, 203] on button "Create and Send" at bounding box center [438, 203] width 289 height 20
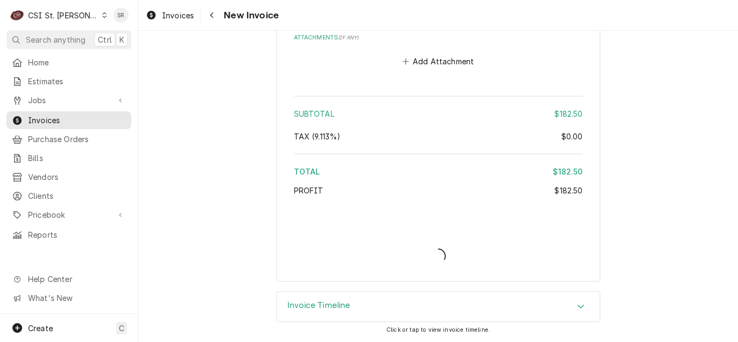
scroll to position [1707, 0]
type textarea "x"
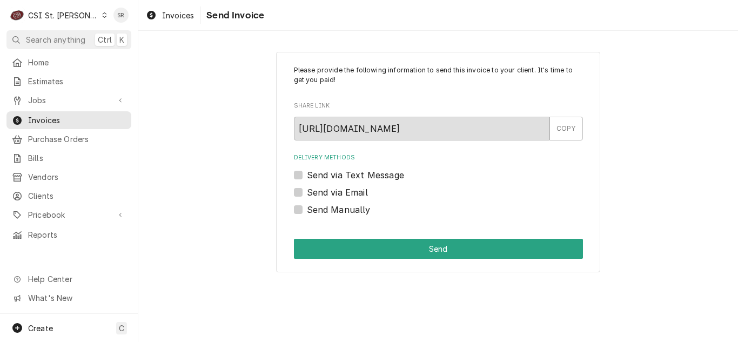
click at [329, 193] on label "Send via Email" at bounding box center [337, 192] width 61 height 13
click at [329, 193] on input "Send via Email" at bounding box center [451, 198] width 289 height 24
checkbox input "true"
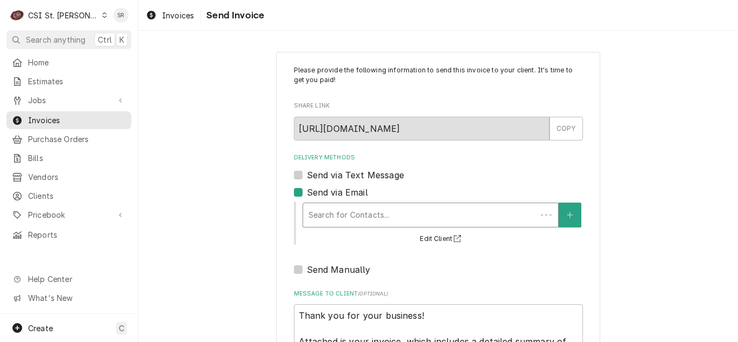
click at [367, 207] on div "Delivery Methods" at bounding box center [420, 214] width 223 height 19
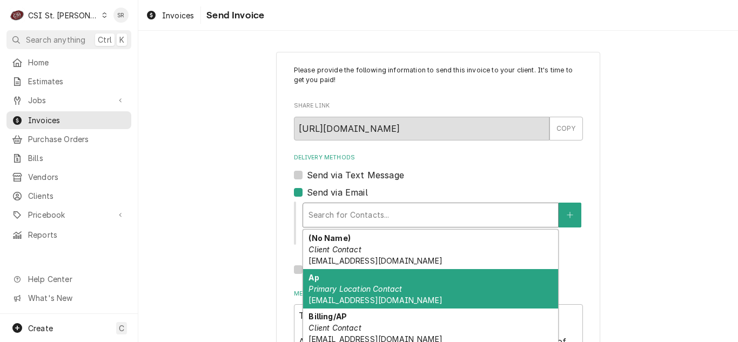
click at [361, 293] on em "Primary Location Contact" at bounding box center [356, 288] width 94 height 9
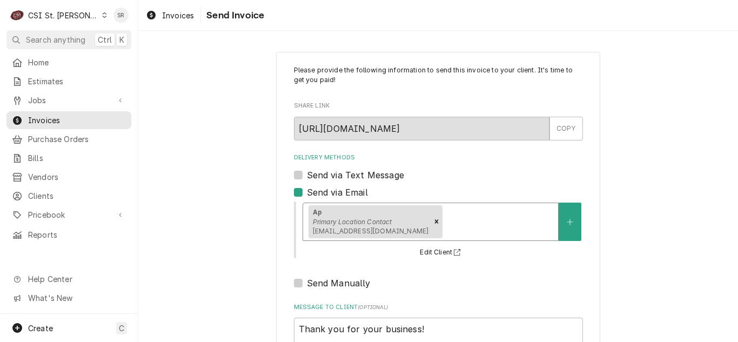
scroll to position [129, 0]
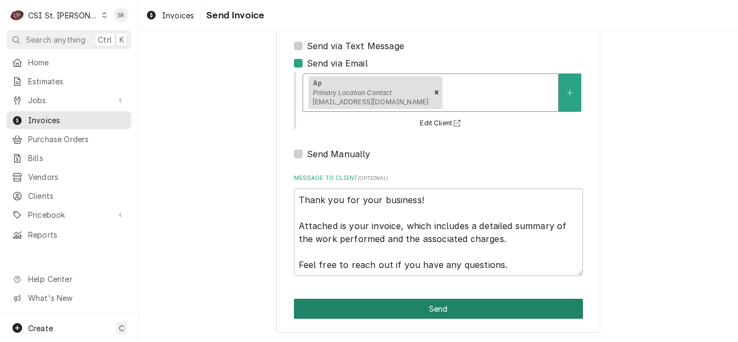
click at [431, 310] on button "Send" at bounding box center [438, 309] width 289 height 20
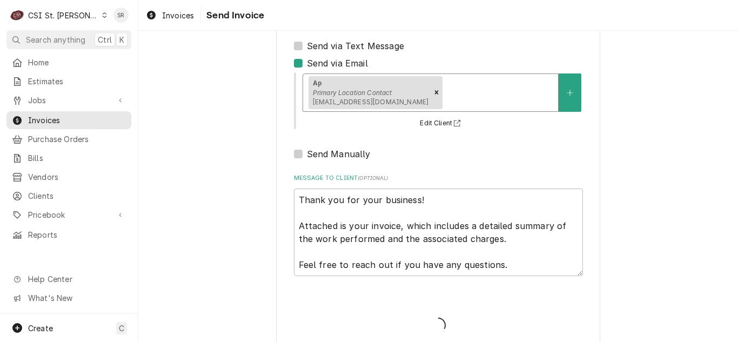
type textarea "x"
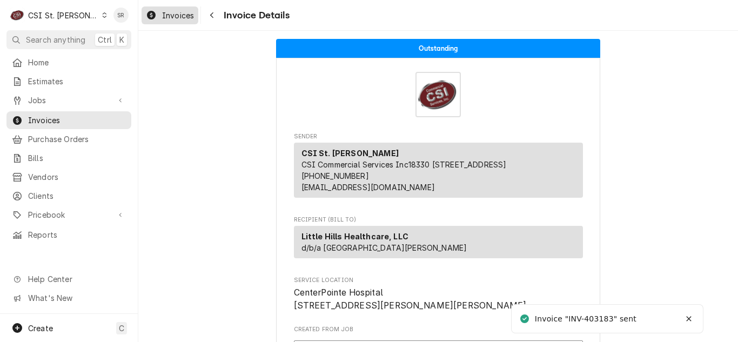
click at [175, 17] on span "Invoices" at bounding box center [178, 15] width 32 height 11
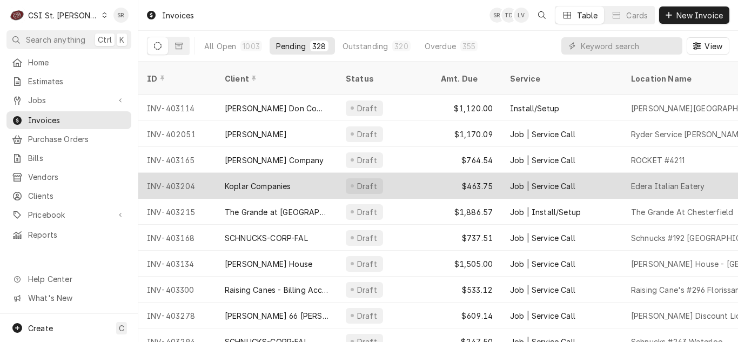
click at [296, 174] on div "Koplar Companies" at bounding box center [276, 186] width 121 height 26
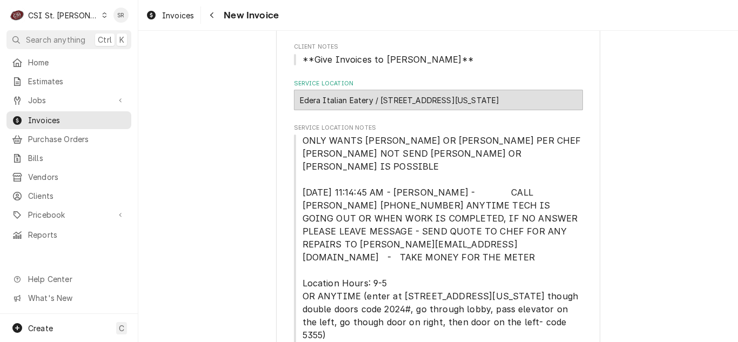
scroll to position [216, 0]
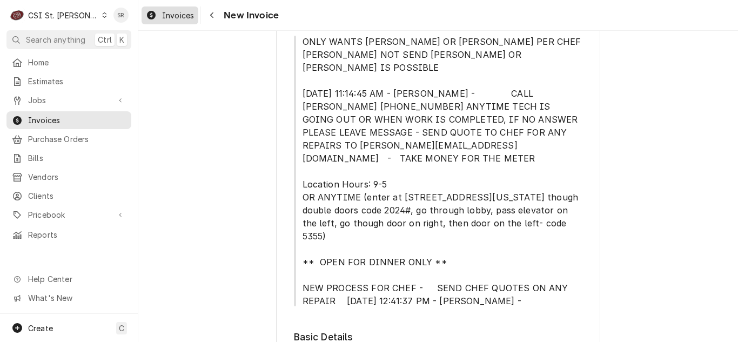
click at [178, 20] on span "Invoices" at bounding box center [178, 15] width 32 height 11
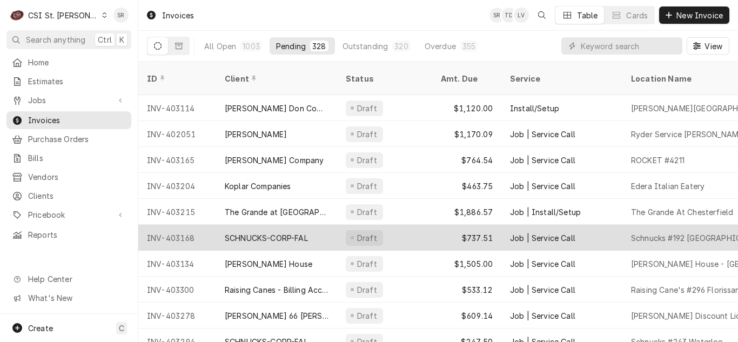
click at [404, 226] on div "Draft" at bounding box center [384, 238] width 95 height 26
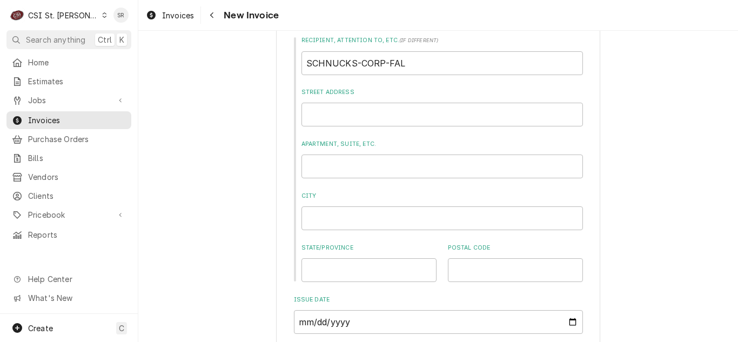
scroll to position [703, 0]
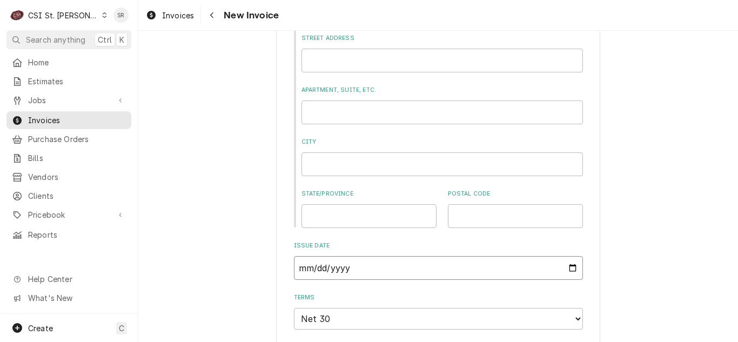
click at [569, 270] on input "[DATE]" at bounding box center [438, 268] width 289 height 24
type input "[DATE]"
type textarea "x"
click at [568, 270] on input "2025-08-24" at bounding box center [438, 268] width 289 height 24
type input "2025-08-31"
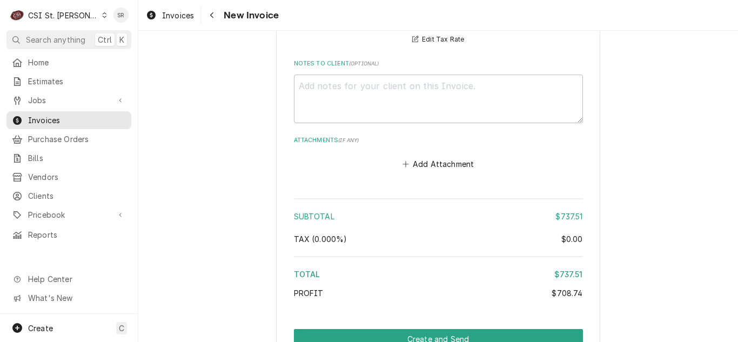
scroll to position [2541, 0]
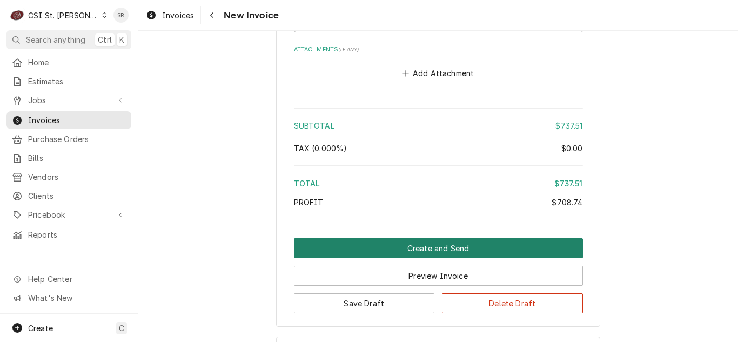
click at [431, 238] on button "Create and Send" at bounding box center [438, 248] width 289 height 20
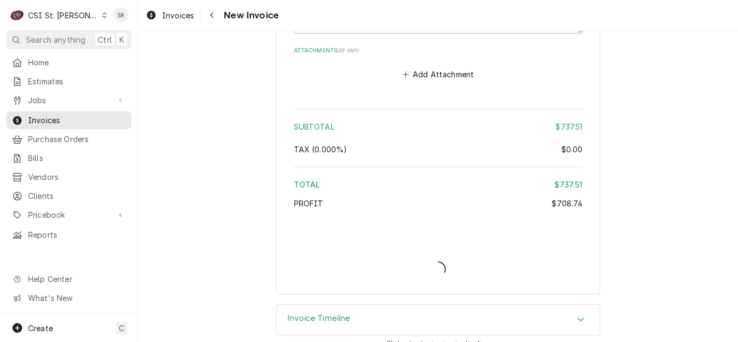
type textarea "x"
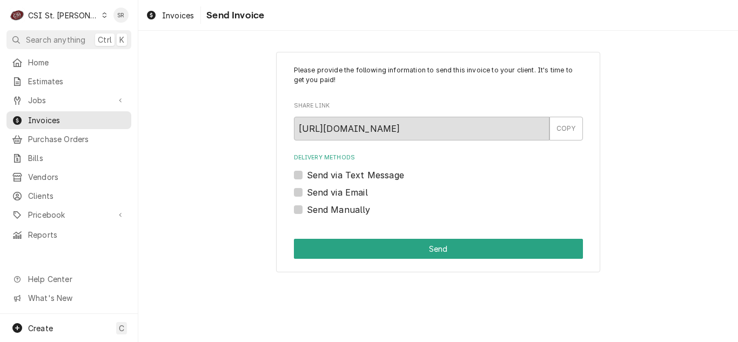
click at [342, 194] on label "Send via Email" at bounding box center [337, 192] width 61 height 13
click at [342, 194] on input "Send via Email" at bounding box center [451, 198] width 289 height 24
checkbox input "true"
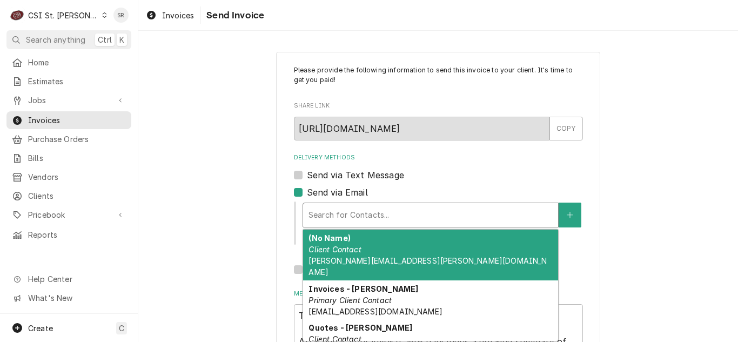
click at [361, 212] on div "Delivery Methods" at bounding box center [431, 214] width 244 height 19
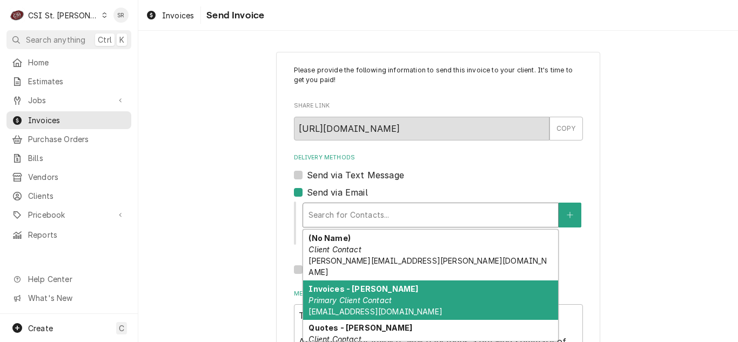
click at [357, 284] on strong "Invoices - Kyley" at bounding box center [364, 288] width 110 height 9
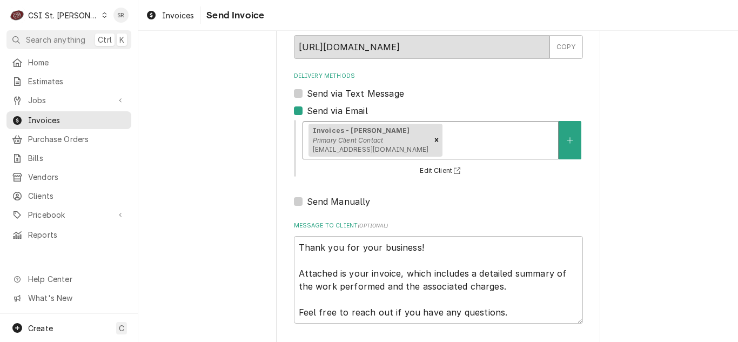
scroll to position [129, 0]
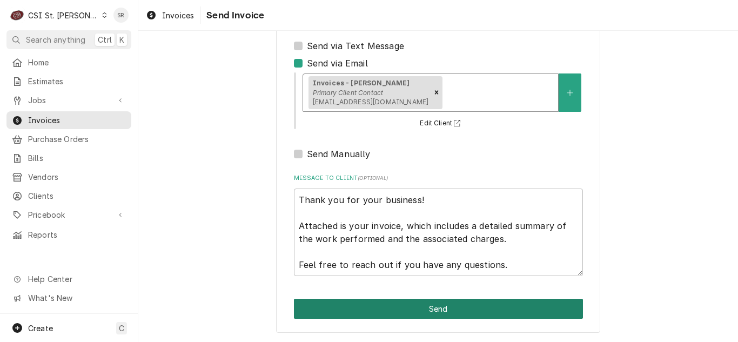
click at [441, 306] on button "Send" at bounding box center [438, 309] width 289 height 20
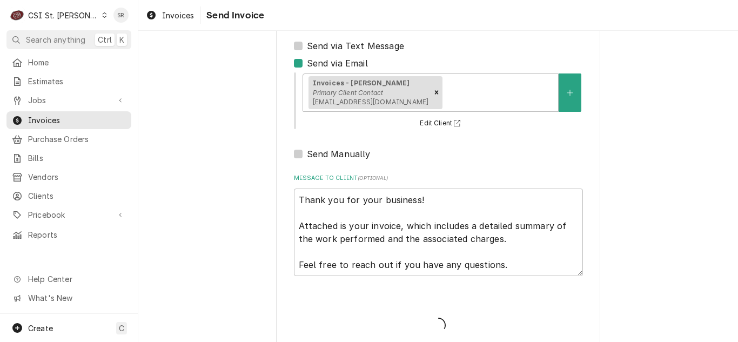
type textarea "x"
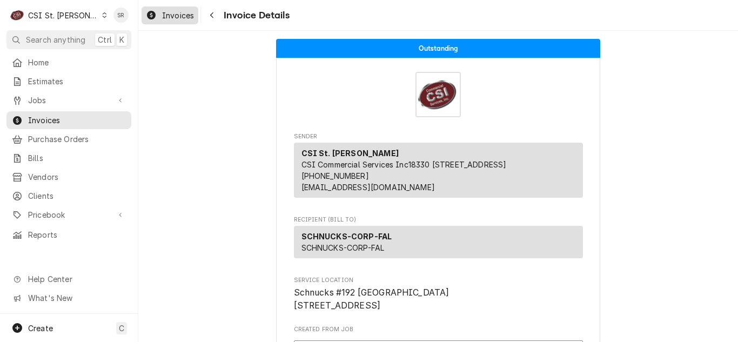
click at [183, 22] on link "Invoices" at bounding box center [170, 15] width 57 height 18
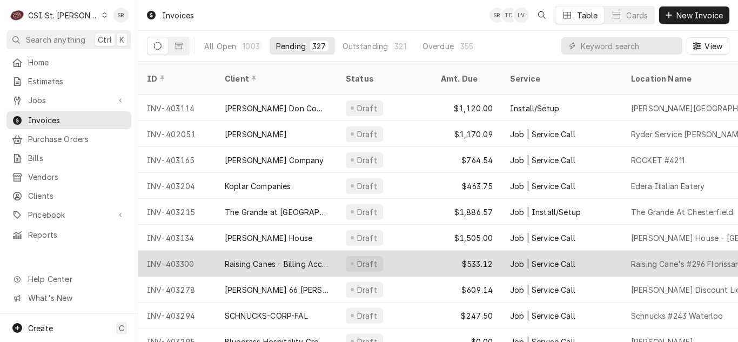
click at [303, 258] on div "Raising Canes - Billing Account" at bounding box center [277, 263] width 104 height 11
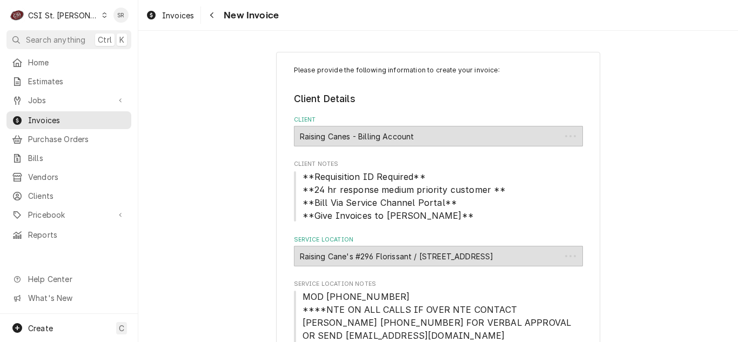
type textarea "x"
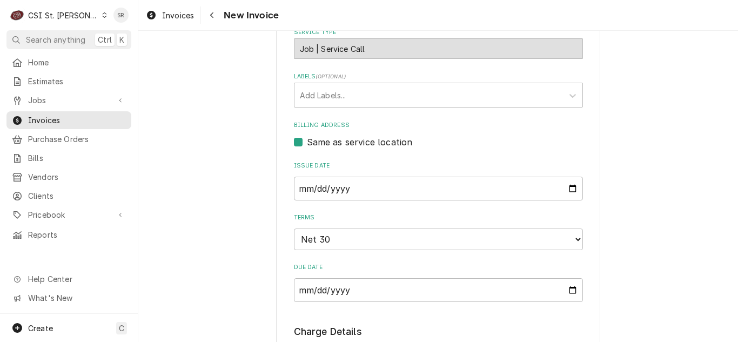
scroll to position [595, 0]
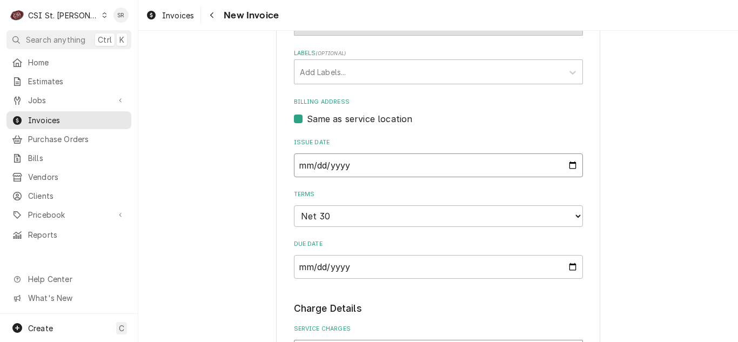
click at [564, 154] on input "2025-08-21" at bounding box center [438, 166] width 289 height 24
type input "2025-08-31"
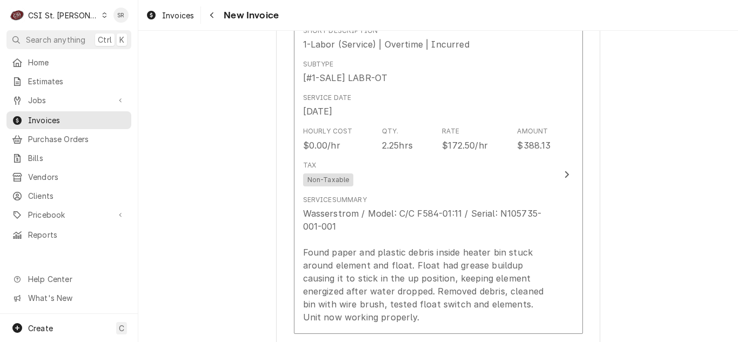
scroll to position [973, 0]
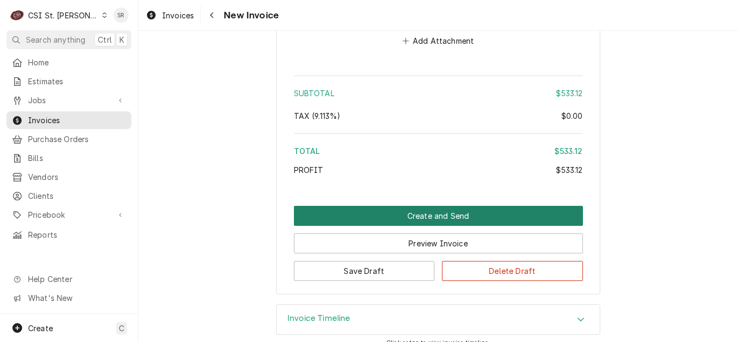
click at [376, 206] on button "Create and Send" at bounding box center [438, 216] width 289 height 20
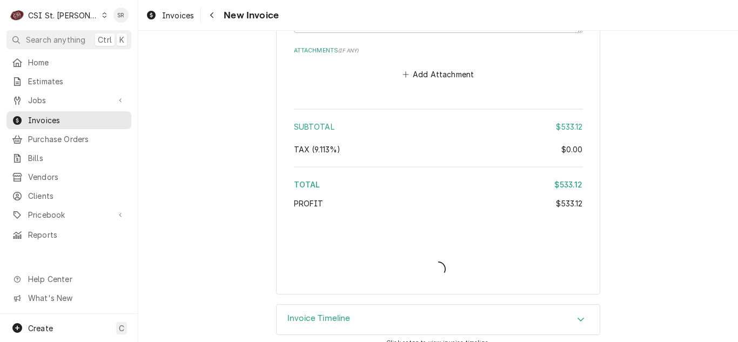
type textarea "x"
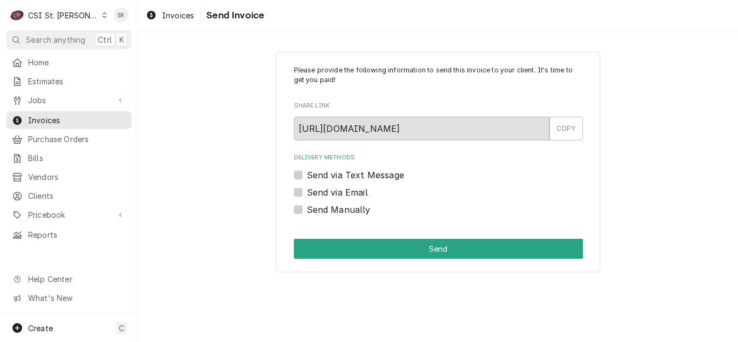
click at [330, 192] on label "Send via Email" at bounding box center [337, 192] width 61 height 13
click at [330, 192] on input "Send via Email" at bounding box center [451, 198] width 289 height 24
checkbox input "true"
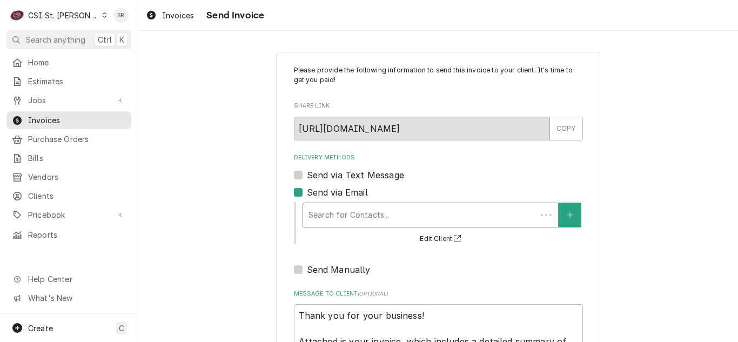
click at [371, 217] on div "Delivery Methods" at bounding box center [420, 214] width 223 height 19
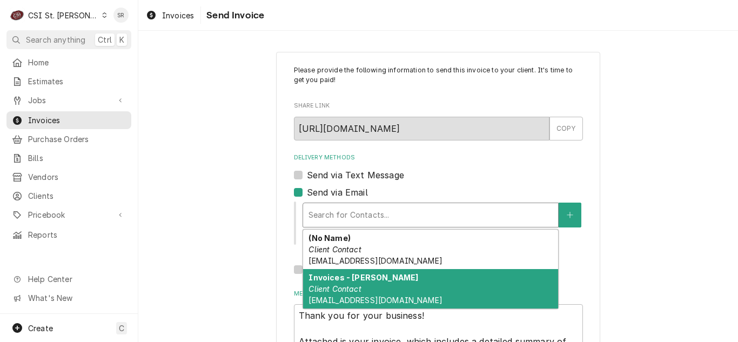
click at [354, 283] on div "Invoices - Kelsey Client Contact kelsey.hetlage@csi1.com" at bounding box center [430, 288] width 255 height 39
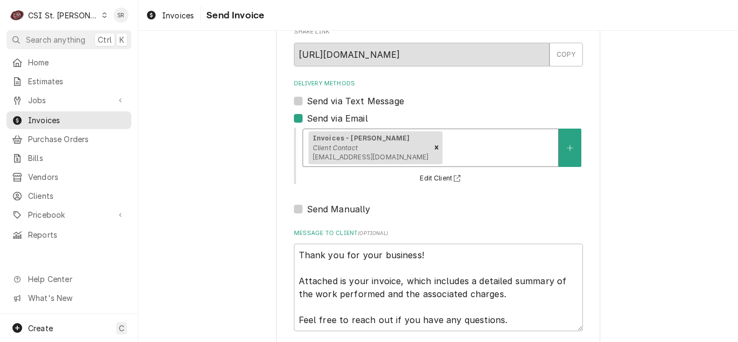
scroll to position [129, 0]
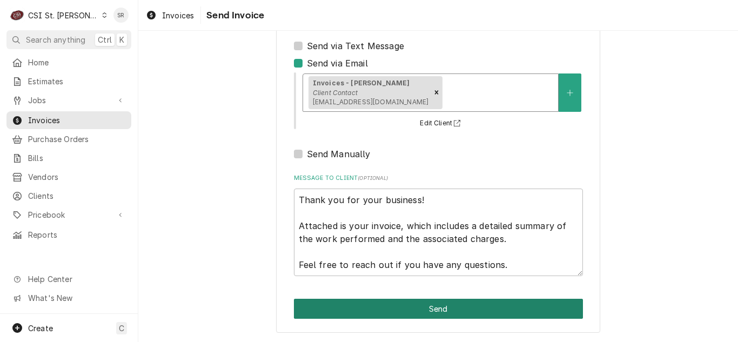
click at [432, 310] on button "Send" at bounding box center [438, 309] width 289 height 20
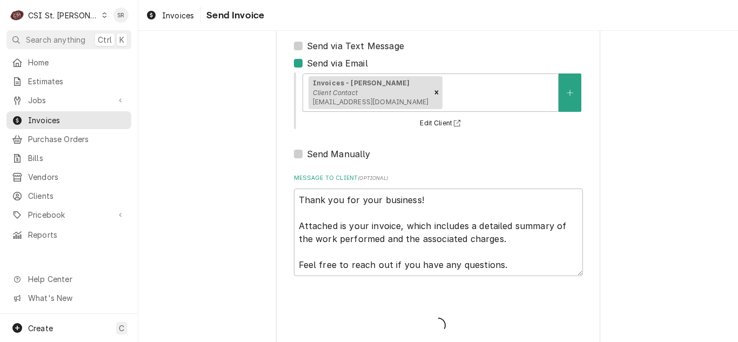
type textarea "x"
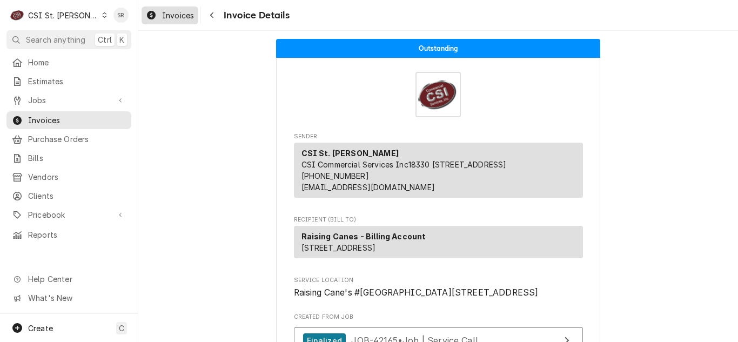
click at [180, 11] on span "Invoices" at bounding box center [178, 15] width 32 height 11
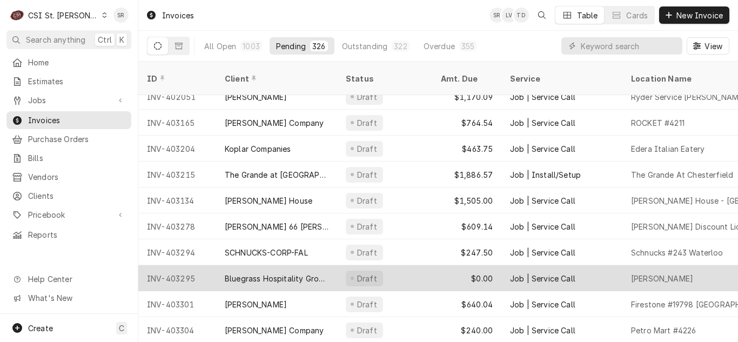
scroll to position [54, 0]
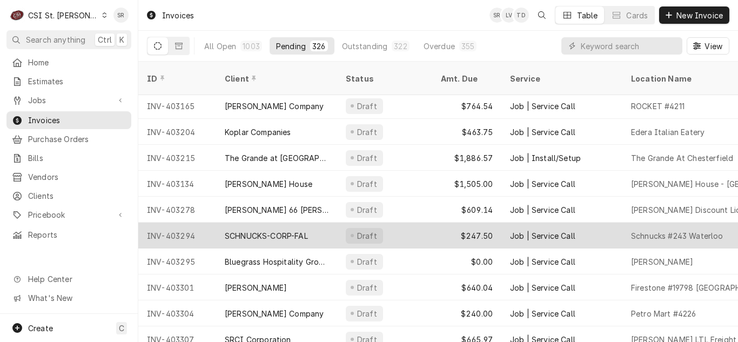
click at [297, 230] on div "SCHNUCKS-CORP-FAL" at bounding box center [266, 235] width 83 height 11
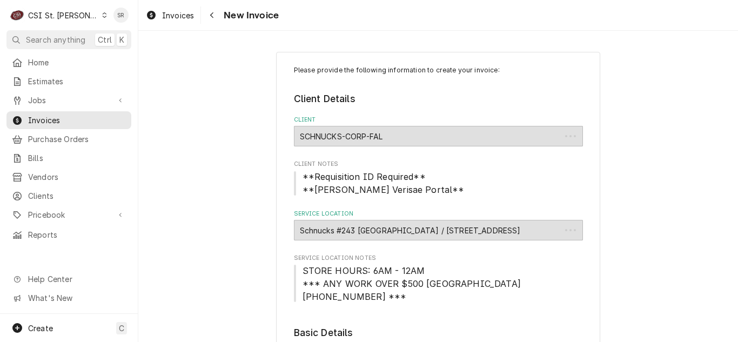
type textarea "x"
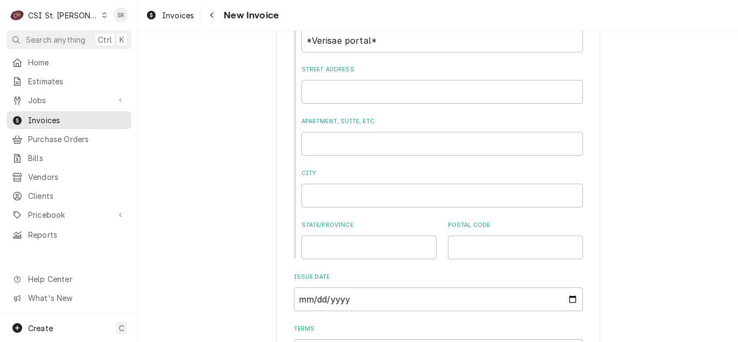
scroll to position [649, 0]
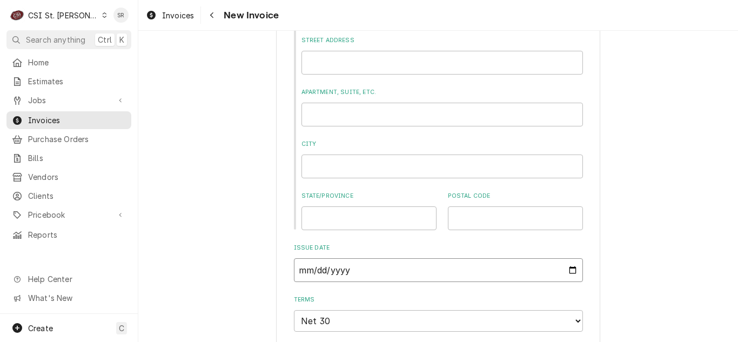
click at [565, 258] on input "2025-08-19" at bounding box center [438, 270] width 289 height 24
type input "2025-08-31"
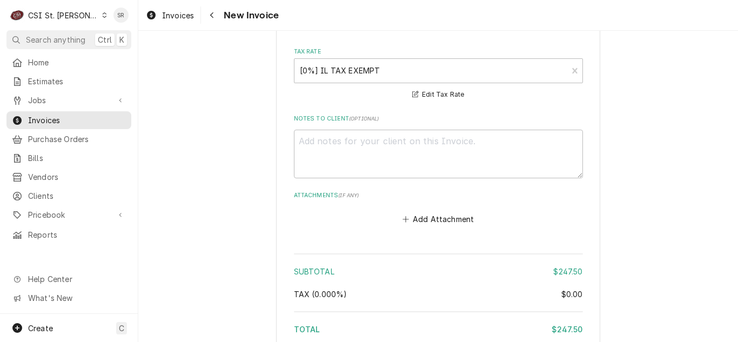
scroll to position [1784, 0]
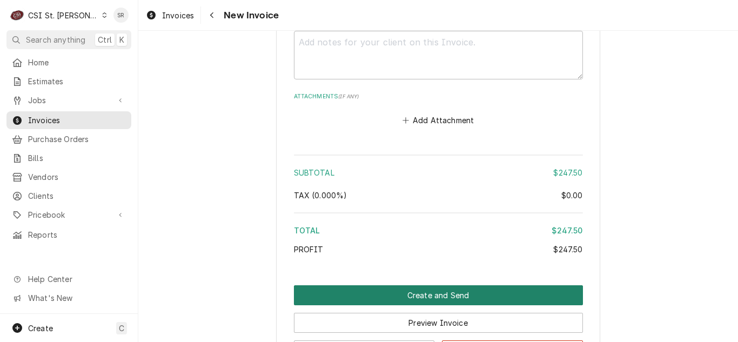
click at [436, 285] on button "Create and Send" at bounding box center [438, 295] width 289 height 20
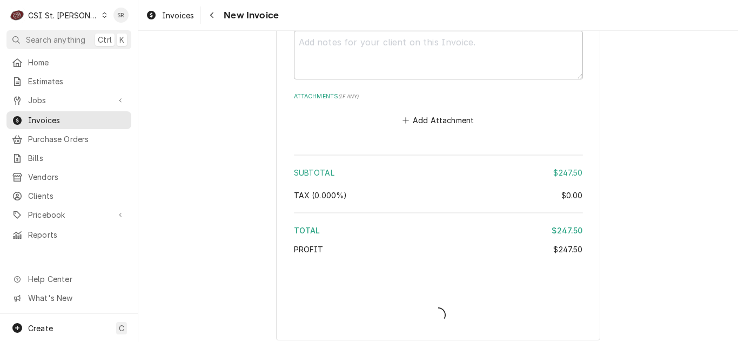
type textarea "x"
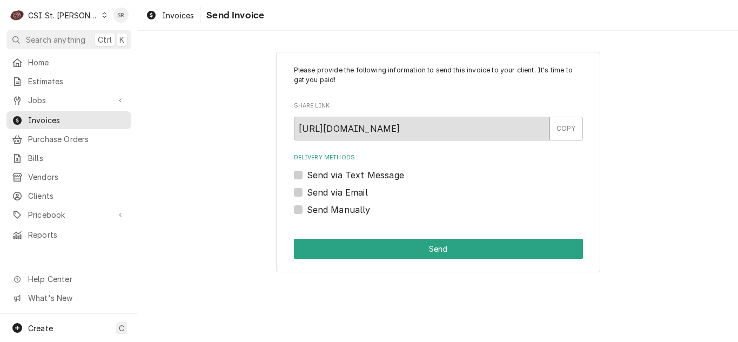
drag, startPoint x: 319, startPoint y: 195, endPoint x: 325, endPoint y: 197, distance: 5.8
click at [319, 194] on label "Send via Email" at bounding box center [337, 192] width 61 height 13
click at [319, 194] on input "Send via Email" at bounding box center [451, 198] width 289 height 24
checkbox input "true"
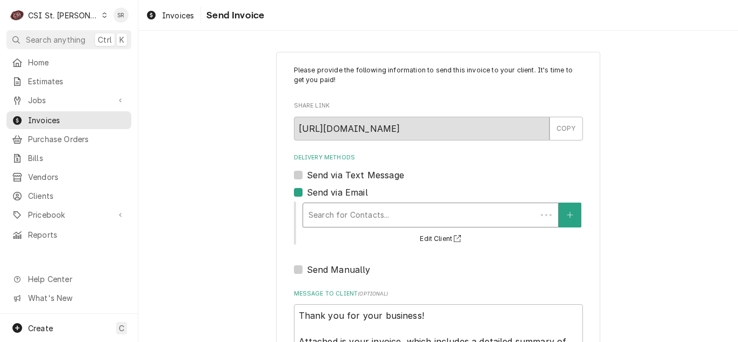
click at [366, 206] on div "Delivery Methods" at bounding box center [420, 214] width 223 height 19
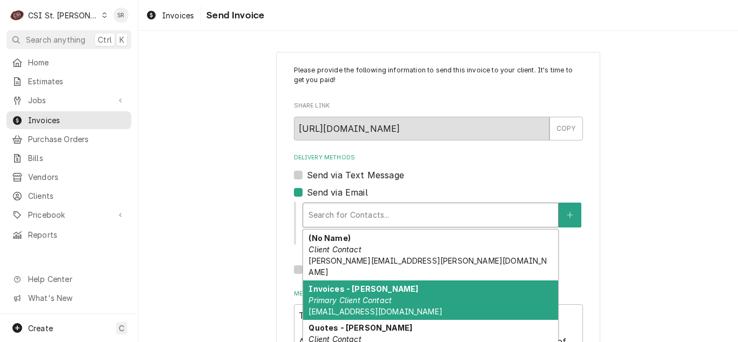
click at [365, 296] on em "Primary Client Contact" at bounding box center [350, 300] width 83 height 9
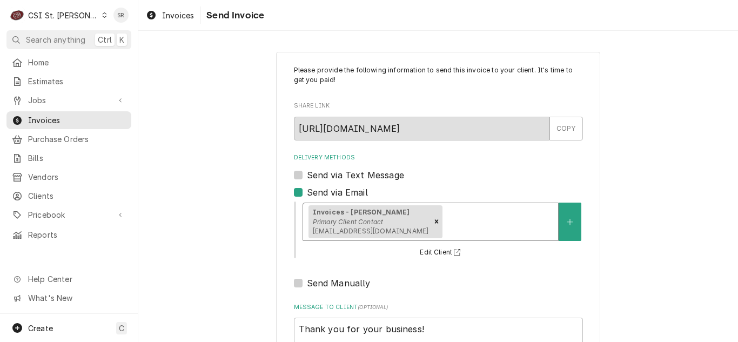
scroll to position [129, 0]
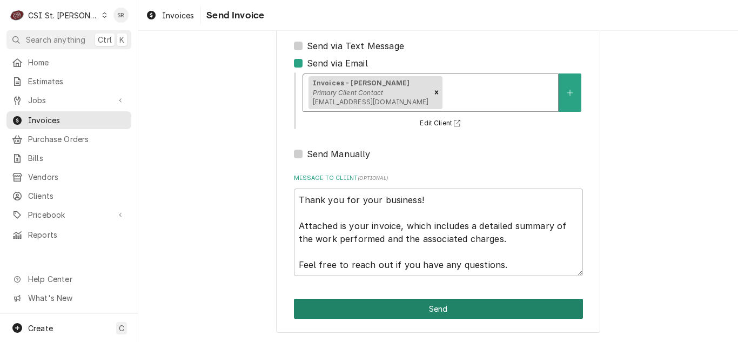
click at [430, 305] on button "Send" at bounding box center [438, 309] width 289 height 20
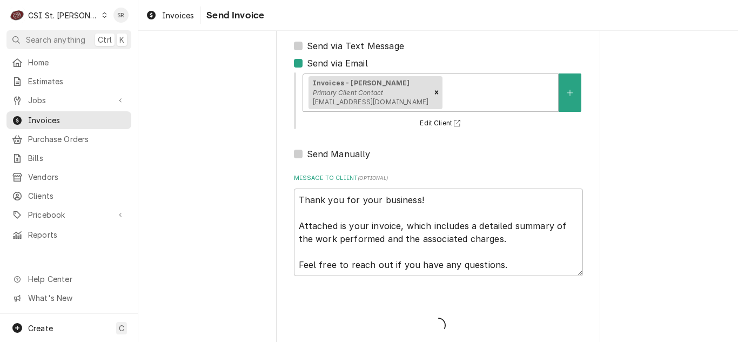
type textarea "x"
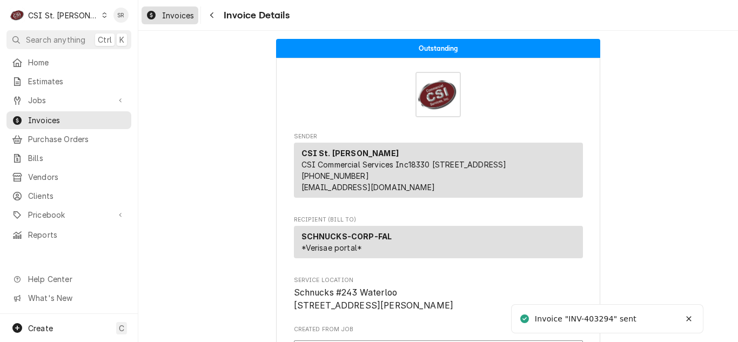
click at [171, 16] on span "Invoices" at bounding box center [178, 15] width 32 height 11
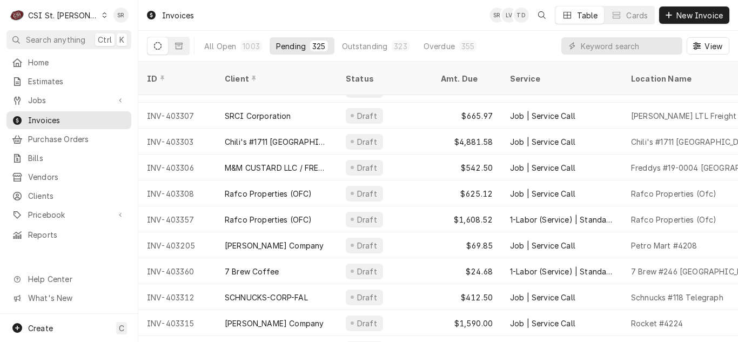
scroll to position [270, 0]
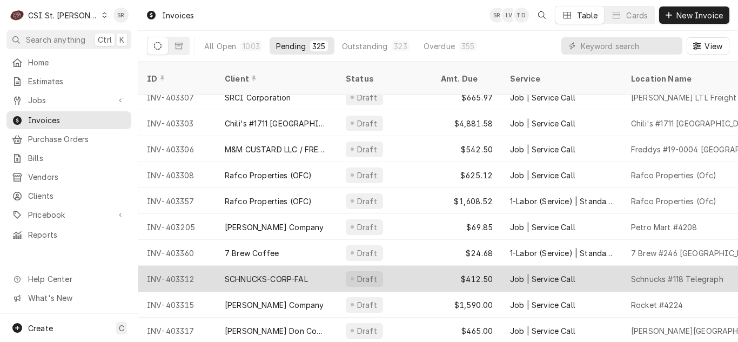
click at [321, 266] on div "SCHNUCKS-CORP-FAL" at bounding box center [276, 279] width 121 height 26
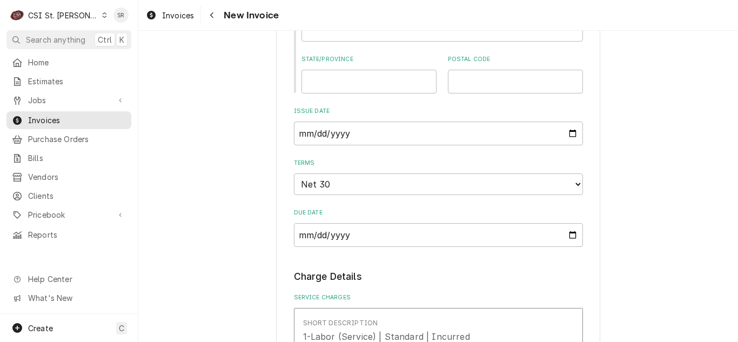
scroll to position [865, 0]
click at [563, 131] on input "2025-08-21" at bounding box center [438, 132] width 289 height 24
type textarea "x"
type input "2025-08-31"
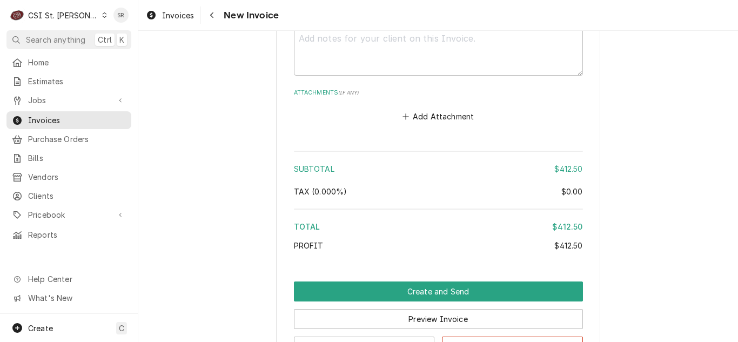
scroll to position [1892, 0]
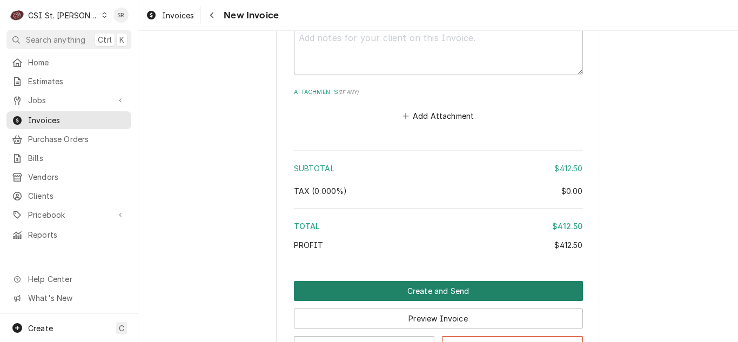
click at [418, 296] on button "Create and Send" at bounding box center [438, 291] width 289 height 20
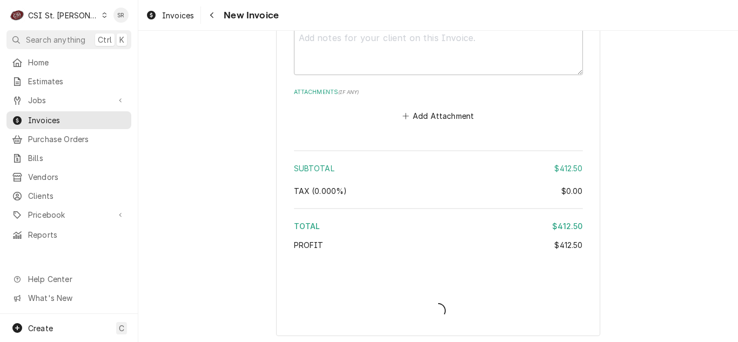
type textarea "x"
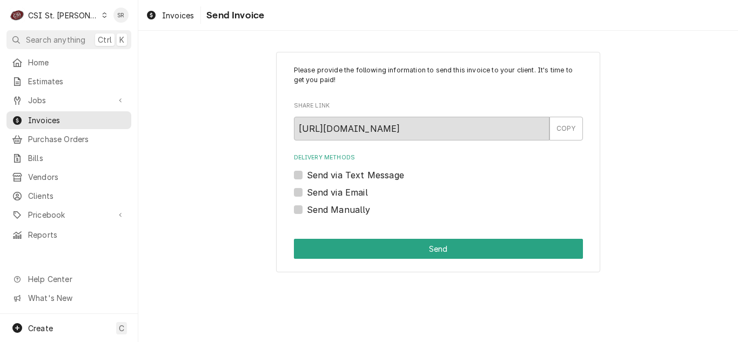
click at [333, 198] on label "Send via Email" at bounding box center [337, 192] width 61 height 13
click at [333, 198] on input "Send via Email" at bounding box center [451, 198] width 289 height 24
checkbox input "true"
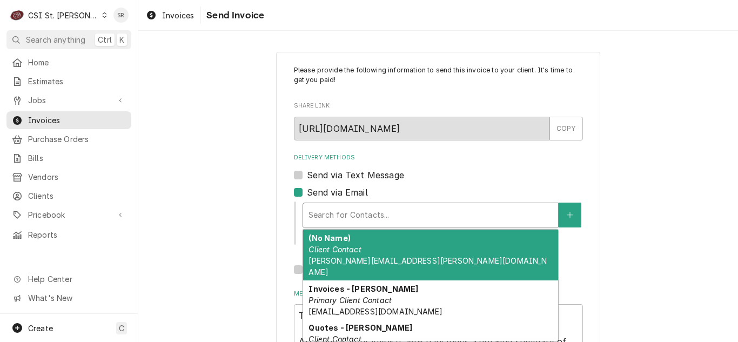
click at [354, 214] on div "Delivery Methods" at bounding box center [431, 214] width 244 height 19
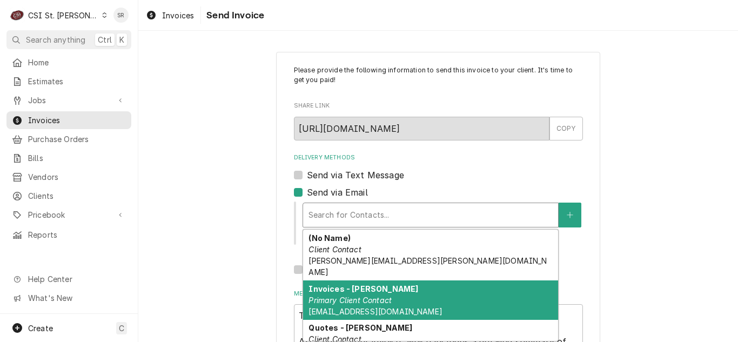
click at [349, 296] on em "Primary Client Contact" at bounding box center [350, 300] width 83 height 9
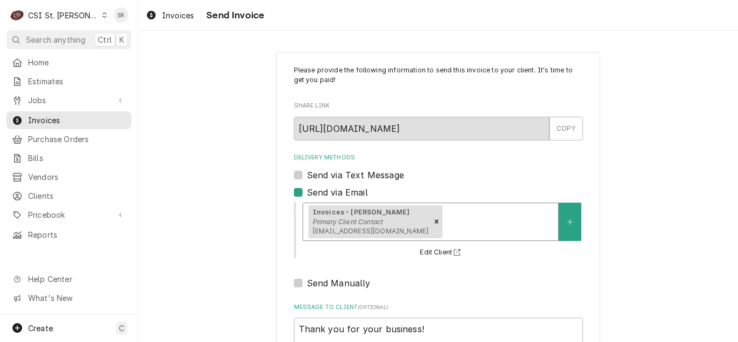
scroll to position [129, 0]
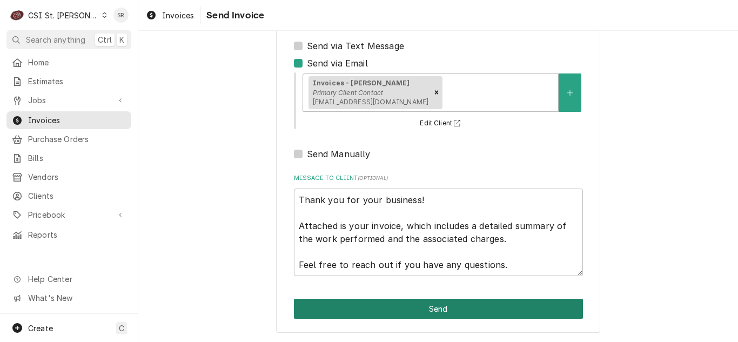
click at [427, 301] on button "Send" at bounding box center [438, 309] width 289 height 20
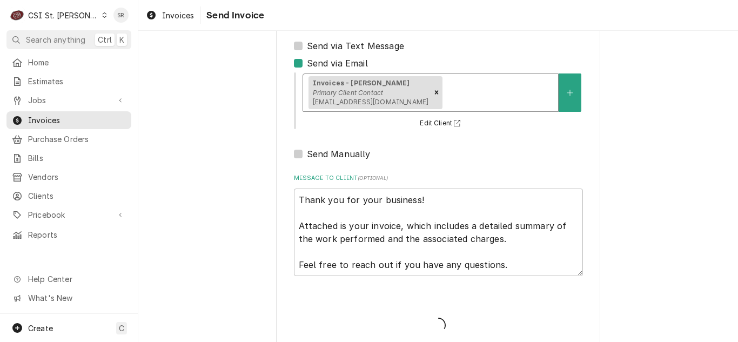
type textarea "x"
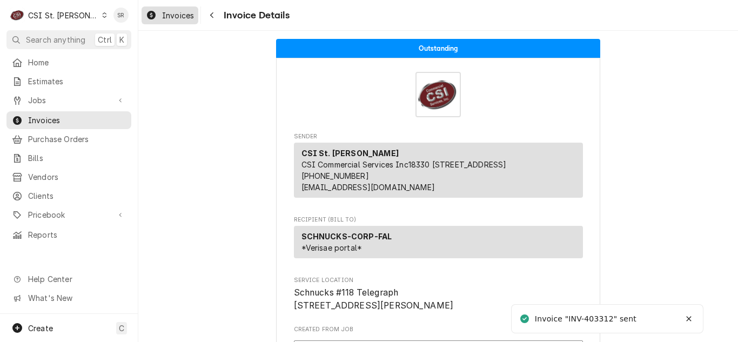
click at [169, 16] on span "Invoices" at bounding box center [178, 15] width 32 height 11
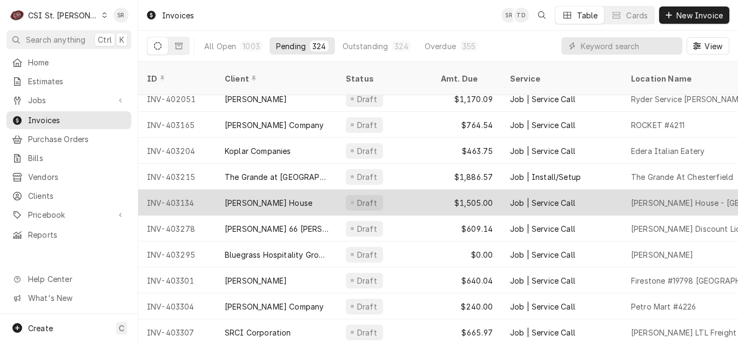
scroll to position [54, 0]
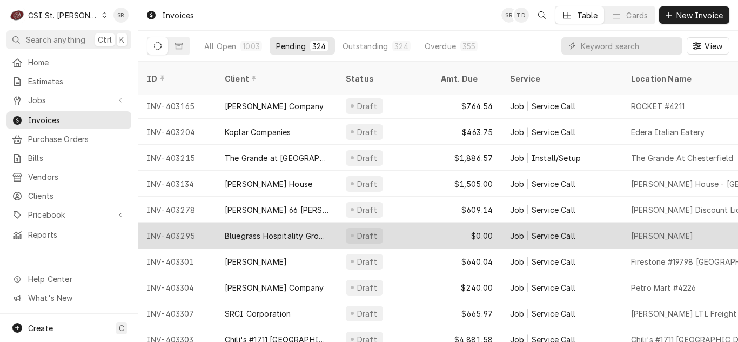
click at [307, 230] on div "Bluegrass Hospitality Group - BHG" at bounding box center [277, 235] width 104 height 11
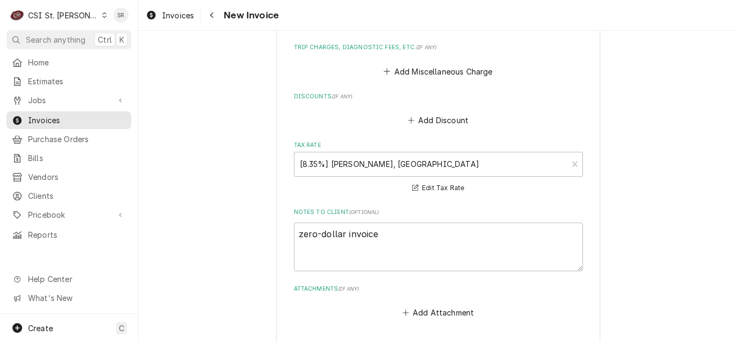
scroll to position [2177, 0]
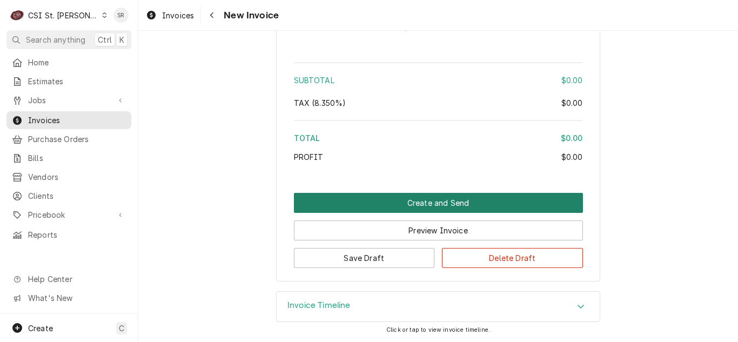
click at [419, 201] on button "Create and Send" at bounding box center [438, 203] width 289 height 20
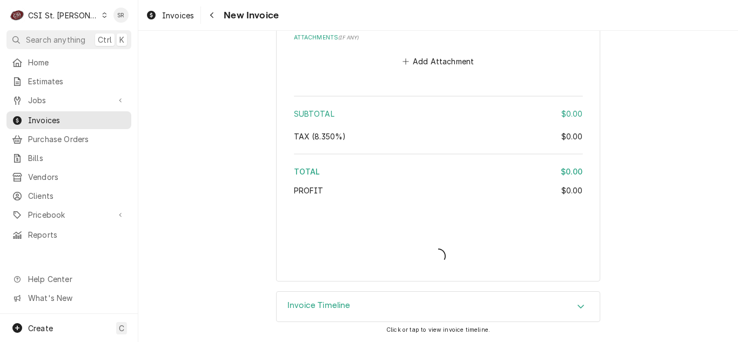
scroll to position [2143, 0]
type textarea "x"
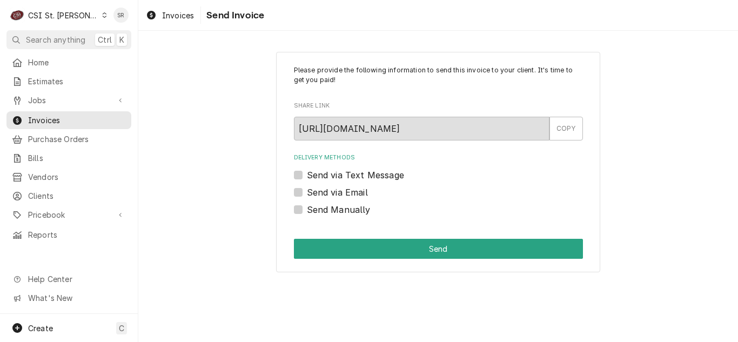
click at [321, 190] on label "Send via Email" at bounding box center [337, 192] width 61 height 13
click at [321, 190] on input "Send via Email" at bounding box center [451, 198] width 289 height 24
checkbox input "true"
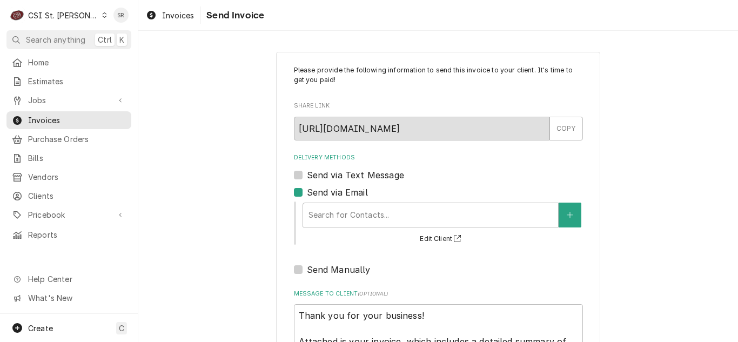
click at [299, 190] on div "Send via Email" at bounding box center [438, 192] width 289 height 13
click at [307, 270] on label "Send Manually" at bounding box center [339, 269] width 64 height 13
click at [307, 270] on input "Send Manually" at bounding box center [451, 275] width 289 height 24
checkbox input "true"
type textarea "x"
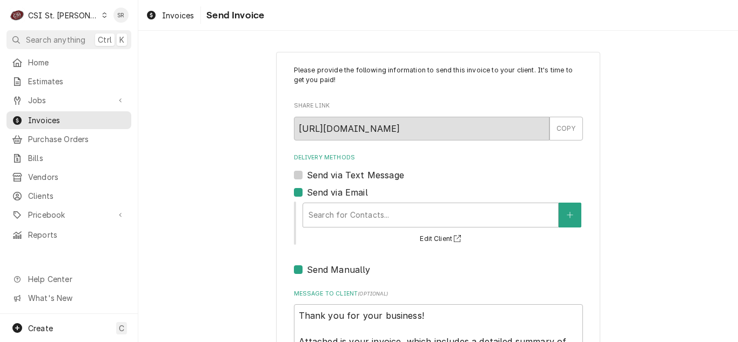
click at [307, 196] on label "Send via Email" at bounding box center [337, 192] width 61 height 13
click at [307, 196] on input "Send via Email" at bounding box center [451, 198] width 289 height 24
checkbox input "false"
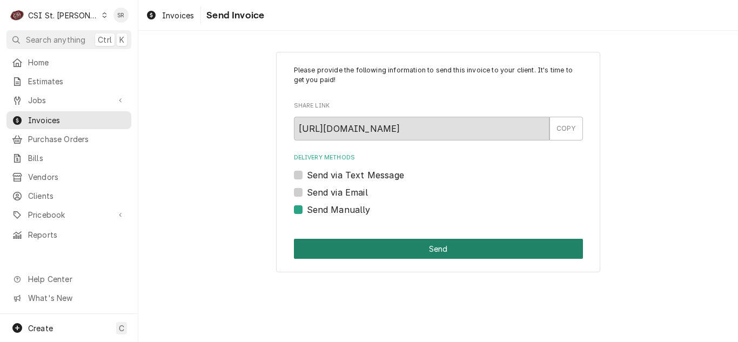
click at [392, 242] on button "Send" at bounding box center [438, 249] width 289 height 20
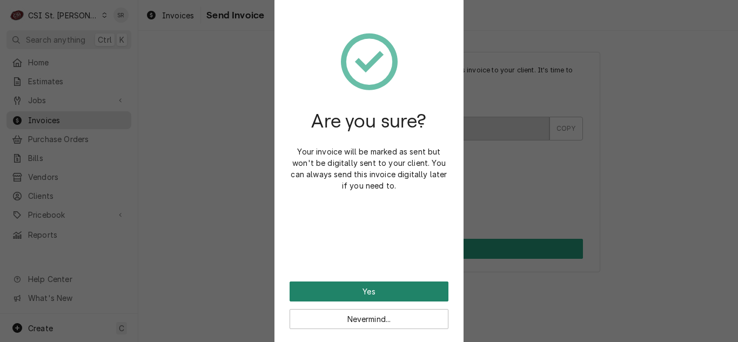
click at [371, 284] on button "Yes" at bounding box center [369, 292] width 159 height 20
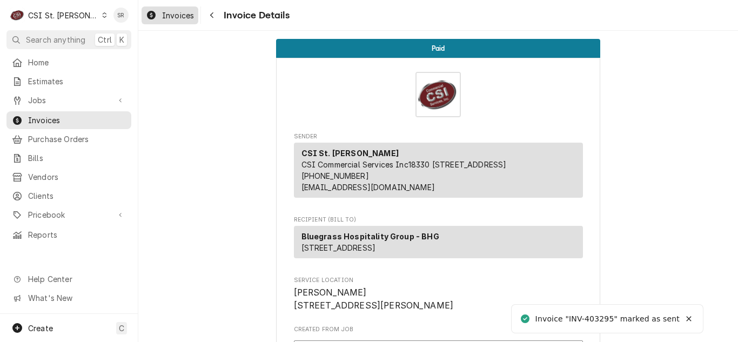
click at [174, 17] on span "Invoices" at bounding box center [178, 15] width 32 height 11
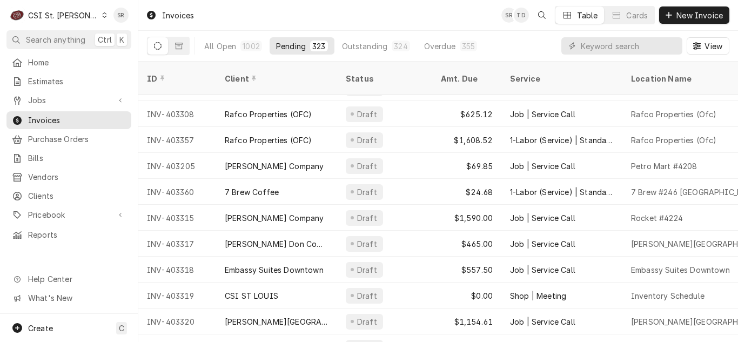
scroll to position [324, 0]
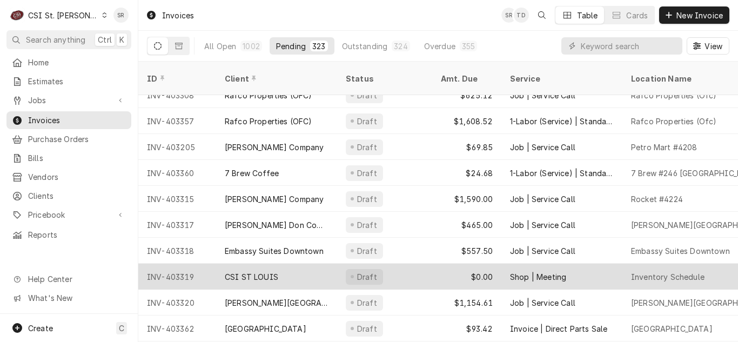
click at [389, 264] on div "Draft" at bounding box center [384, 277] width 95 height 26
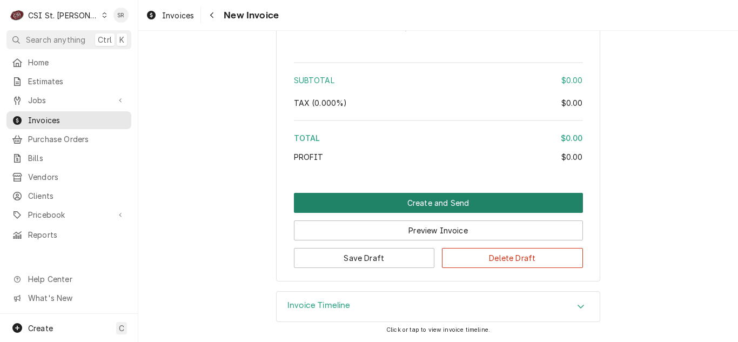
click at [431, 204] on button "Create and Send" at bounding box center [438, 203] width 289 height 20
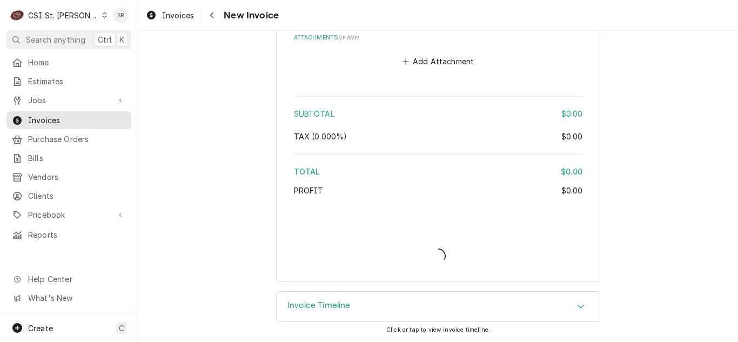
scroll to position [1495, 0]
type textarea "x"
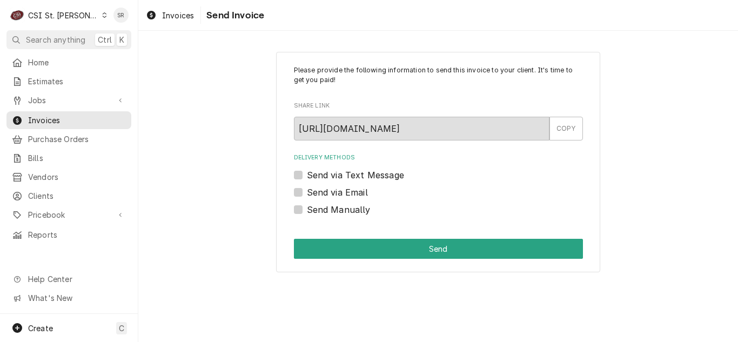
click at [303, 208] on div "Send Manually" at bounding box center [438, 209] width 289 height 13
click at [309, 207] on label "Send Manually" at bounding box center [339, 209] width 64 height 13
click at [309, 207] on input "Send Manually" at bounding box center [451, 215] width 289 height 24
checkbox input "true"
click at [364, 236] on div "Please provide the following information to send this invoice to your client. I…" at bounding box center [438, 162] width 324 height 221
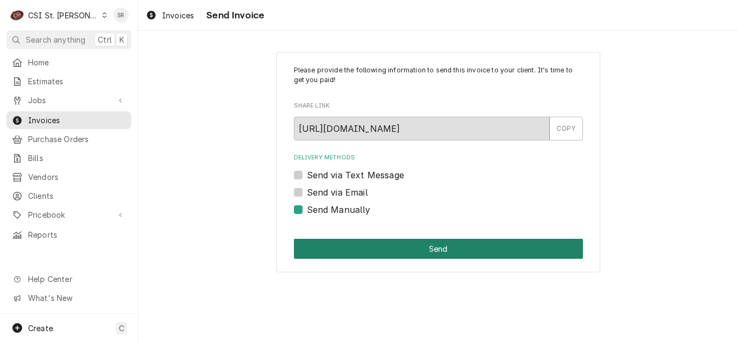
click at [374, 252] on button "Send" at bounding box center [438, 249] width 289 height 20
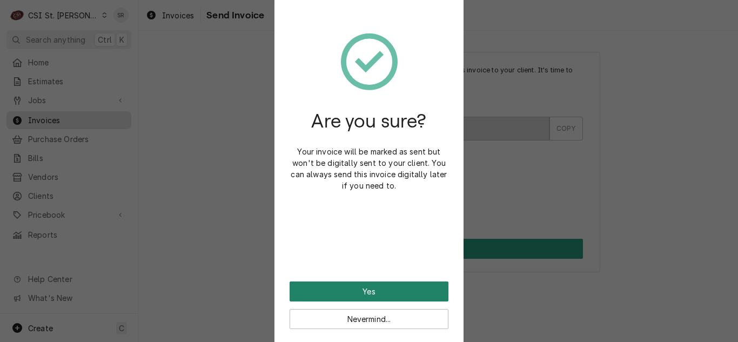
click at [362, 292] on button "Yes" at bounding box center [369, 292] width 159 height 20
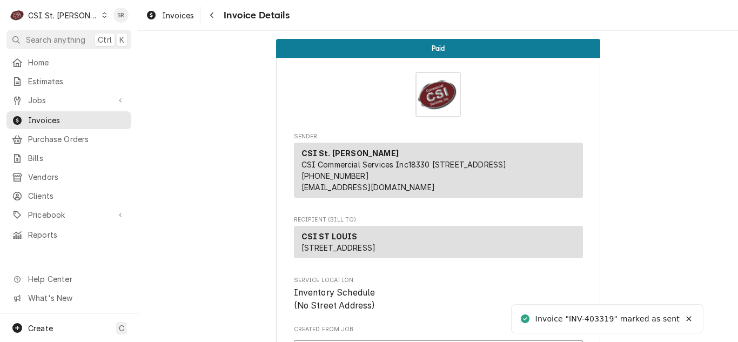
click at [179, 29] on div "Invoices Invoice Details" at bounding box center [438, 15] width 600 height 30
click at [177, 22] on link "Invoices" at bounding box center [170, 15] width 57 height 18
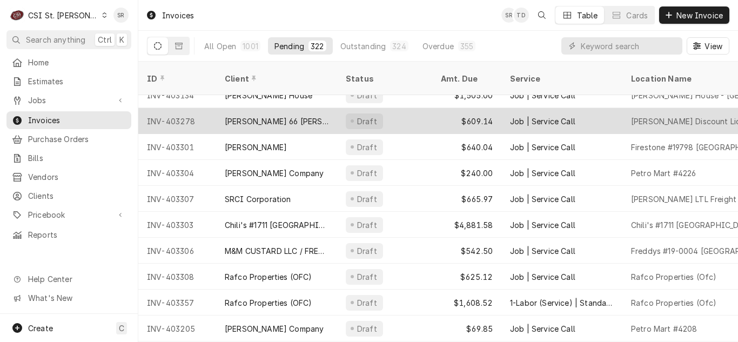
scroll to position [162, 0]
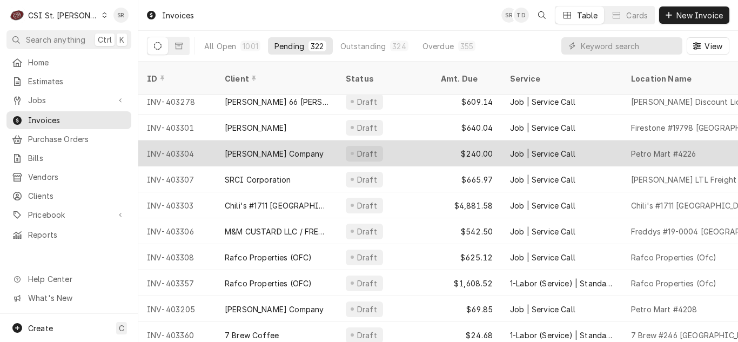
click at [421, 148] on div "Draft" at bounding box center [384, 154] width 95 height 26
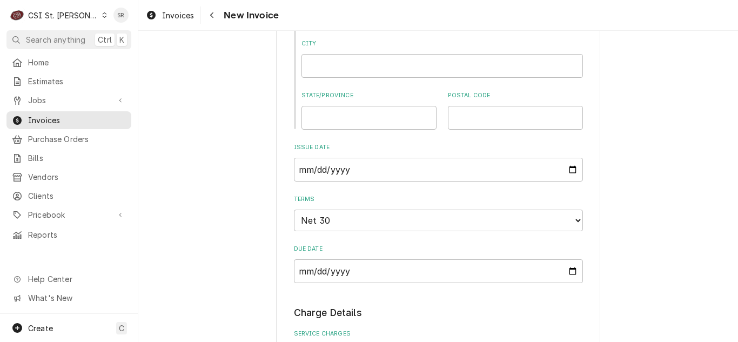
scroll to position [757, 0]
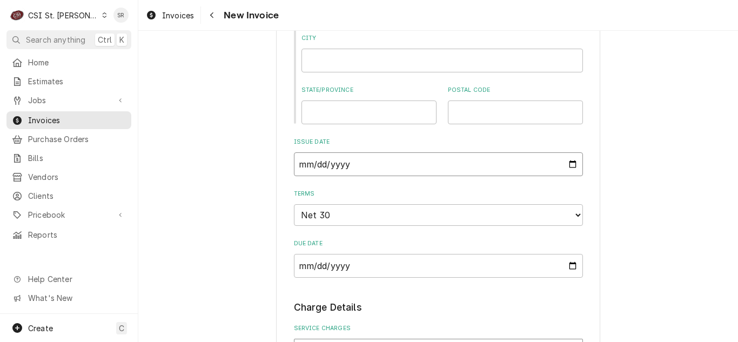
drag, startPoint x: 570, startPoint y: 164, endPoint x: 528, endPoint y: 182, distance: 45.3
click at [570, 164] on input "2025-08-21" at bounding box center [438, 164] width 289 height 24
type textarea "x"
type input "2025-08-31"
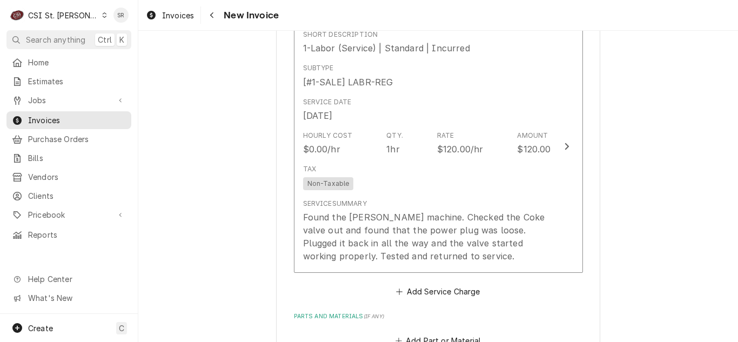
scroll to position [1081, 0]
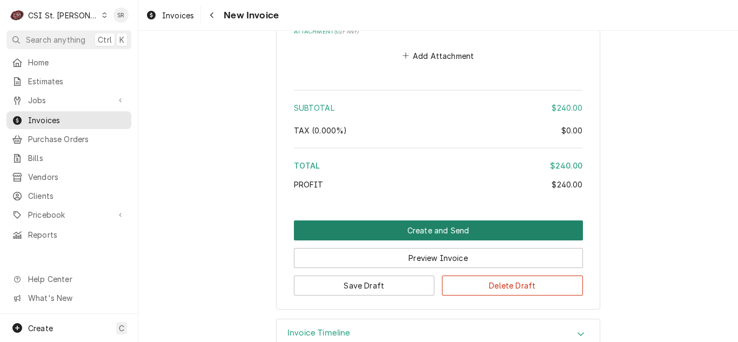
click at [428, 228] on button "Create and Send" at bounding box center [438, 231] width 289 height 20
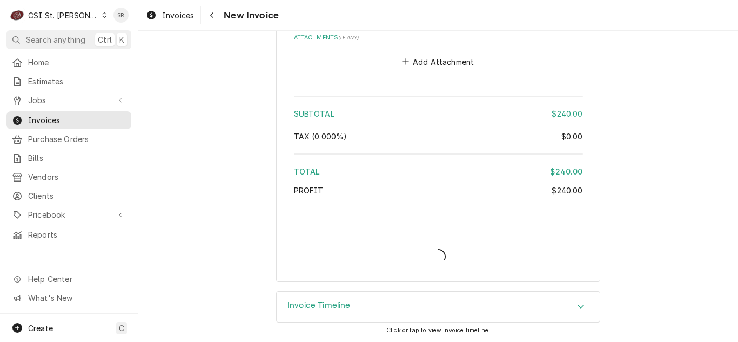
type textarea "x"
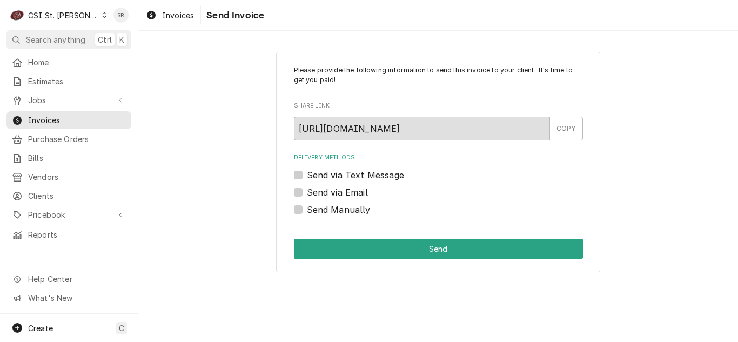
click at [318, 186] on label "Send via Email" at bounding box center [337, 192] width 61 height 13
click at [318, 186] on input "Send via Email" at bounding box center [451, 198] width 289 height 24
checkbox input "true"
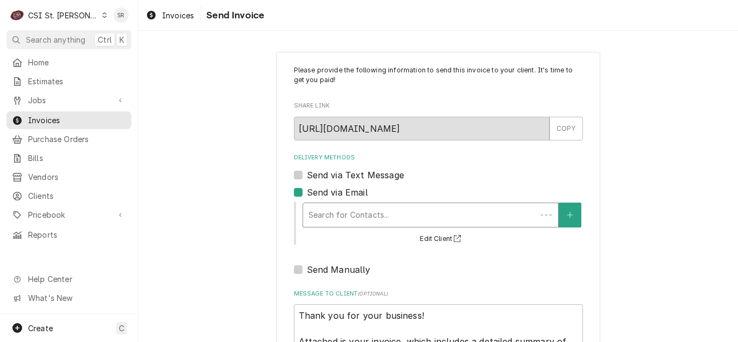
click at [338, 206] on div "Delivery Methods" at bounding box center [420, 214] width 223 height 19
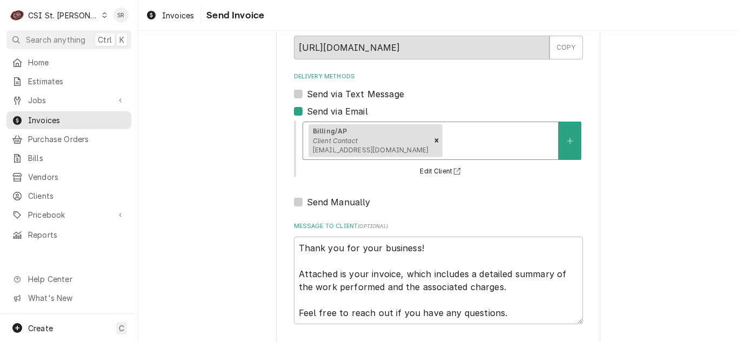
scroll to position [129, 0]
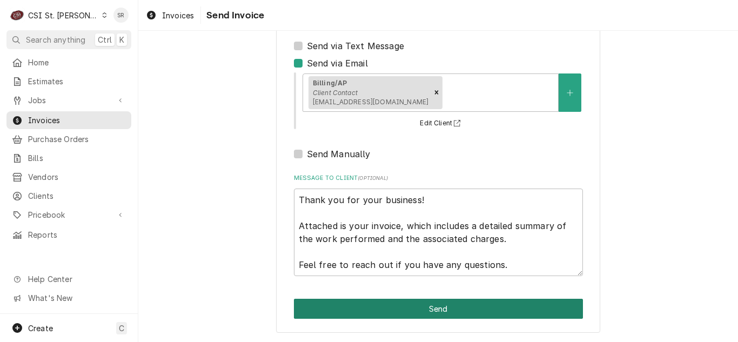
click at [428, 305] on button "Send" at bounding box center [438, 309] width 289 height 20
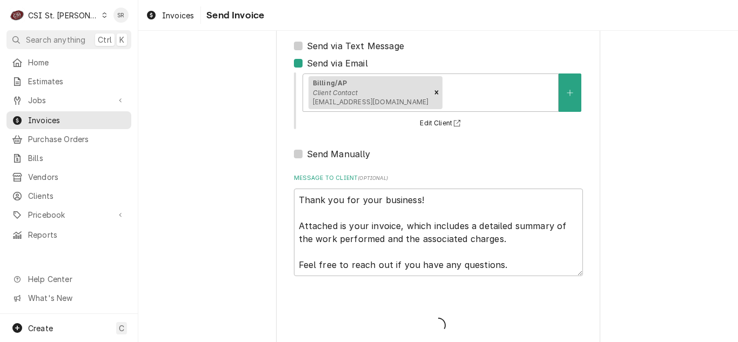
type textarea "x"
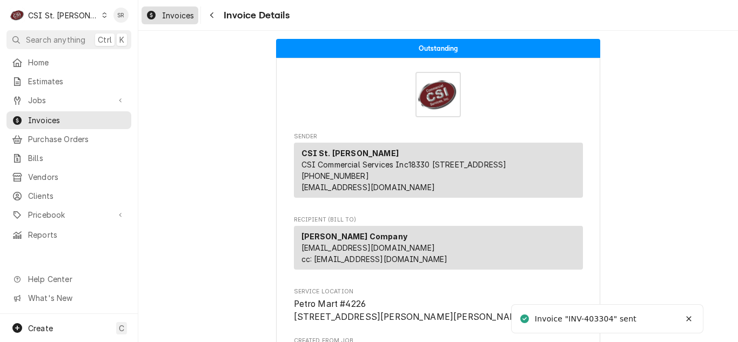
click at [169, 17] on span "Invoices" at bounding box center [178, 15] width 32 height 11
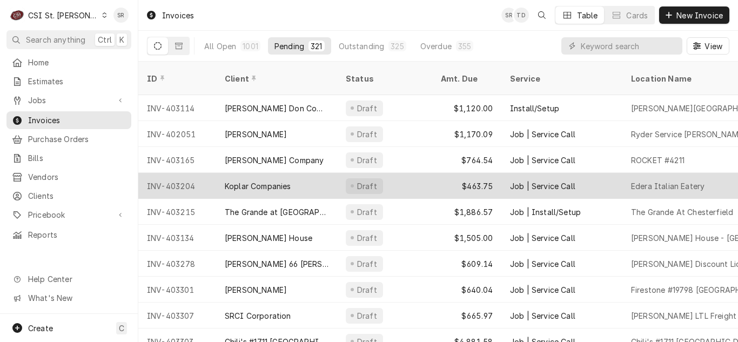
click at [408, 173] on div "Draft" at bounding box center [384, 186] width 95 height 26
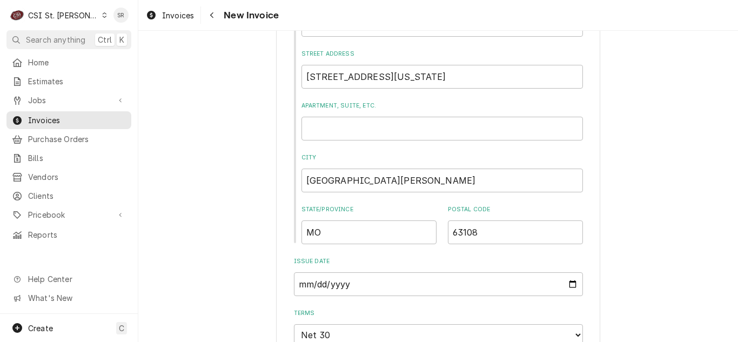
scroll to position [865, 0]
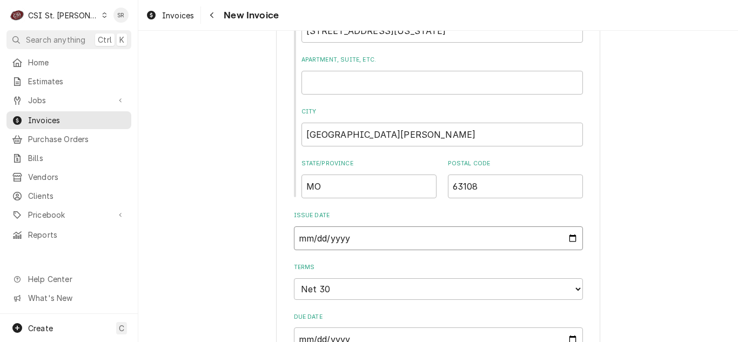
click at [568, 226] on input "2025-08-14" at bounding box center [438, 238] width 289 height 24
type input "2025-08-31"
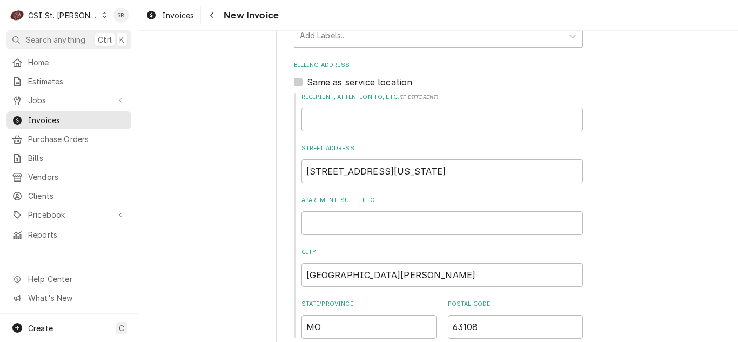
scroll to position [884, 0]
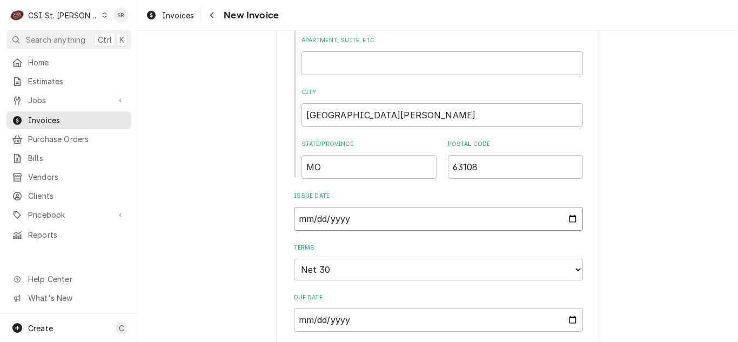
click at [567, 207] on input "2025-08-31" at bounding box center [438, 219] width 289 height 24
type textarea "x"
type input "2025-09-01"
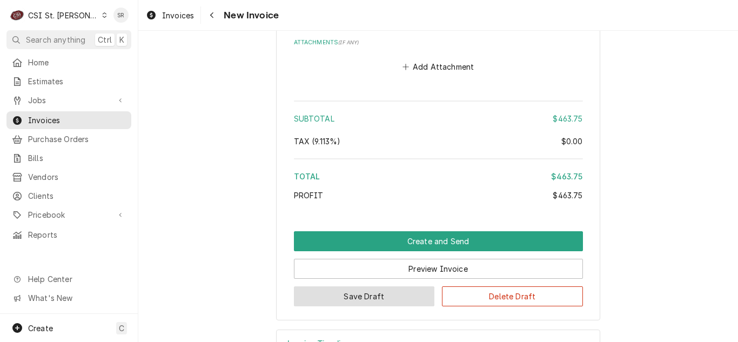
click at [371, 287] on button "Save Draft" at bounding box center [364, 297] width 141 height 20
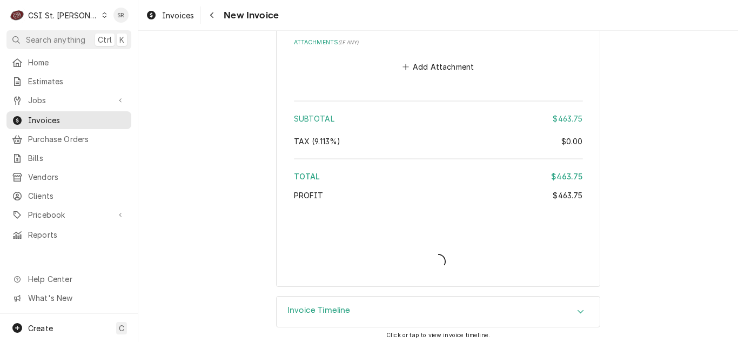
scroll to position [2040, 0]
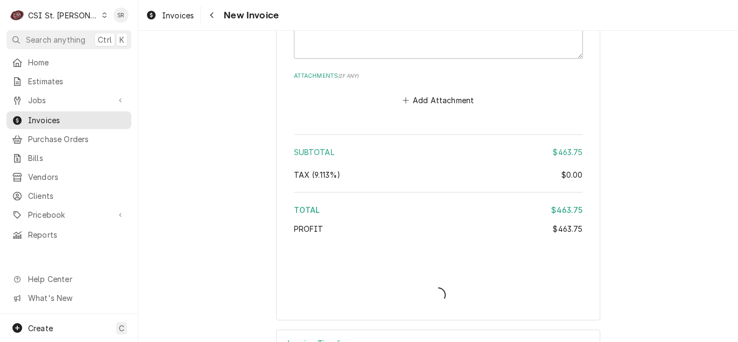
type textarea "x"
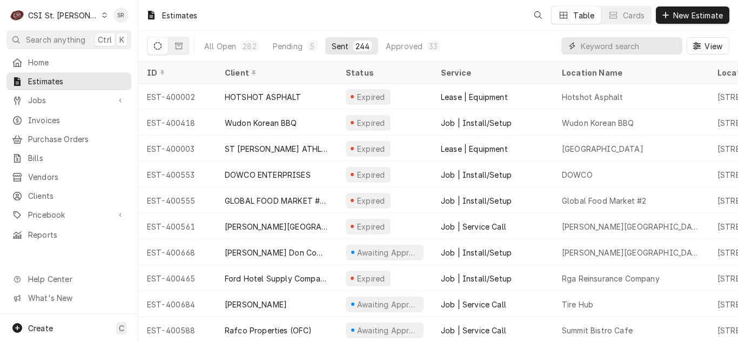
click at [633, 50] on input "Dynamic Content Wrapper" at bounding box center [629, 45] width 96 height 17
type input "400598"
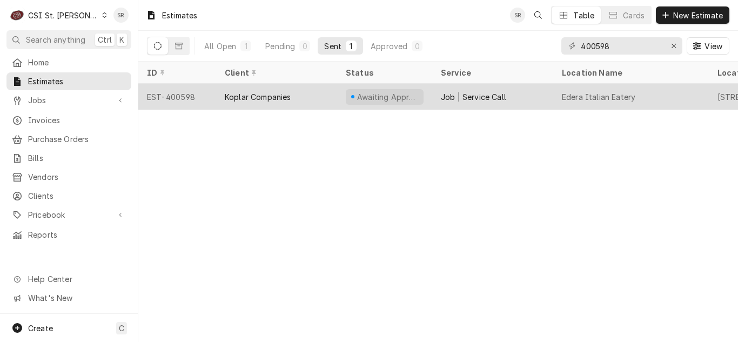
click at [275, 97] on div "Koplar Companies" at bounding box center [258, 96] width 66 height 11
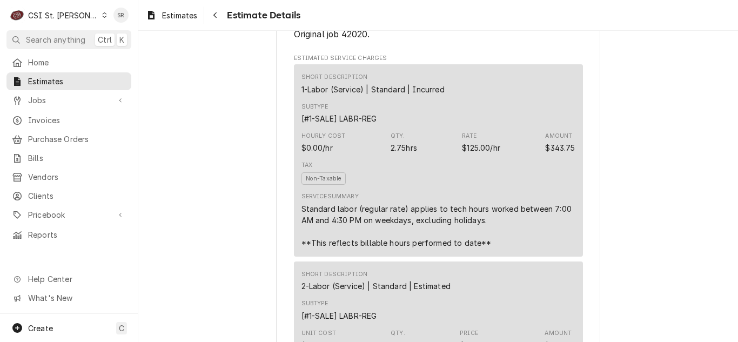
scroll to position [703, 0]
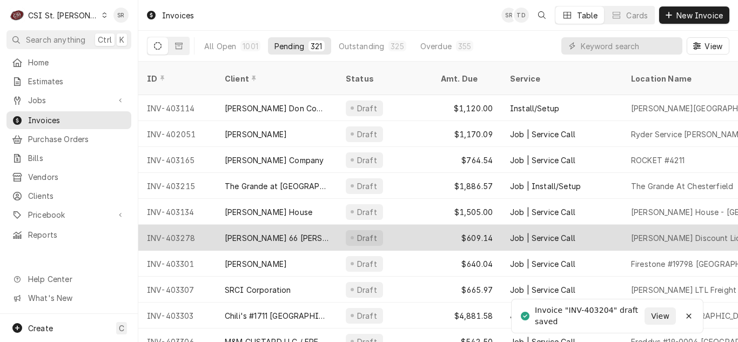
click at [287, 232] on div "[PERSON_NAME] 66 [PERSON_NAME]" at bounding box center [277, 237] width 104 height 11
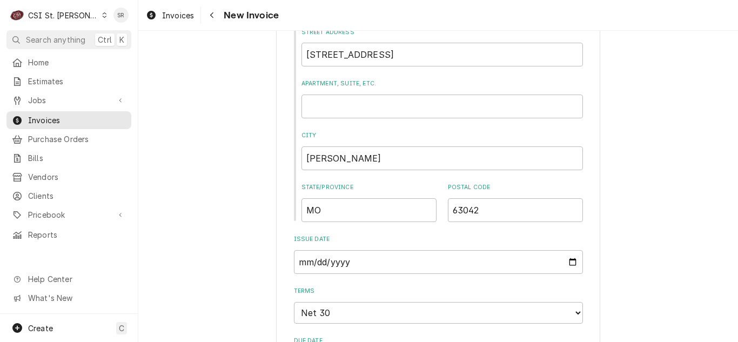
scroll to position [649, 0]
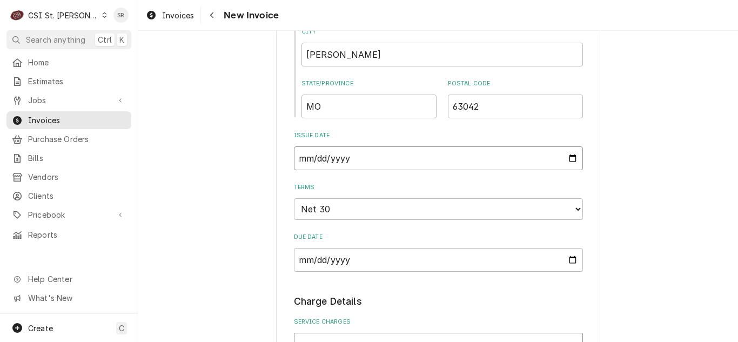
click at [572, 158] on input "[DATE]" at bounding box center [438, 158] width 289 height 24
type textarea "x"
type input "2025-09-01"
click at [571, 159] on input "2025-09-01" at bounding box center [438, 158] width 289 height 24
type textarea "x"
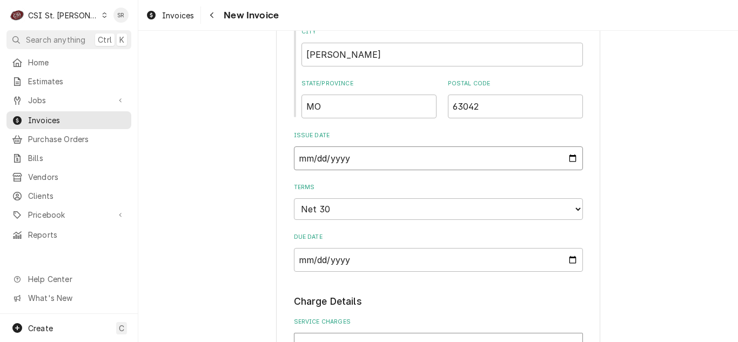
type input "2025-08-31"
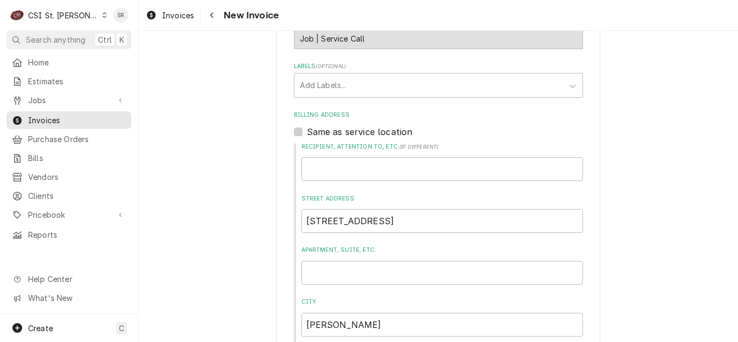
scroll to position [270, 0]
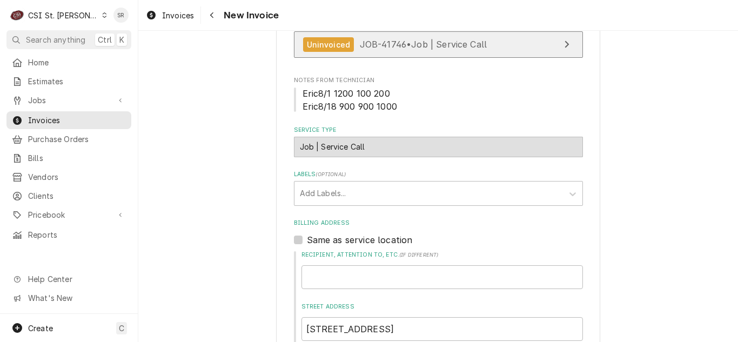
click at [391, 52] on link "Uninvoiced JOB-41746 • Job | Service Call" at bounding box center [438, 44] width 289 height 26
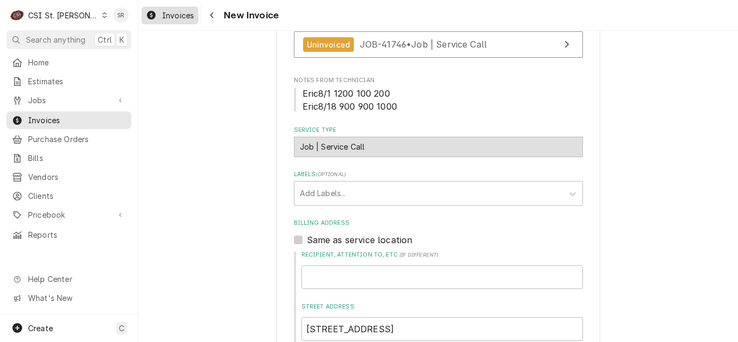
click at [172, 16] on span "Invoices" at bounding box center [178, 15] width 32 height 11
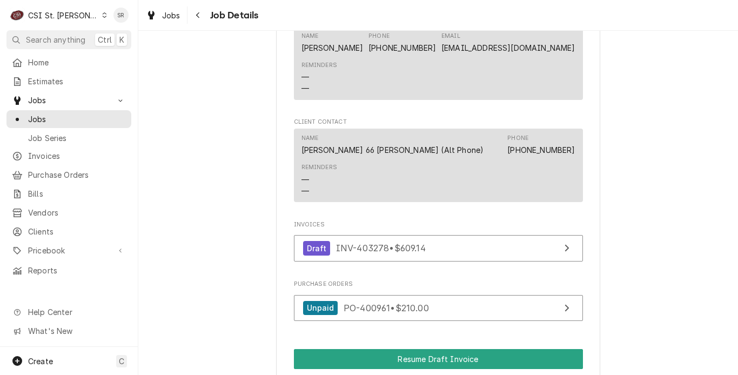
scroll to position [1081, 0]
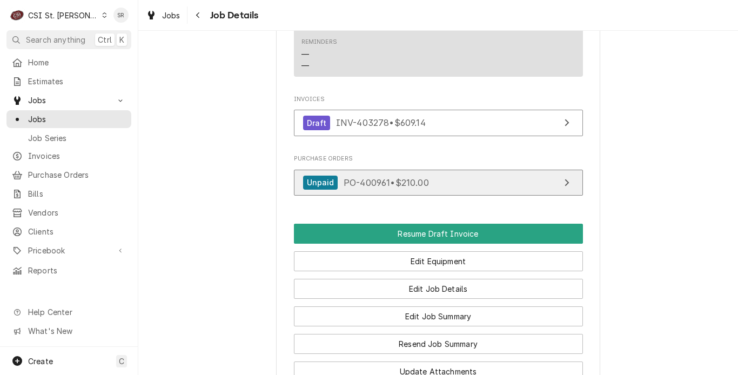
click at [382, 177] on span "PO-400961 • $210.00" at bounding box center [386, 182] width 85 height 11
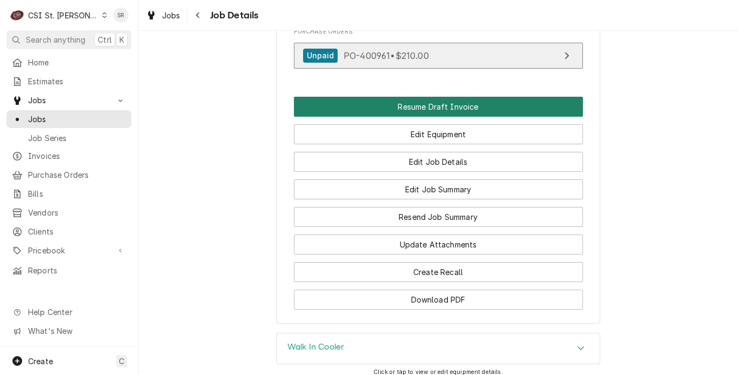
scroll to position [1297, 0]
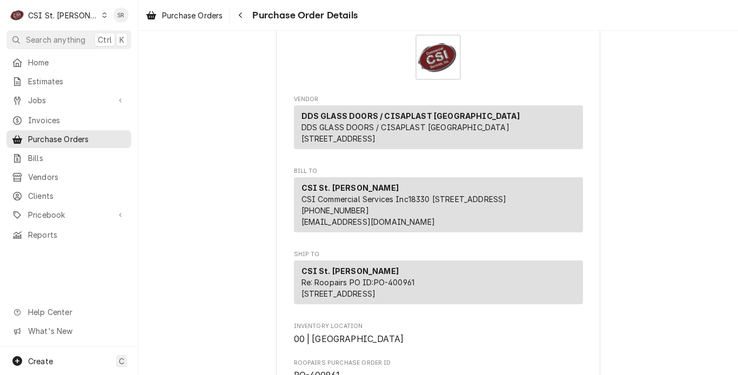
scroll to position [18, 0]
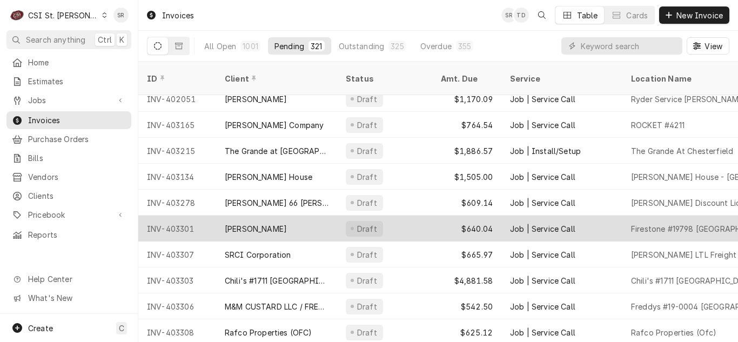
scroll to position [54, 0]
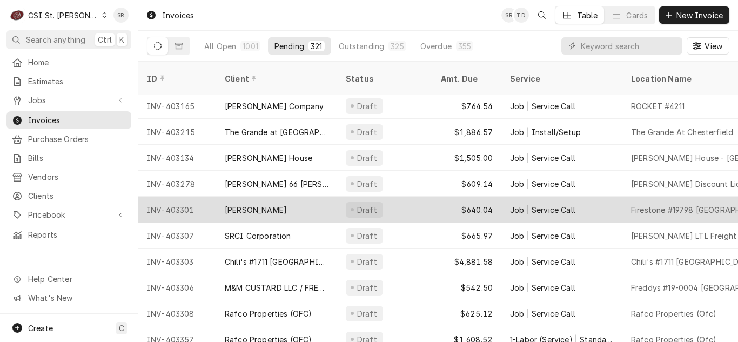
click at [422, 197] on div "Draft" at bounding box center [384, 210] width 95 height 26
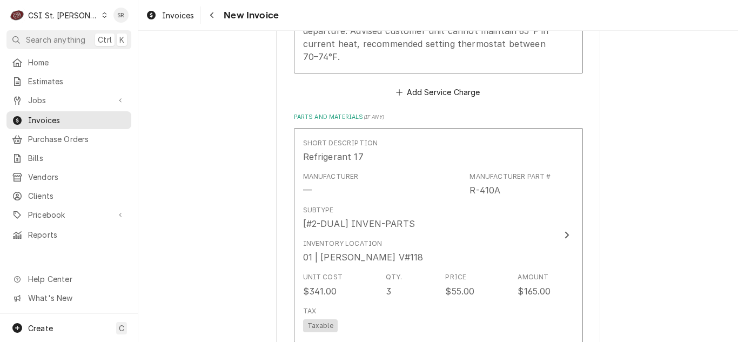
scroll to position [1243, 0]
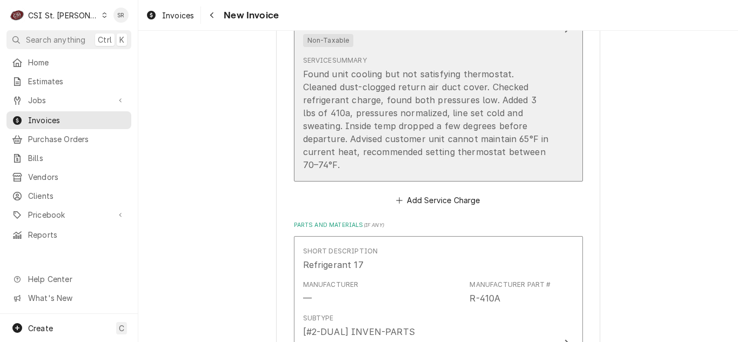
click at [528, 136] on div "Found unit cooling but not satisfying thermostat. Cleaned dust-clogged return a…" at bounding box center [427, 120] width 248 height 104
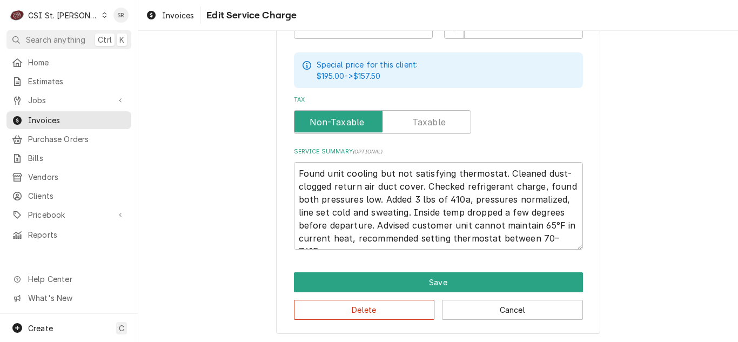
scroll to position [13, 0]
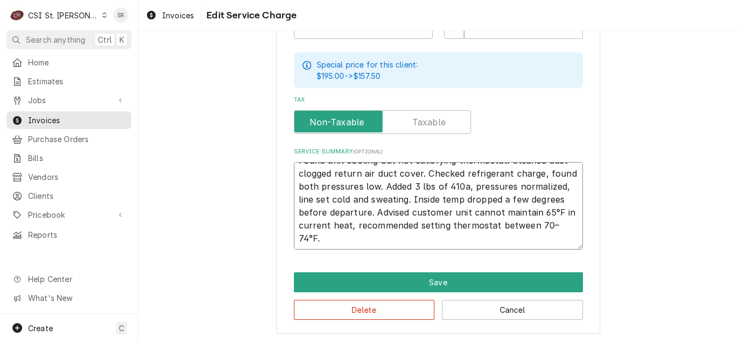
drag, startPoint x: 323, startPoint y: 235, endPoint x: 351, endPoint y: 226, distance: 29.1
click at [351, 226] on textarea "Found unit cooling but not satisfying thermostat. Cleaned dust-clogged return a…" at bounding box center [438, 206] width 289 height 88
click at [343, 237] on textarea "Found unit cooling but not satisfying thermostat. Cleaned dust-clogged return a…" at bounding box center [438, 206] width 289 height 88
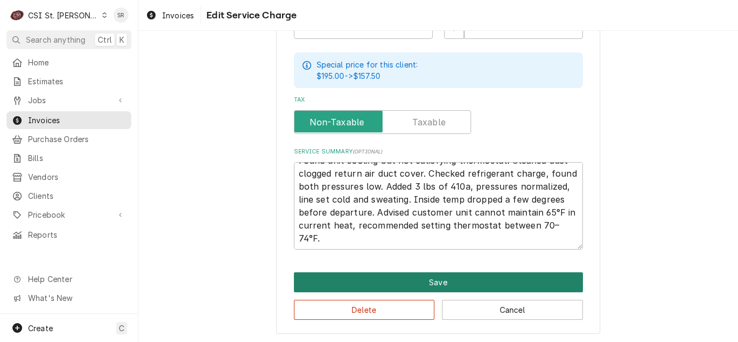
click at [405, 275] on button "Save" at bounding box center [438, 282] width 289 height 20
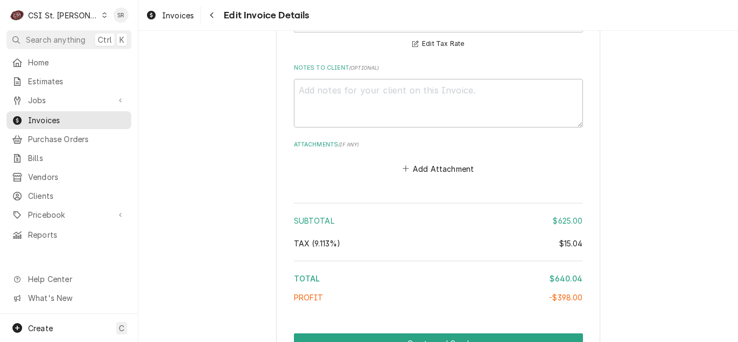
scroll to position [2075, 0]
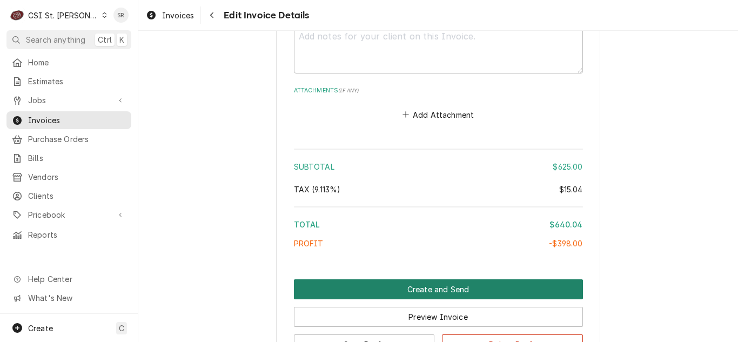
click at [441, 279] on button "Create and Send" at bounding box center [438, 289] width 289 height 20
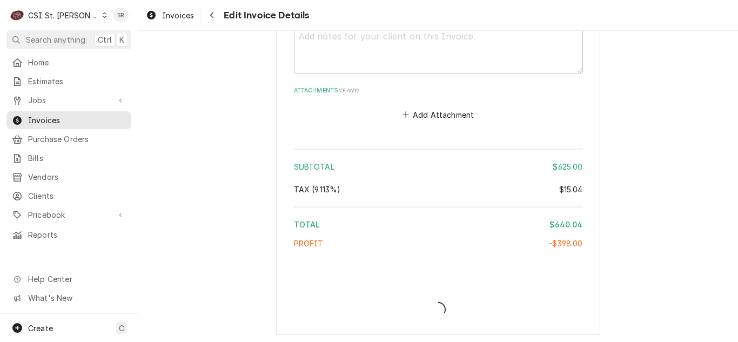
type textarea "x"
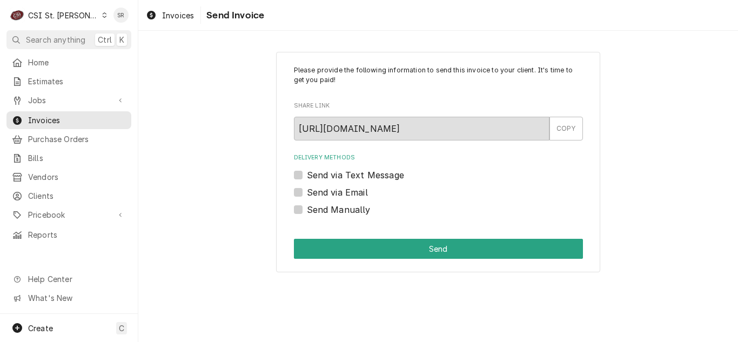
click at [331, 195] on label "Send via Email" at bounding box center [337, 192] width 61 height 13
click at [331, 195] on input "Send via Email" at bounding box center [451, 198] width 289 height 24
checkbox input "true"
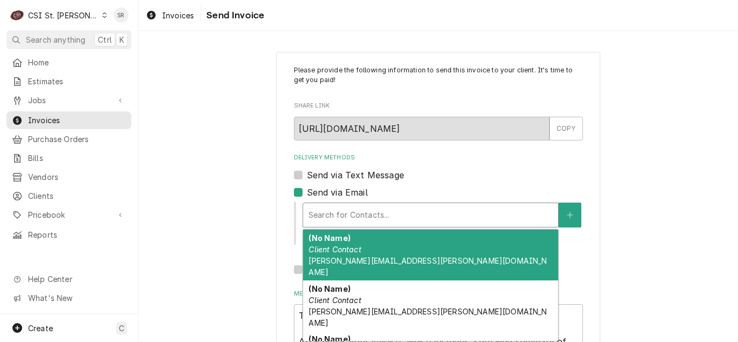
click at [352, 216] on div "Delivery Methods" at bounding box center [431, 214] width 244 height 19
click at [370, 254] on div "(No Name) Client Contact vicky.stuesse@csi1.com" at bounding box center [430, 255] width 255 height 51
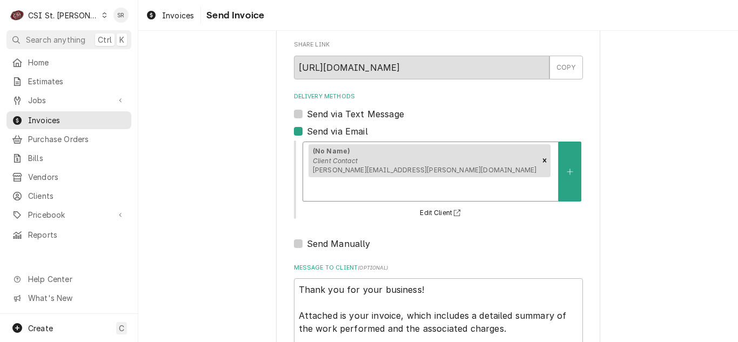
scroll to position [129, 0]
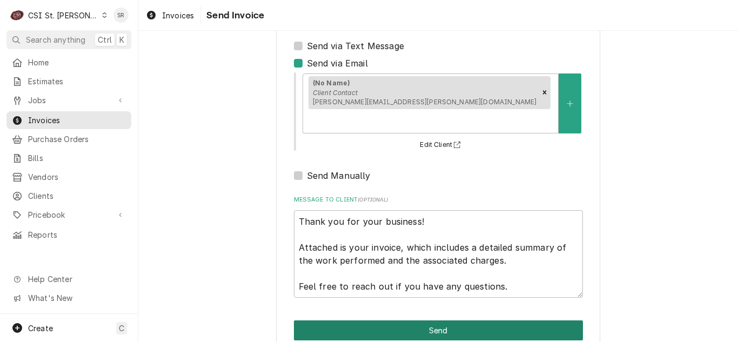
click at [454, 321] on button "Send" at bounding box center [438, 331] width 289 height 20
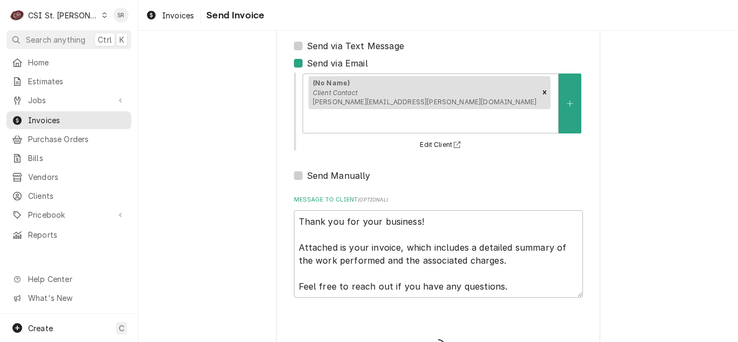
type textarea "x"
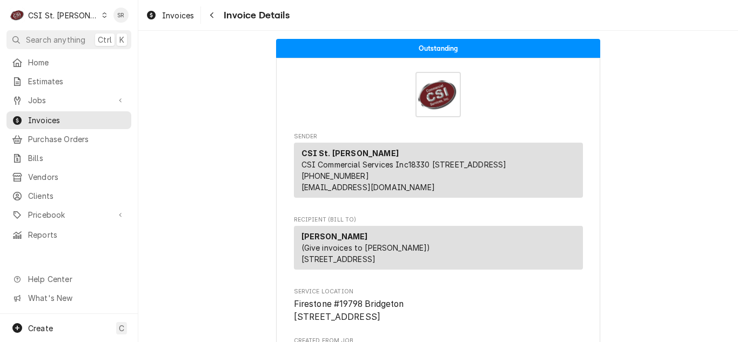
click at [64, 18] on div "CSI St. Louis" at bounding box center [63, 15] width 70 height 11
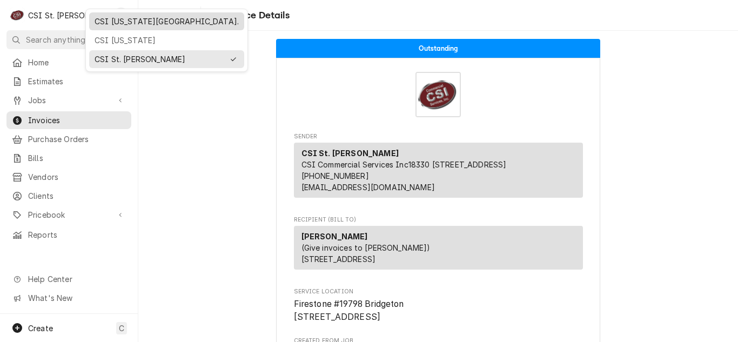
click at [109, 25] on div "CSI [US_STATE][GEOGRAPHIC_DATA]." at bounding box center [167, 21] width 144 height 11
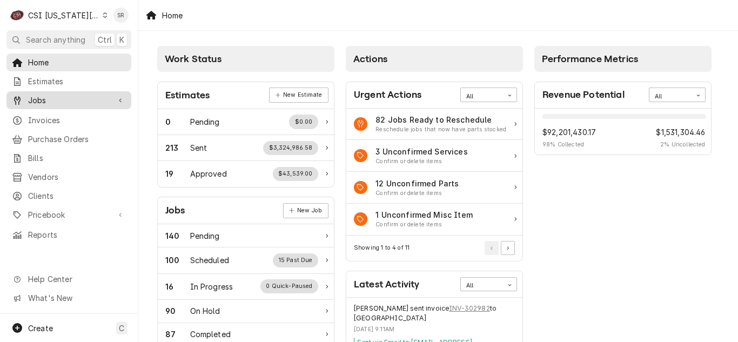
click at [70, 95] on span "Jobs" at bounding box center [69, 100] width 82 height 11
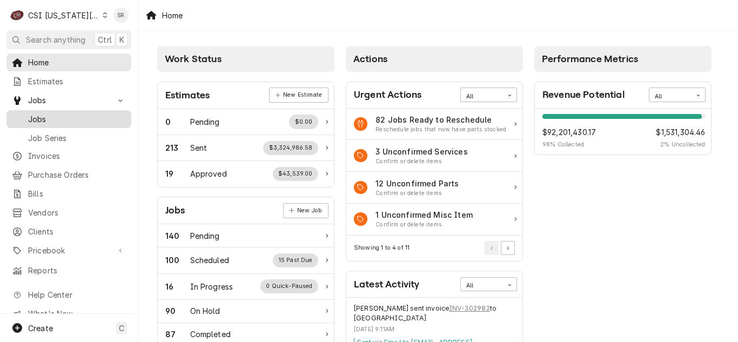
click at [51, 114] on span "Jobs" at bounding box center [77, 119] width 98 height 11
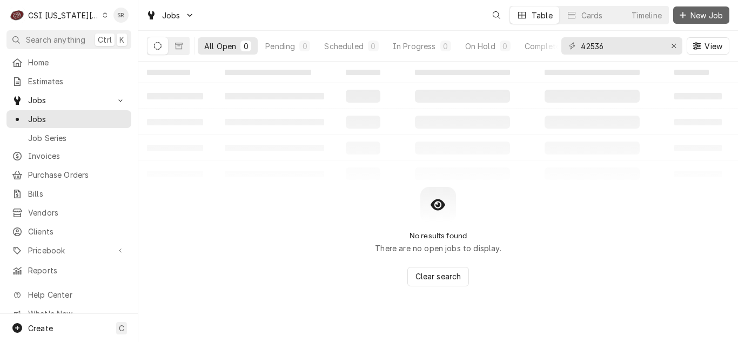
click at [697, 17] on span "New Job" at bounding box center [707, 15] width 37 height 11
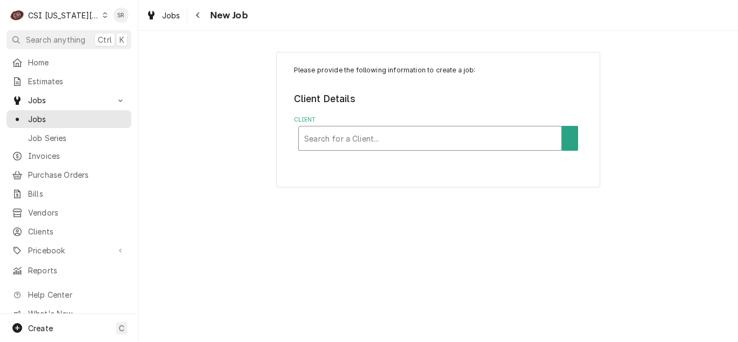
click at [353, 141] on div "Client" at bounding box center [430, 138] width 252 height 19
type input "2"
type input "break"
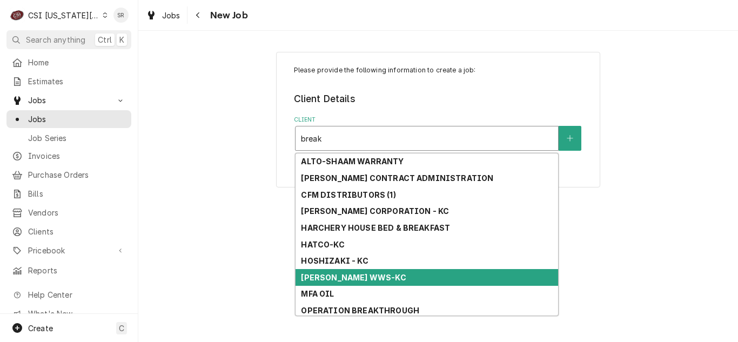
click at [329, 294] on strong "MFA OIL" at bounding box center [317, 293] width 33 height 9
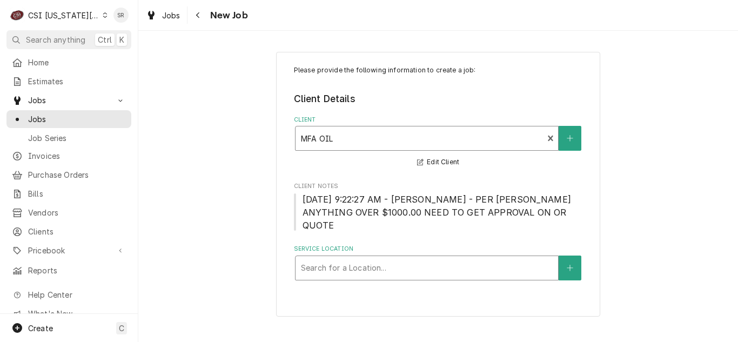
click at [368, 258] on div "Service Location" at bounding box center [427, 267] width 252 height 19
type input "204"
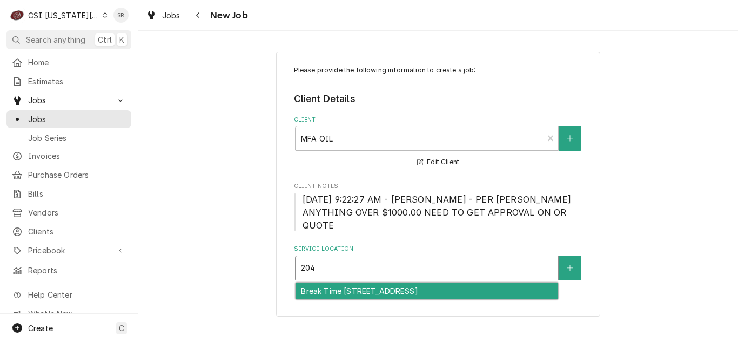
click at [379, 283] on div "Break Time 3087 / 204 S Highway 71, Savannah, MO 64485" at bounding box center [427, 291] width 263 height 17
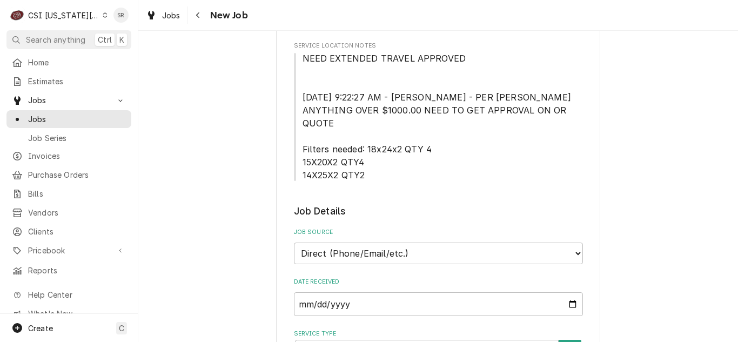
scroll to position [324, 0]
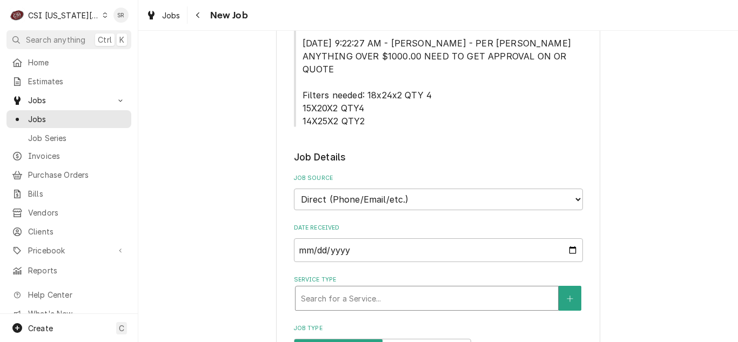
click at [343, 289] on div "Service Type" at bounding box center [427, 298] width 252 height 19
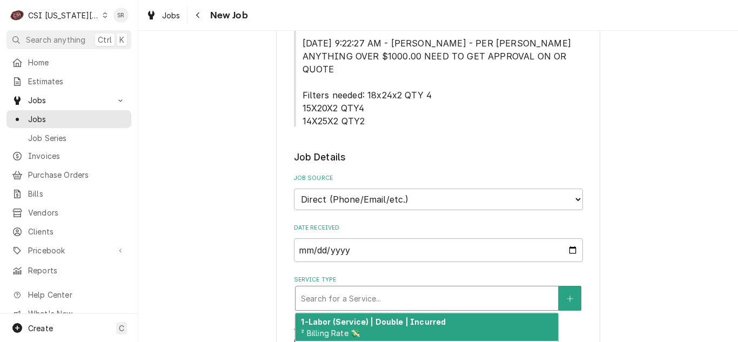
type textarea "x"
type input "s"
type textarea "x"
type input "se"
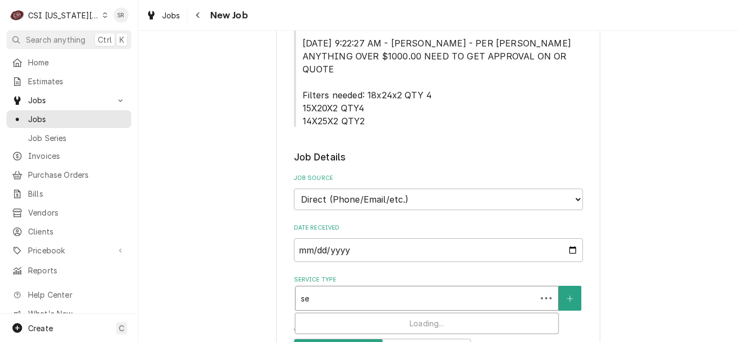
type textarea "x"
type input "ser"
type textarea "x"
type input "servi"
type textarea "x"
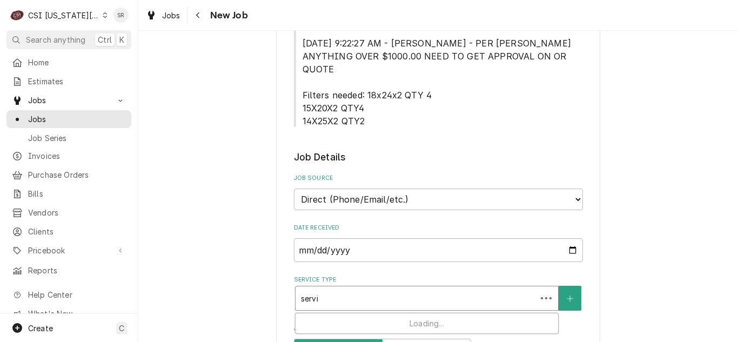
type input "servic"
type textarea "x"
type input "service"
type textarea "x"
type input "service"
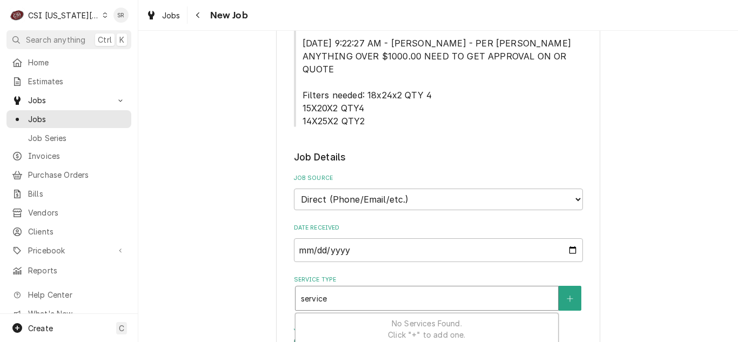
type textarea "x"
type input "service c"
type textarea "x"
type input "service ca"
type textarea "x"
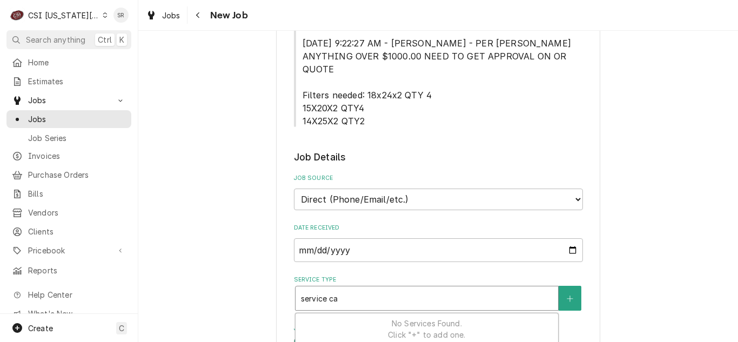
type input "service cal"
type textarea "x"
type input "service call"
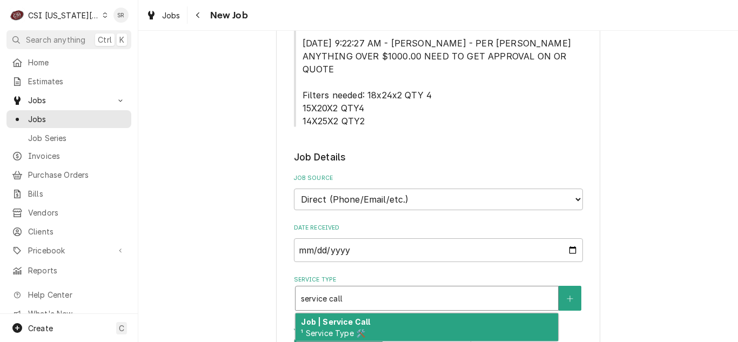
click at [344, 317] on strong "Job | Service Call" at bounding box center [335, 321] width 69 height 9
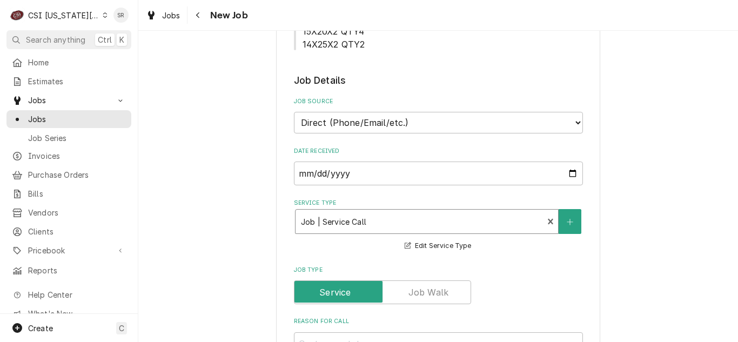
scroll to position [487, 0]
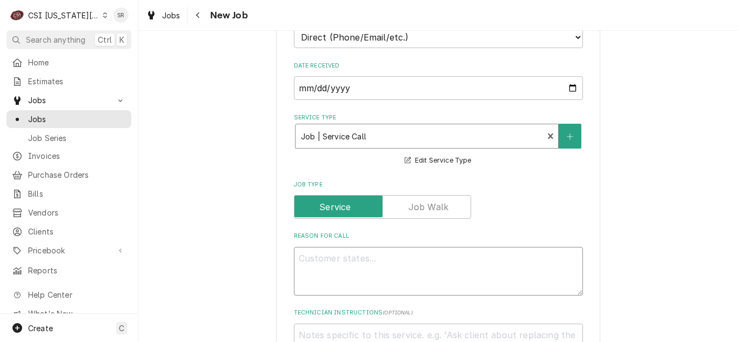
click at [350, 247] on textarea "Reason For Call" at bounding box center [438, 271] width 289 height 49
paste textarea "The left ice machine is not making ice. This is a repeat issue. Overtime and ex…"
type textarea "x"
type textarea "The left ice machine is not making ice. This is a repeat issue. Overtime and ex…"
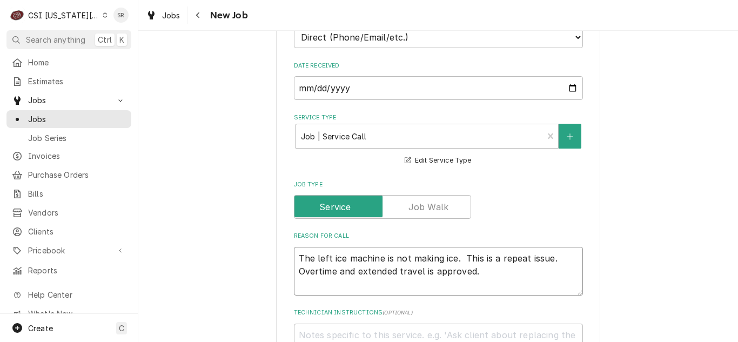
drag, startPoint x: 556, startPoint y: 231, endPoint x: 460, endPoint y: 227, distance: 95.8
click at [460, 247] on textarea "The left ice machine is not making ice. This is a repeat issue. Overtime and ex…" at bounding box center [438, 271] width 289 height 49
type textarea "x"
type textarea "The left ice machine is not making ice. Overtime and extended travel is approve…"
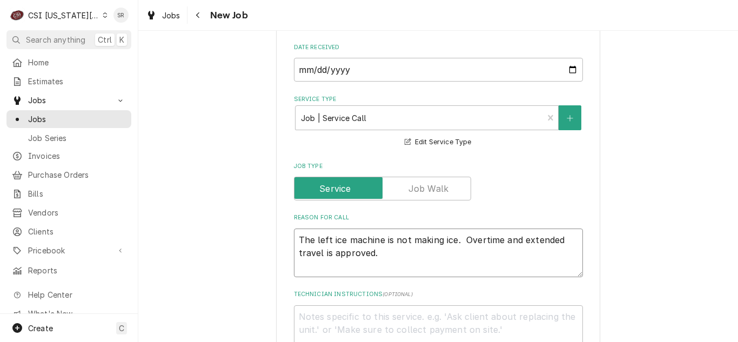
type textarea "x"
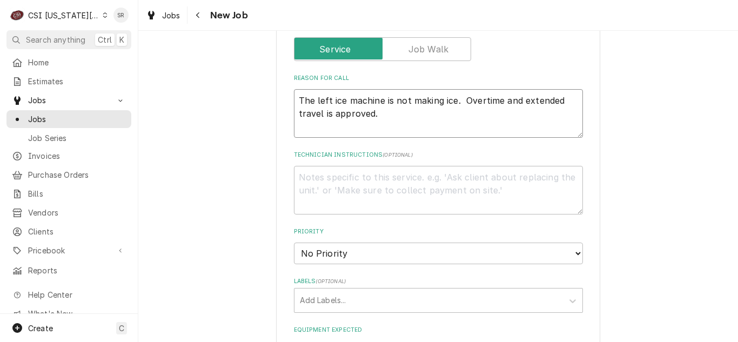
scroll to position [649, 0]
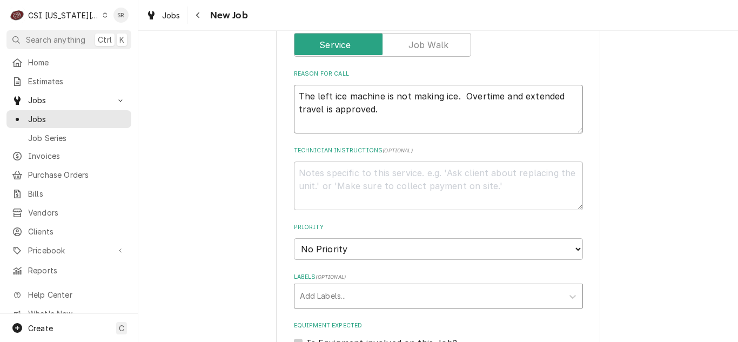
type textarea "The left ice machine is not making ice. Overtime and extended travel is approve…"
click at [330, 287] on div "Labels" at bounding box center [429, 296] width 258 height 19
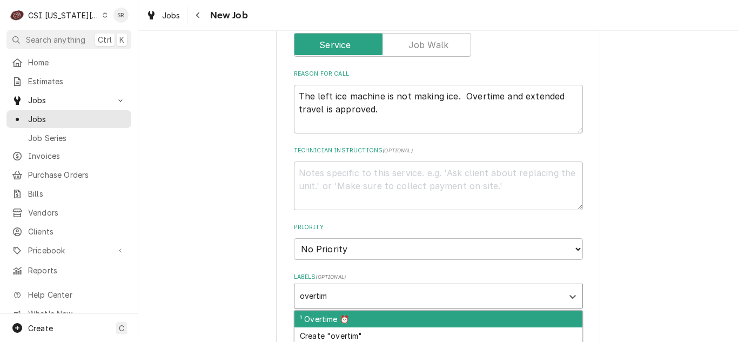
type input "overtime"
click at [320, 311] on div "¹ Overtime ⏰" at bounding box center [439, 319] width 288 height 17
type textarea "x"
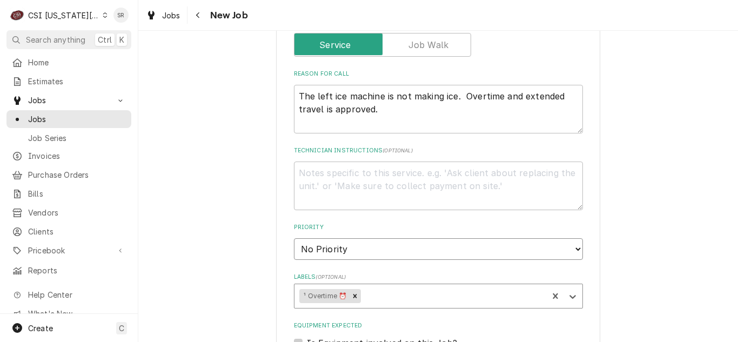
click at [330, 238] on select "No Priority Urgent High Medium Low" at bounding box center [438, 249] width 289 height 22
type textarea "x"
select select "2"
click at [294, 238] on select "No Priority Urgent High Medium Low" at bounding box center [438, 249] width 289 height 22
click at [380, 287] on div "Labels" at bounding box center [453, 296] width 180 height 19
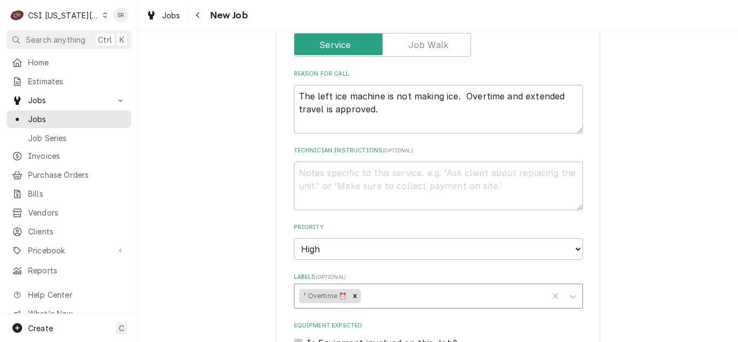
type textarea "x"
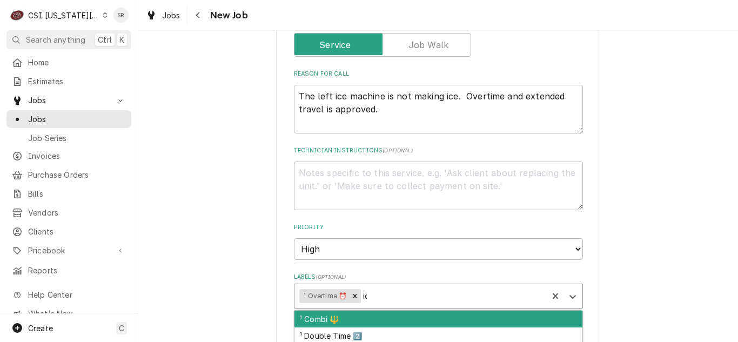
type input "ice"
click at [355, 311] on div "² Ice Machine 🧊" at bounding box center [439, 319] width 288 height 17
type textarea "x"
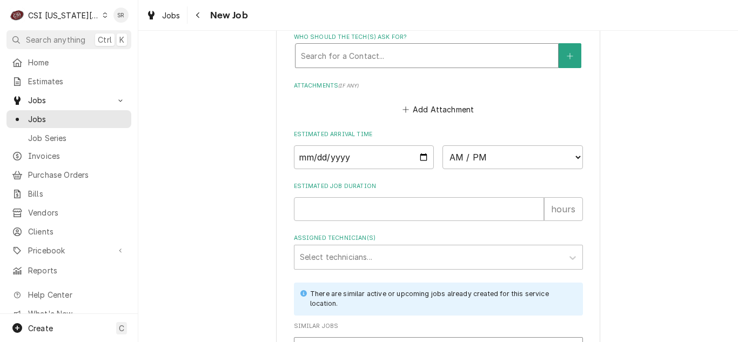
scroll to position [1121, 0]
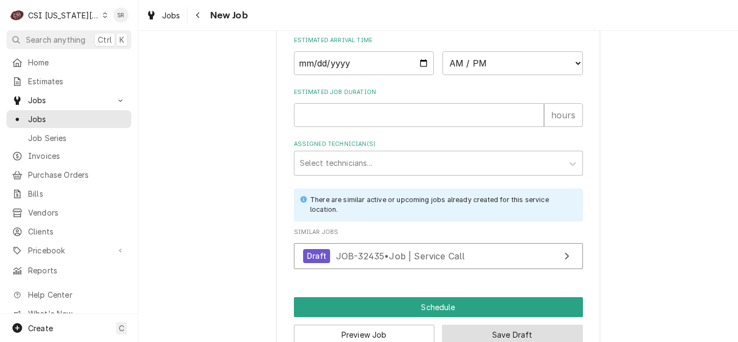
click at [491, 325] on button "Save Draft" at bounding box center [512, 335] width 141 height 20
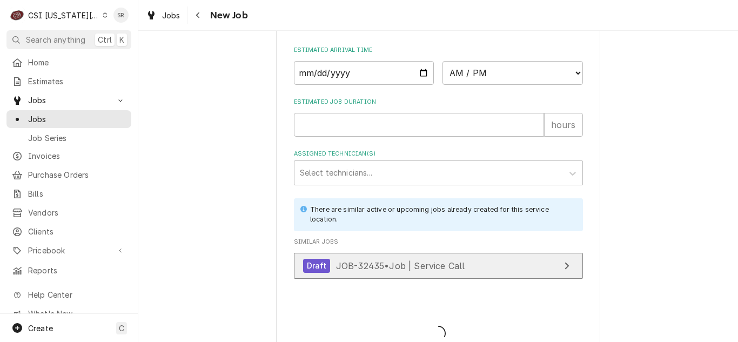
type textarea "x"
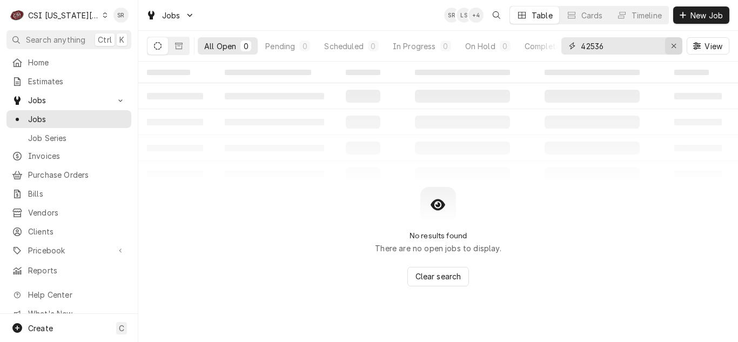
click at [669, 49] on div "Erase input" at bounding box center [674, 46] width 11 height 11
click at [318, 51] on button "Scheduled 0" at bounding box center [351, 45] width 67 height 17
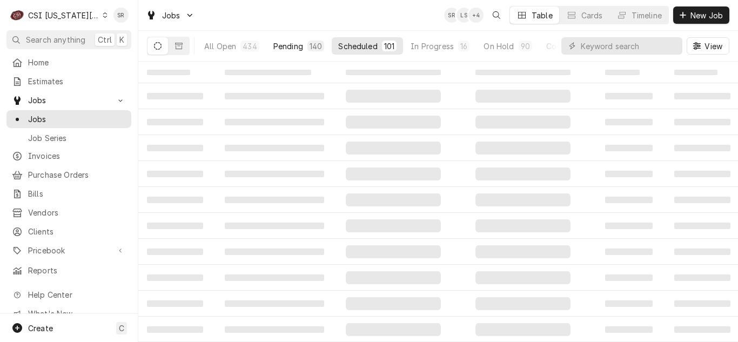
click at [292, 51] on div "Pending" at bounding box center [289, 46] width 30 height 11
click at [616, 48] on input "Dynamic Content Wrapper" at bounding box center [629, 45] width 96 height 17
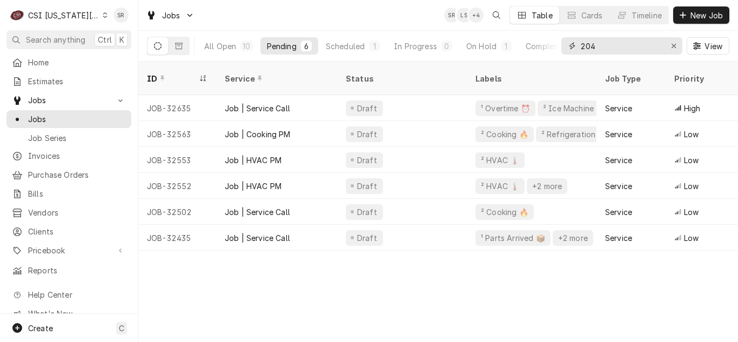
click at [610, 47] on input "204" at bounding box center [621, 45] width 81 height 17
drag, startPoint x: 610, startPoint y: 47, endPoint x: 544, endPoint y: 41, distance: 66.2
click at [544, 41] on div "All Open 10 Pending 6 Scheduled 1 In Progress 0 On Hold 1 Completed 2 204 View" at bounding box center [438, 46] width 583 height 30
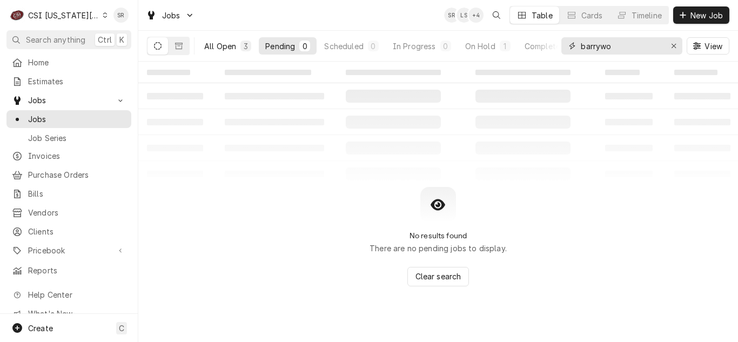
type input "barrywo"
click at [217, 43] on div "All Open" at bounding box center [220, 46] width 32 height 11
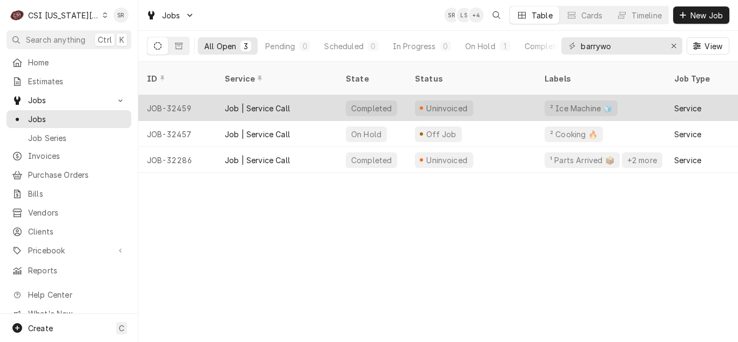
click at [267, 103] on div "Job | Service Call" at bounding box center [257, 108] width 65 height 11
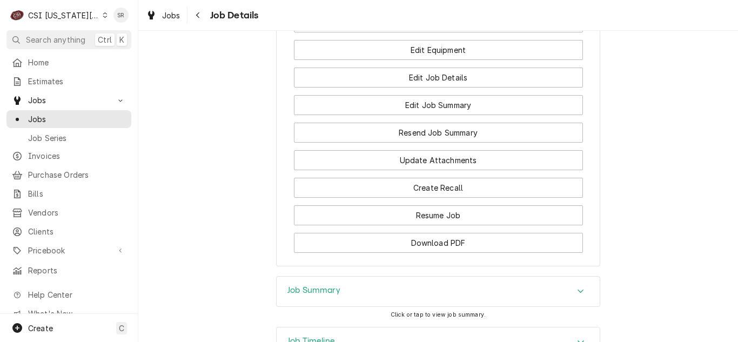
scroll to position [1493, 0]
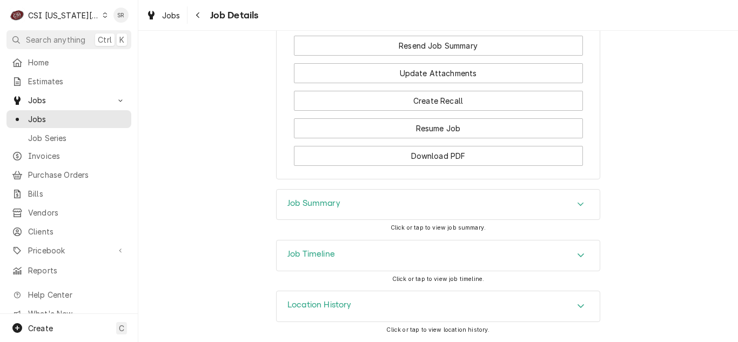
click at [316, 203] on h3 "Job Summary" at bounding box center [314, 203] width 53 height 10
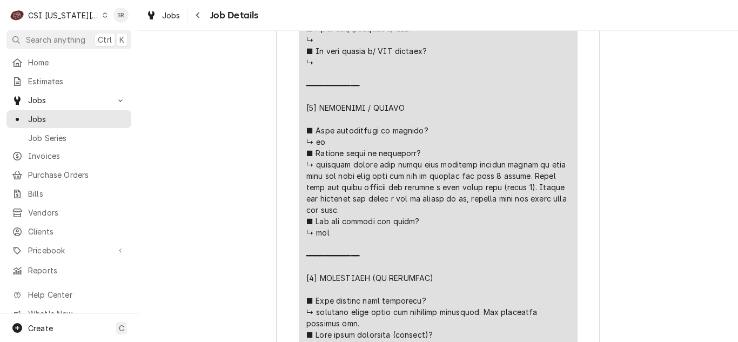
scroll to position [2357, 0]
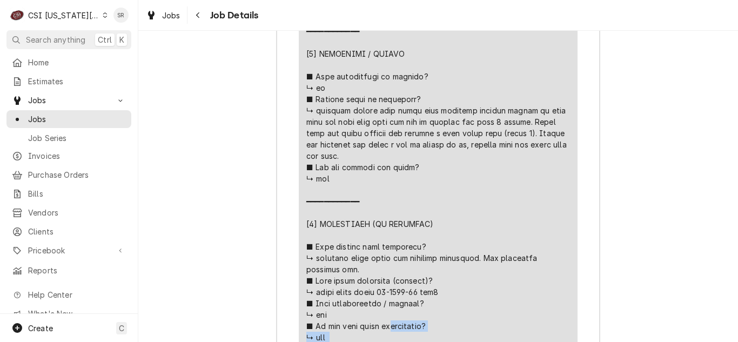
drag, startPoint x: 550, startPoint y: 144, endPoint x: 466, endPoint y: 141, distance: 84.4
click at [466, 141] on div "Line Item" at bounding box center [439, 133] width 264 height 874
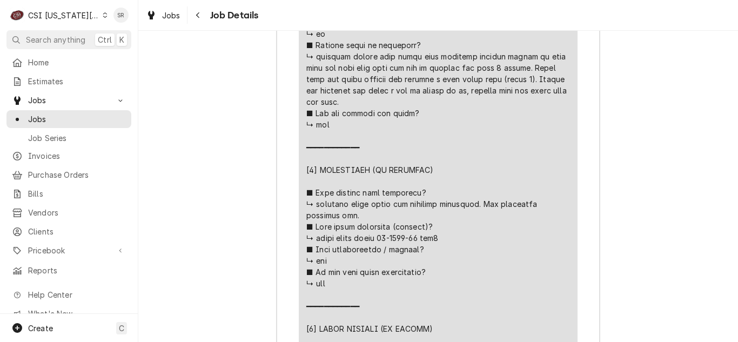
click at [476, 143] on div "Line Item" at bounding box center [439, 79] width 264 height 874
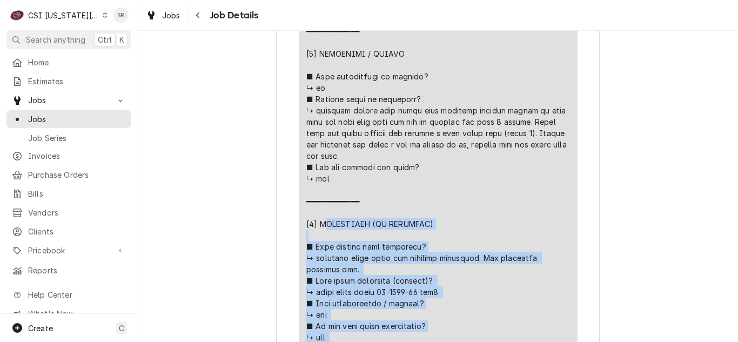
drag, startPoint x: 520, startPoint y: 144, endPoint x: 314, endPoint y: 116, distance: 208.4
click at [314, 116] on div "Line Item" at bounding box center [439, 133] width 264 height 874
copy div "𝗘𝗦𝗢𝗟𝗨𝗧𝗜𝗢𝗡 (𝗜𝗙 𝗥𝗘𝗣𝗔𝗜𝗥𝗘𝗗) ■ 𝗪𝗵𝗮𝘁 𝗿𝗲𝗽𝗮𝗶𝗿𝘀 𝘄𝗲𝗿𝗲 𝗰𝗼𝗺𝗽𝗹𝗲𝘁𝗲𝗱? ↳ replaced water valve a…"
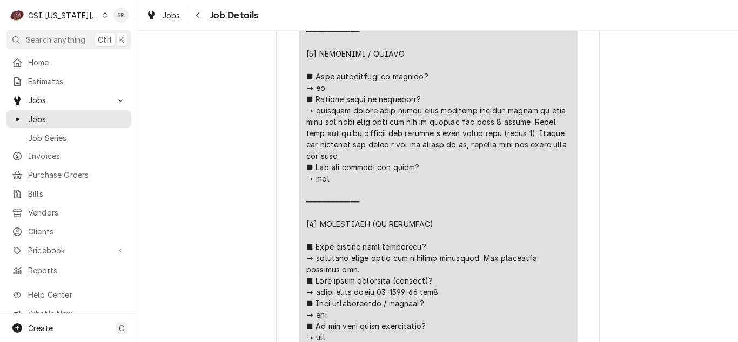
click at [472, 181] on div "Line Item" at bounding box center [439, 133] width 264 height 874
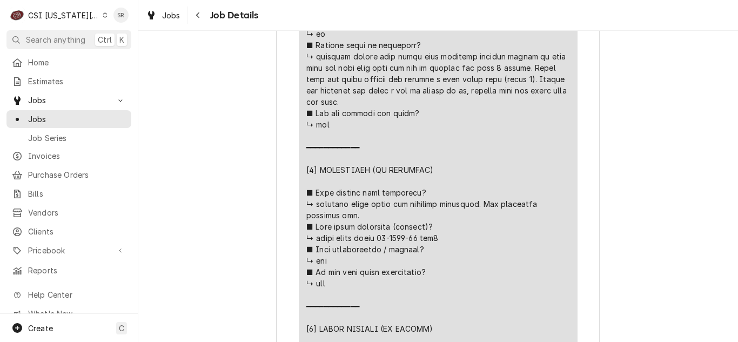
drag, startPoint x: 321, startPoint y: 203, endPoint x: 312, endPoint y: 194, distance: 13.0
click at [312, 194] on div "Line Item" at bounding box center [439, 79] width 264 height 874
copy div "━━━ [𝟱] 𝗔𝗗𝗗𝗜𝗧𝗜𝗢𝗡𝗔𝗟 / 𝗗𝗔𝗜𝗟𝗬 𝗡𝗢𝗧𝗘𝗦 ↳8164239048 brandon the facility person"
click at [74, 6] on div "C CSI Kansas City." at bounding box center [58, 15] width 104 height 22
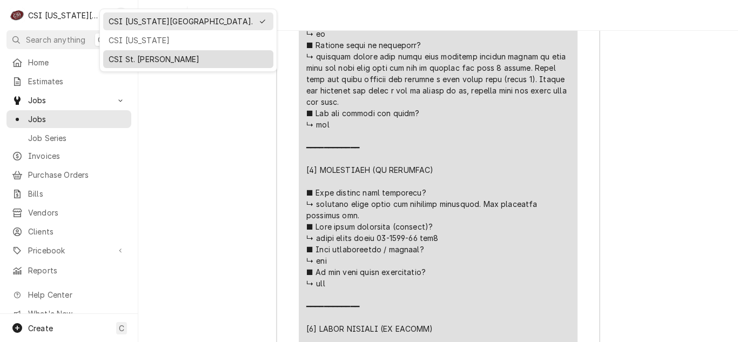
click at [120, 54] on div "CSI St. [PERSON_NAME]" at bounding box center [188, 59] width 159 height 11
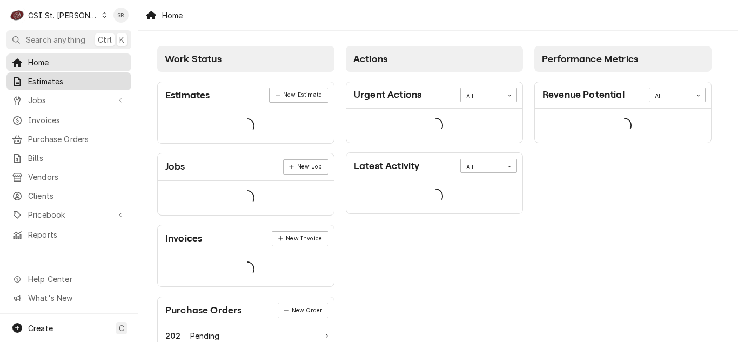
click at [51, 78] on span "Estimates" at bounding box center [77, 81] width 98 height 11
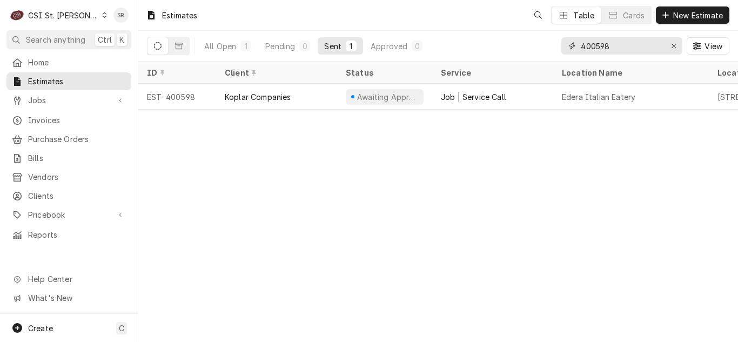
drag, startPoint x: 630, startPoint y: 47, endPoint x: 561, endPoint y: 44, distance: 69.2
click at [561, 44] on div "All Open 1 Pending 0 Sent 1 Approved 0 400598 View" at bounding box center [438, 46] width 583 height 30
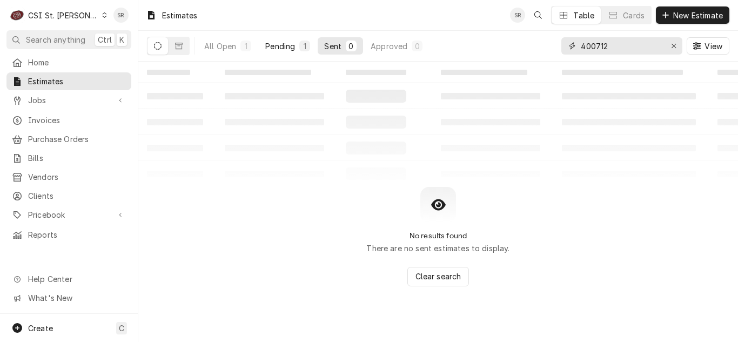
type input "400712"
click at [272, 45] on div "Pending" at bounding box center [280, 46] width 30 height 11
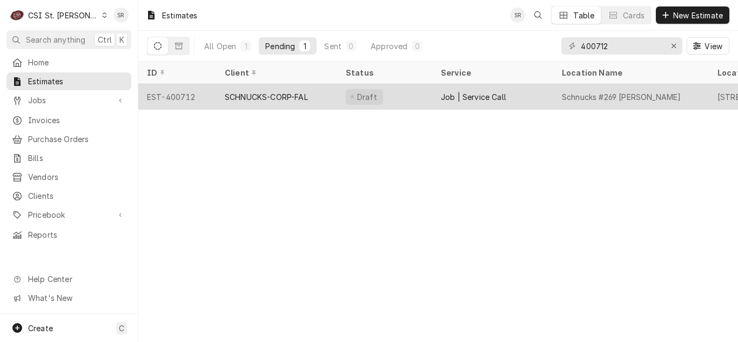
click at [251, 100] on div "SCHNUCKS-CORP-FAL" at bounding box center [266, 96] width 83 height 11
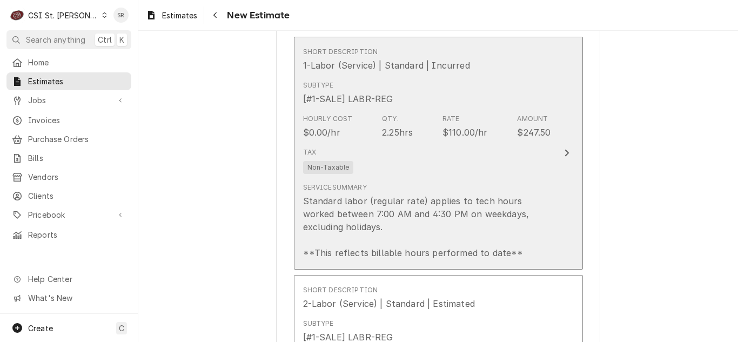
click at [394, 164] on div "Tax Non-Taxable" at bounding box center [427, 160] width 248 height 35
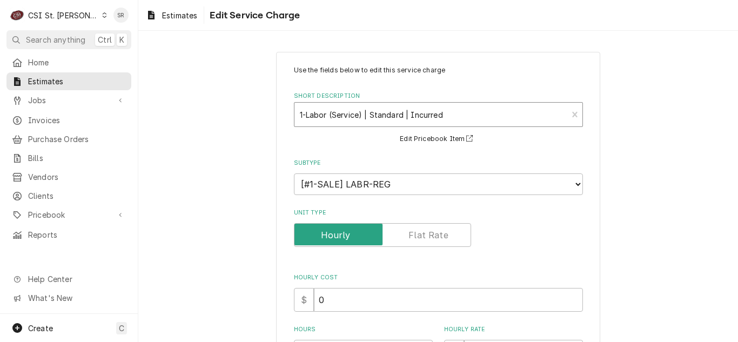
click at [370, 124] on div "Short Description" at bounding box center [431, 114] width 263 height 19
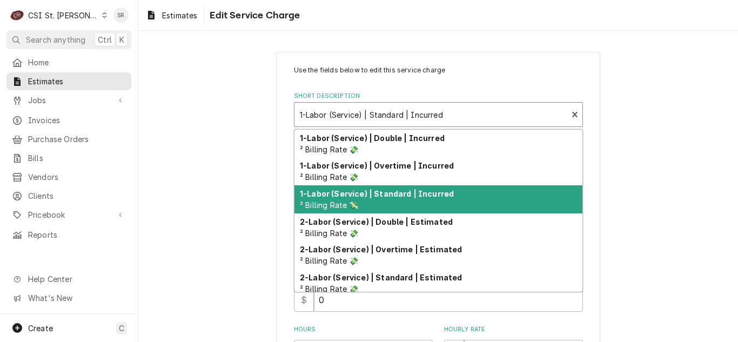
click at [384, 176] on div "1-Labor (Service) | Overtime | Incurred ² Billing Rate 💸" at bounding box center [439, 172] width 288 height 28
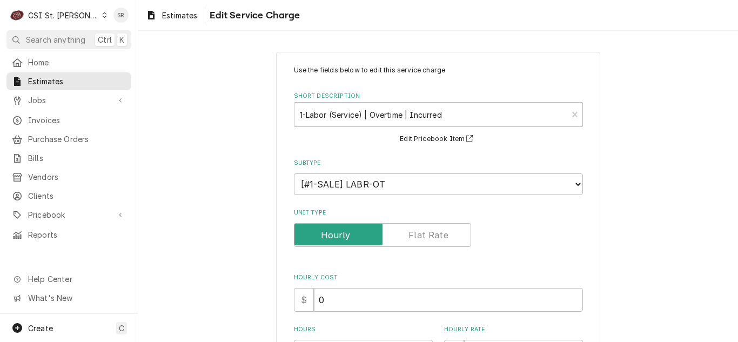
scroll to position [270, 0]
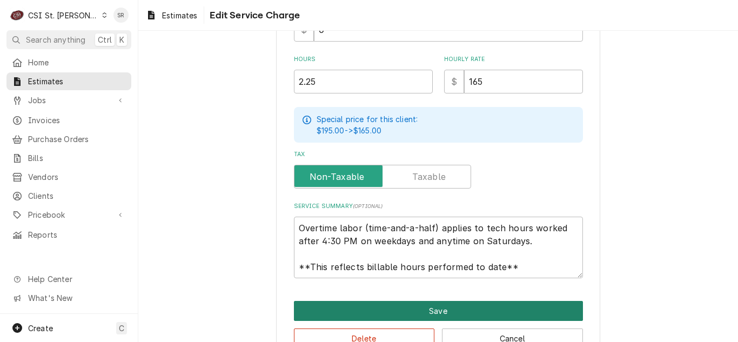
click at [428, 305] on button "Save" at bounding box center [438, 311] width 289 height 20
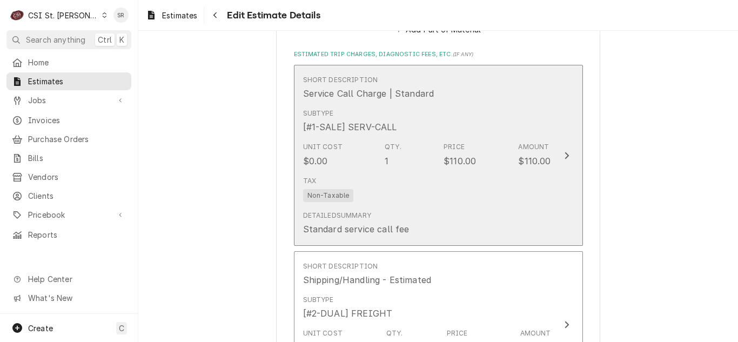
click at [414, 190] on div "Tax Non-Taxable" at bounding box center [427, 189] width 248 height 35
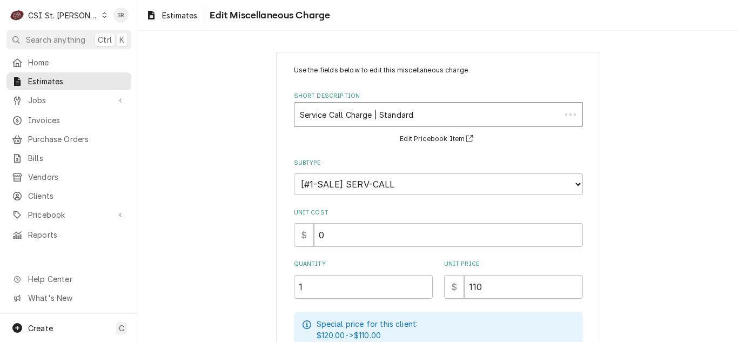
type textarea "x"
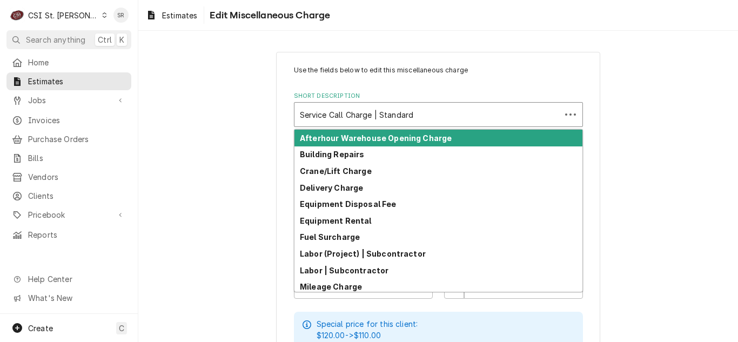
click at [350, 116] on div "Short Description" at bounding box center [428, 114] width 256 height 19
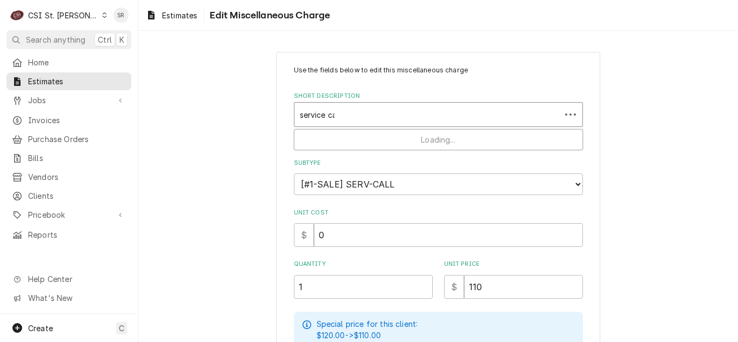
type input "service call"
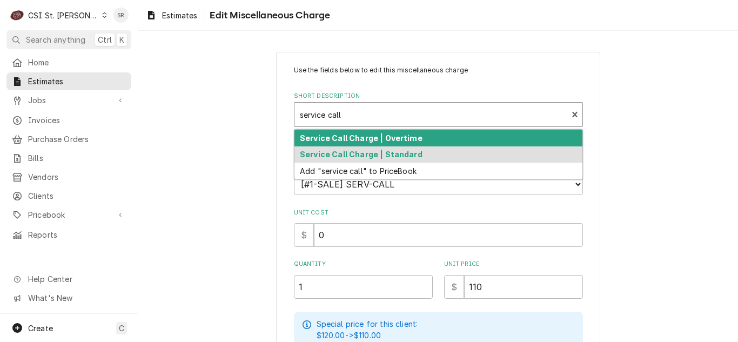
click at [392, 142] on strong "Service Call Charge | Overtime" at bounding box center [361, 138] width 123 height 9
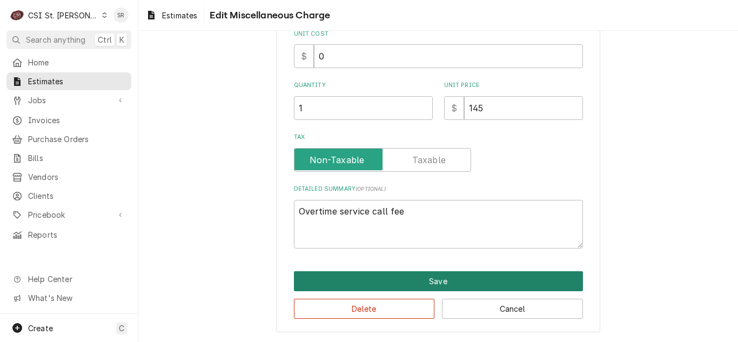
click at [397, 287] on button "Save" at bounding box center [438, 281] width 289 height 20
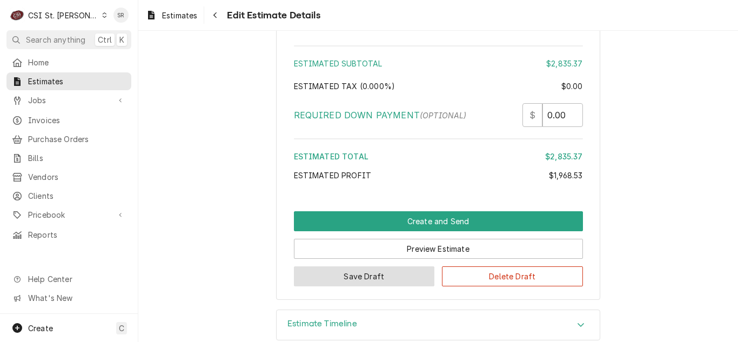
click at [367, 281] on button "Save Draft" at bounding box center [364, 277] width 141 height 20
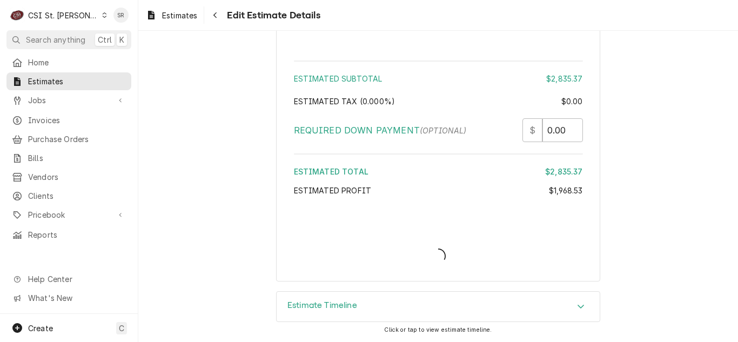
type textarea "x"
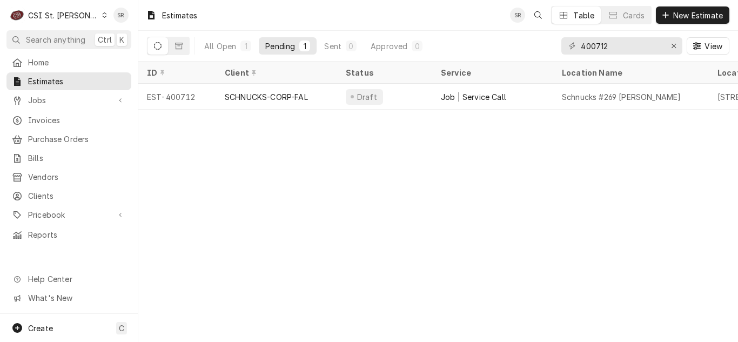
click at [364, 208] on div "Estimates SR Table Cards New Estimate All Open 1 Pending 1 Sent 0 Approved 0 40…" at bounding box center [438, 171] width 600 height 342
click at [668, 47] on button "Erase input" at bounding box center [673, 45] width 17 height 17
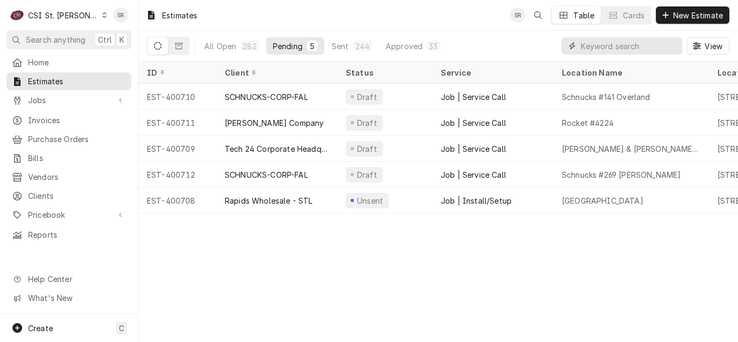
click at [618, 46] on input "Dynamic Content Wrapper" at bounding box center [629, 45] width 96 height 17
click at [618, 49] on input "Dynamic Content Wrapper" at bounding box center [629, 45] width 96 height 17
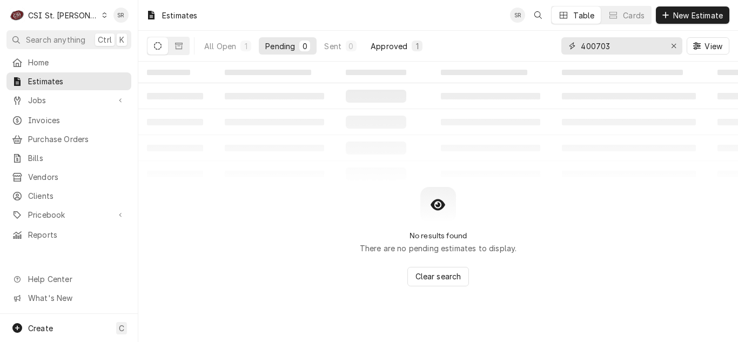
type input "400703"
click at [412, 45] on div "1" at bounding box center [417, 46] width 11 height 11
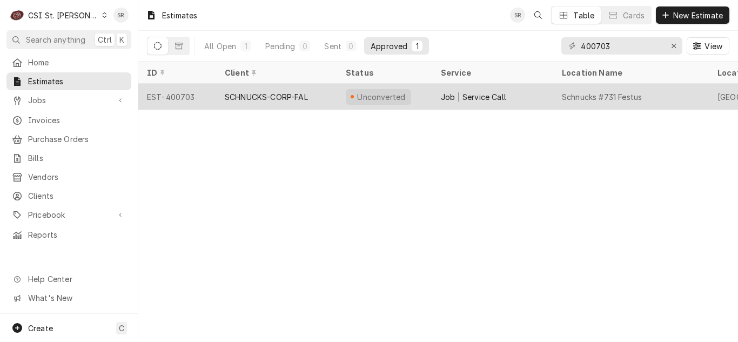
click at [255, 98] on div "SCHNUCKS-CORP-FAL" at bounding box center [266, 96] width 83 height 11
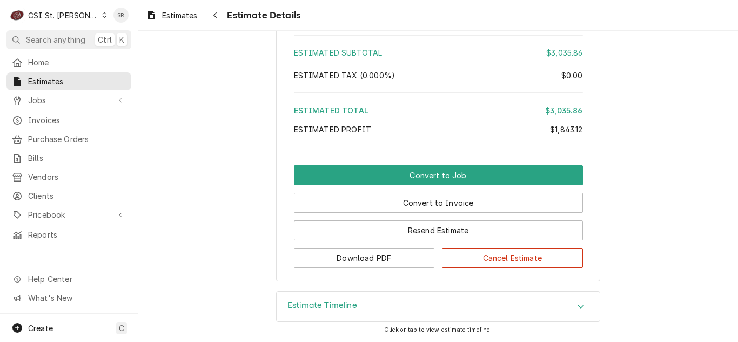
scroll to position [3135, 0]
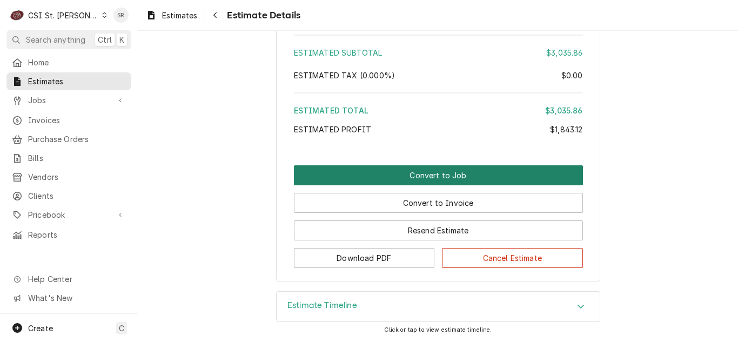
click at [429, 185] on button "Convert to Job" at bounding box center [438, 175] width 289 height 20
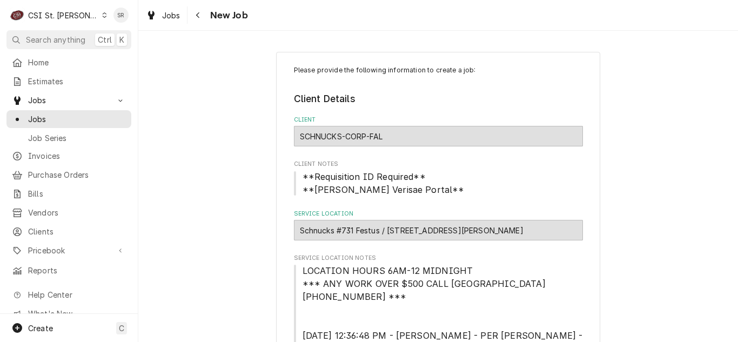
type textarea "x"
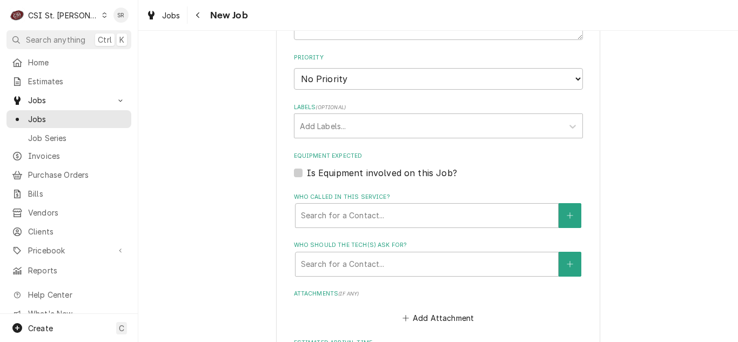
scroll to position [731, 0]
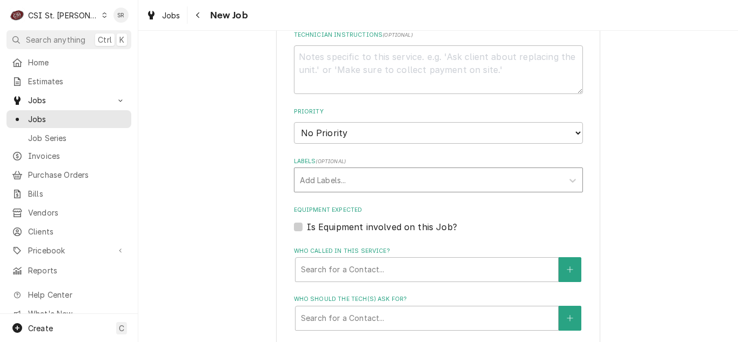
click at [352, 170] on div "Labels" at bounding box center [429, 179] width 258 height 19
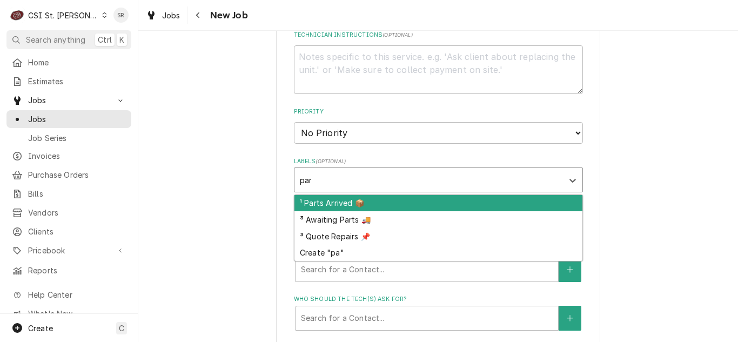
type input "part"
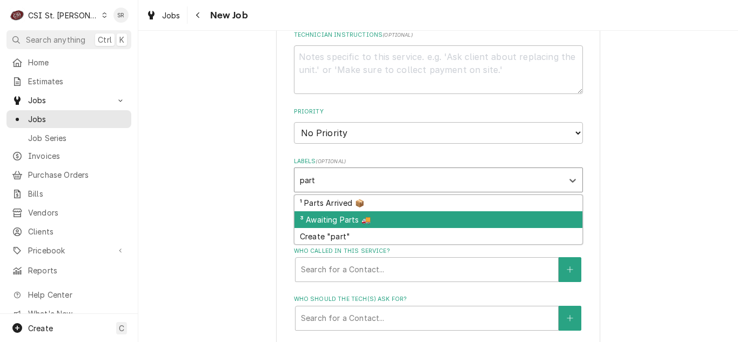
click at [349, 211] on div "³ Awaiting Parts 🚚" at bounding box center [439, 219] width 288 height 17
type textarea "x"
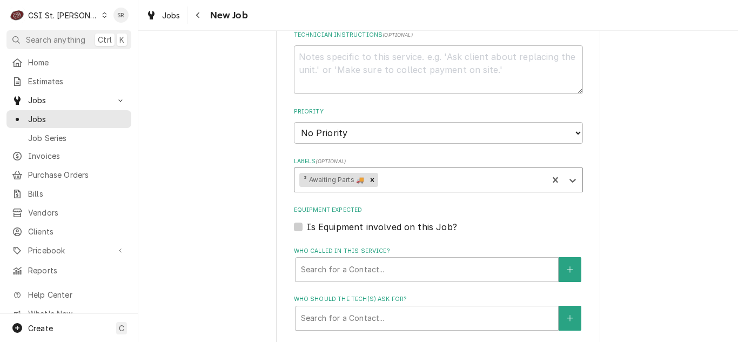
type textarea "x"
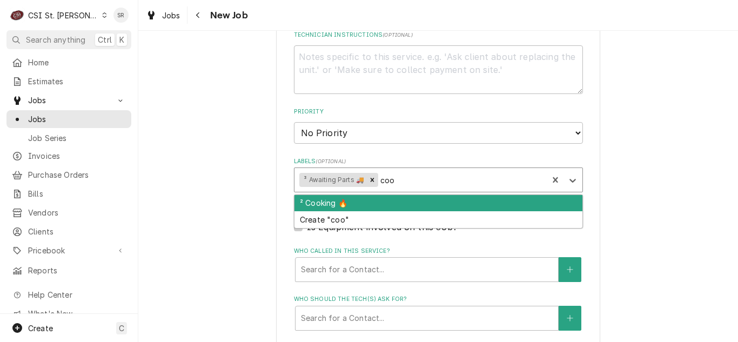
type input "cook"
click at [334, 195] on div "² Cooking 🔥" at bounding box center [439, 203] width 288 height 17
type textarea "x"
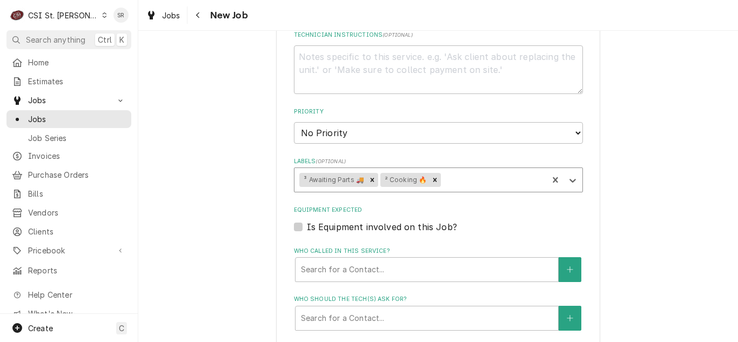
type textarea "x"
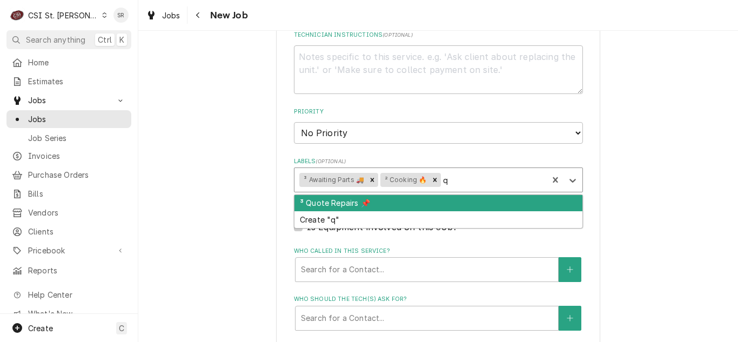
type input "qu"
click at [345, 195] on div "³ Quote Repairs 📌" at bounding box center [439, 203] width 288 height 17
type textarea "x"
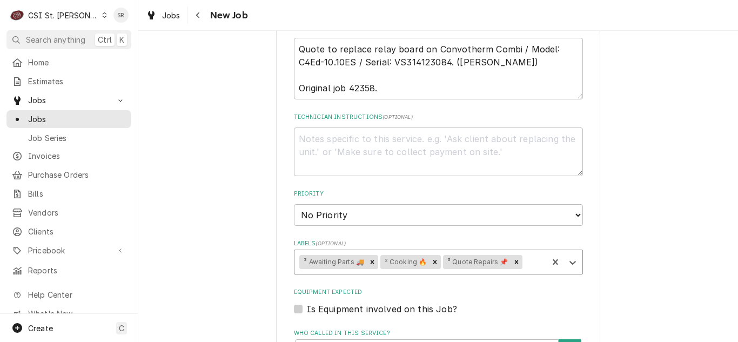
scroll to position [1001, 0]
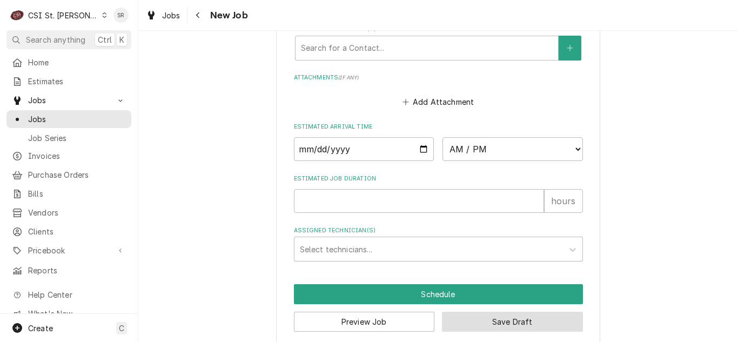
click at [507, 312] on button "Save Draft" at bounding box center [512, 322] width 141 height 20
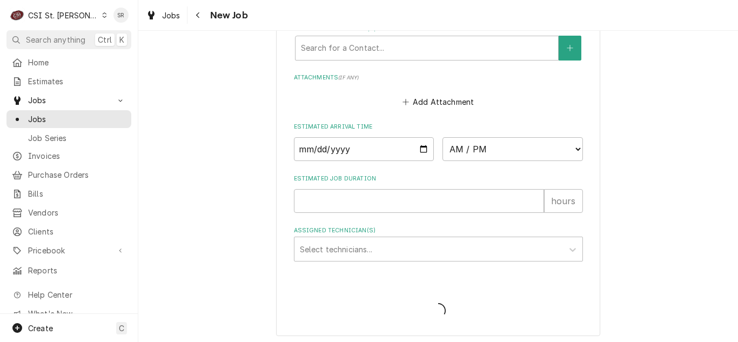
scroll to position [991, 0]
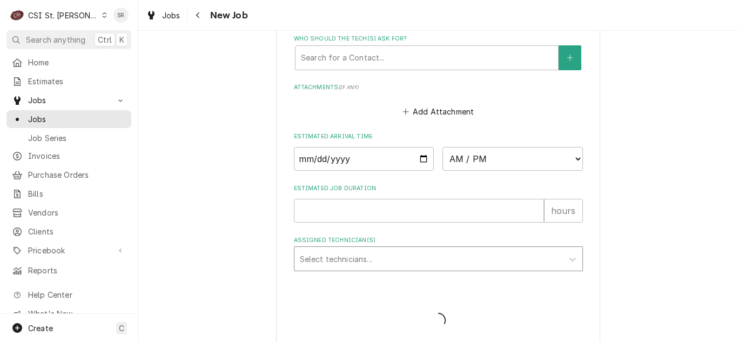
type textarea "x"
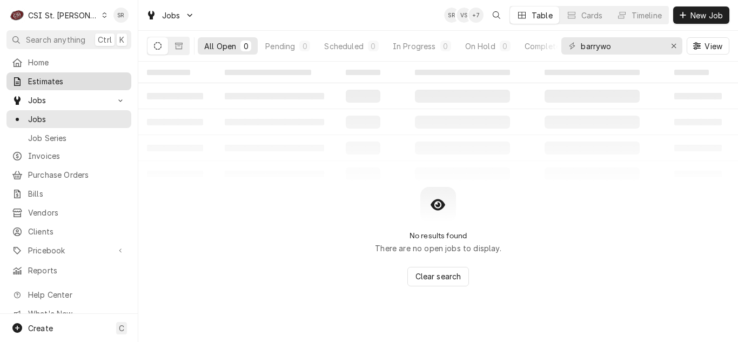
click at [46, 84] on span "Estimates" at bounding box center [77, 81] width 98 height 11
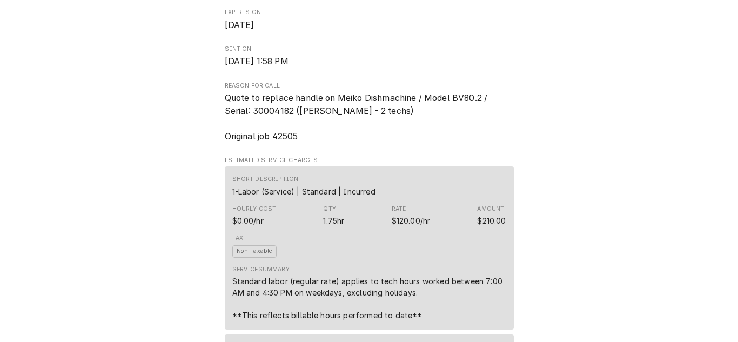
scroll to position [162, 0]
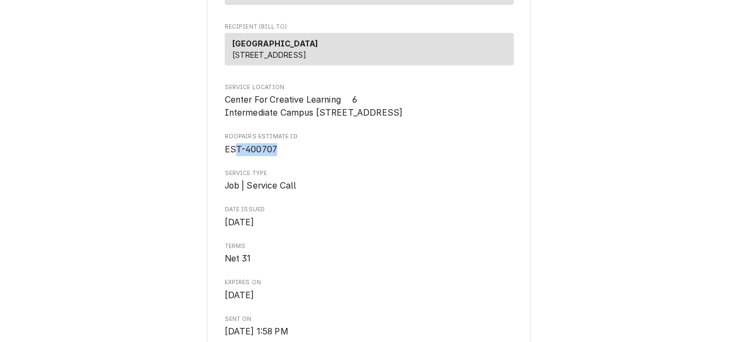
drag, startPoint x: 276, startPoint y: 184, endPoint x: 234, endPoint y: 184, distance: 42.7
click at [234, 156] on span "EST-400707" at bounding box center [369, 149] width 289 height 13
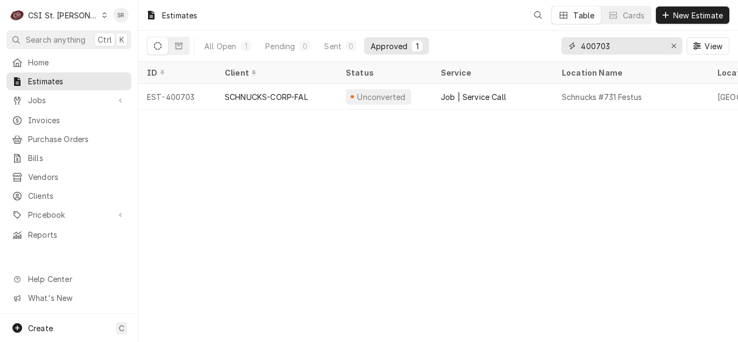
drag, startPoint x: 665, startPoint y: 49, endPoint x: 563, endPoint y: 40, distance: 102.5
click at [563, 40] on div "400703" at bounding box center [622, 45] width 121 height 17
click at [629, 59] on div "400703 View" at bounding box center [646, 46] width 168 height 30
click at [634, 43] on input "400703" at bounding box center [621, 45] width 81 height 17
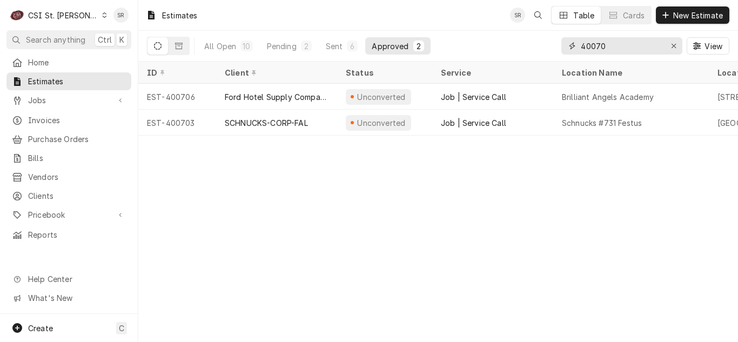
click at [634, 43] on input "40070" at bounding box center [621, 45] width 81 height 17
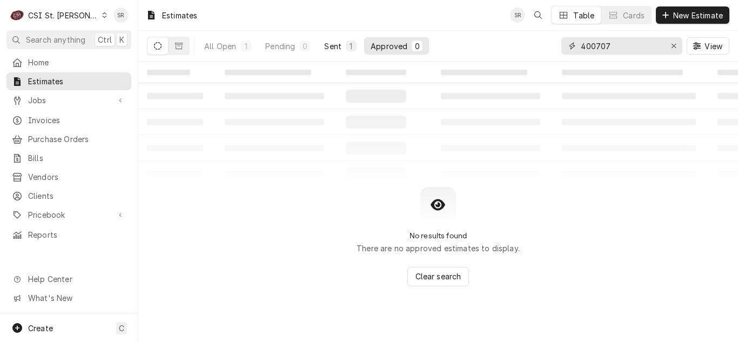
type input "400707"
click at [337, 41] on div "Sent" at bounding box center [332, 46] width 17 height 11
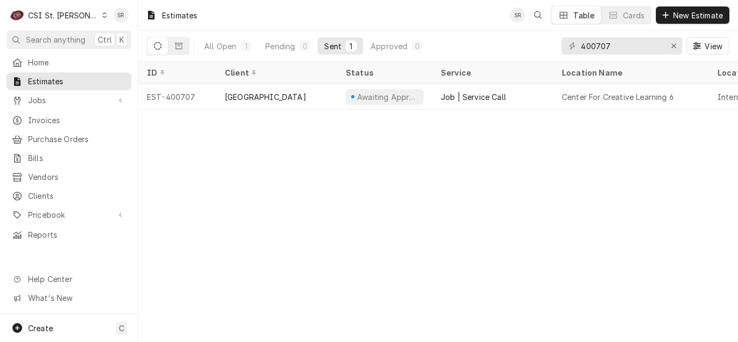
click at [278, 97] on div "[GEOGRAPHIC_DATA]" at bounding box center [266, 96] width 82 height 11
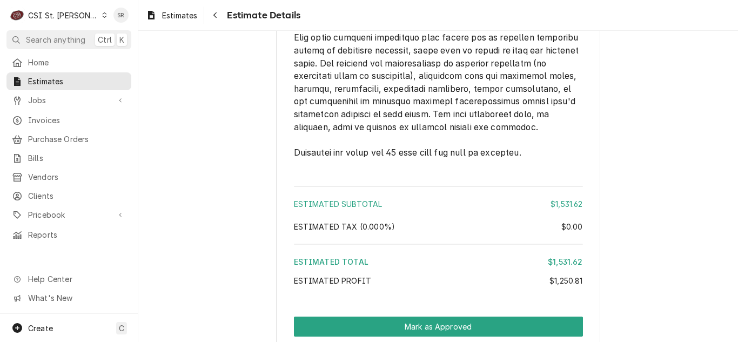
scroll to position [2349, 0]
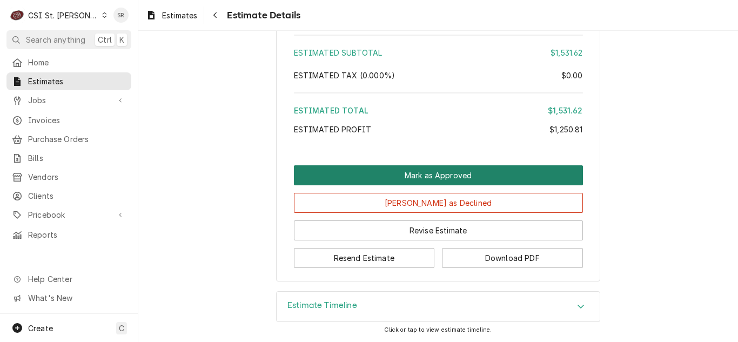
click at [432, 178] on button "Mark as Approved" at bounding box center [438, 175] width 289 height 20
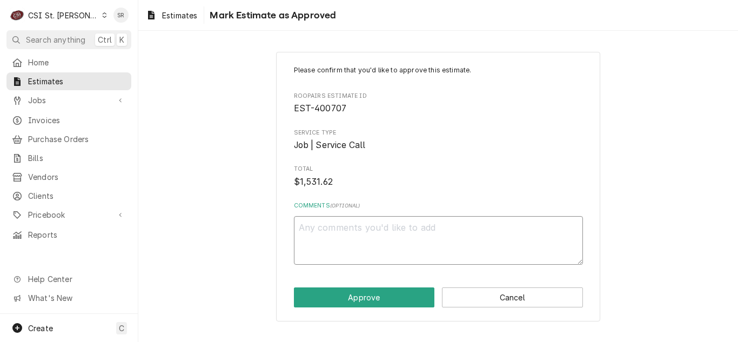
click at [397, 232] on textarea "Comments ( optional )" at bounding box center [438, 240] width 289 height 49
type textarea "x"
type textarea "a"
type textarea "x"
type textarea "ap"
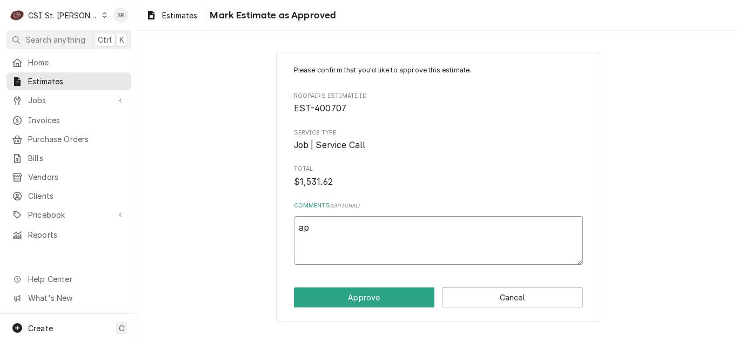
type textarea "x"
type textarea "app"
type textarea "x"
type textarea "appr"
type textarea "x"
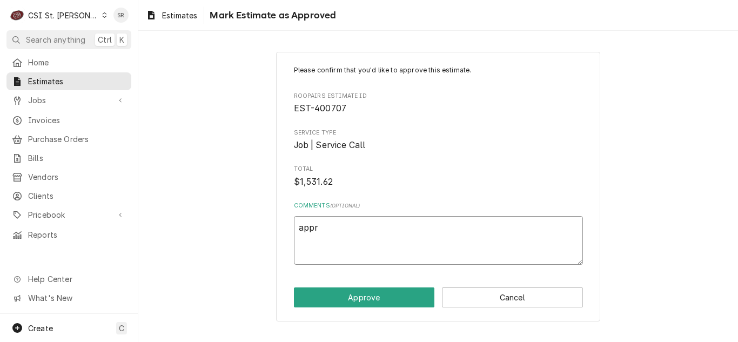
type textarea "appro"
type textarea "x"
type textarea "approv"
type textarea "x"
type textarea "approve"
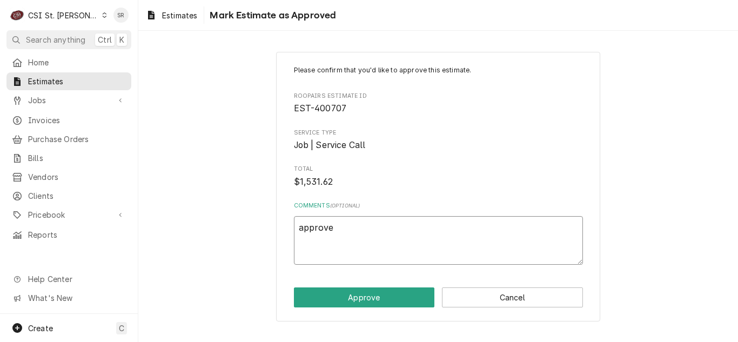
type textarea "x"
type textarea "approved"
type textarea "x"
type textarea "approved"
type textarea "x"
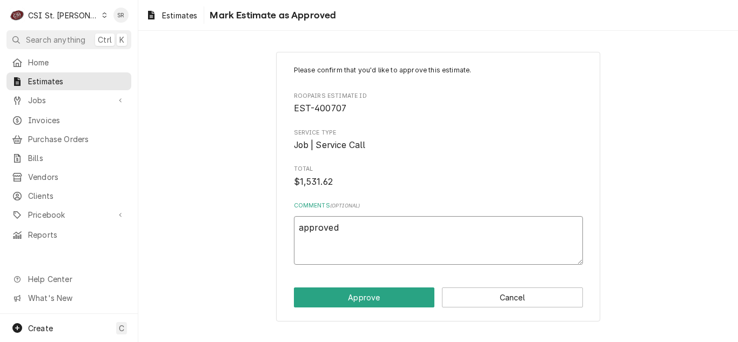
type textarea "approved v"
type textarea "x"
type textarea "approved vi"
type textarea "x"
type textarea "approved via"
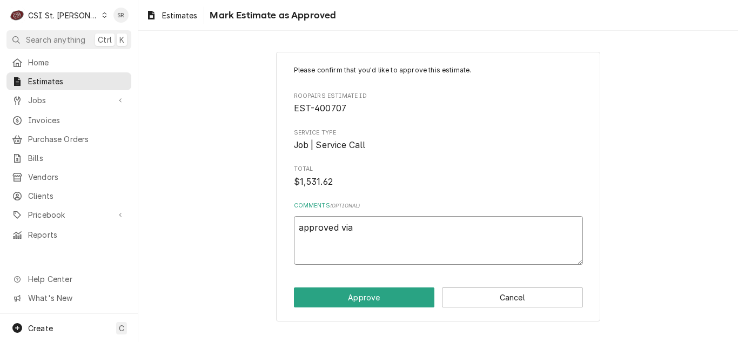
type textarea "x"
type textarea "approved via"
type textarea "x"
type textarea "approved via e"
type textarea "x"
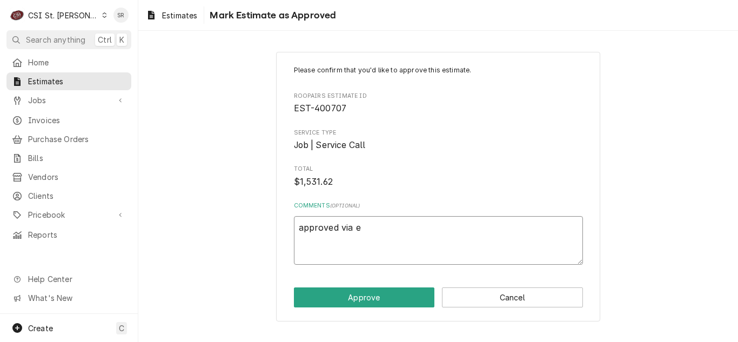
type textarea "approved via em"
type textarea "x"
type textarea "approved via ema"
type textarea "x"
type textarea "approved via emai"
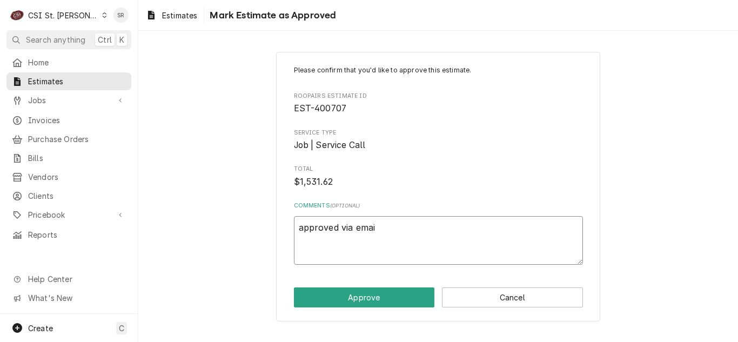
type textarea "x"
type textarea "approved via email"
click at [368, 292] on button "Approve" at bounding box center [364, 298] width 141 height 20
type textarea "x"
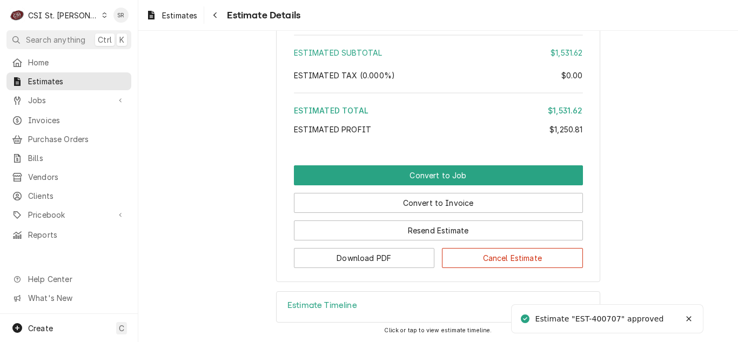
scroll to position [2379, 0]
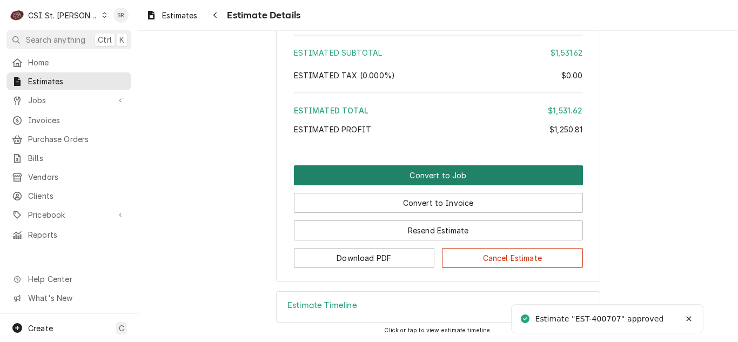
click at [425, 182] on button "Convert to Job" at bounding box center [438, 175] width 289 height 20
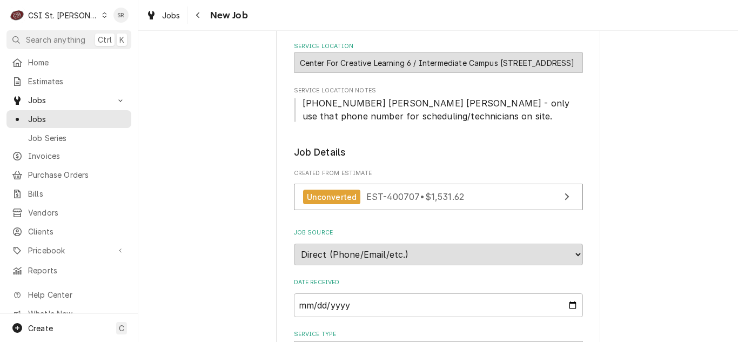
type textarea "x"
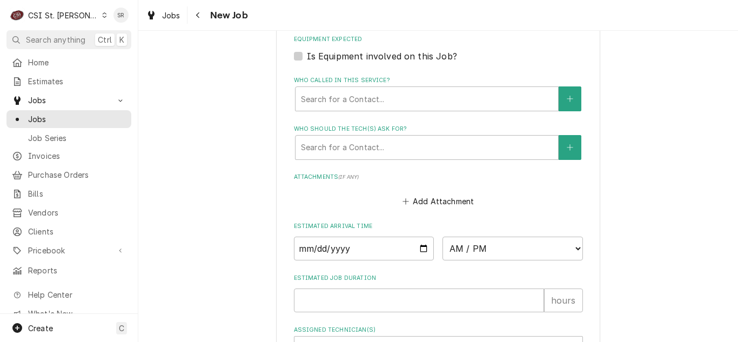
scroll to position [649, 0]
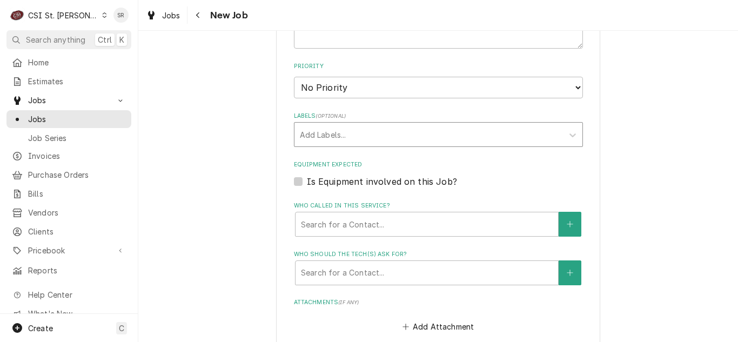
click at [340, 138] on div "Labels" at bounding box center [429, 134] width 258 height 19
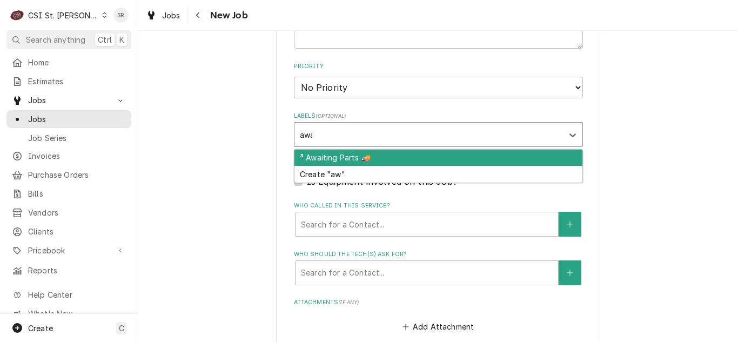
type input "awai"
click at [340, 159] on div "³ Awaiting Parts 🚚" at bounding box center [439, 158] width 288 height 17
type textarea "x"
type input "qu"
click at [340, 159] on div "³ Quote Repairs 📌" at bounding box center [439, 158] width 288 height 17
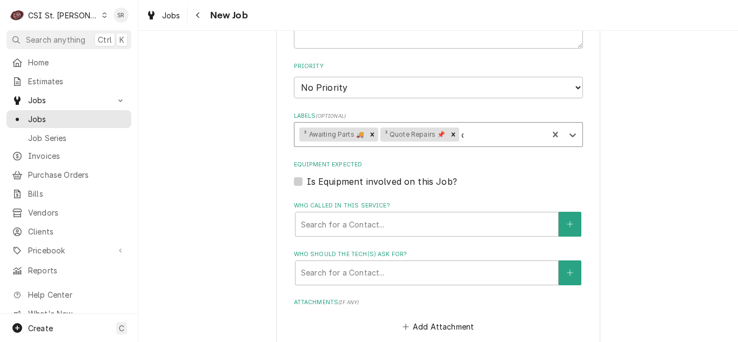
type textarea "x"
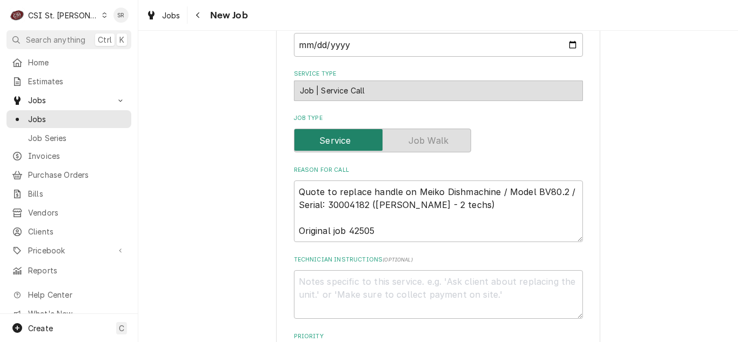
type textarea "x"
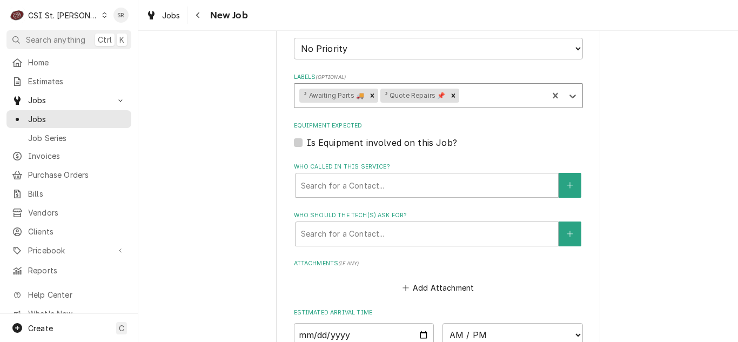
scroll to position [703, 0]
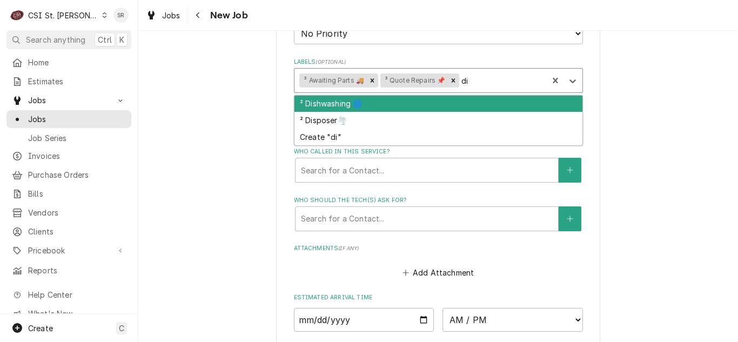
type input "dis"
click at [332, 108] on div "² Dishwashing 🌀" at bounding box center [439, 104] width 288 height 17
type textarea "x"
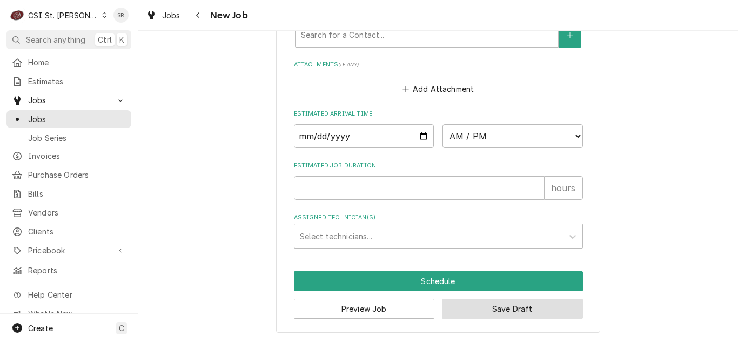
click at [481, 305] on button "Save Draft" at bounding box center [512, 309] width 141 height 20
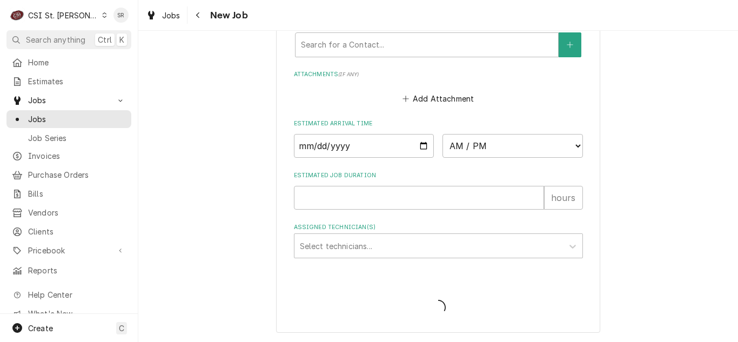
type textarea "x"
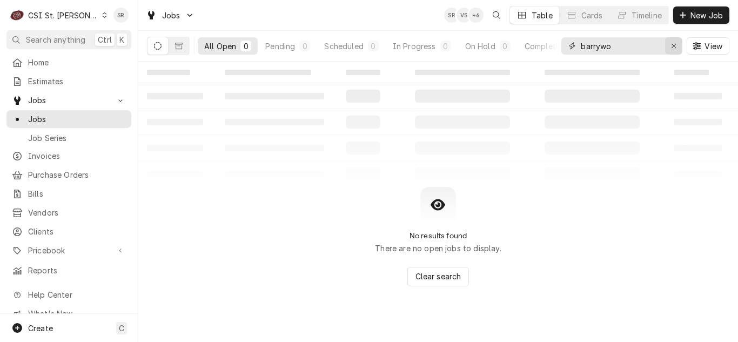
click at [669, 48] on div "Erase input" at bounding box center [674, 46] width 11 height 11
